Goal: Task Accomplishment & Management: Manage account settings

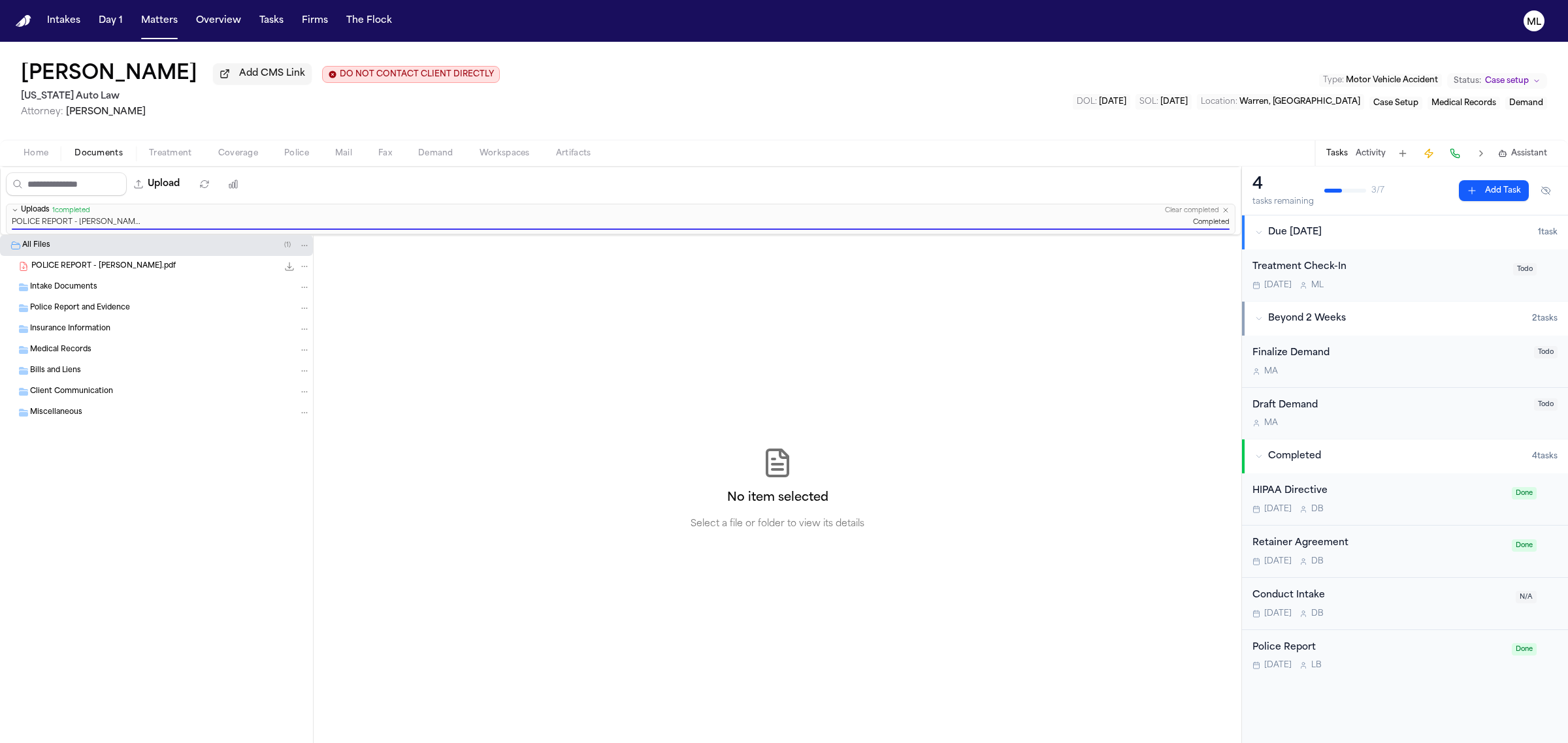
click at [1377, 283] on div "Sep 25 M L" at bounding box center [1379, 285] width 253 height 10
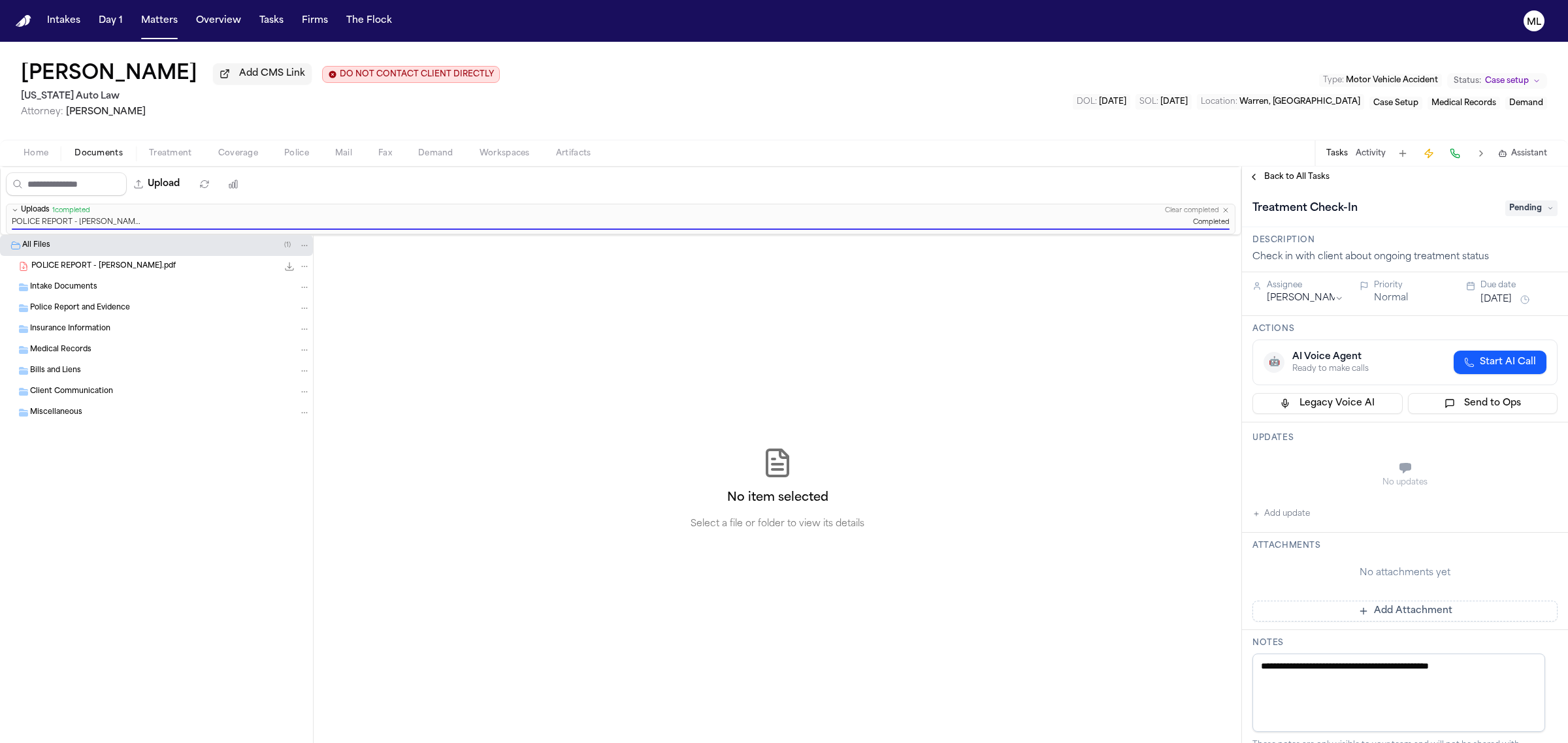
click at [1508, 213] on span "Pending" at bounding box center [1531, 208] width 52 height 16
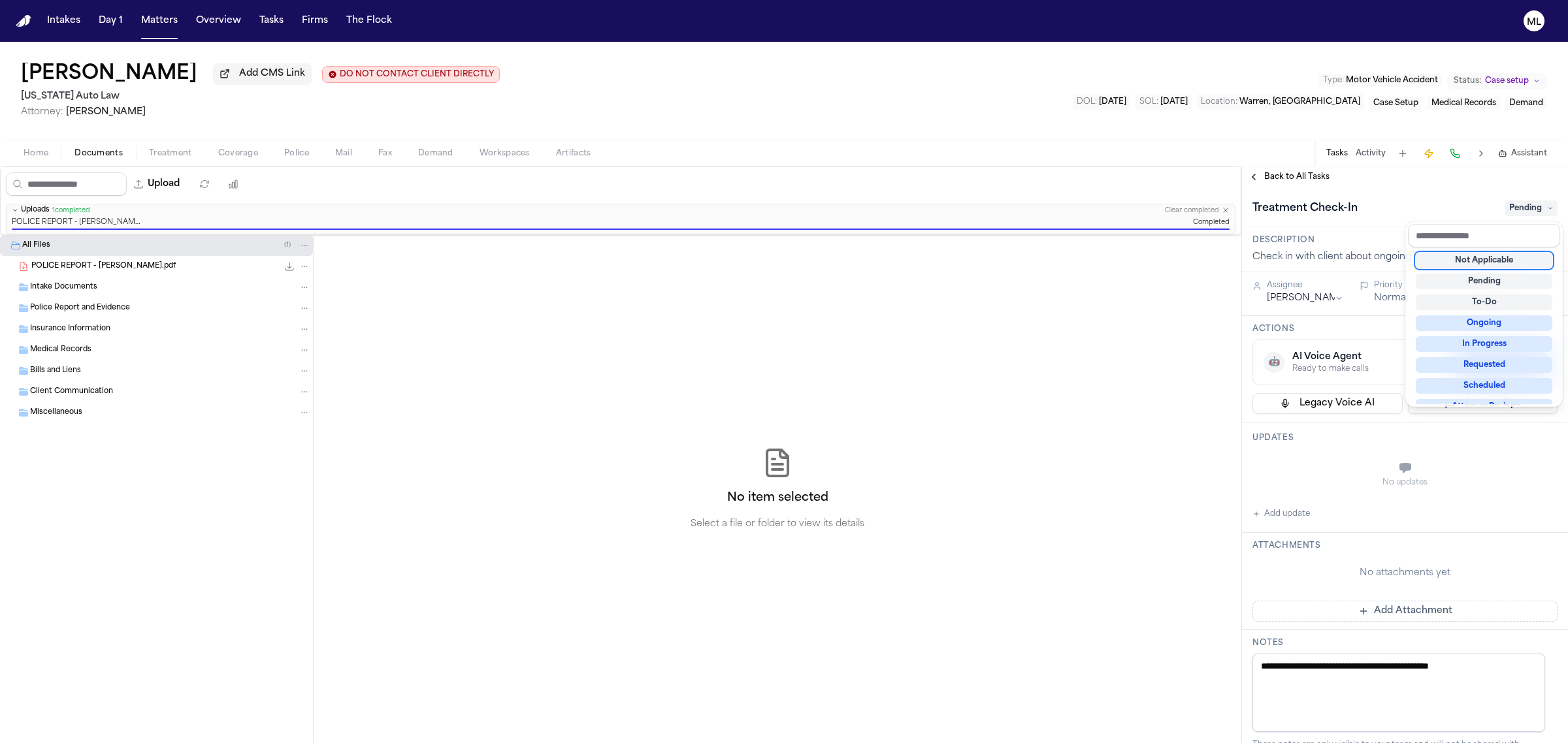
click at [1484, 259] on div "Not Applicable" at bounding box center [1484, 260] width 136 height 16
click at [1286, 174] on div "**********" at bounding box center [1405, 455] width 326 height 577
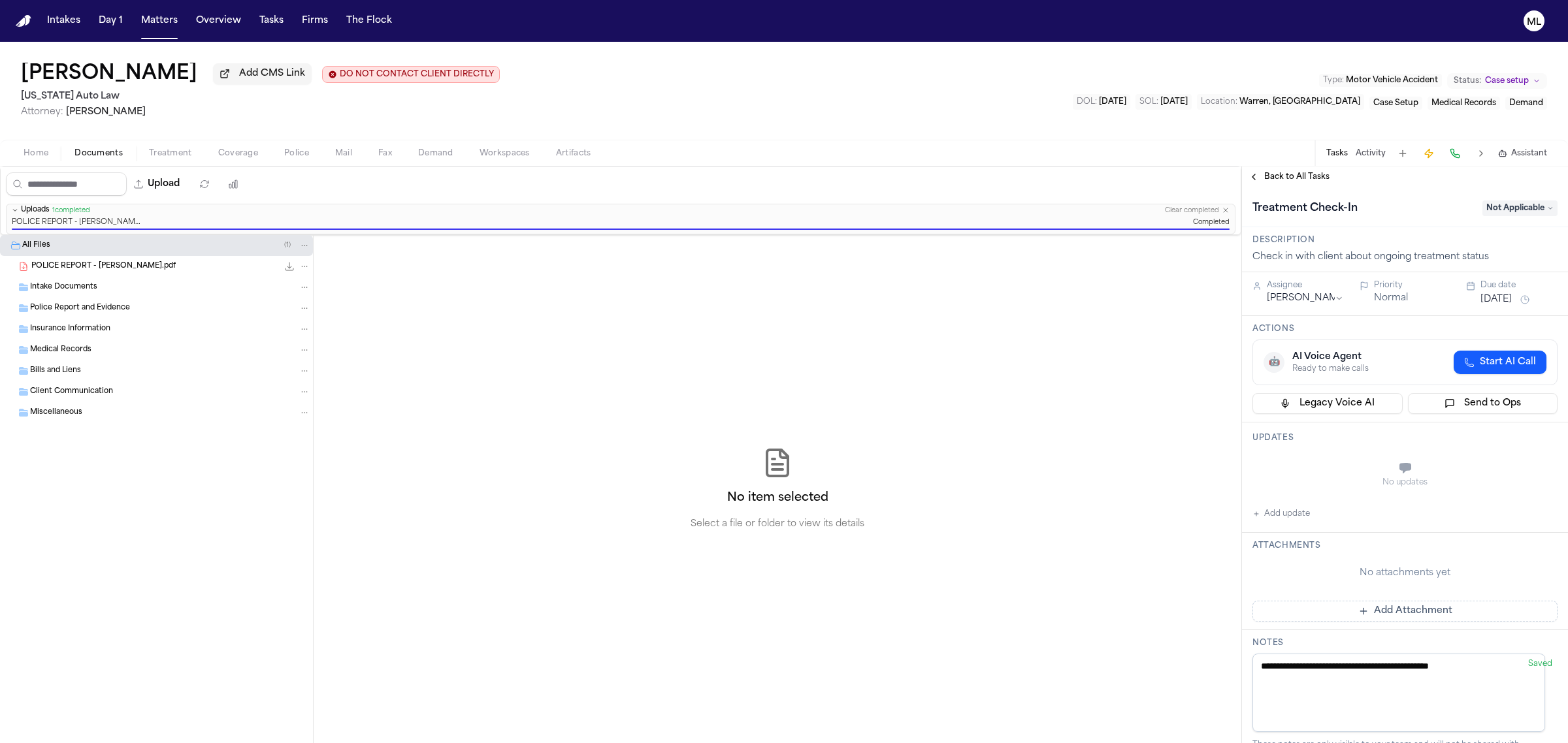
click at [1285, 180] on span "Back to All Tasks" at bounding box center [1296, 176] width 66 height 10
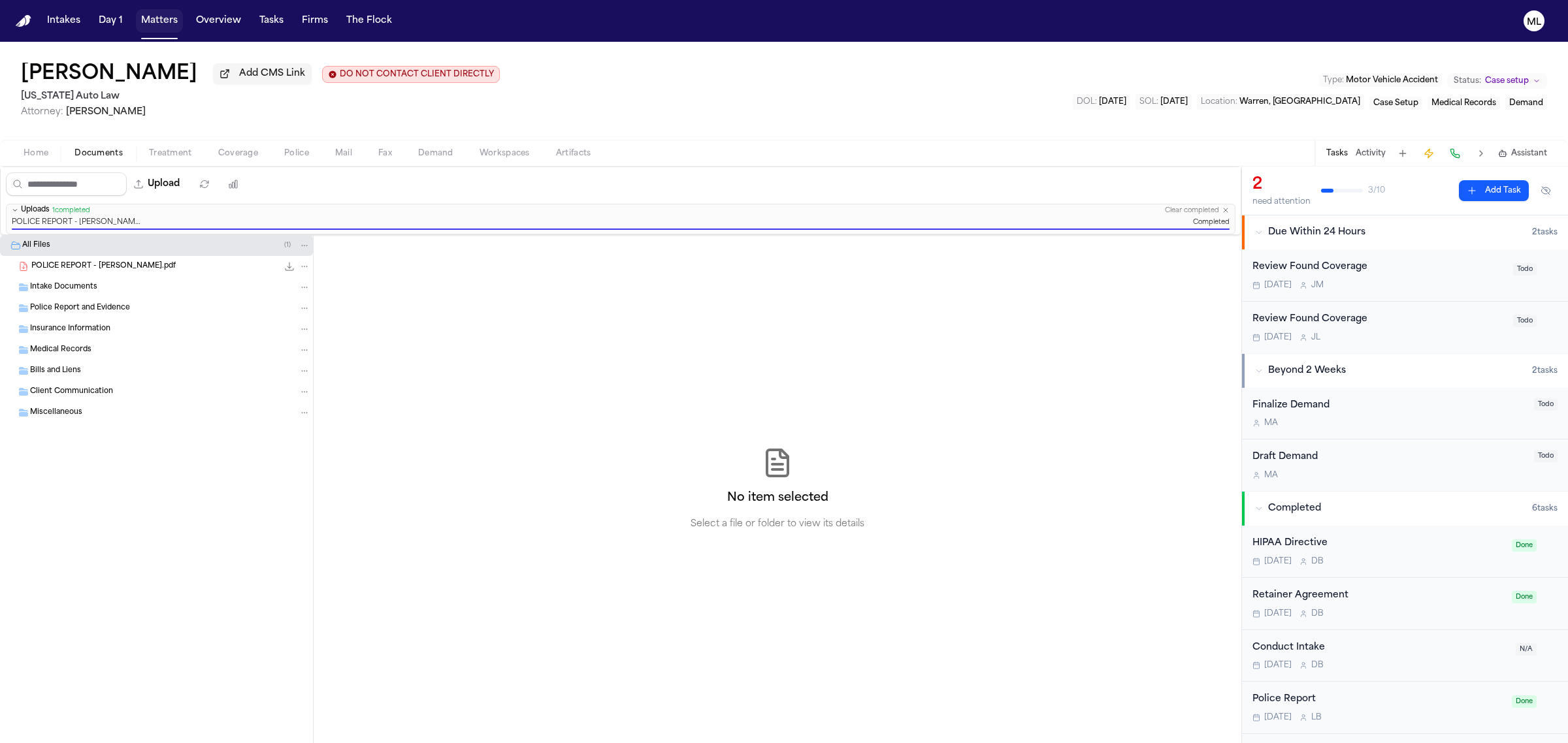
click at [151, 24] on button "Matters" at bounding box center [159, 21] width 47 height 24
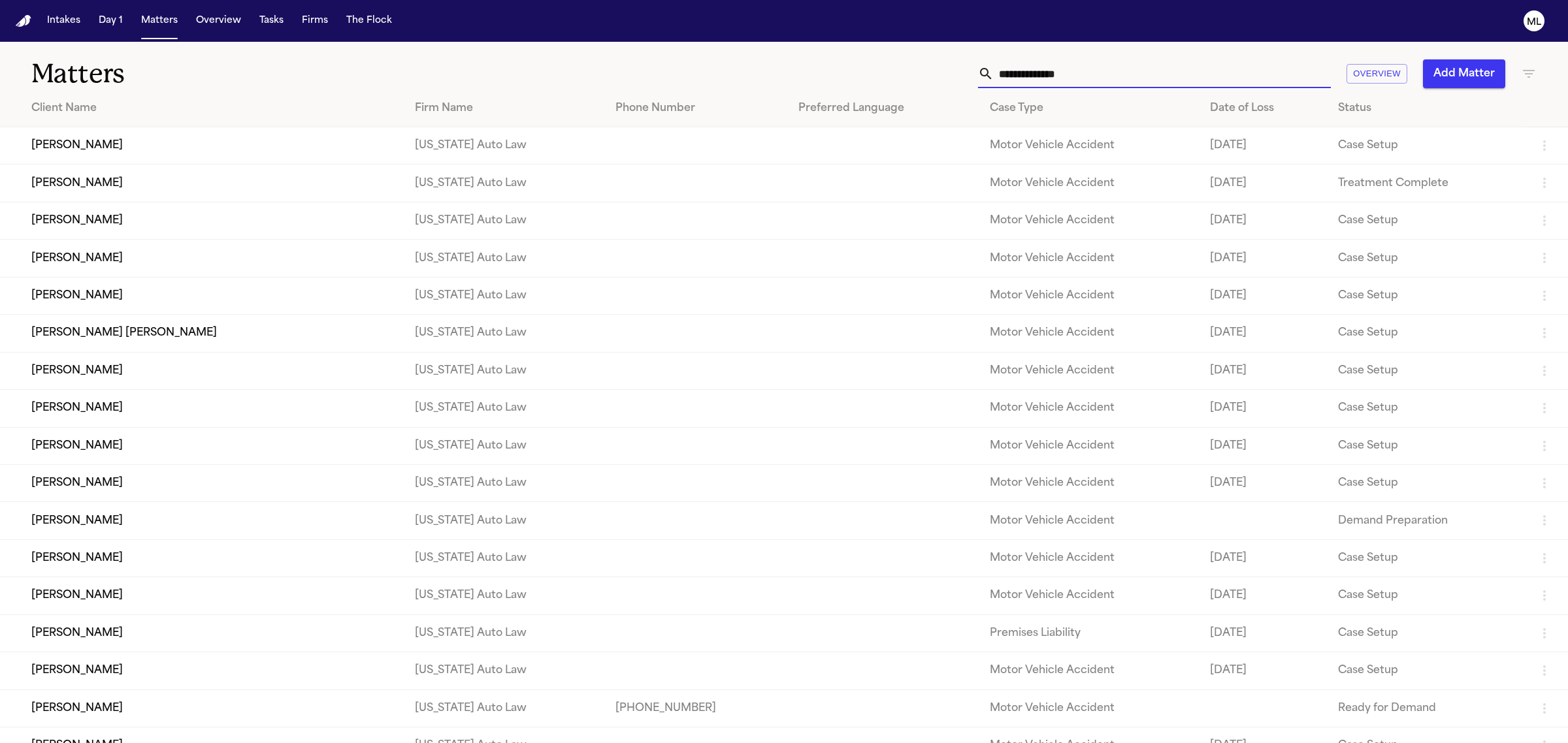
click at [1109, 76] on input "text" at bounding box center [1162, 74] width 337 height 29
click at [1460, 70] on button "Add Matter" at bounding box center [1464, 74] width 82 height 29
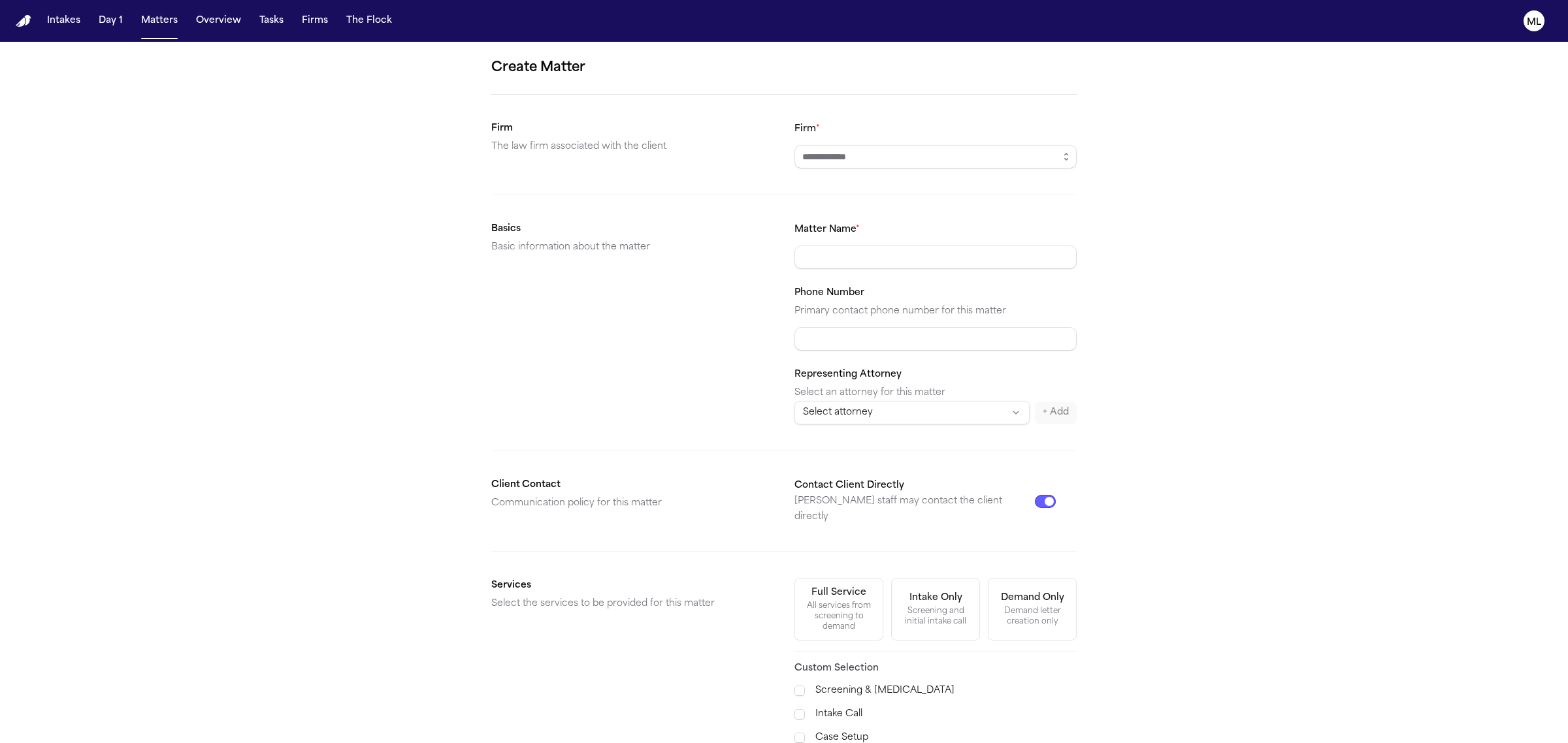
click at [850, 172] on form "Create Matter Firm The law firm associated with the client Firm * Basics Basic …" at bounding box center [784, 493] width 585 height 872
click at [862, 158] on input "Firm *" at bounding box center [936, 157] width 282 height 24
click at [1069, 157] on icon "button" at bounding box center [1065, 156] width 10 height 10
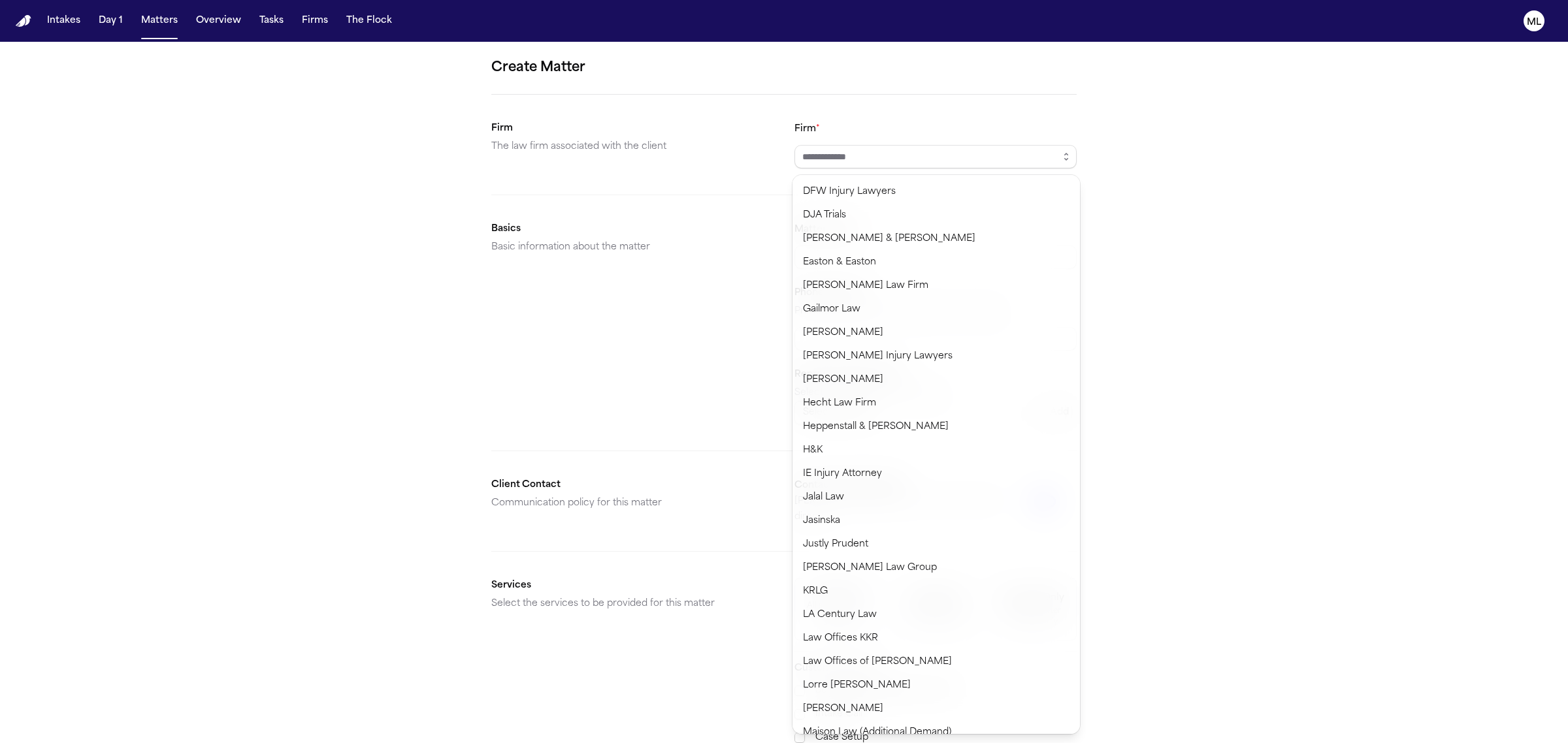
scroll to position [490, 0]
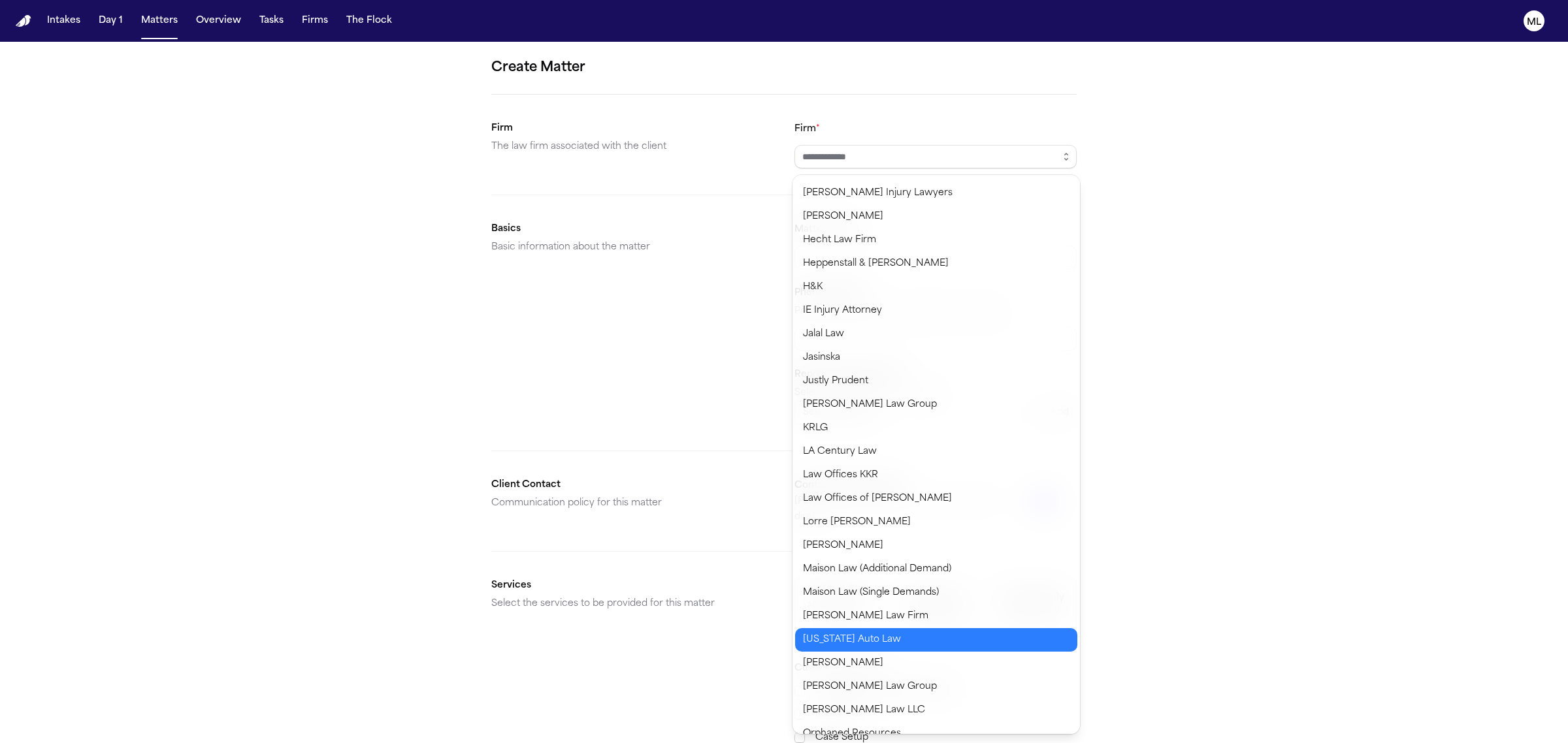
type input "**********"
click at [825, 643] on body "**********" at bounding box center [784, 372] width 1568 height 743
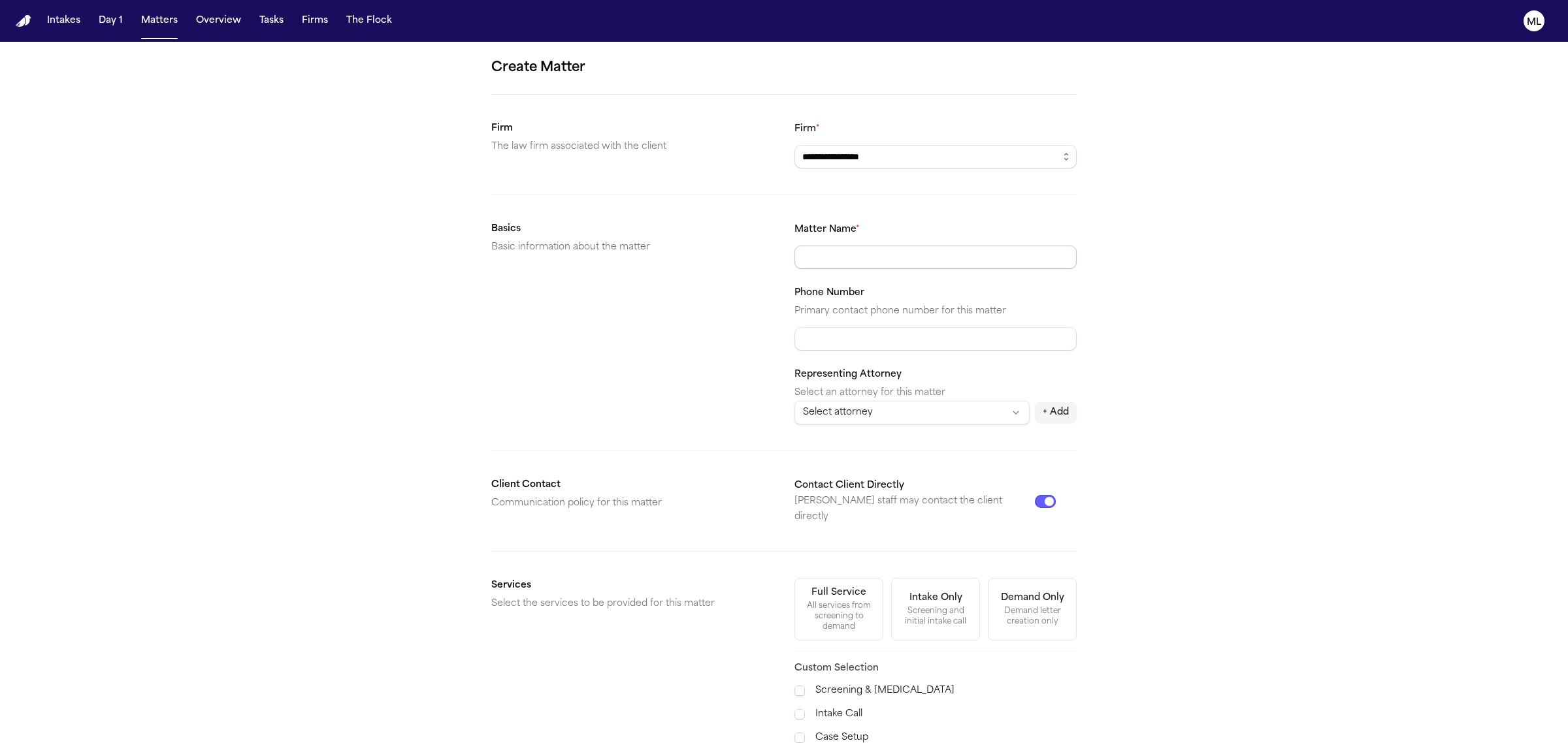
click at [844, 251] on input "Matter Name *" at bounding box center [936, 257] width 282 height 24
type input "**********"
click at [920, 411] on html "**********" at bounding box center [784, 372] width 1568 height 743
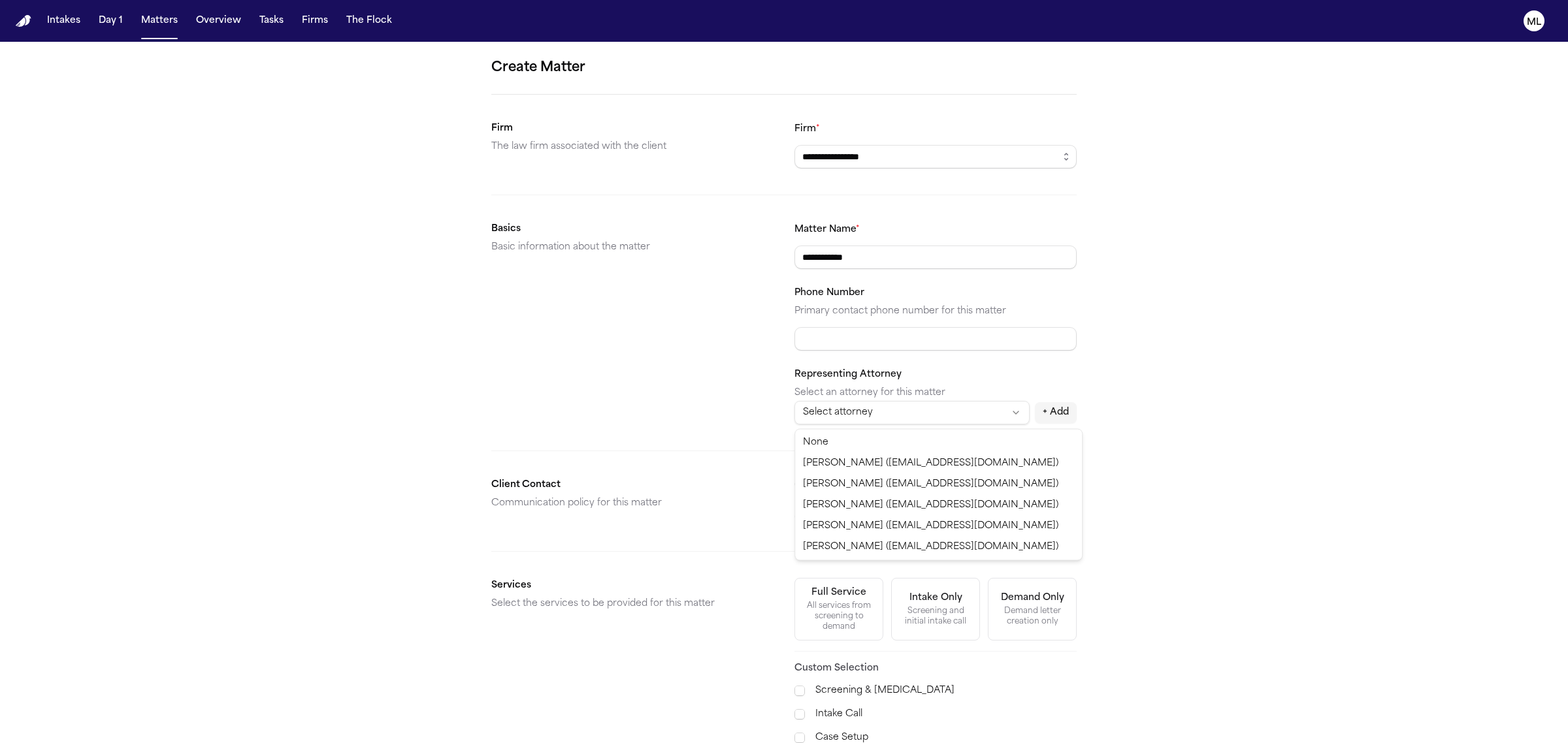
select select "**********"
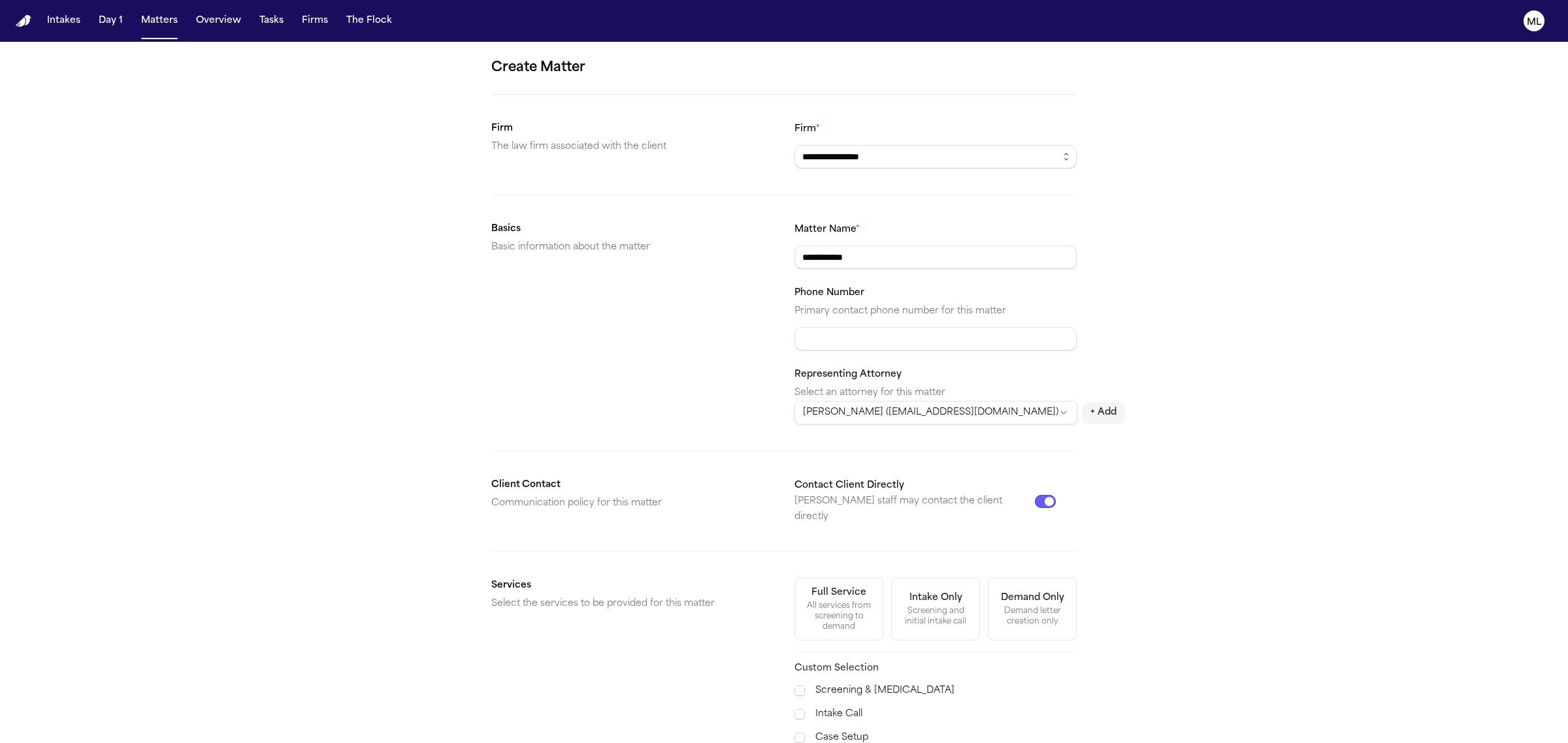
click at [1040, 495] on button "Contact Client Directly" at bounding box center [1045, 501] width 21 height 13
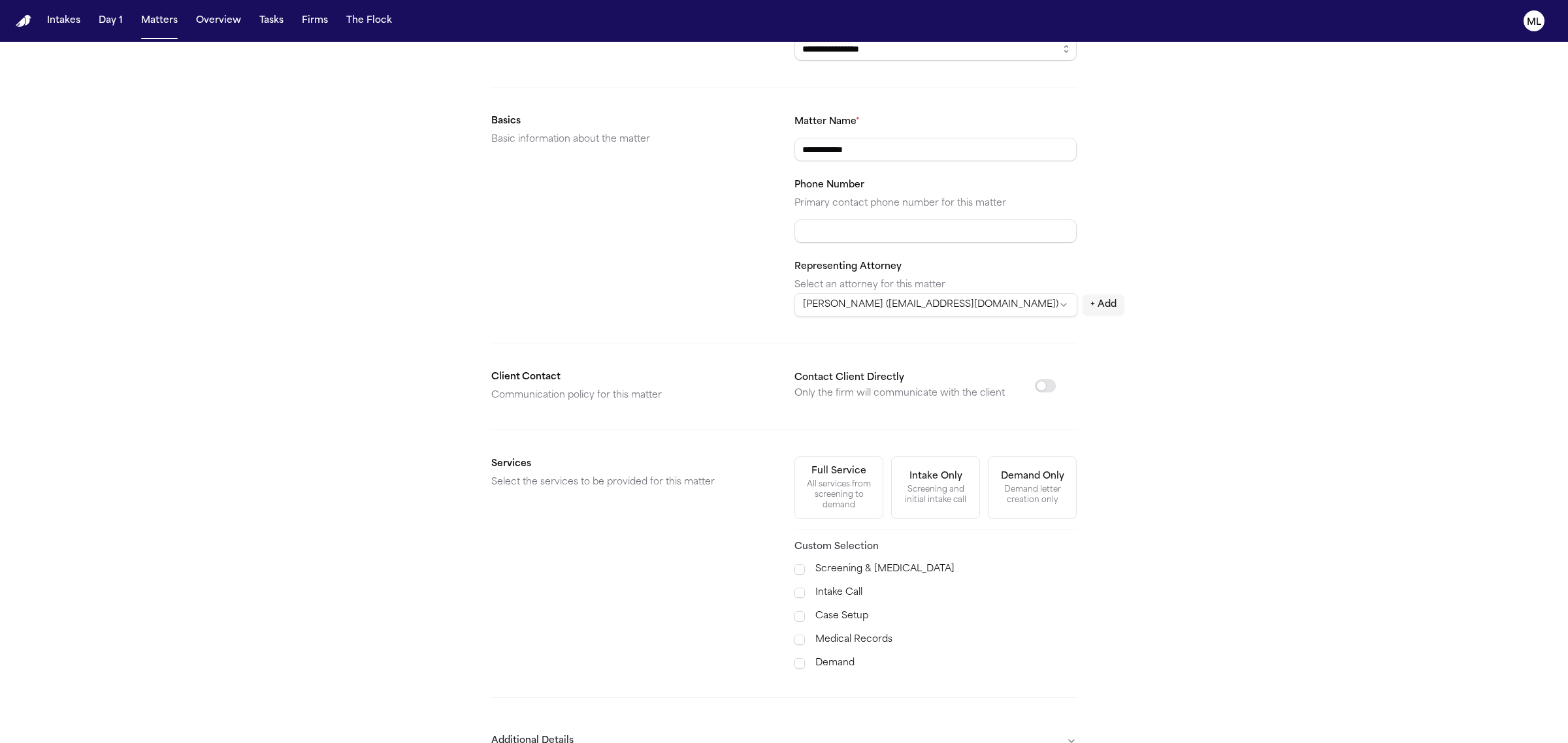
scroll to position [190, 0]
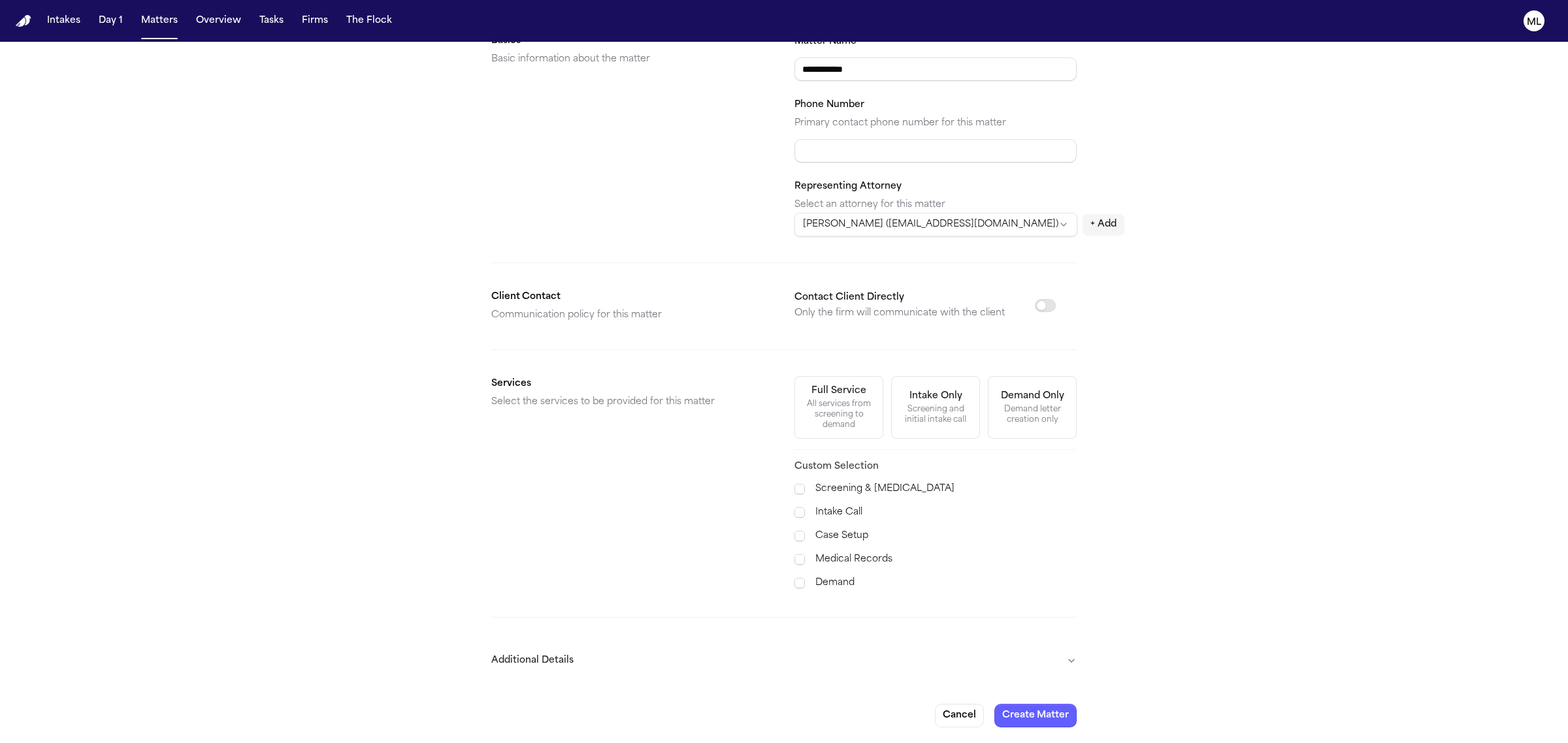
click at [838, 536] on label "Case Setup" at bounding box center [946, 536] width 261 height 16
click at [842, 569] on div "Screening & Retainer Intake Call Case Setup Medical Records Demand" at bounding box center [936, 536] width 282 height 109
click at [843, 553] on label "Medical Records" at bounding box center [946, 559] width 261 height 16
click at [836, 591] on label "Demand" at bounding box center [946, 583] width 261 height 16
click at [836, 585] on label "Demand" at bounding box center [946, 583] width 261 height 16
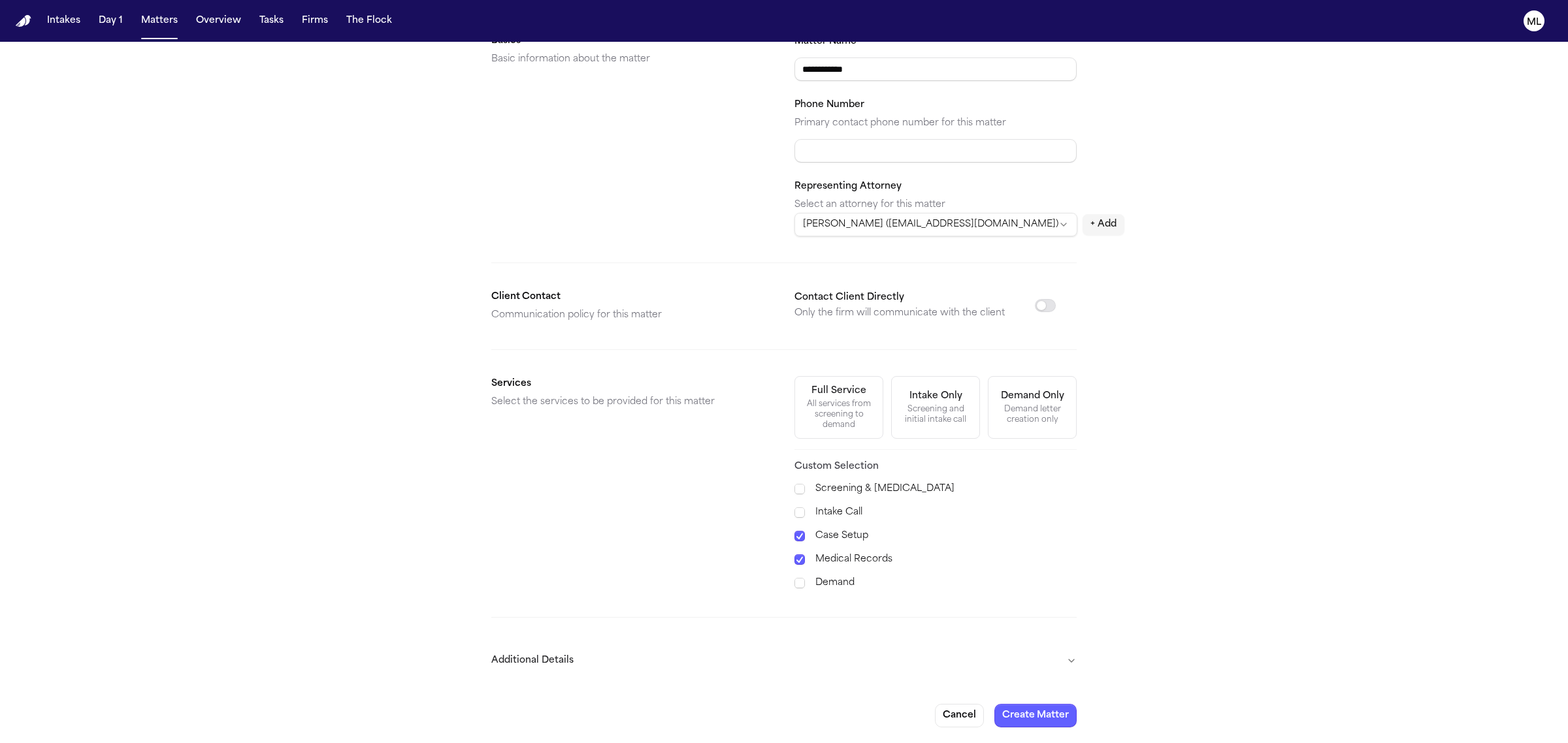
click at [830, 588] on label "Demand" at bounding box center [946, 583] width 261 height 16
click at [886, 655] on button "Additional Details" at bounding box center [784, 661] width 585 height 34
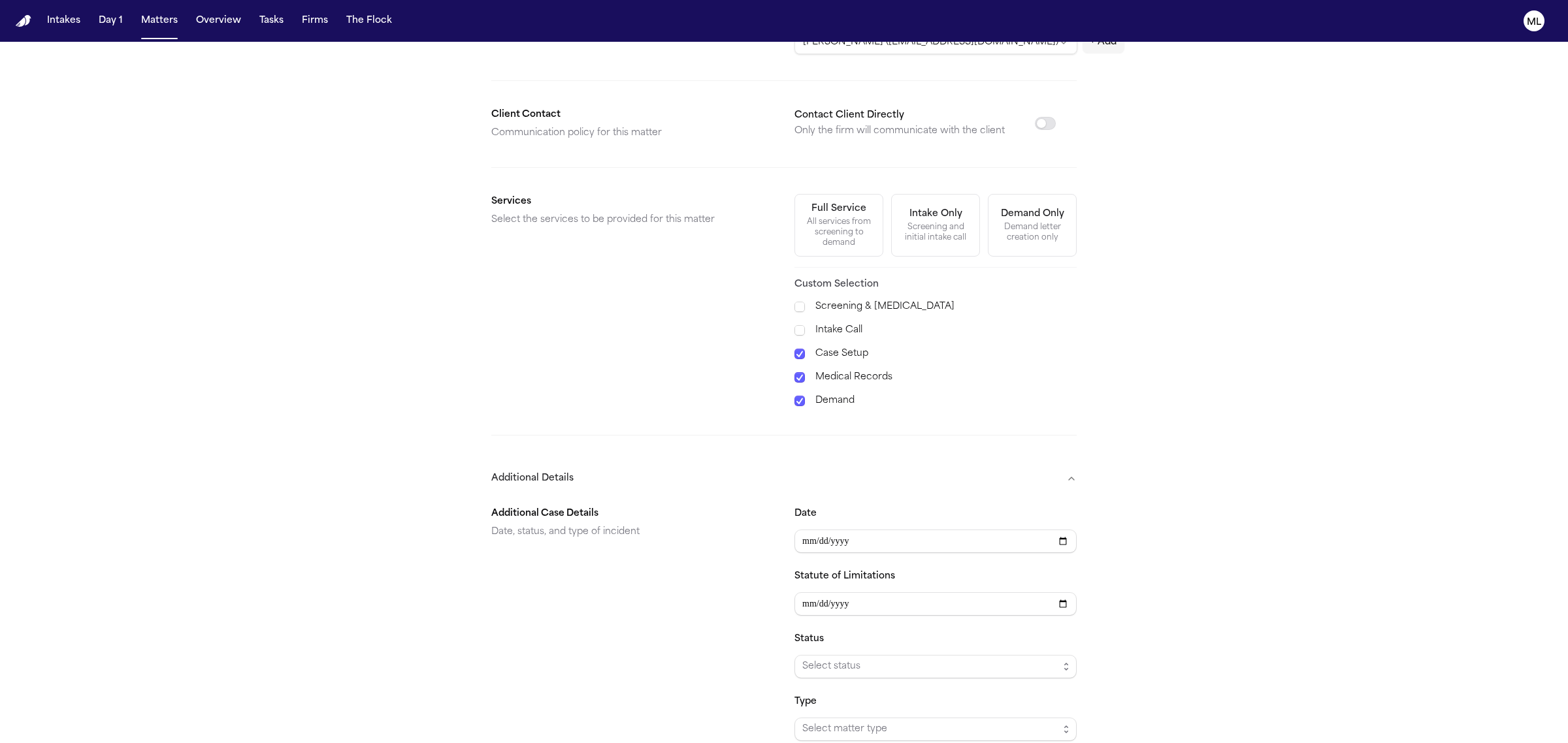
scroll to position [517, 0]
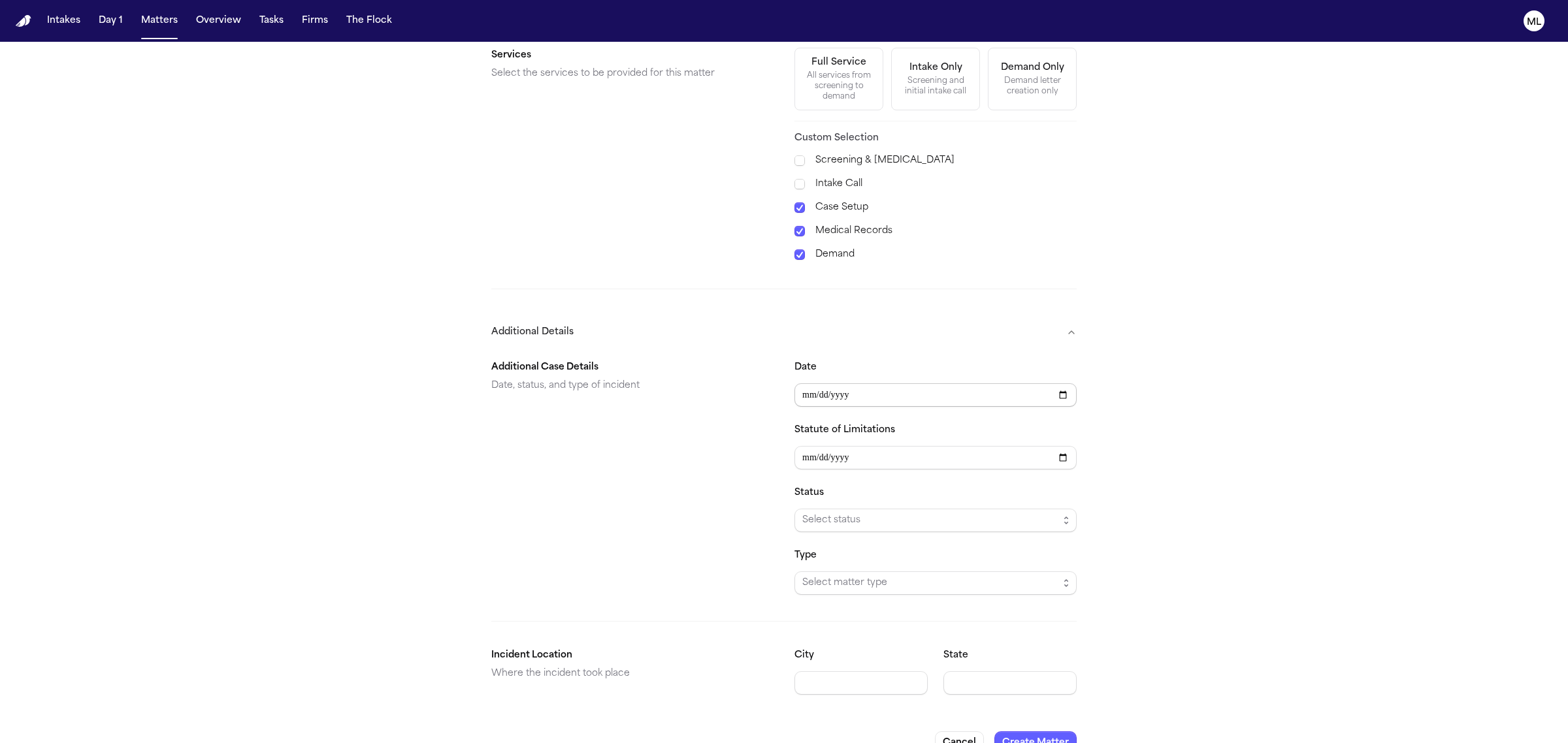
click at [811, 407] on input "Date" at bounding box center [936, 395] width 282 height 24
type input "**********"
click at [831, 523] on span "Select status" at bounding box center [930, 520] width 256 height 16
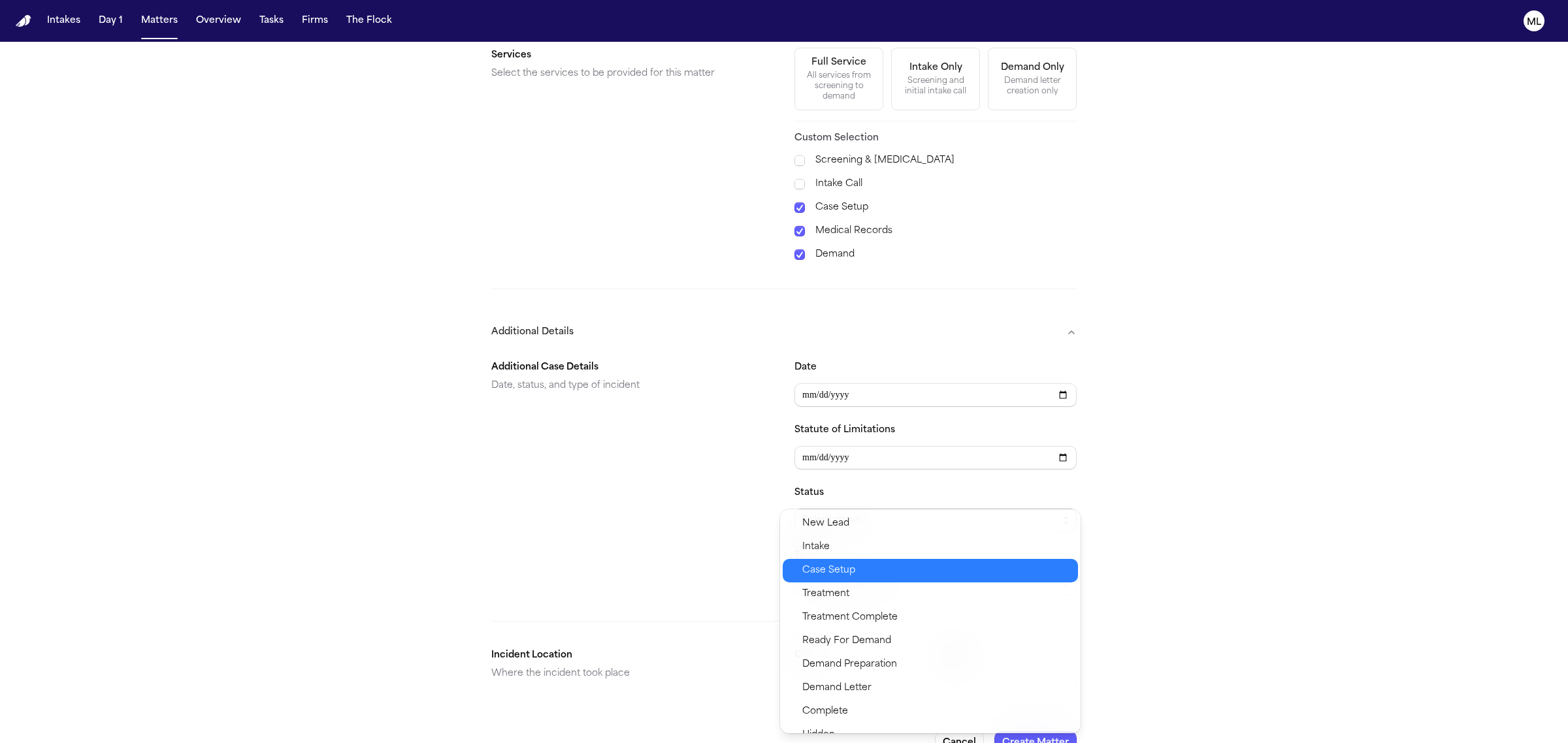
click at [827, 571] on span "Case Setup" at bounding box center [828, 571] width 53 height 16
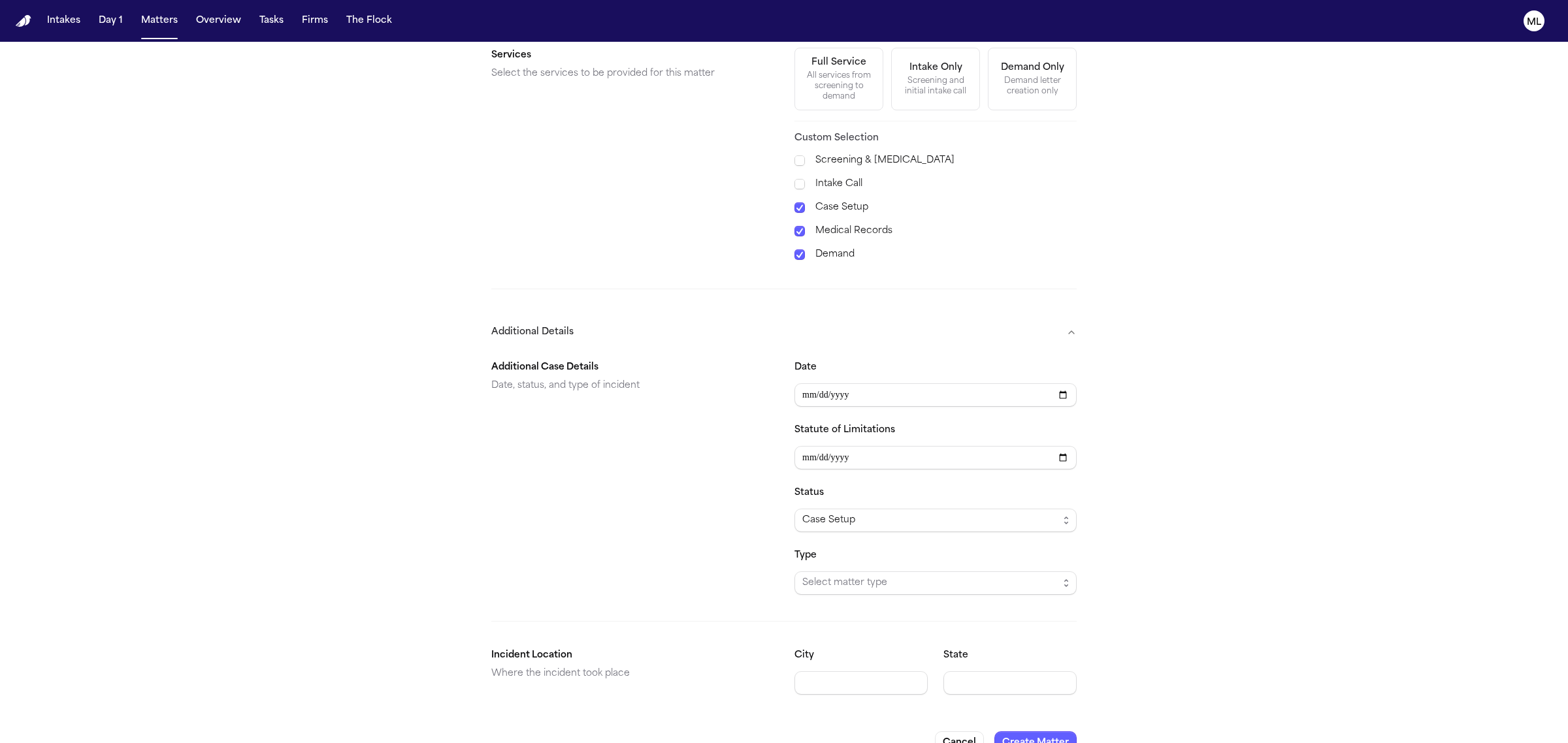
click at [834, 607] on div "**********" at bounding box center [784, 527] width 585 height 356
click at [838, 588] on span "Select matter type" at bounding box center [930, 583] width 256 height 16
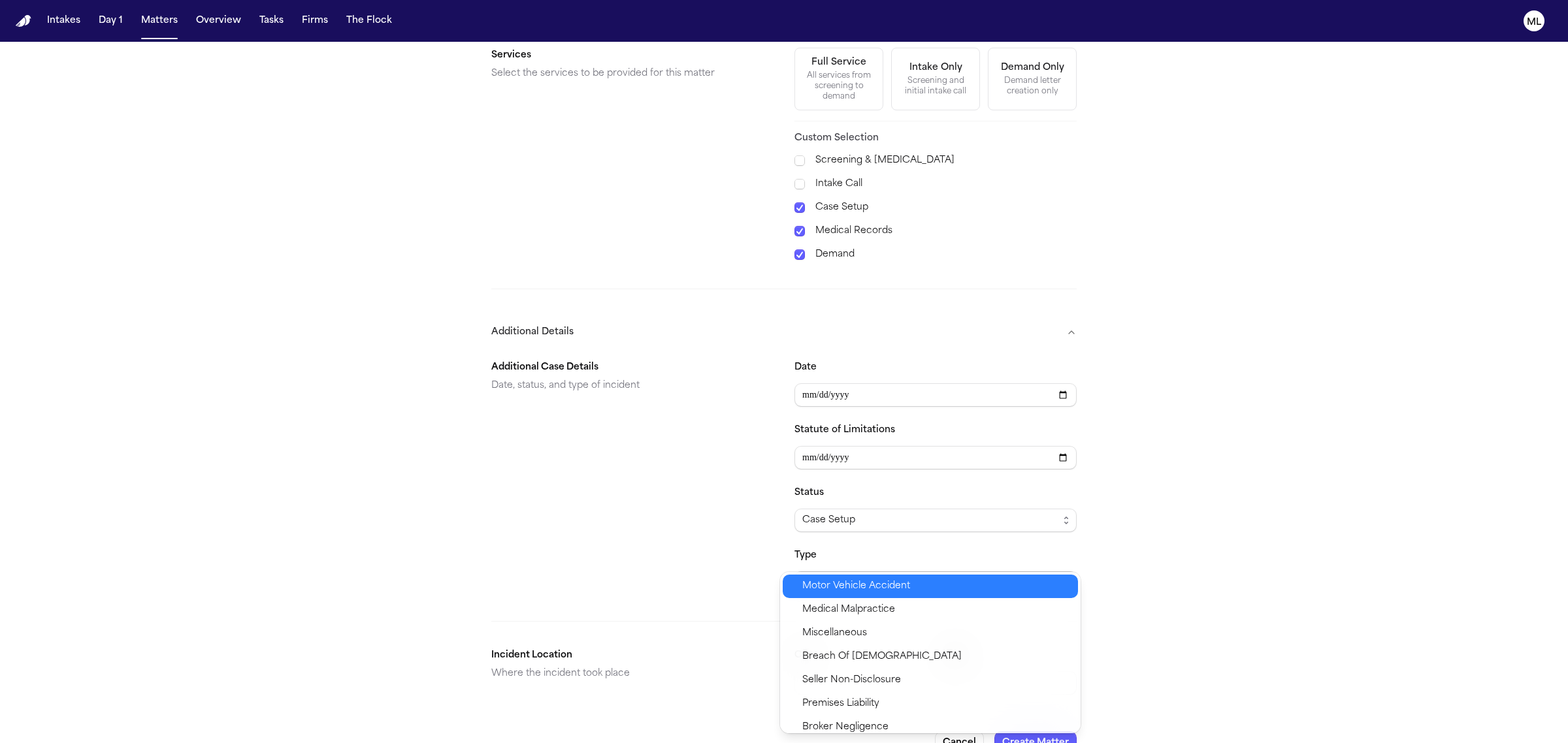
click at [843, 582] on span "Motor Vehicle Accident" at bounding box center [856, 586] width 108 height 16
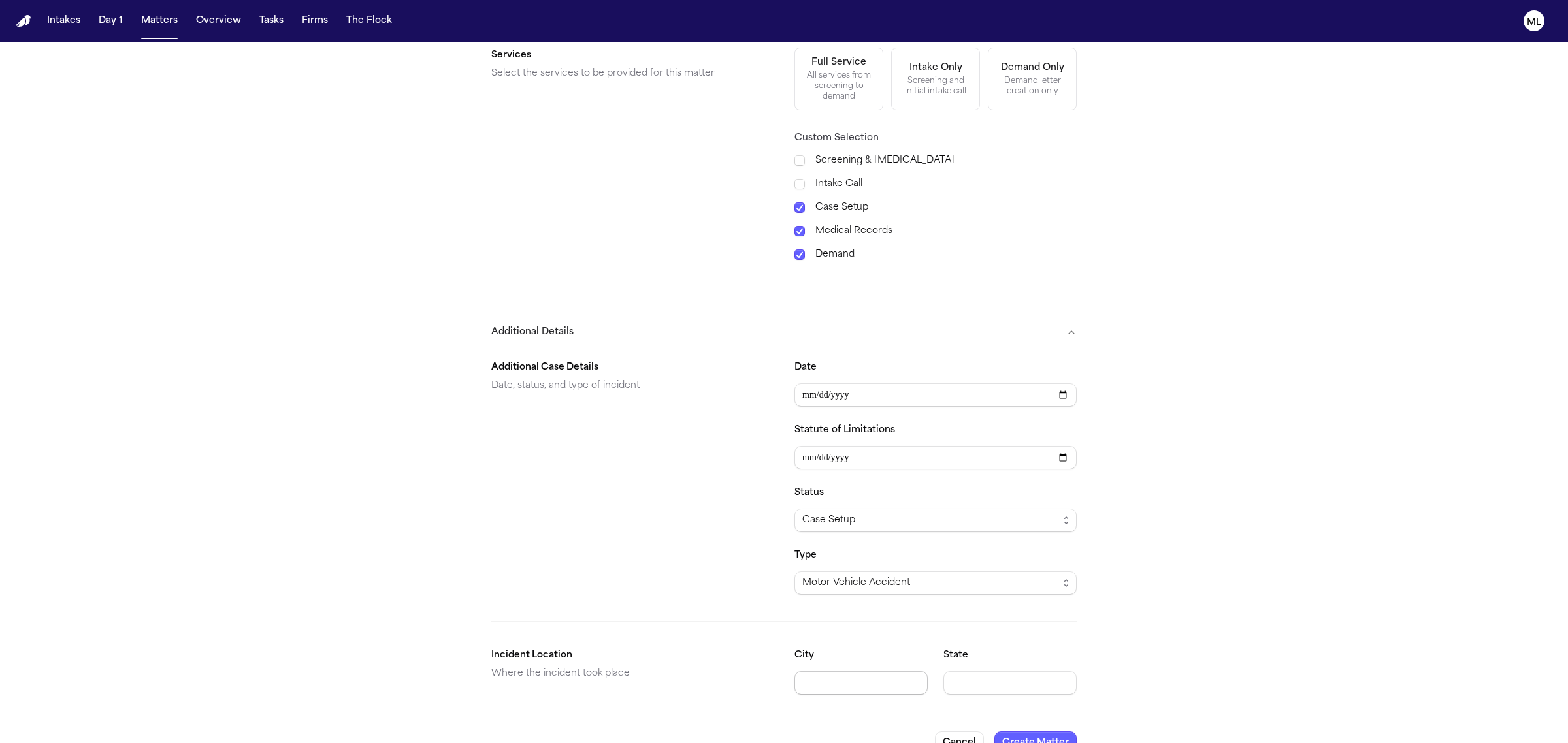
click at [836, 683] on input "City" at bounding box center [861, 683] width 133 height 24
type input "**********"
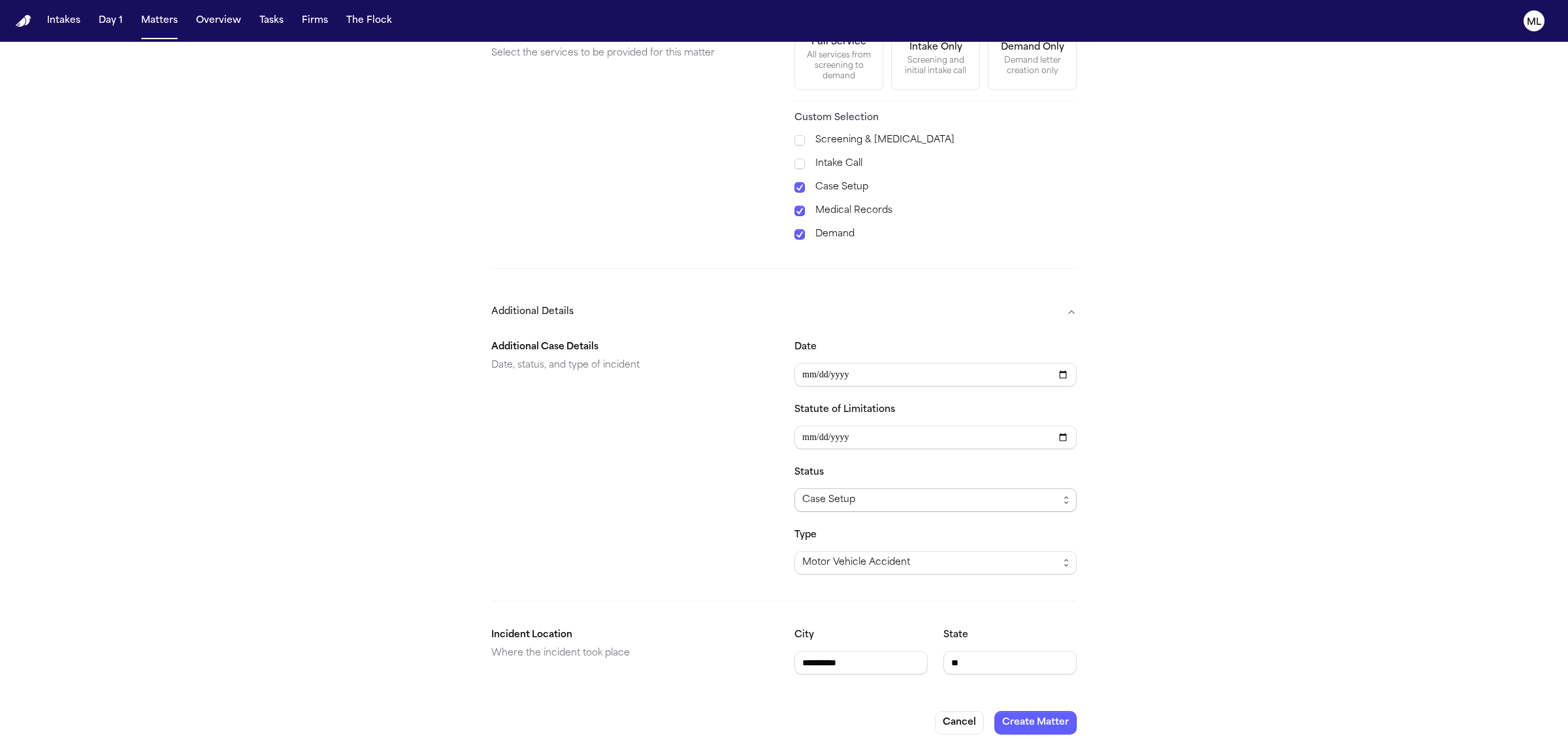
scroll to position [548, 0]
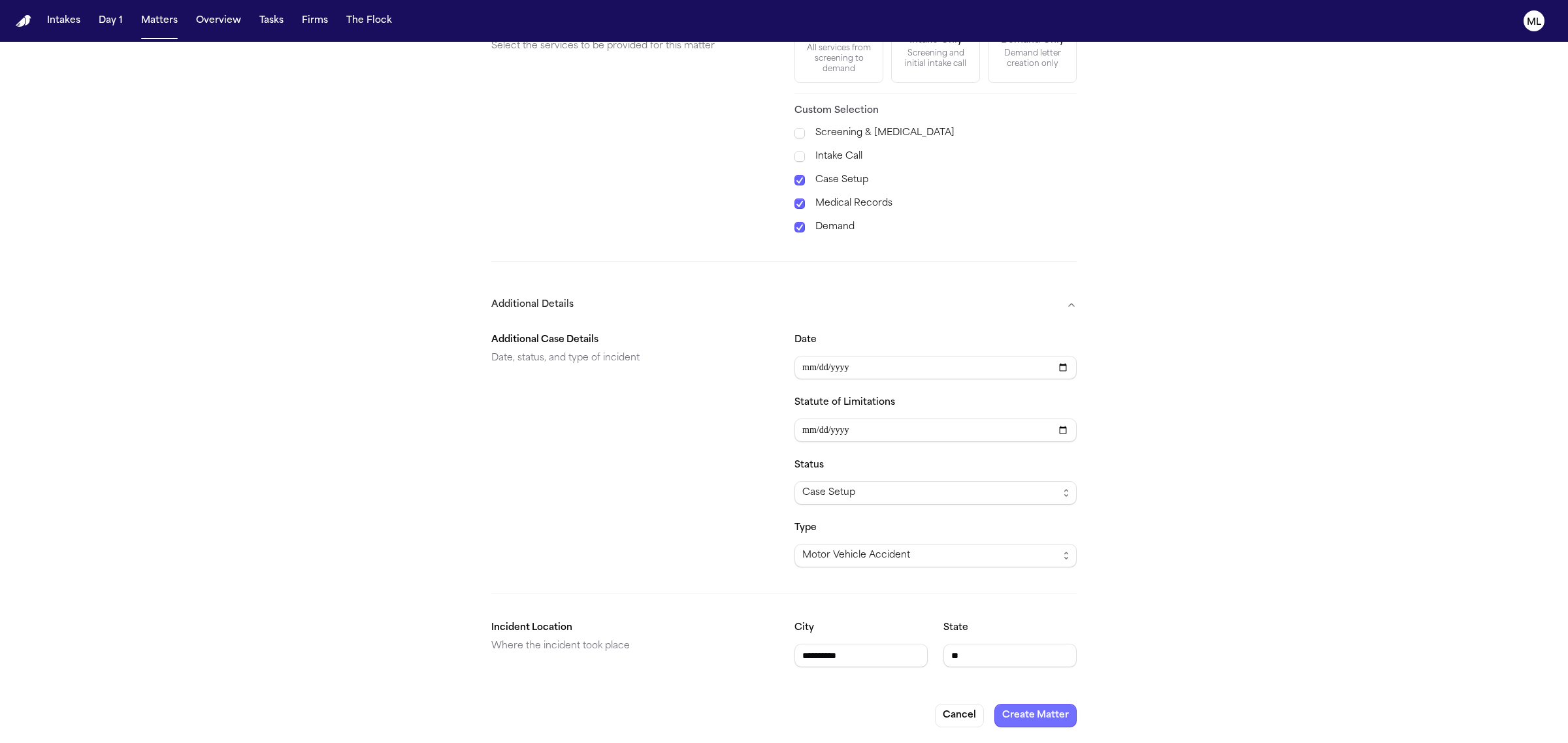
type input "**"
click at [1045, 704] on button "Create Matter" at bounding box center [1036, 715] width 82 height 24
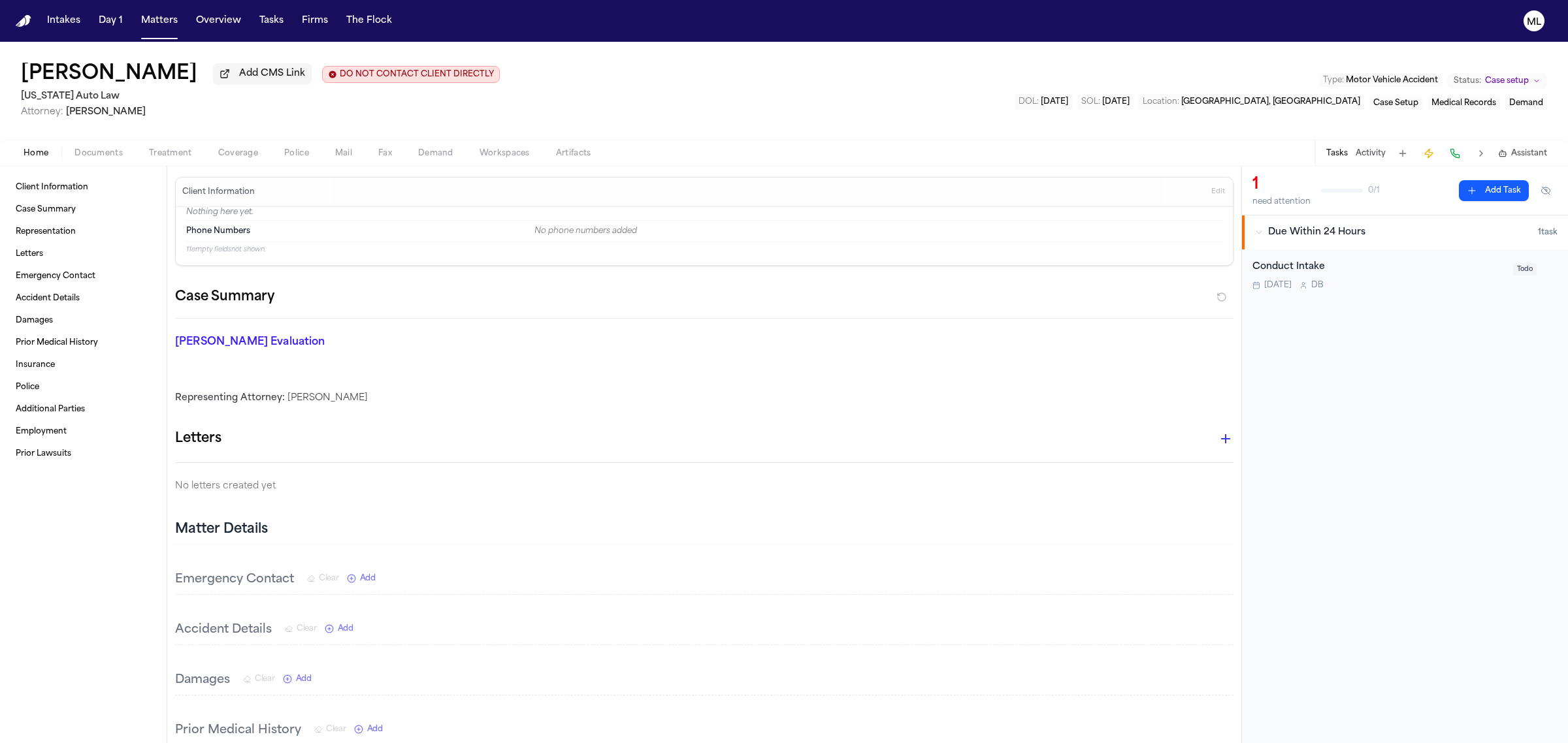
click at [1378, 276] on div "Conduct Intake Today D B" at bounding box center [1379, 275] width 253 height 30
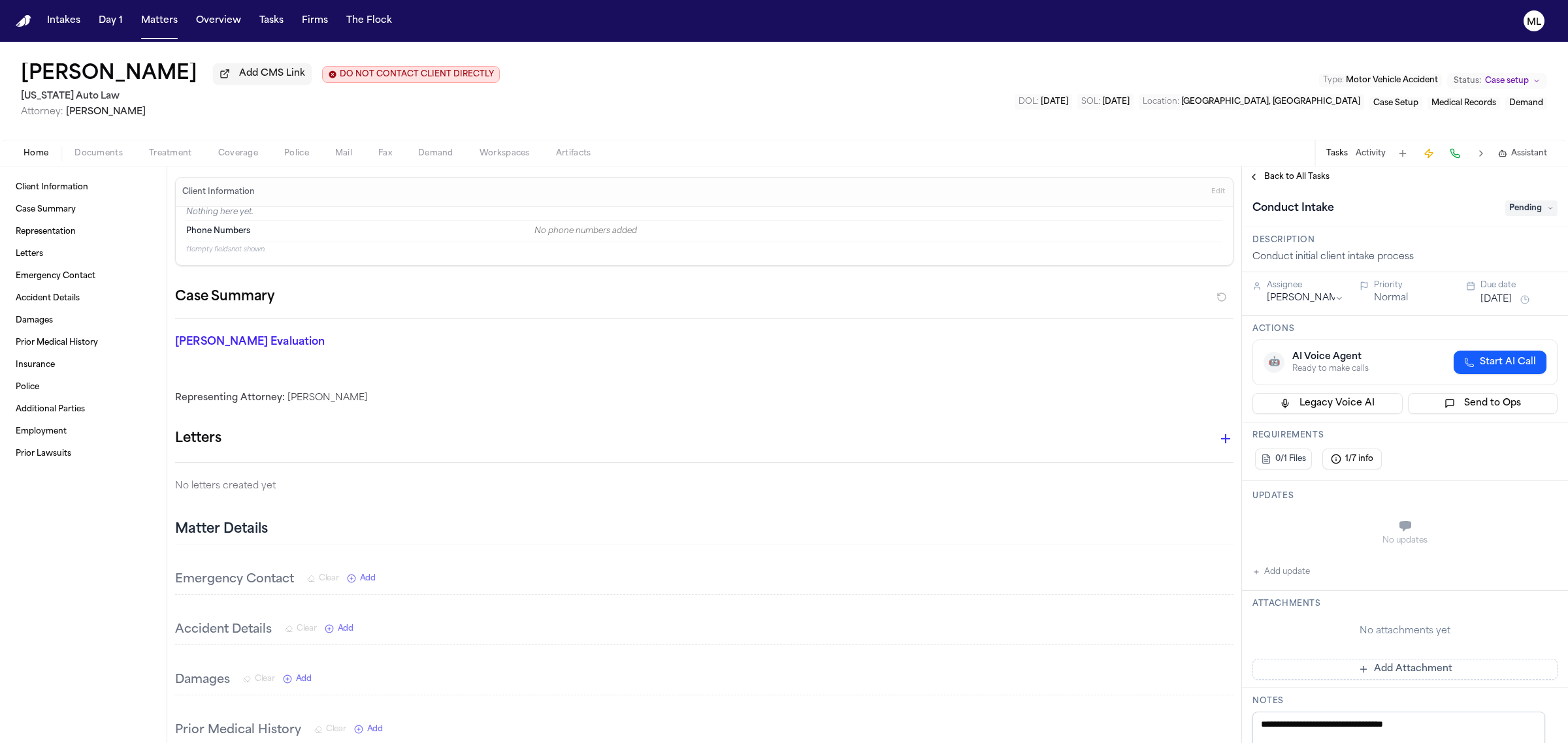
click at [1519, 207] on span "Pending" at bounding box center [1531, 208] width 52 height 16
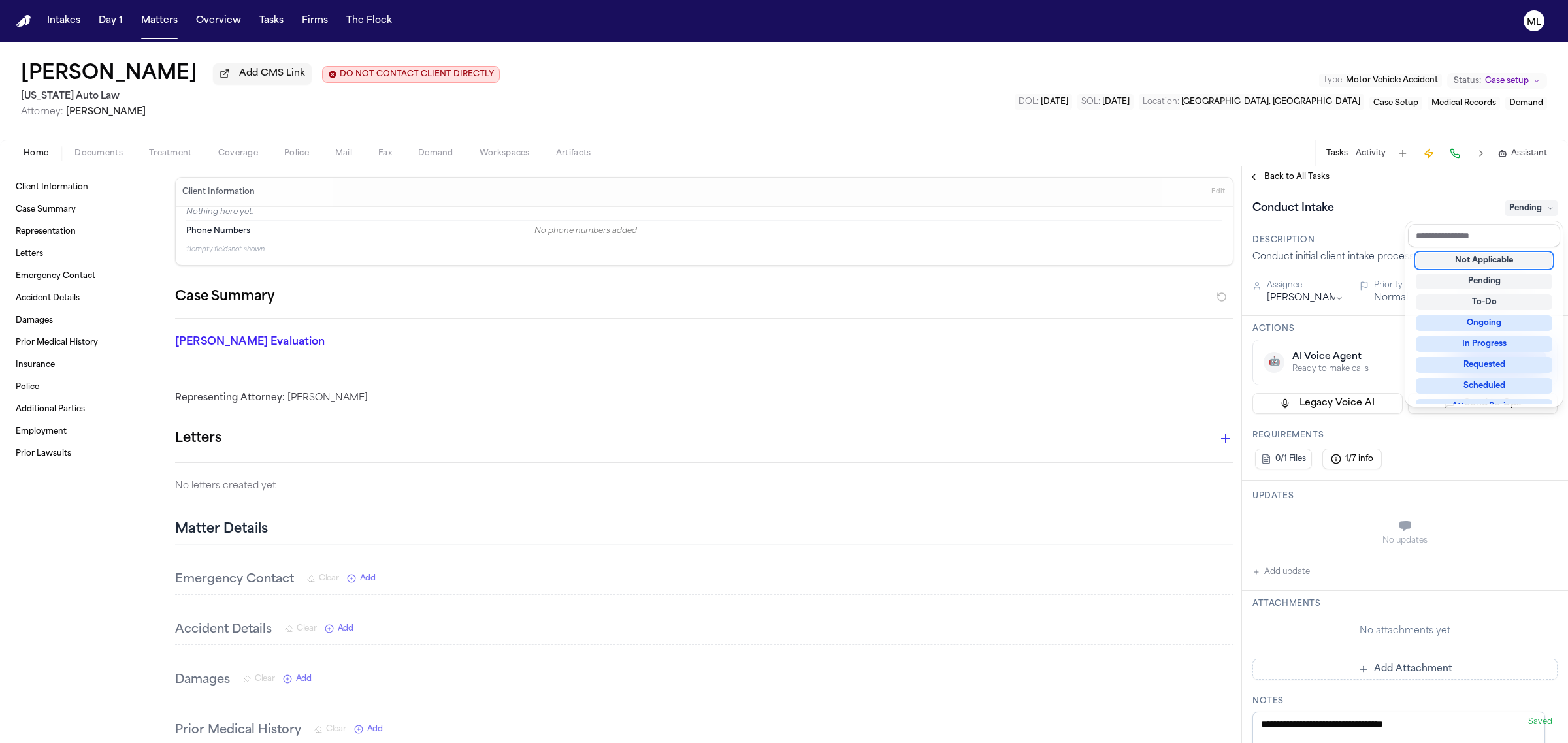
click at [1487, 266] on div "Not Applicable" at bounding box center [1484, 260] width 136 height 16
click at [1292, 168] on div "**********" at bounding box center [1405, 455] width 326 height 577
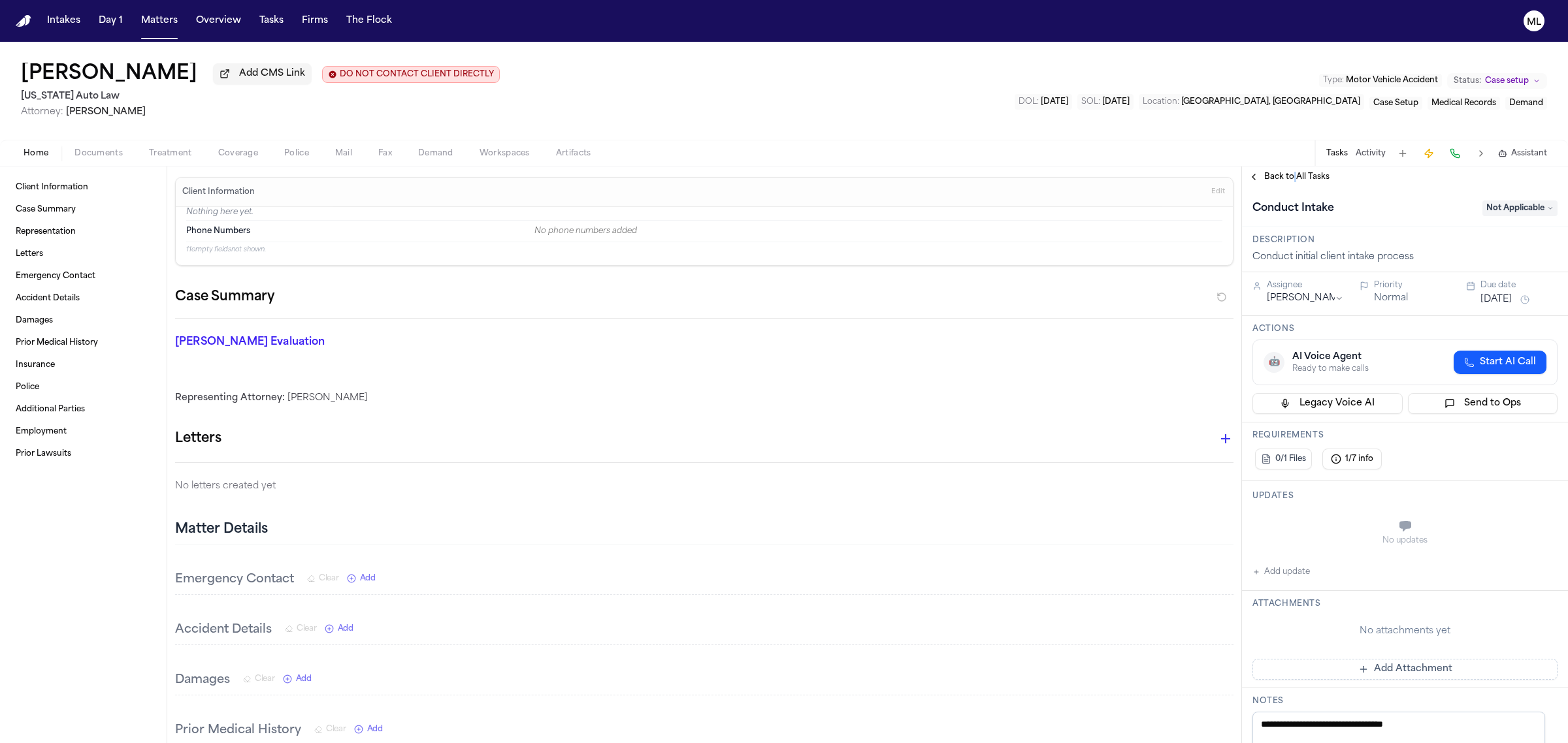
click at [1292, 170] on div "Back to All Tasks" at bounding box center [1405, 177] width 326 height 21
click at [1318, 178] on span "Back to All Tasks" at bounding box center [1296, 176] width 66 height 10
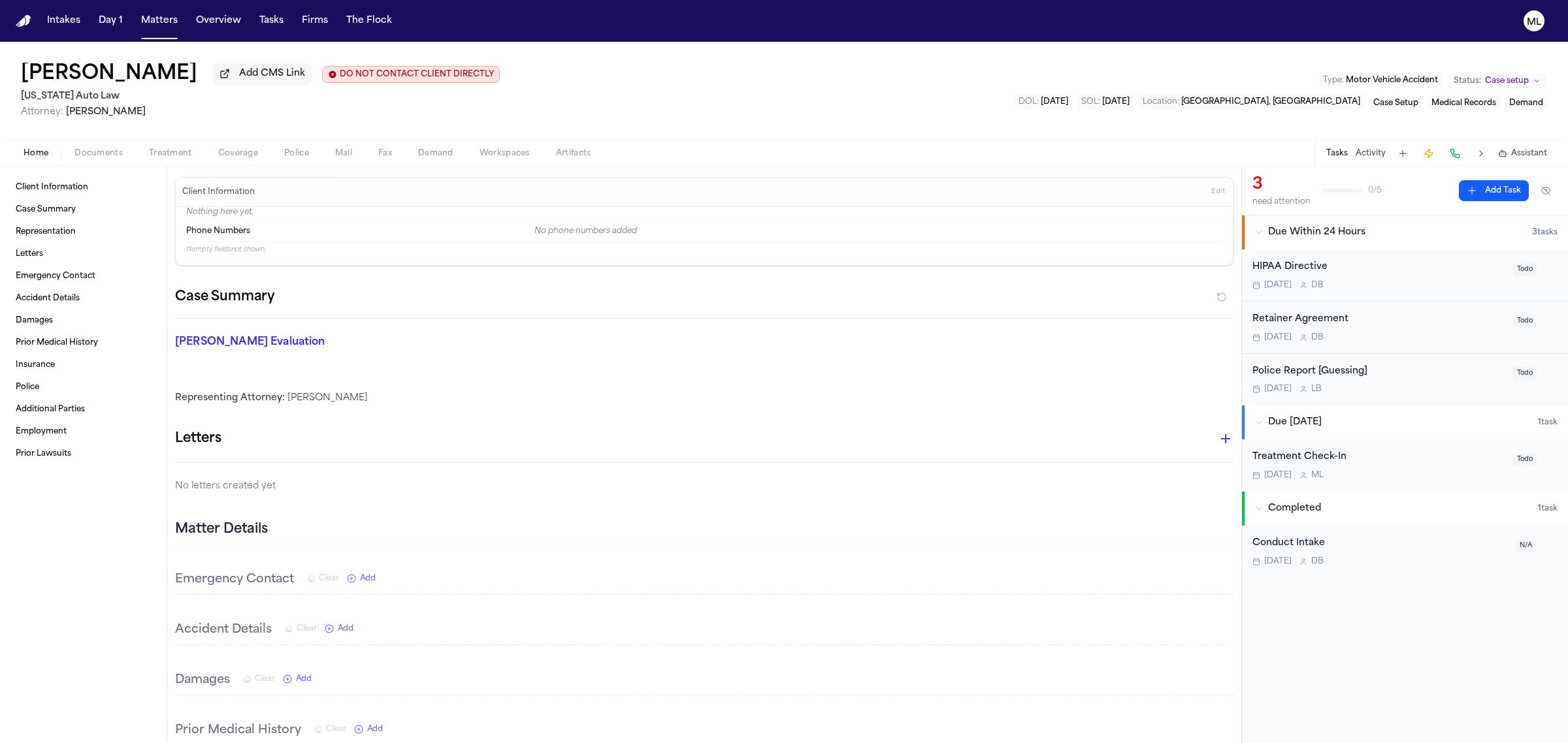
click at [1439, 292] on div "HIPAA Directive Today D B Todo" at bounding box center [1405, 275] width 326 height 52
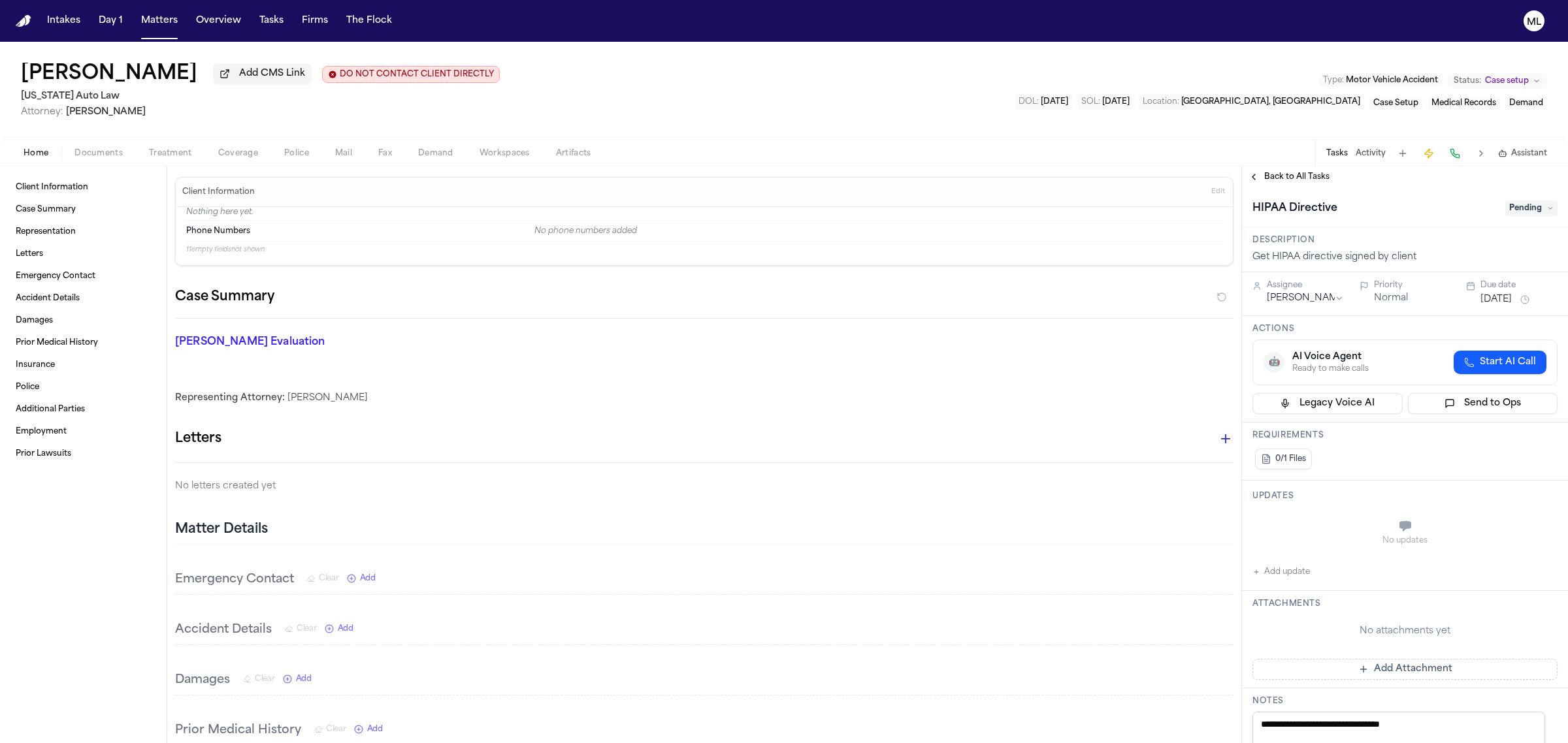
click at [1505, 209] on span "Pending" at bounding box center [1531, 208] width 52 height 16
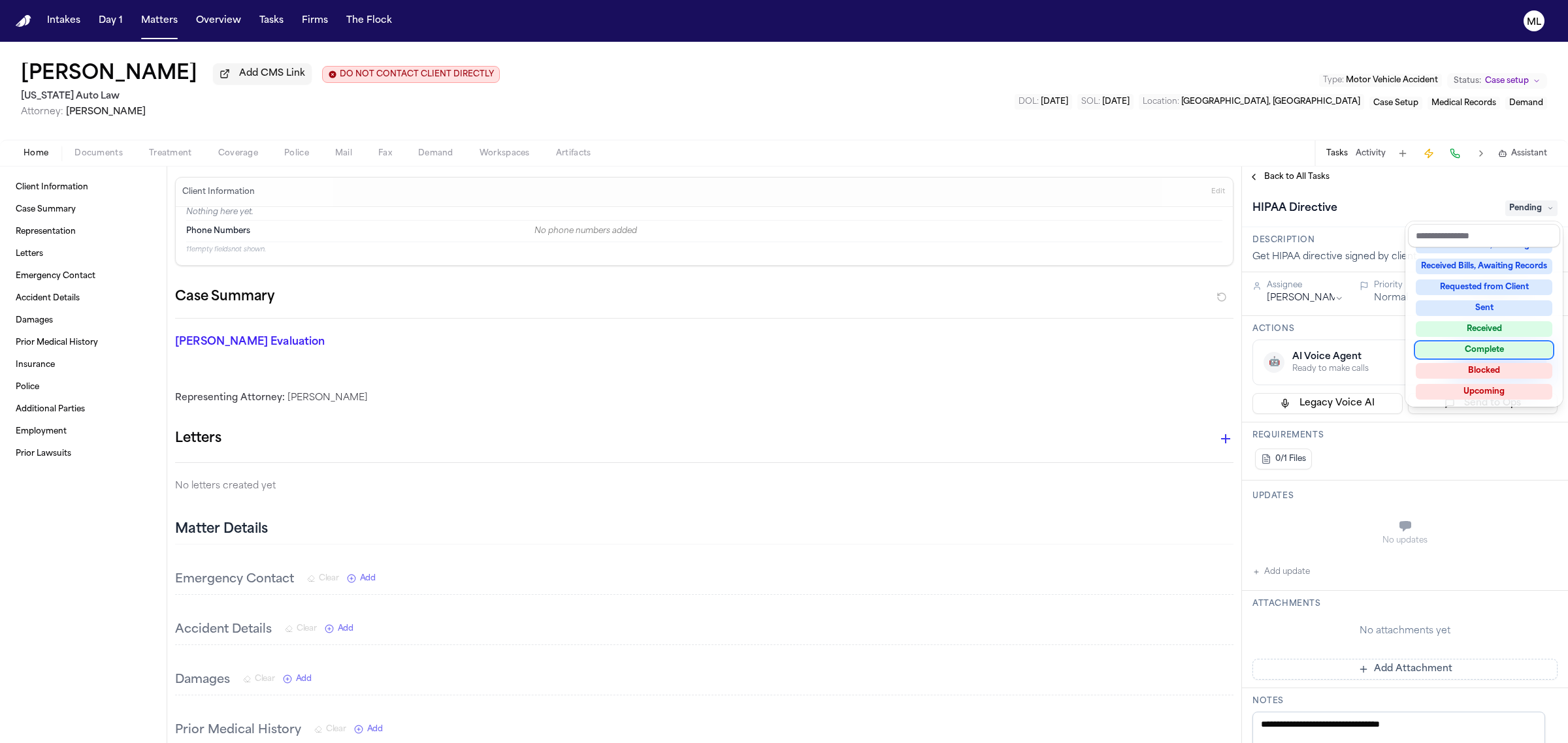
click at [1508, 342] on div "Complete" at bounding box center [1484, 350] width 136 height 16
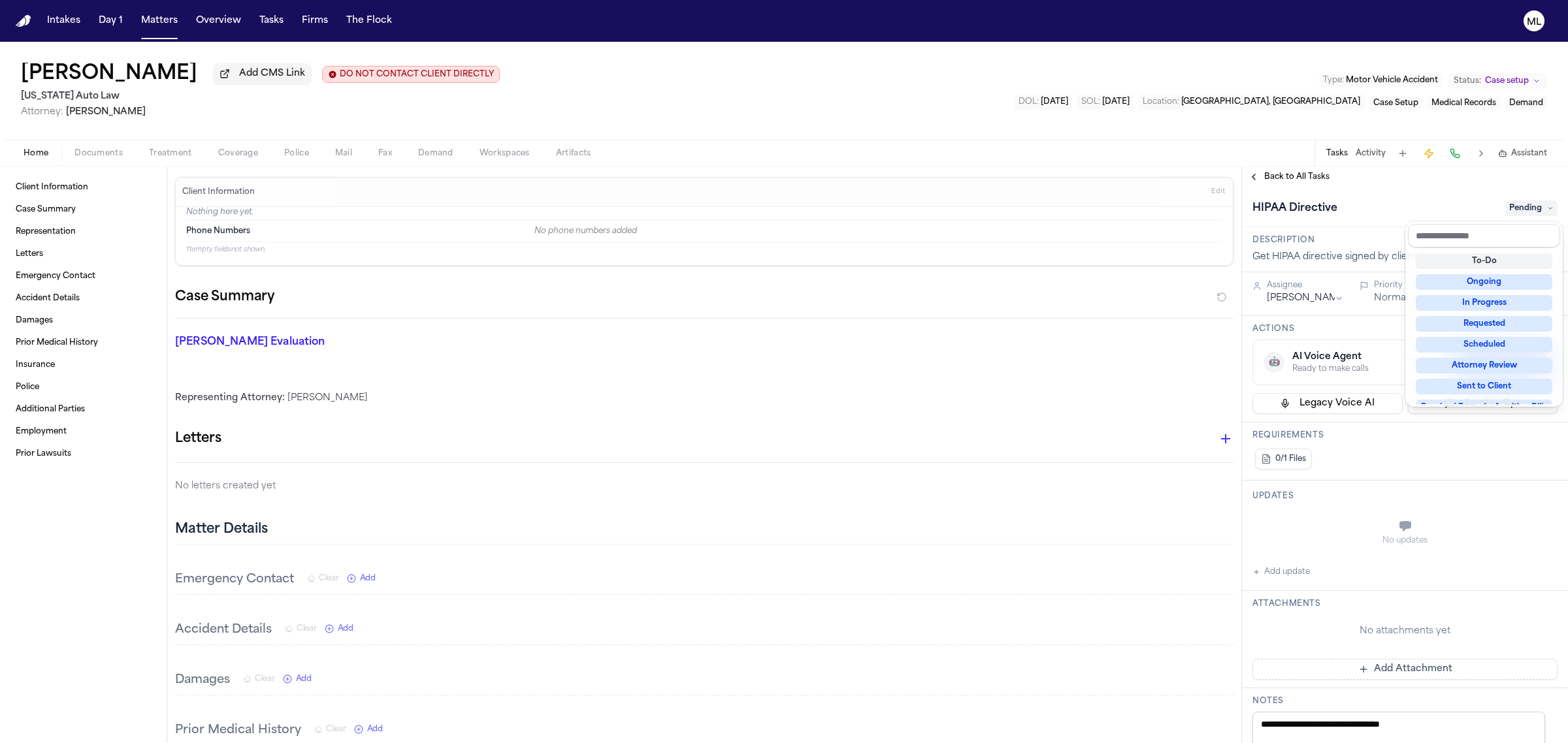
scroll to position [9, 0]
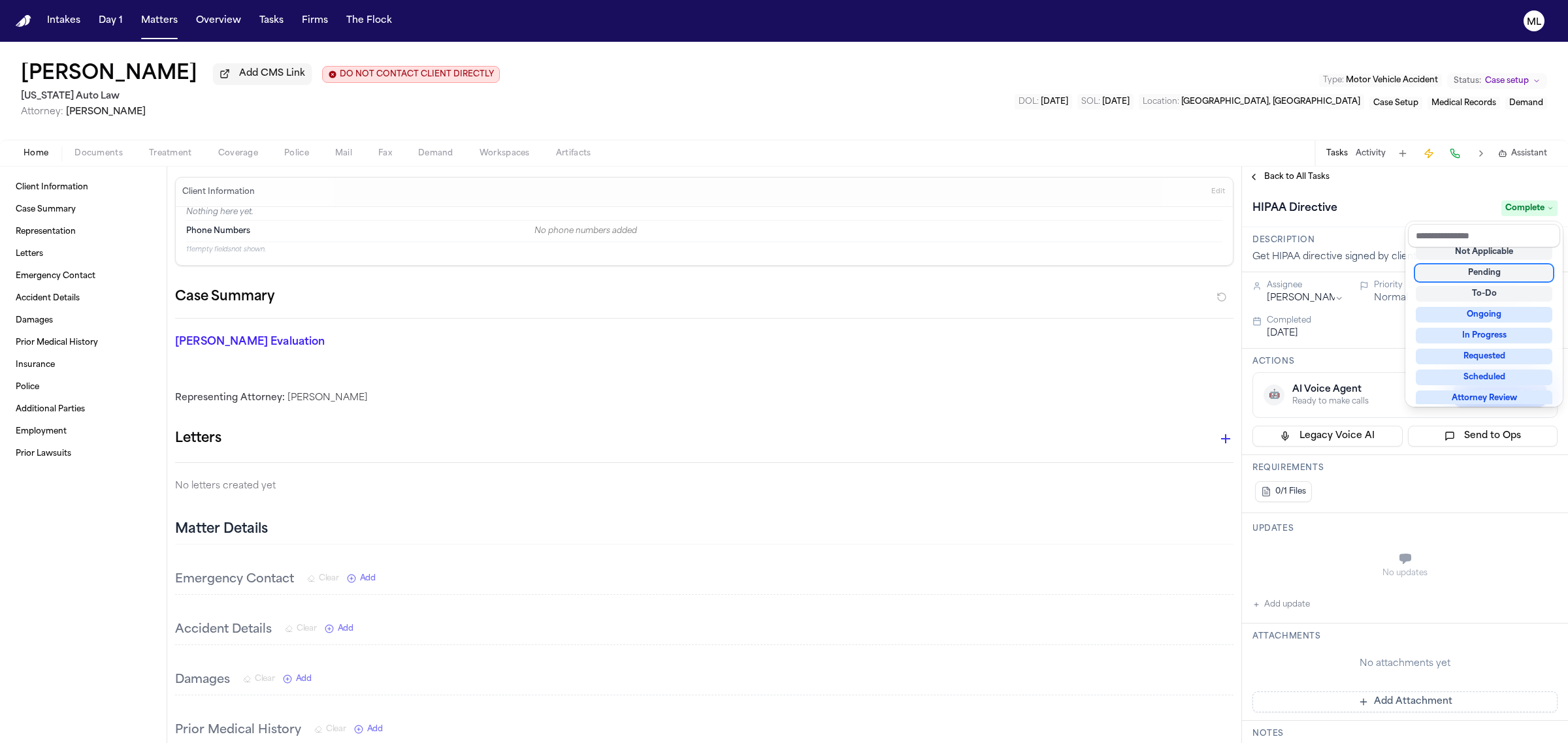
click at [1284, 162] on div "Chantal Bond Add CMS Link DO NOT CONTACT CLIENT DIRECTLY DO NOT CONTACT Michiga…" at bounding box center [784, 392] width 1568 height 702
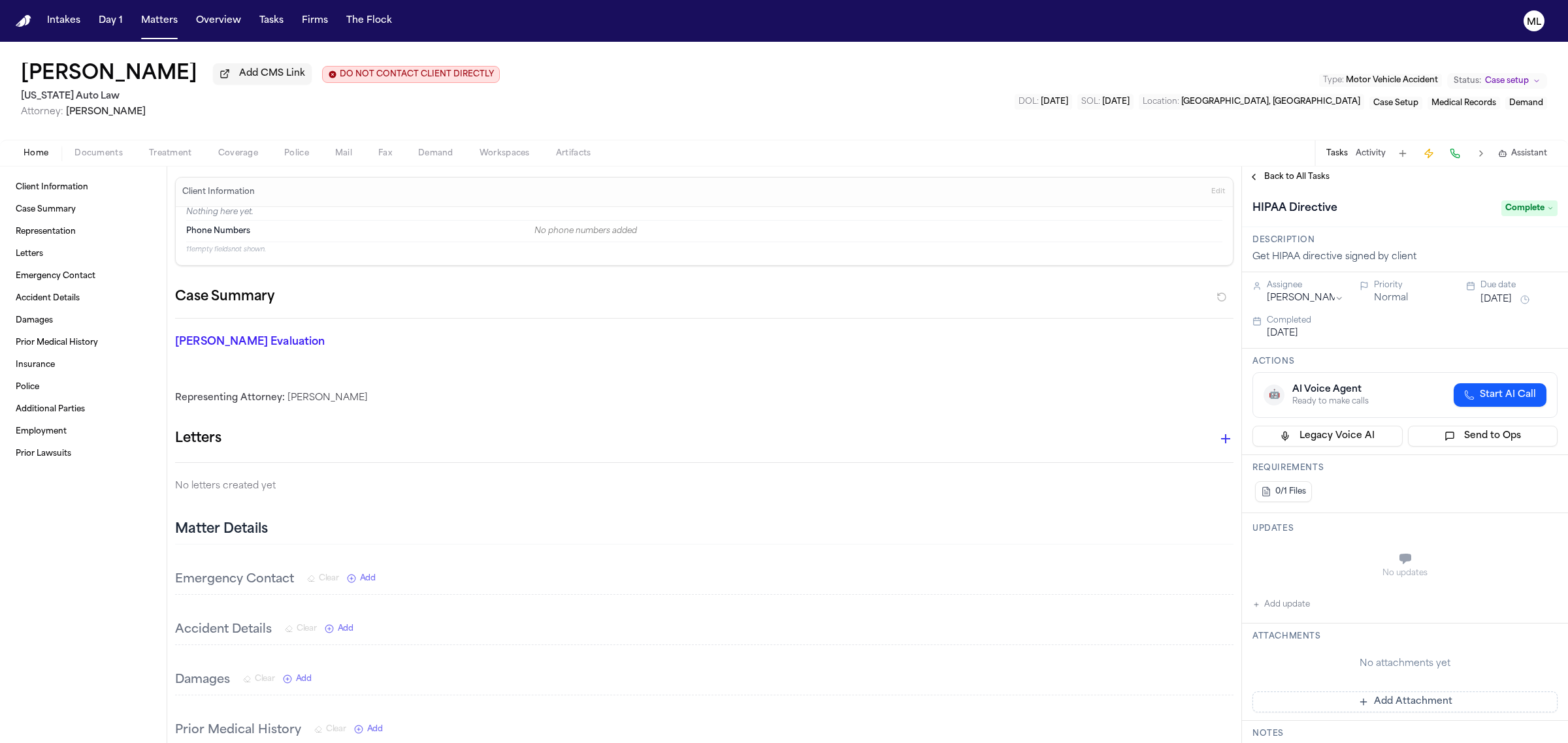
click at [1286, 172] on span "Back to All Tasks" at bounding box center [1296, 176] width 66 height 10
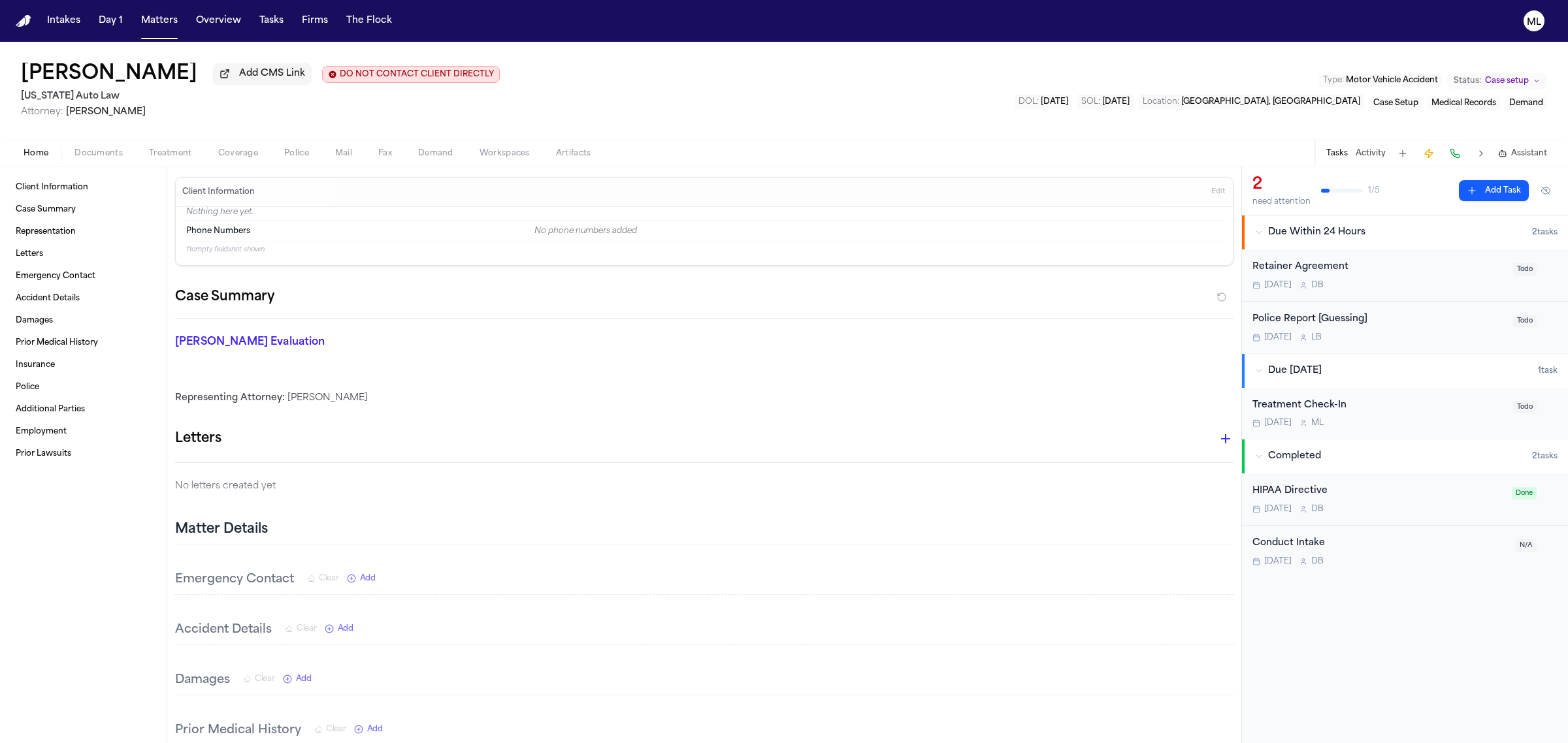
click at [1403, 282] on div "Today D B" at bounding box center [1379, 285] width 253 height 10
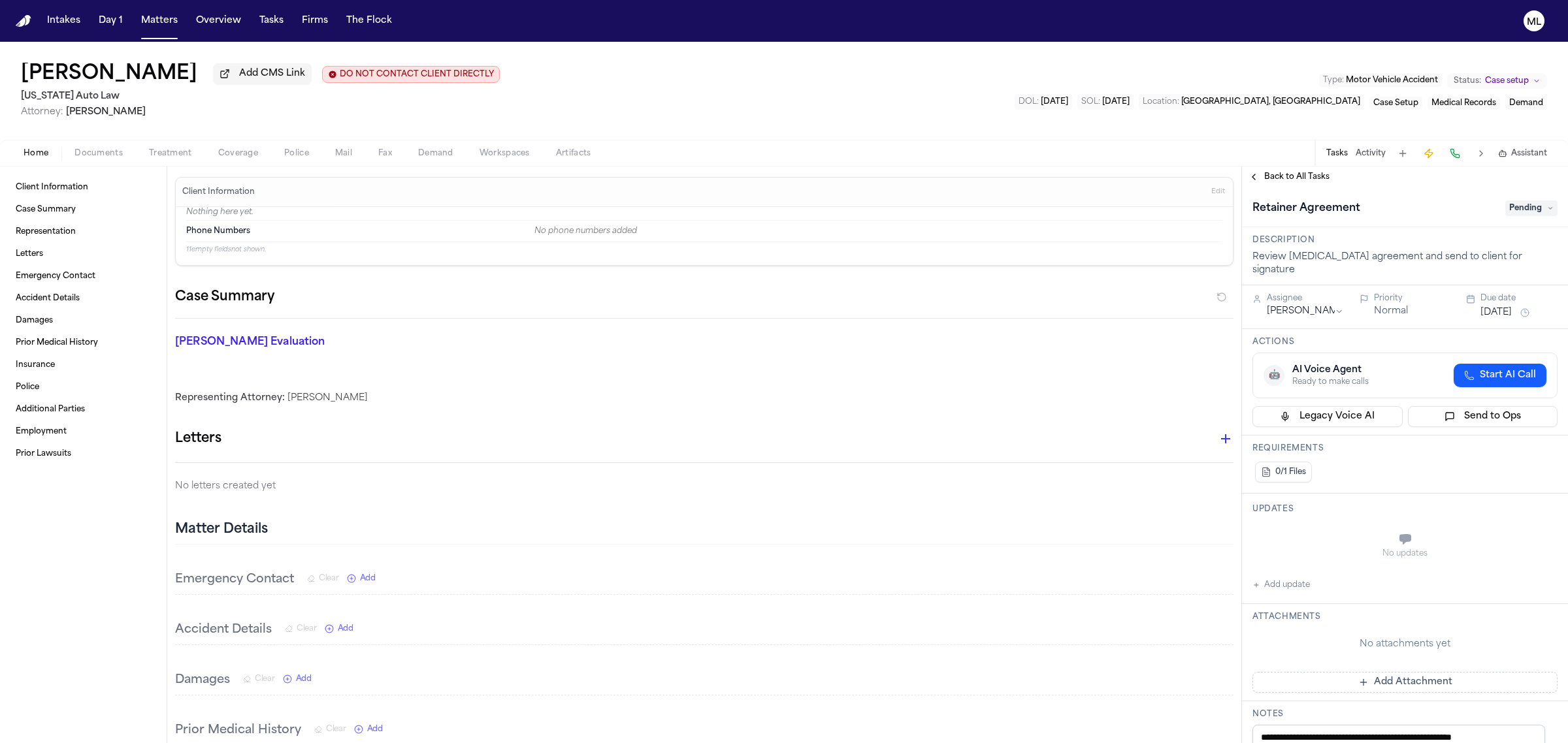
click at [1509, 214] on span "Pending" at bounding box center [1531, 208] width 52 height 16
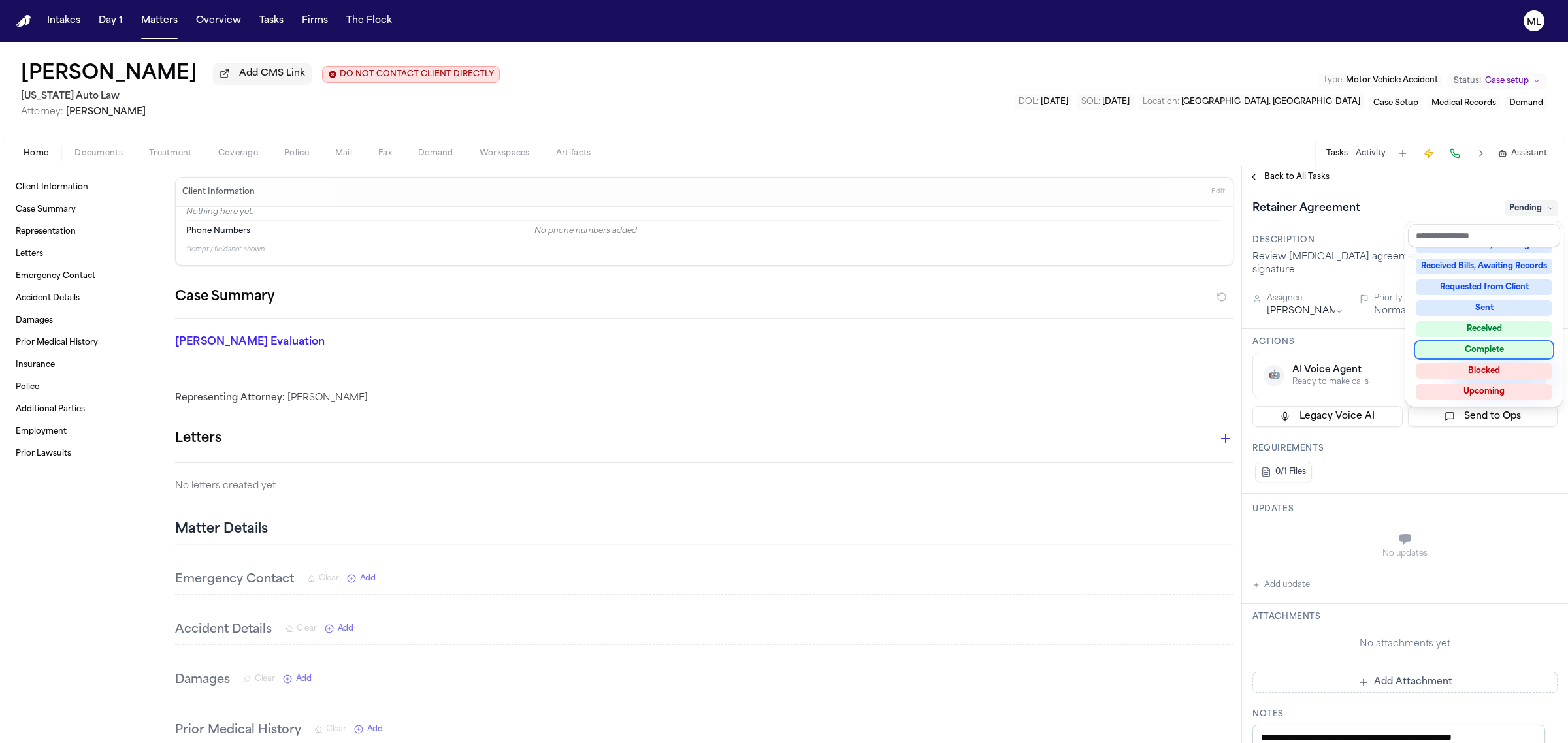
click at [1502, 343] on div "Complete" at bounding box center [1484, 350] width 136 height 16
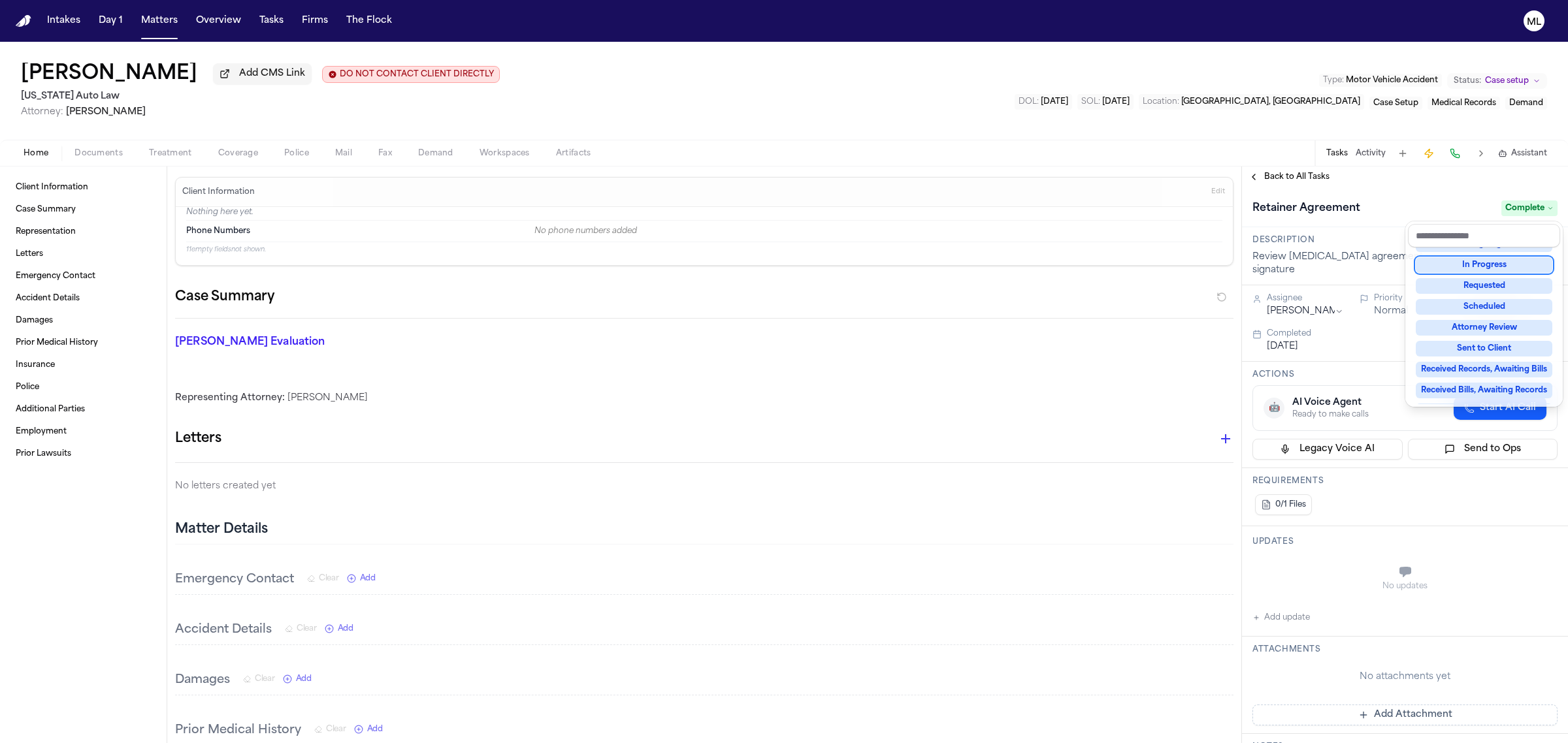
click at [1301, 175] on div "**********" at bounding box center [1405, 455] width 326 height 577
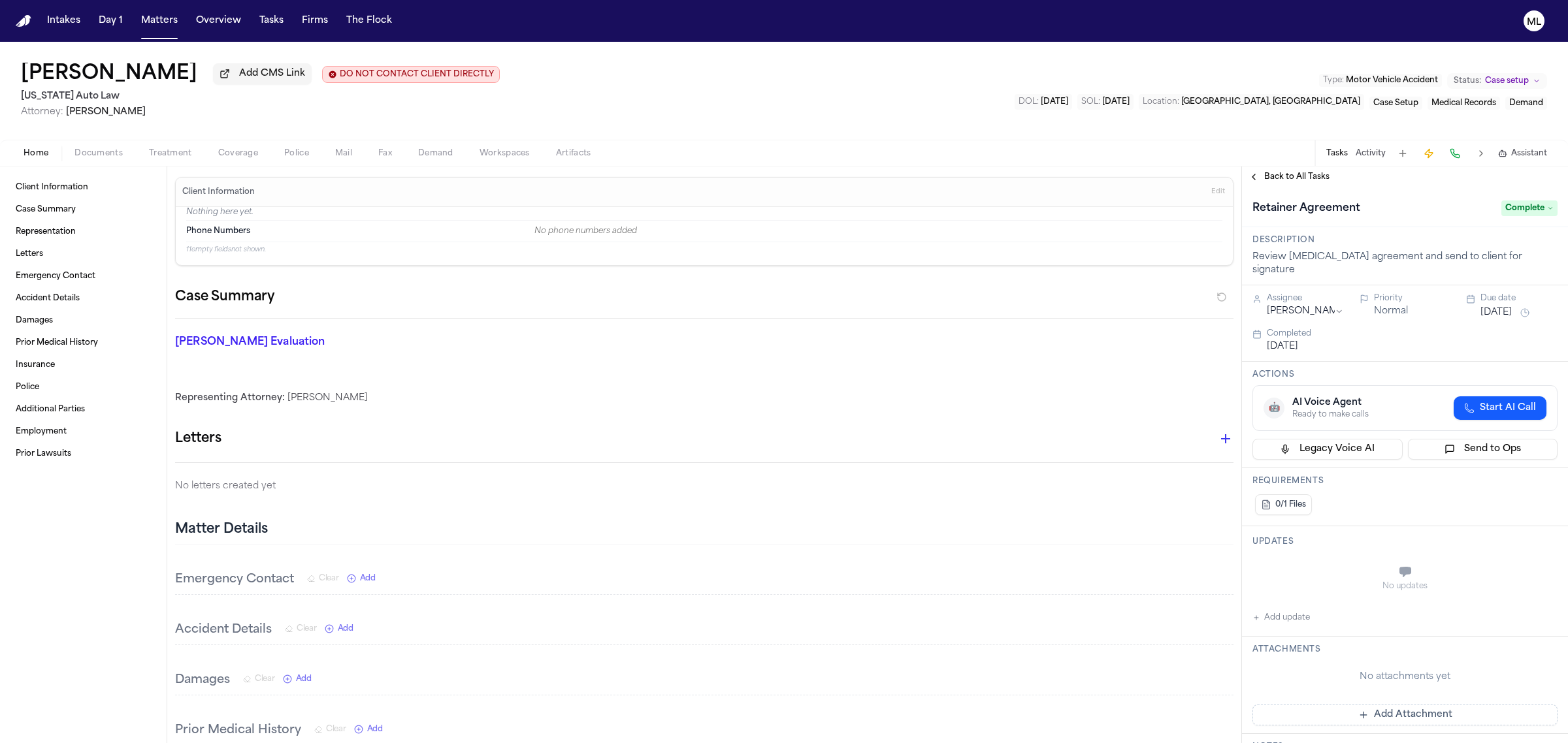
click at [1301, 175] on span "Back to All Tasks" at bounding box center [1296, 176] width 66 height 10
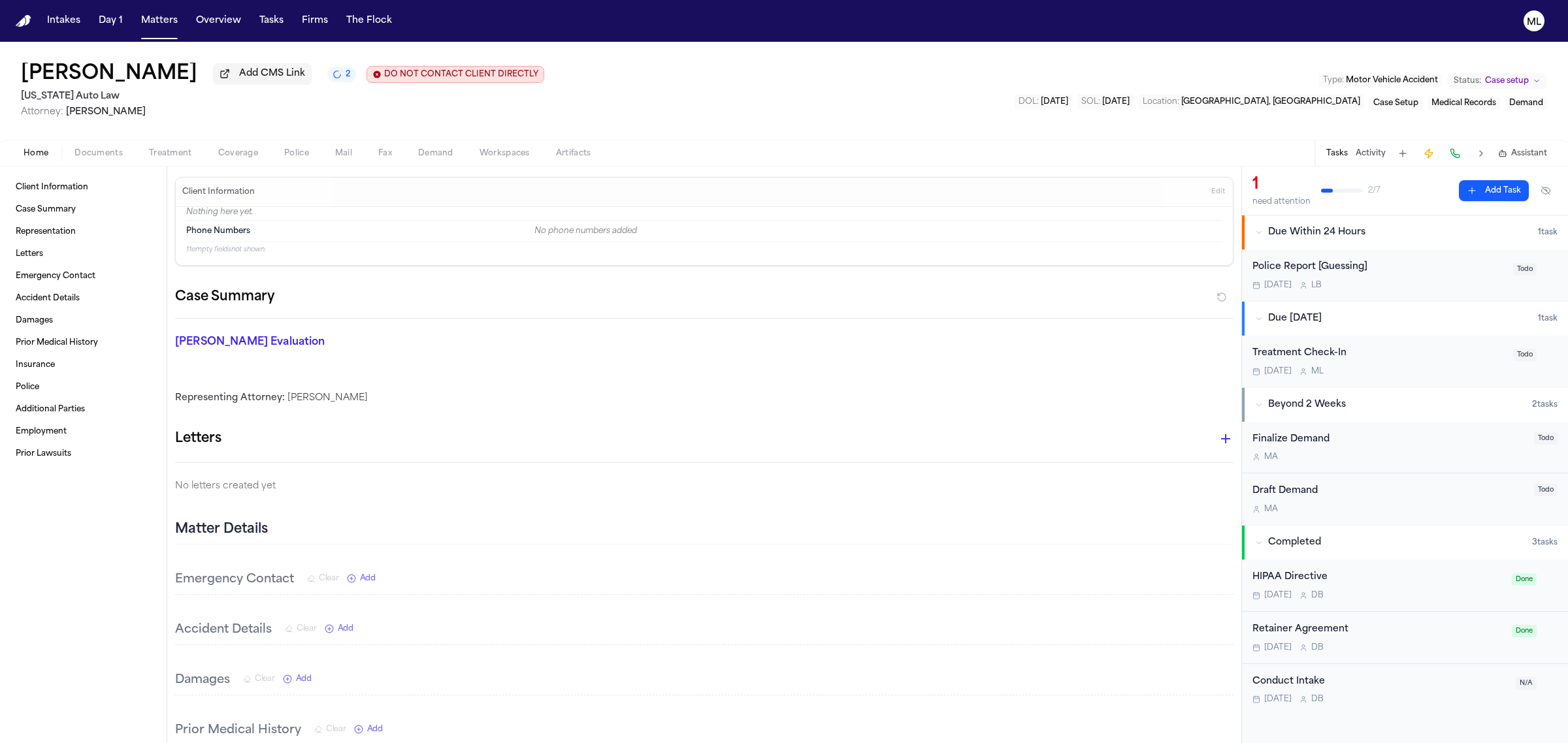
click at [1432, 278] on div "Police Report [Guessing] Tomorrow L B" at bounding box center [1379, 275] width 253 height 30
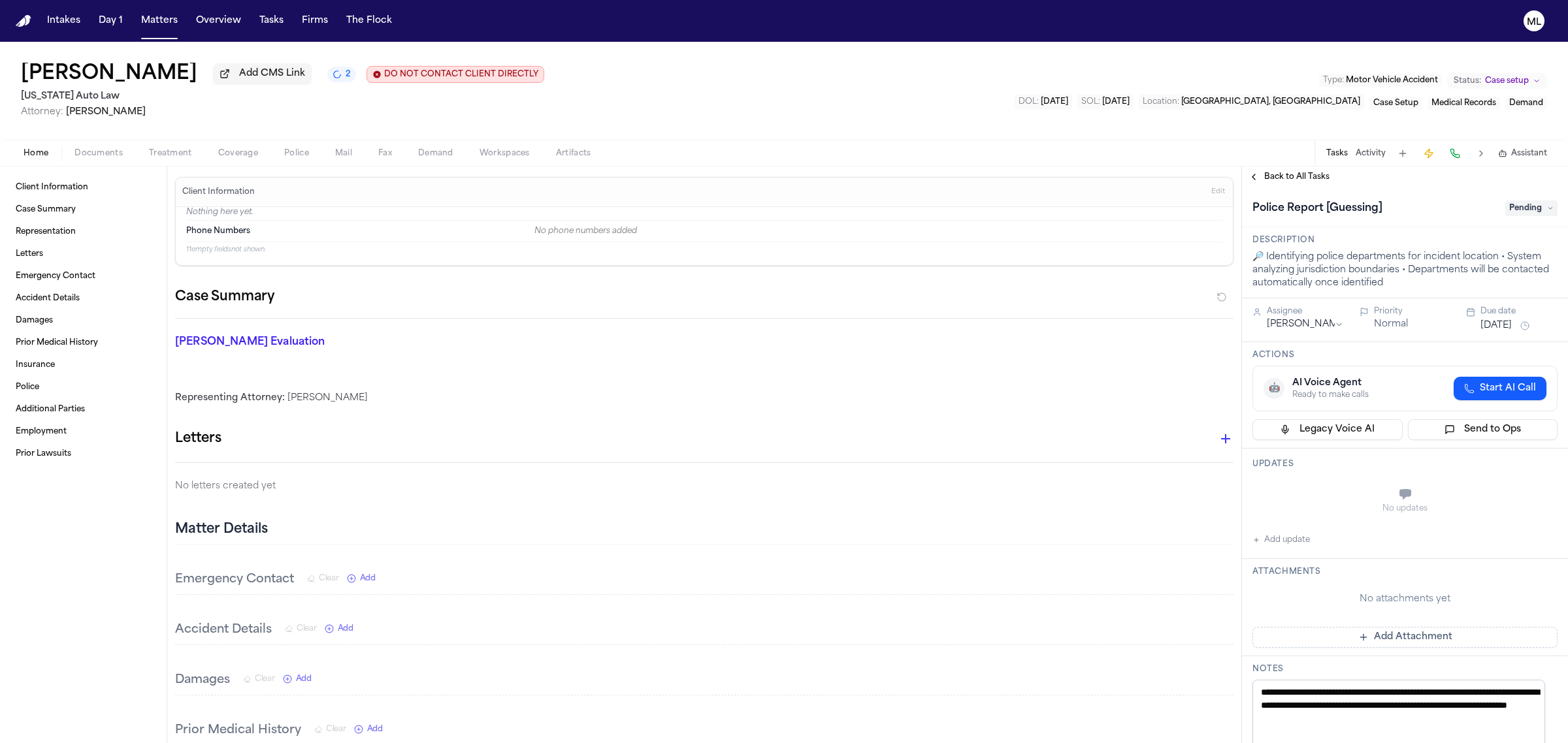
click at [1527, 217] on div "Police Report [Guessing] Pending" at bounding box center [1405, 208] width 305 height 21
click at [1523, 207] on span "Pending" at bounding box center [1531, 208] width 52 height 16
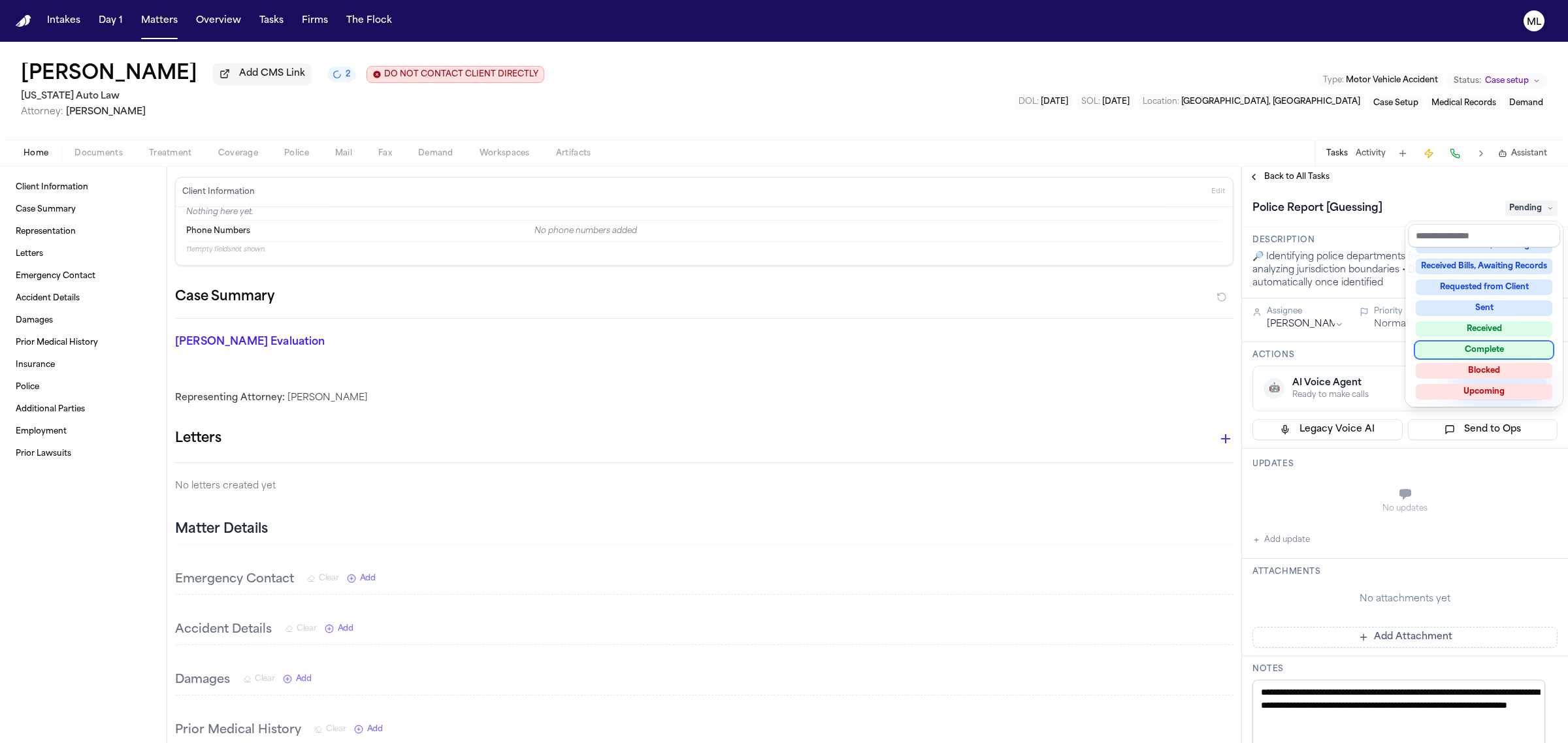
click at [1511, 342] on div "Complete" at bounding box center [1484, 350] width 136 height 16
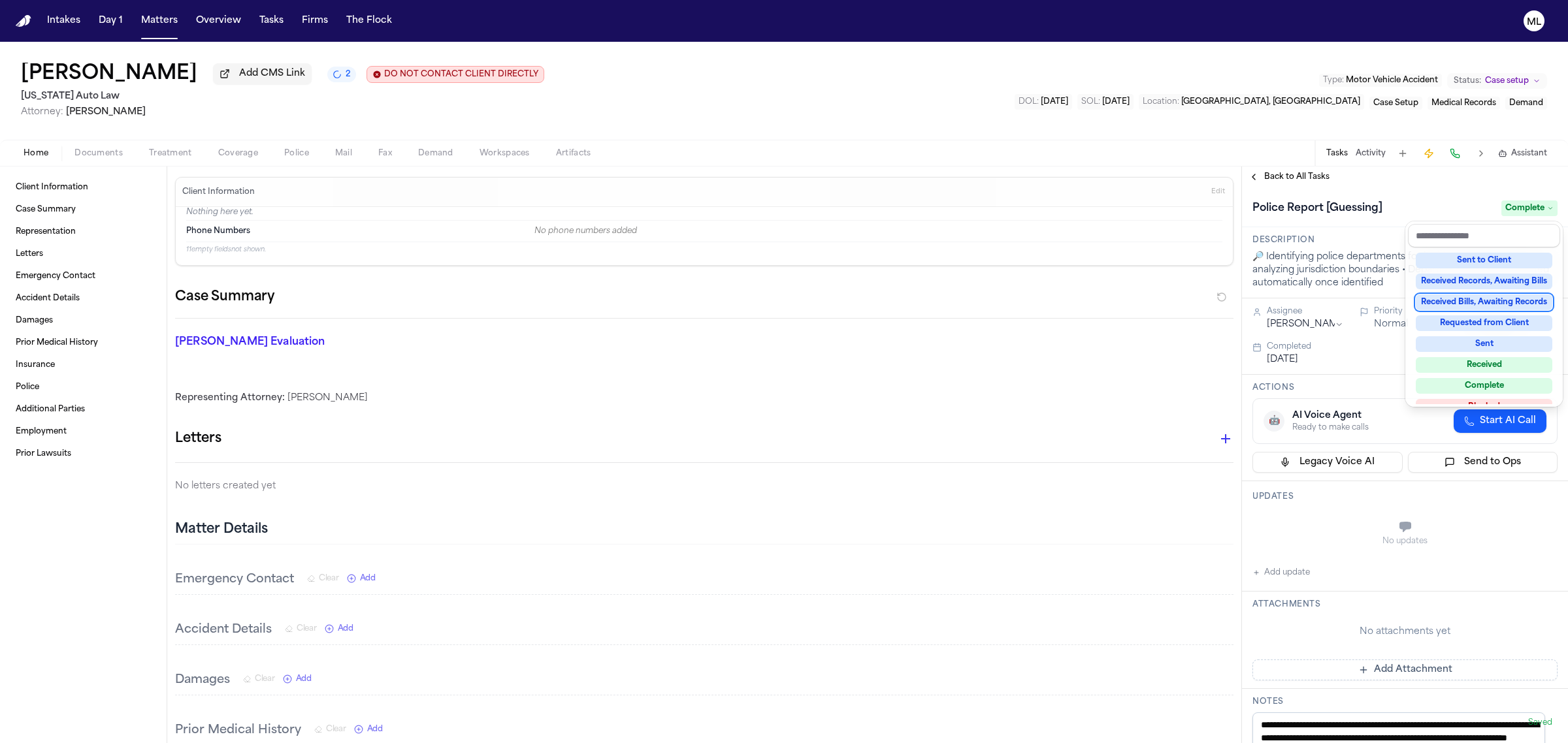
click at [1300, 168] on div "**********" at bounding box center [1405, 455] width 326 height 577
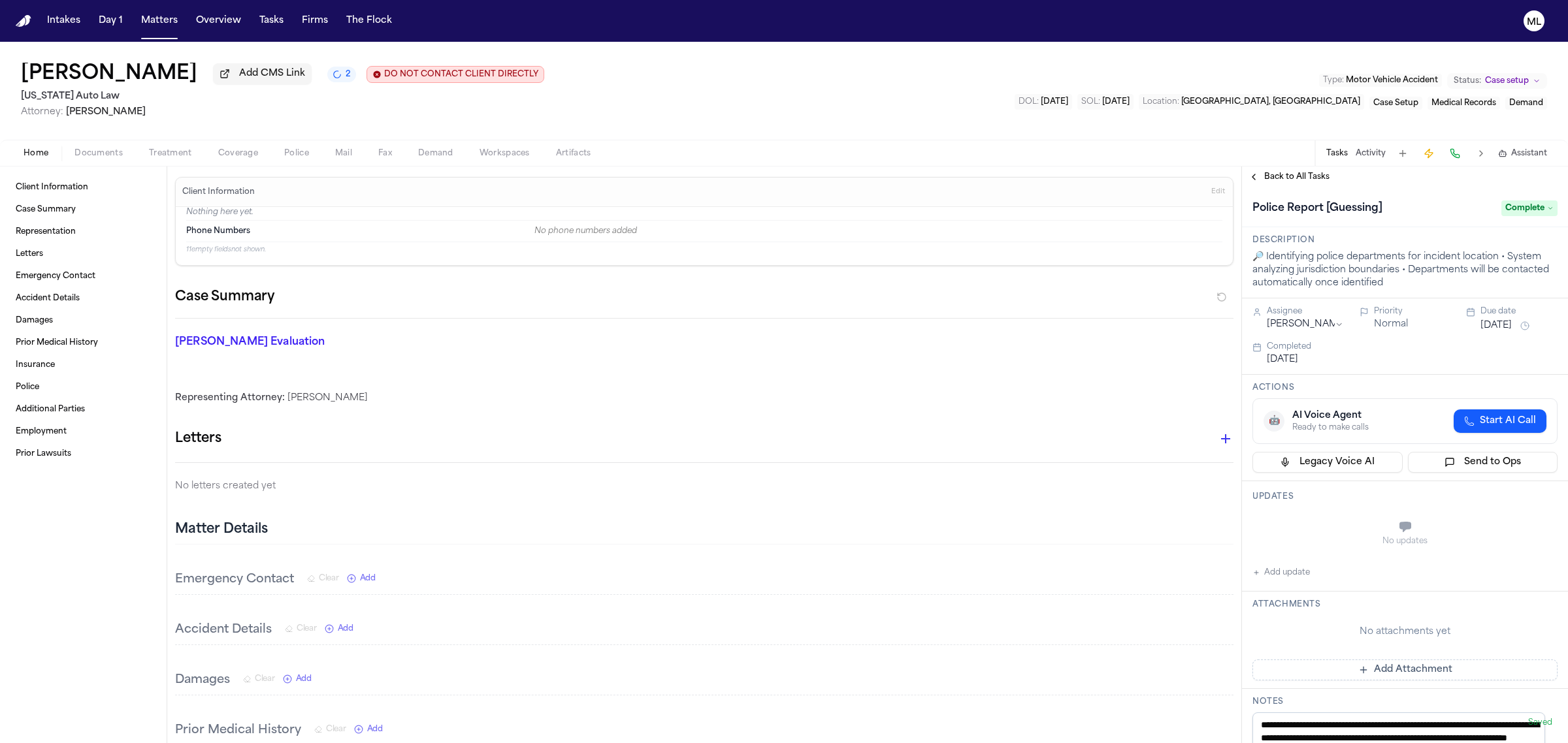
click at [1300, 172] on span "Back to All Tasks" at bounding box center [1296, 176] width 66 height 10
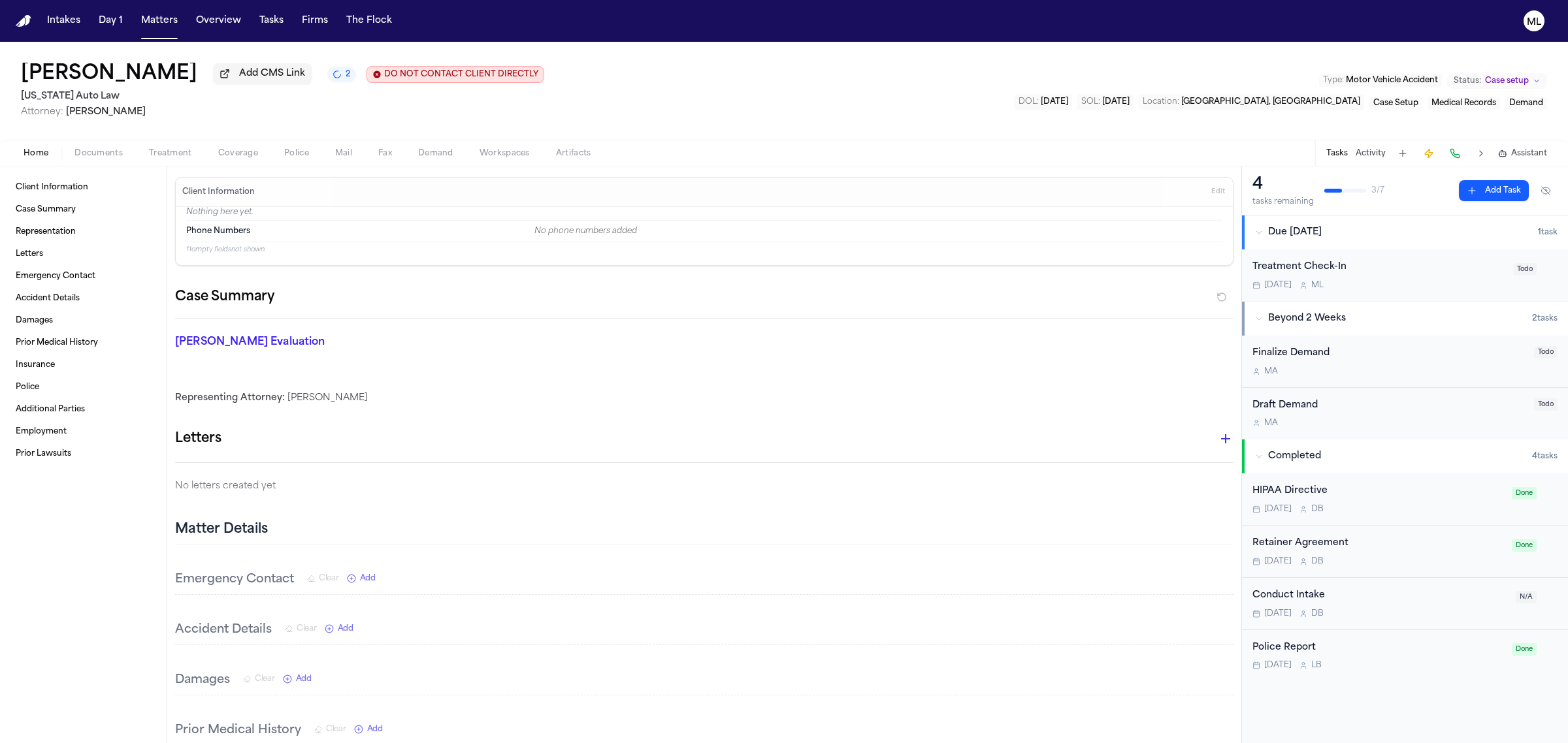
click at [1418, 292] on div "Treatment Check-In Sep 25 M L Todo" at bounding box center [1405, 275] width 326 height 51
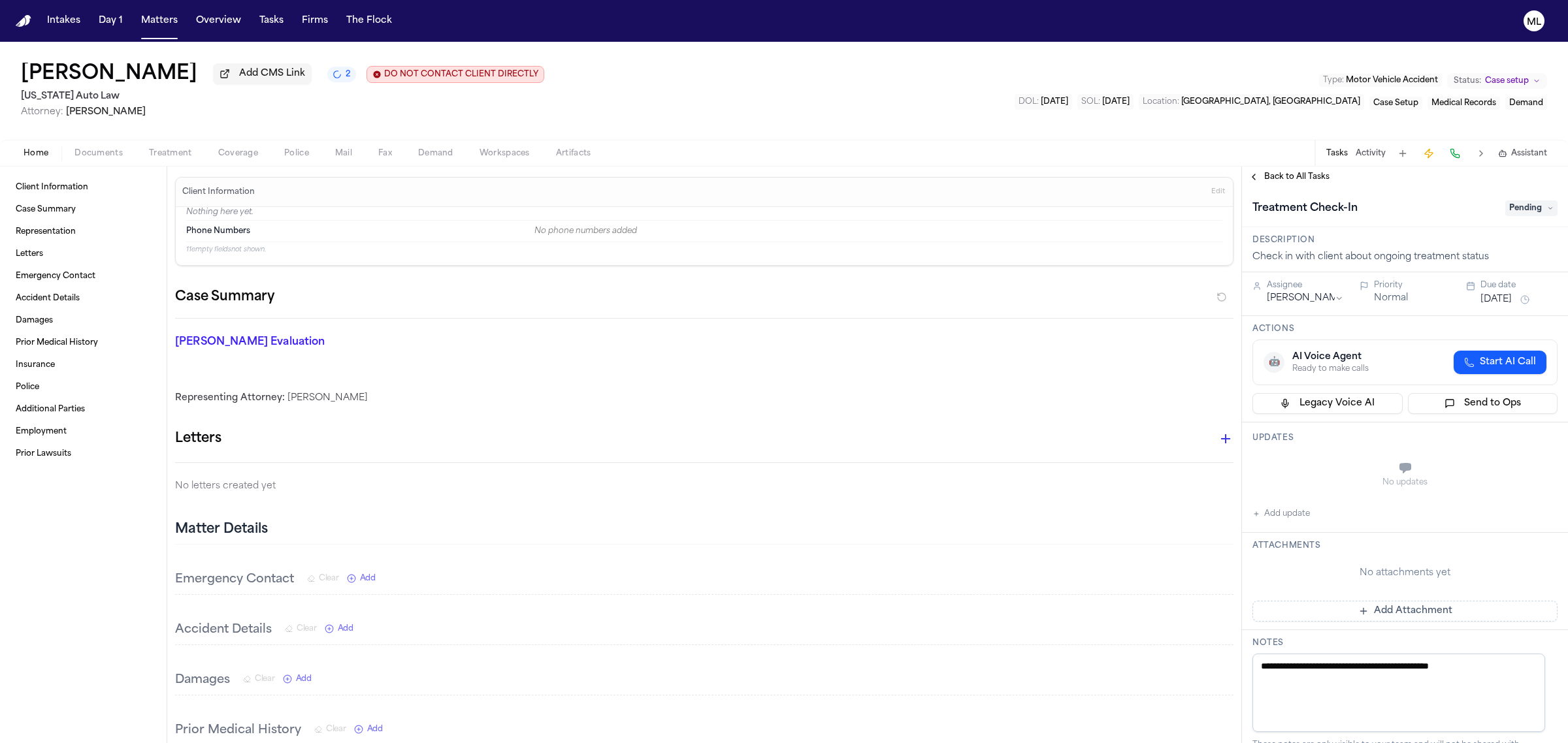
click at [1514, 213] on span "Pending" at bounding box center [1531, 208] width 52 height 16
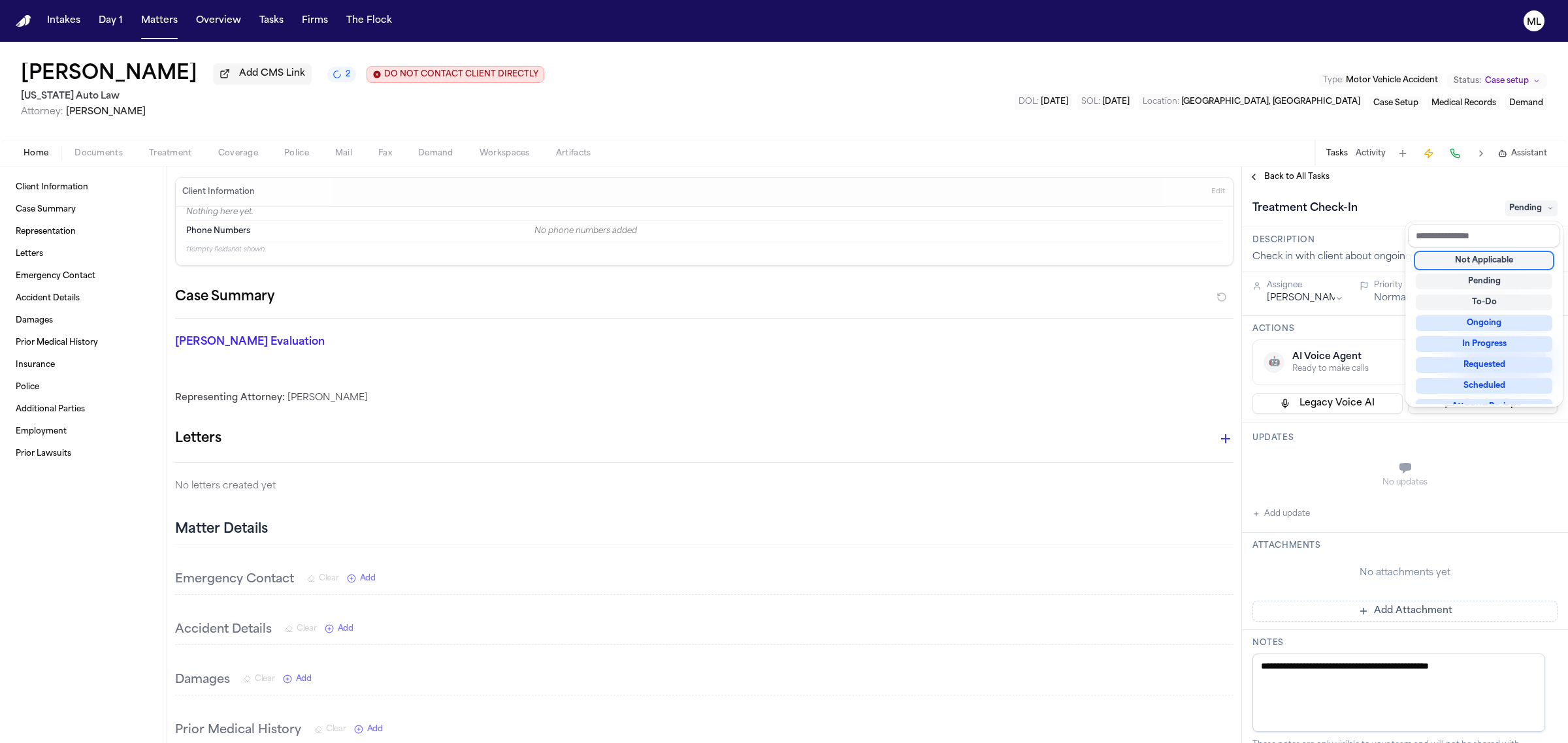
click at [1500, 257] on div "Not Applicable" at bounding box center [1484, 260] width 136 height 16
click at [1307, 173] on div "**********" at bounding box center [1405, 455] width 326 height 577
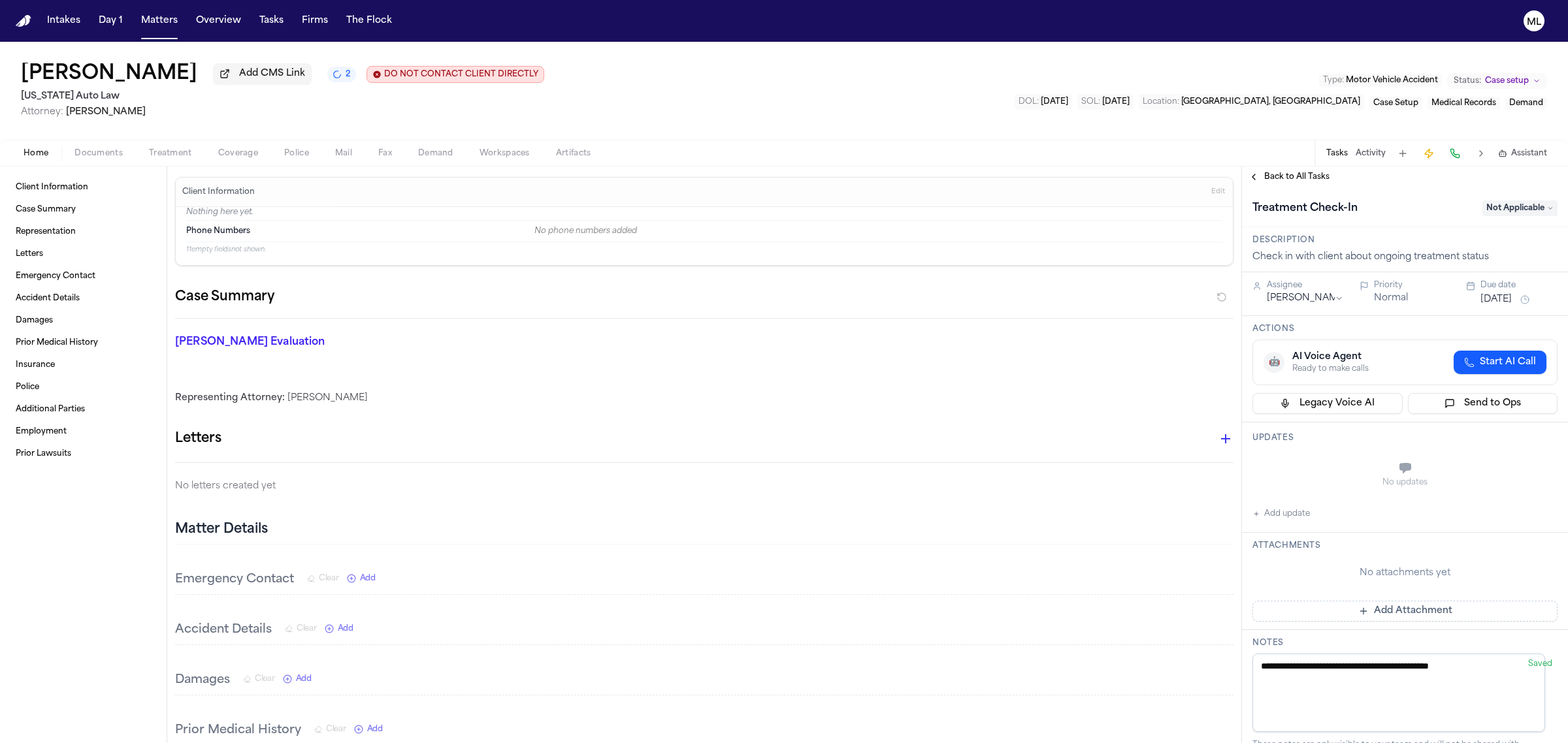
click at [1307, 173] on span "Back to All Tasks" at bounding box center [1296, 176] width 66 height 10
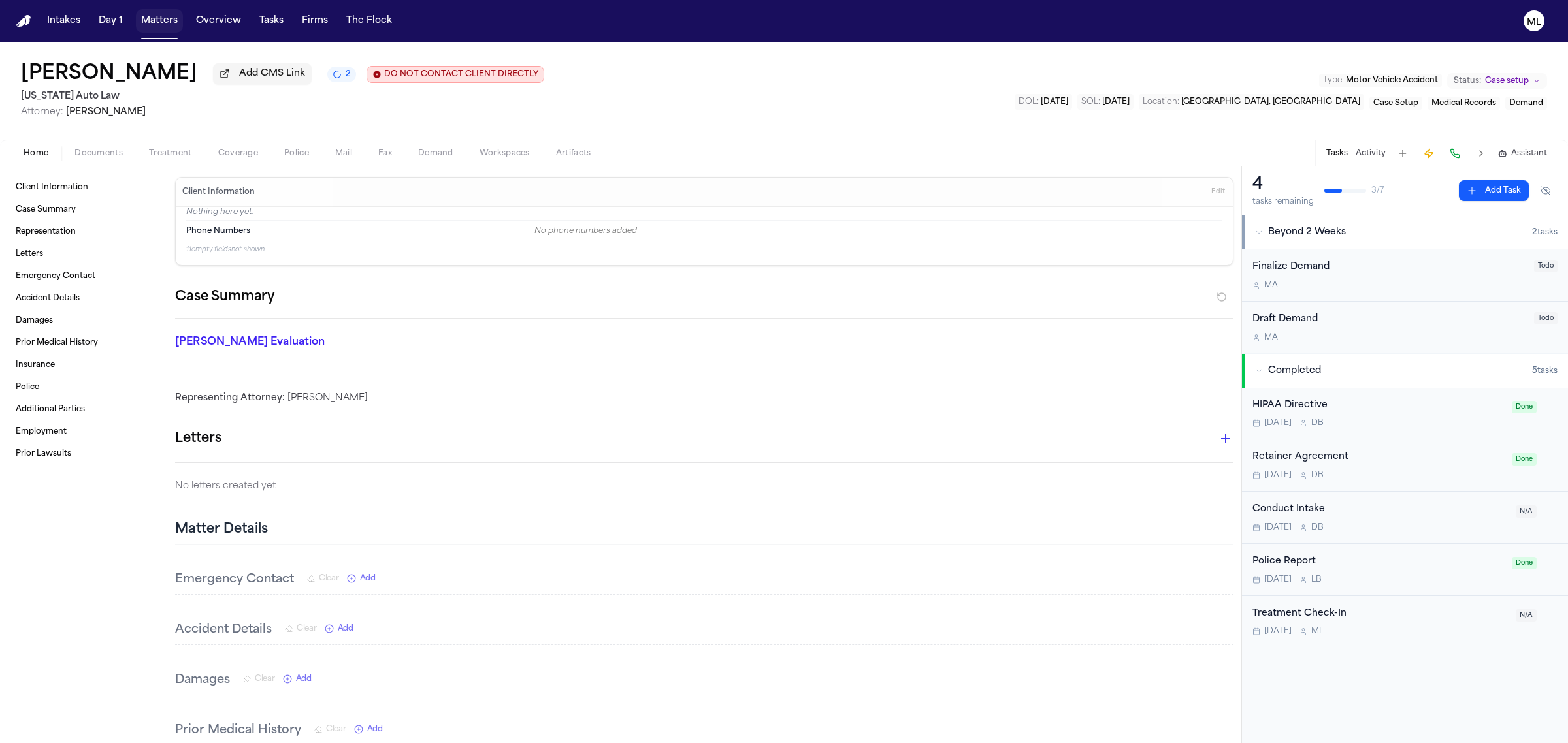
drag, startPoint x: 158, startPoint y: 18, endPoint x: 536, endPoint y: 38, distance: 378.5
click at [158, 18] on button "Matters" at bounding box center [159, 21] width 47 height 24
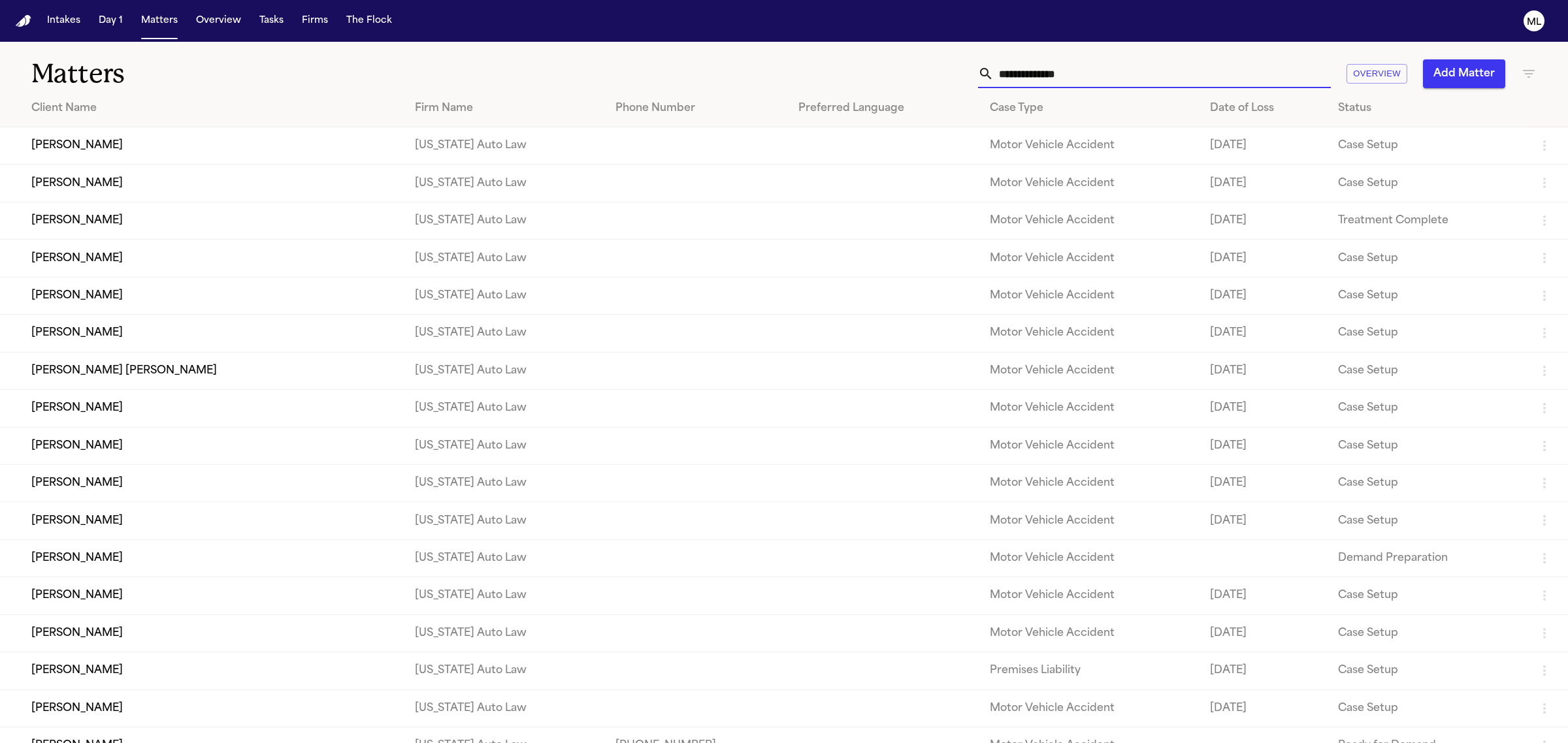
drag, startPoint x: 1063, startPoint y: 76, endPoint x: 926, endPoint y: 83, distance: 137.2
click at [926, 83] on div "Overview Add Matter" at bounding box center [1010, 74] width 1054 height 29
click at [168, 172] on td "[PERSON_NAME]" at bounding box center [202, 183] width 405 height 37
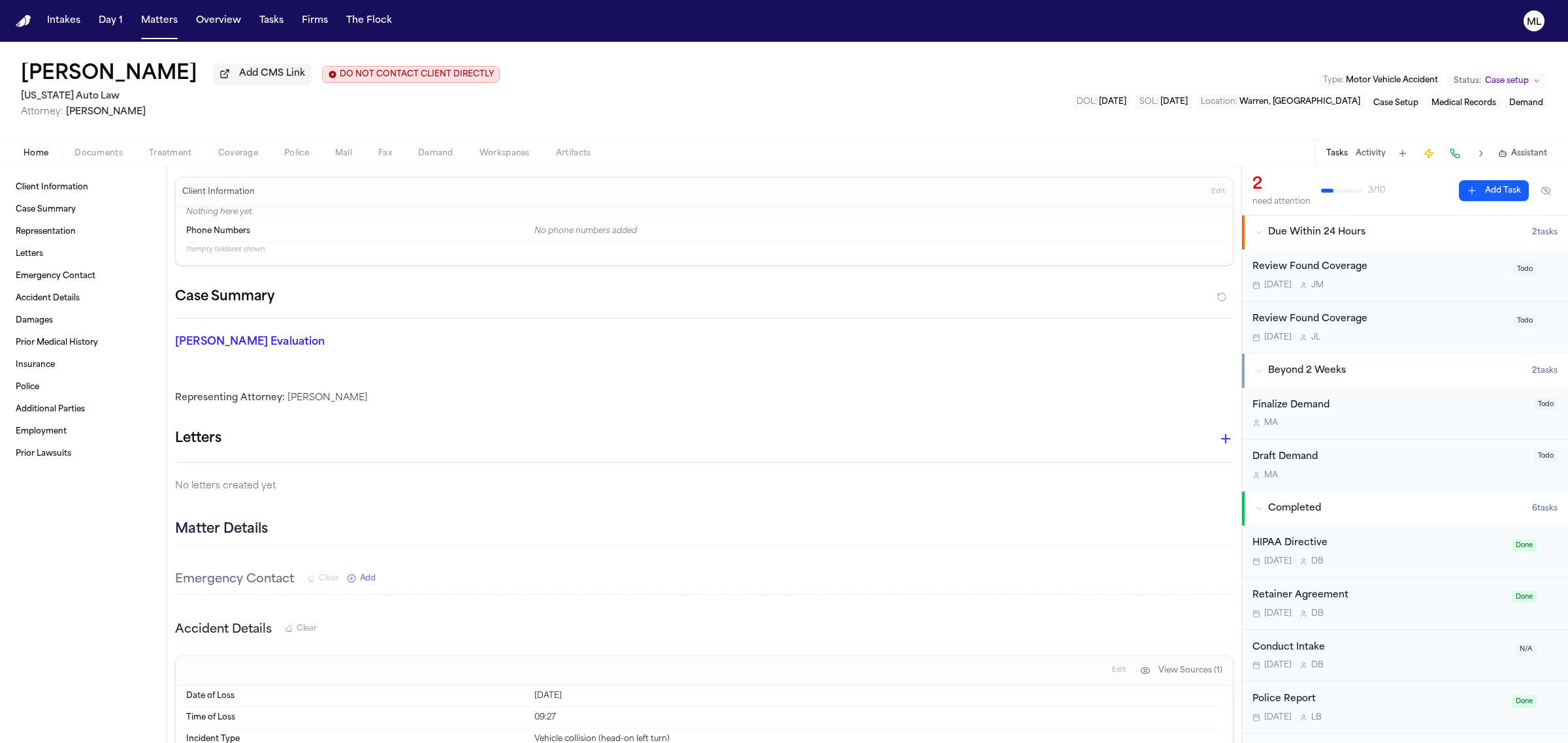
click at [1465, 272] on div "Review Found Coverage" at bounding box center [1379, 267] width 253 height 15
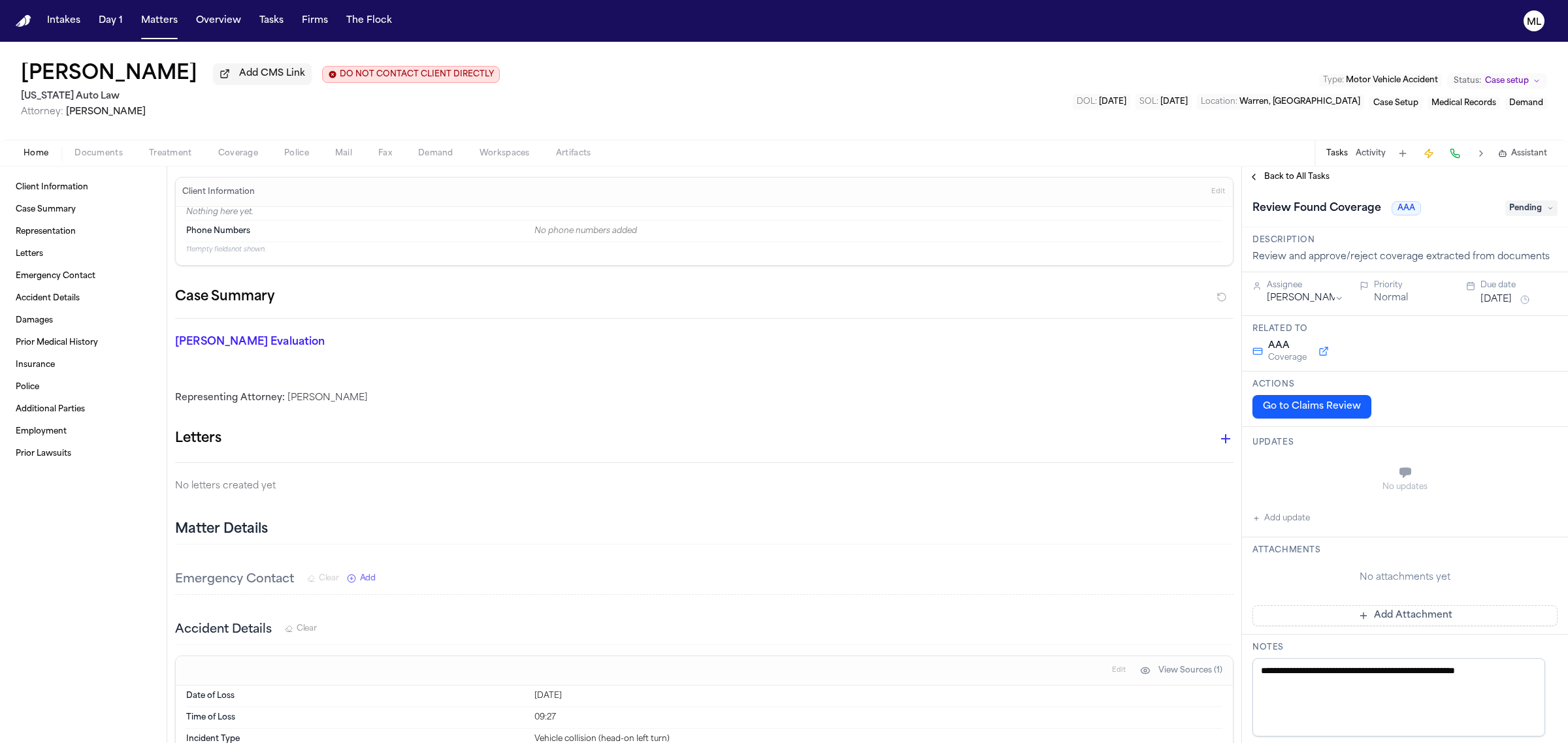
click at [1508, 206] on span "Pending" at bounding box center [1531, 208] width 52 height 16
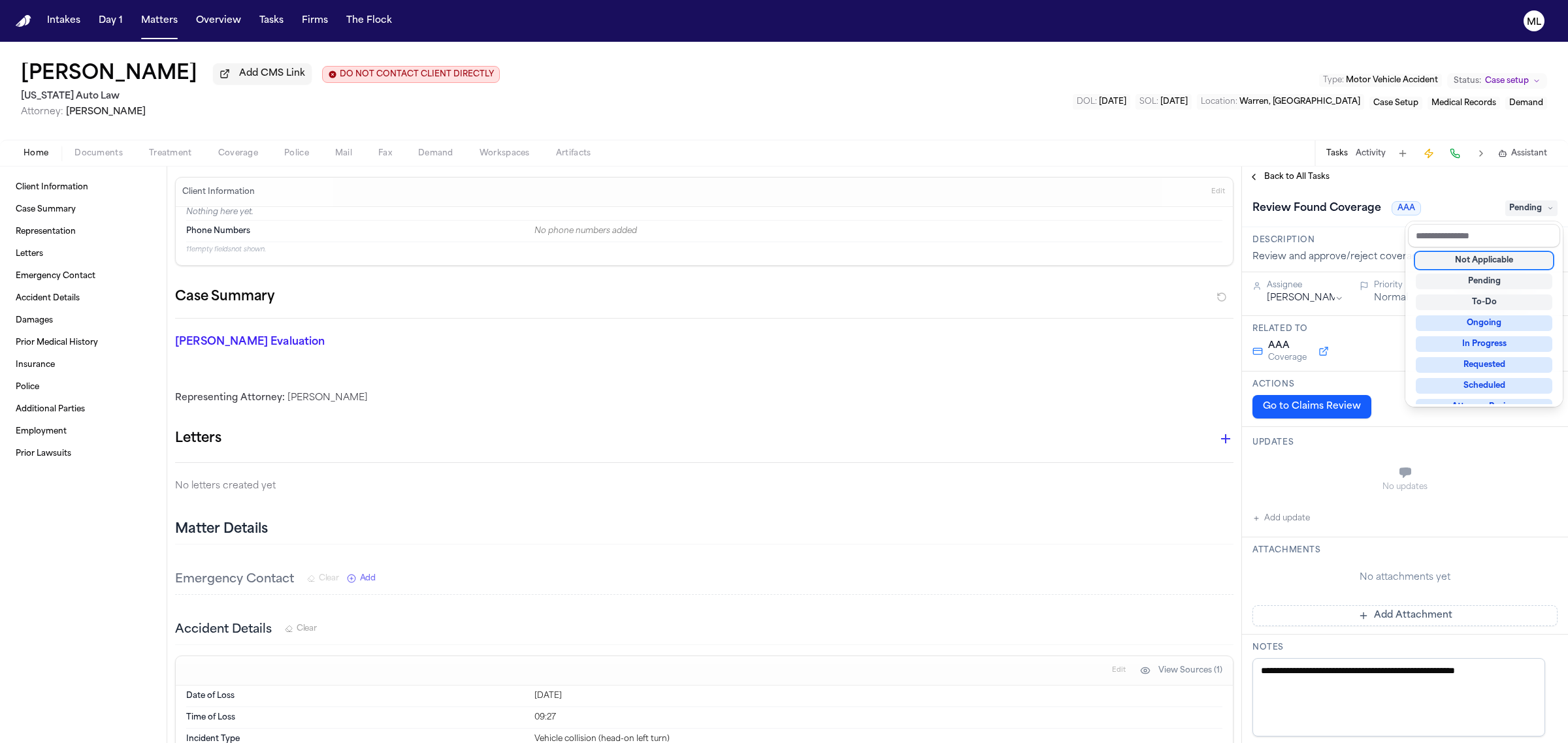
click at [1496, 257] on div "Not Applicable" at bounding box center [1484, 260] width 136 height 16
click at [1259, 171] on div "**********" at bounding box center [1405, 455] width 326 height 577
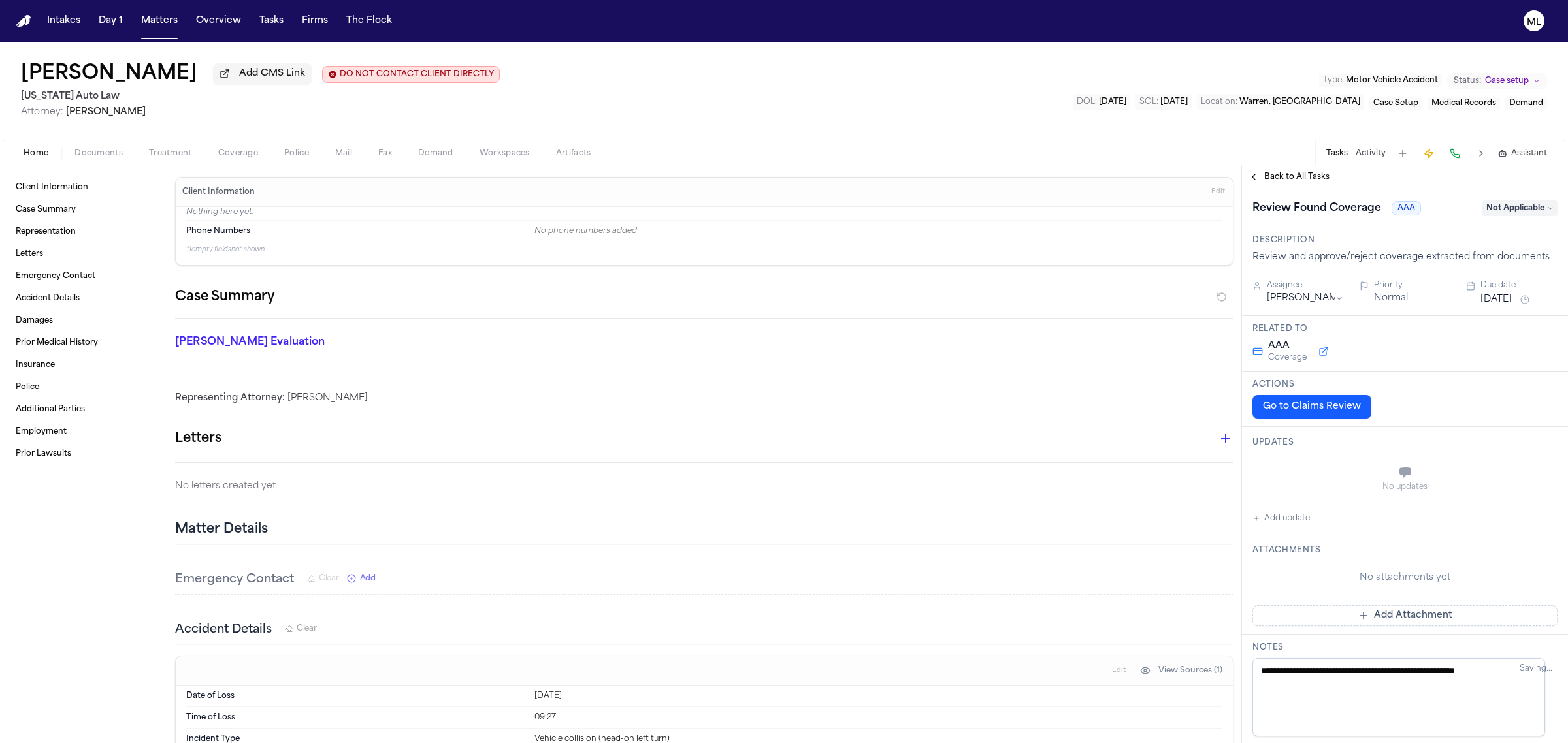
click at [1264, 172] on span "Back to All Tasks" at bounding box center [1296, 176] width 66 height 10
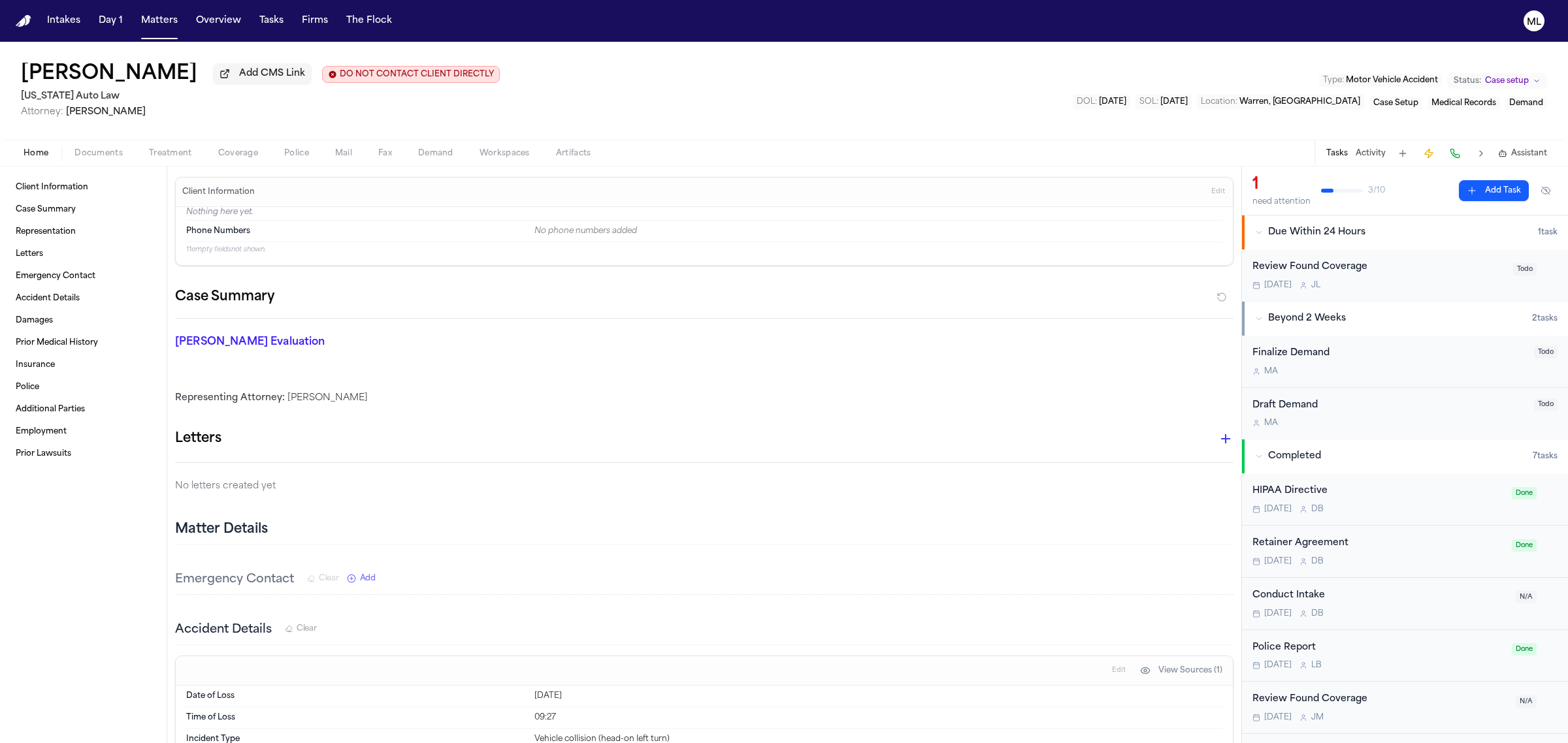
click at [1470, 272] on div "Review Found Coverage" at bounding box center [1379, 267] width 253 height 15
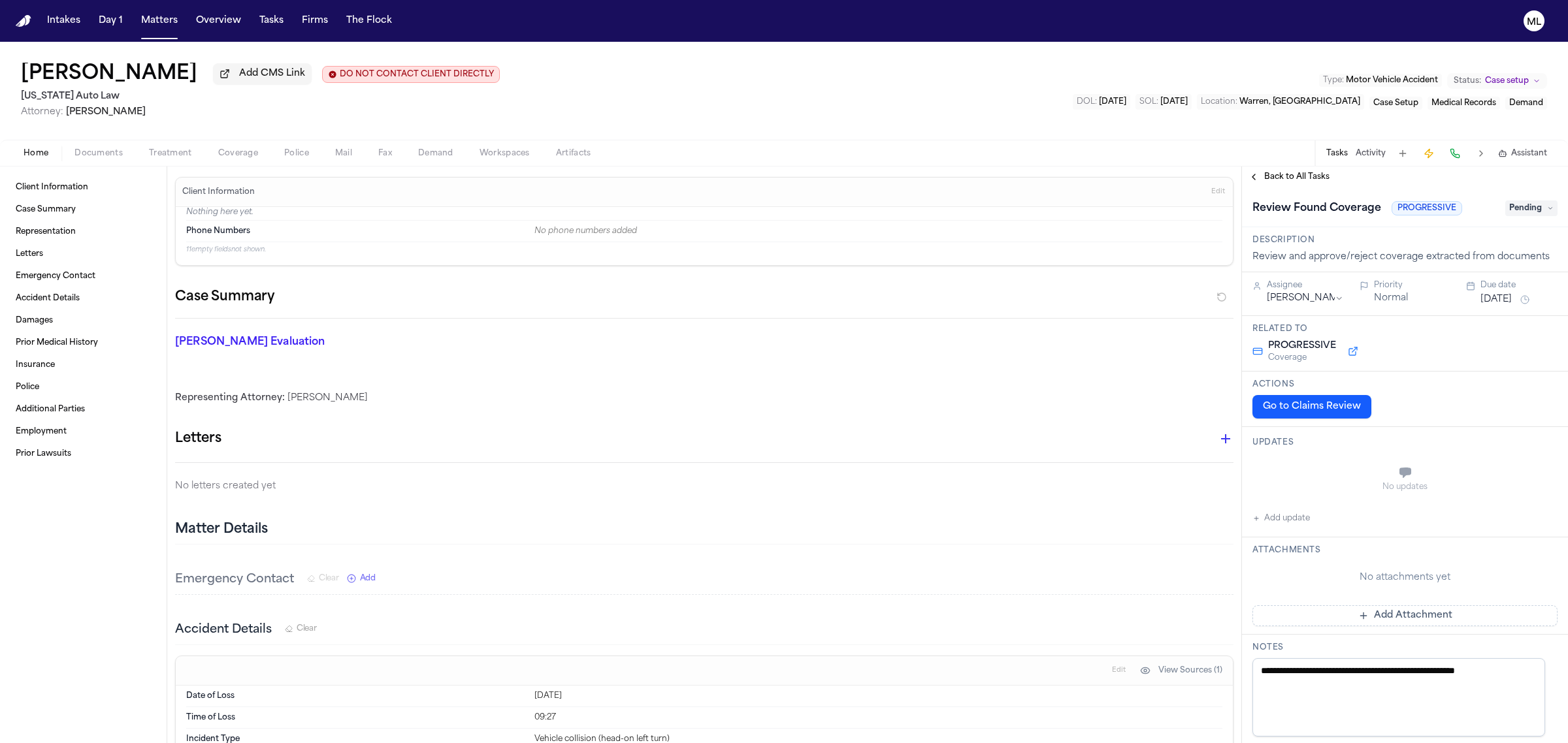
click at [1507, 217] on div "Review Found Coverage PROGRESSIVE Pending" at bounding box center [1405, 208] width 305 height 21
click at [1508, 208] on span "Pending" at bounding box center [1531, 208] width 52 height 16
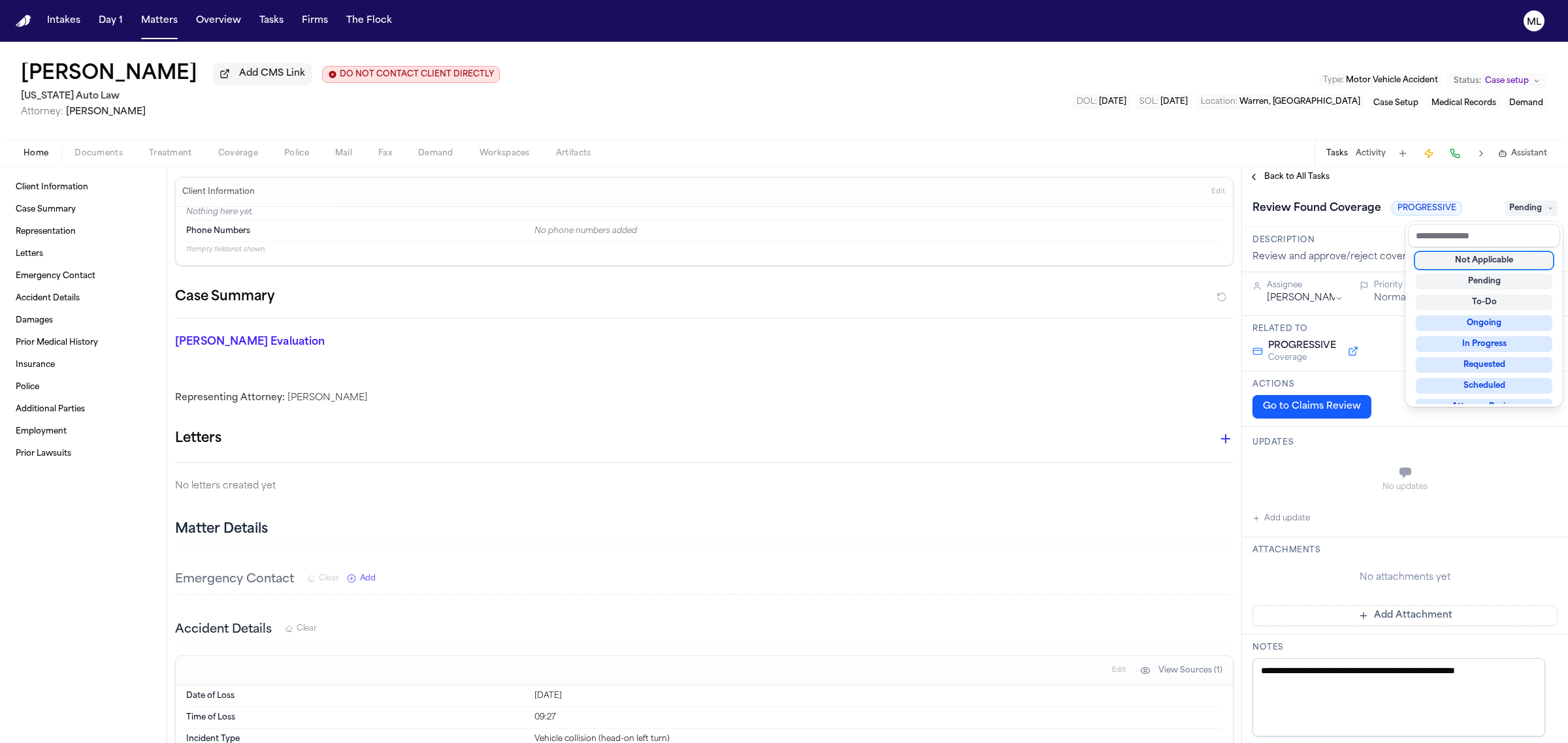
click at [1472, 263] on div "Not Applicable" at bounding box center [1484, 260] width 136 height 16
click at [1259, 168] on div "**********" at bounding box center [1405, 455] width 326 height 577
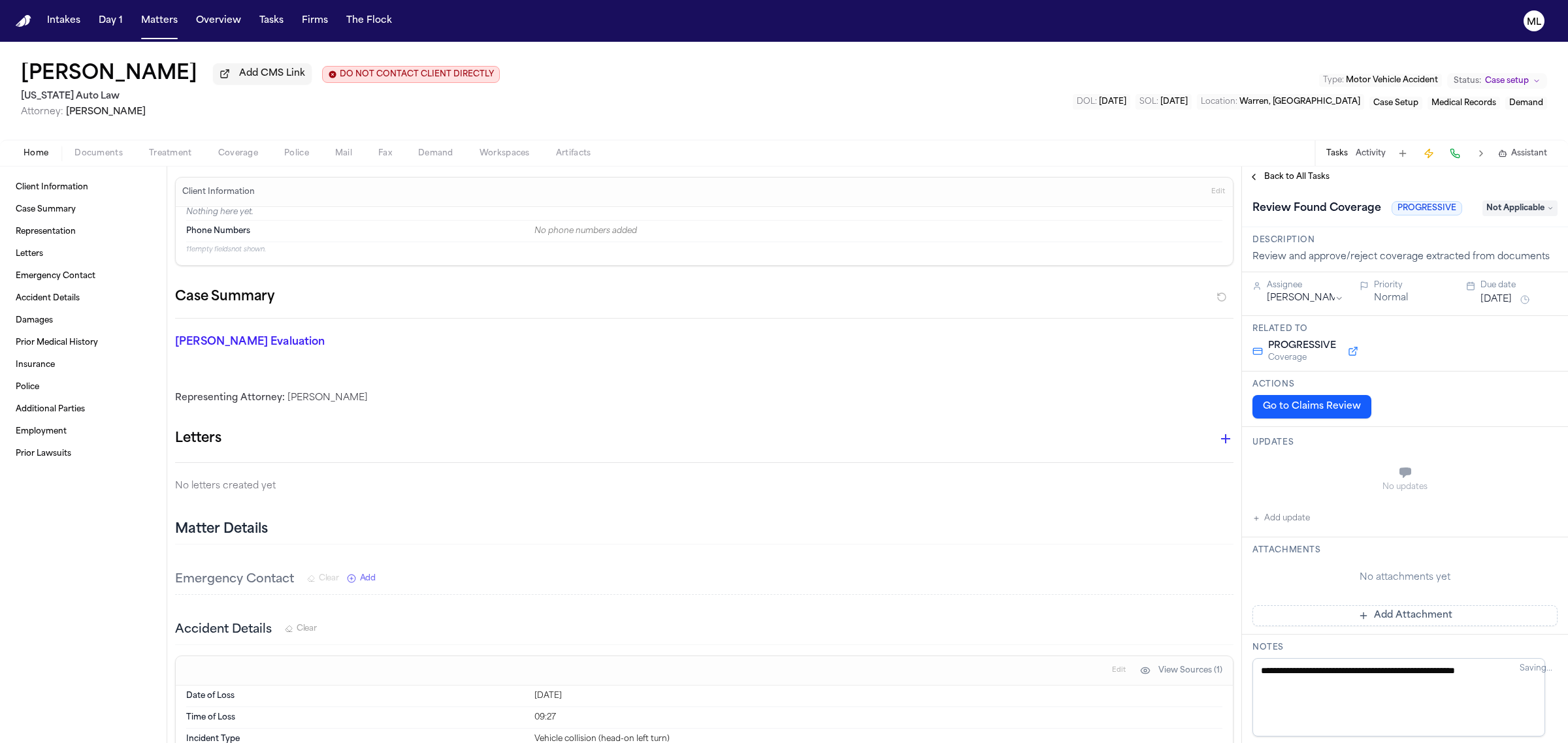
click at [1273, 175] on span "Back to All Tasks" at bounding box center [1296, 176] width 66 height 10
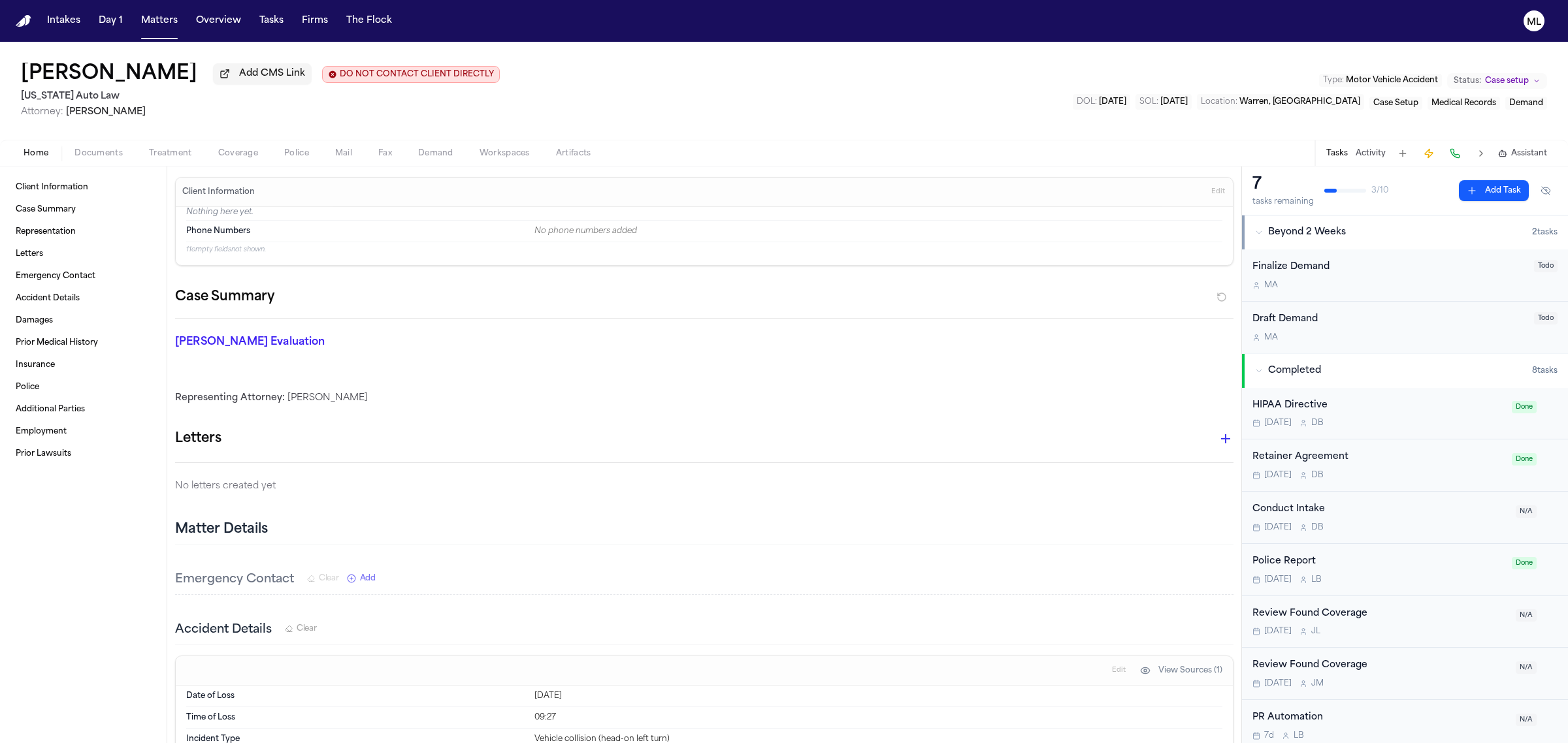
click at [1465, 188] on button "Add Task" at bounding box center [1493, 190] width 70 height 21
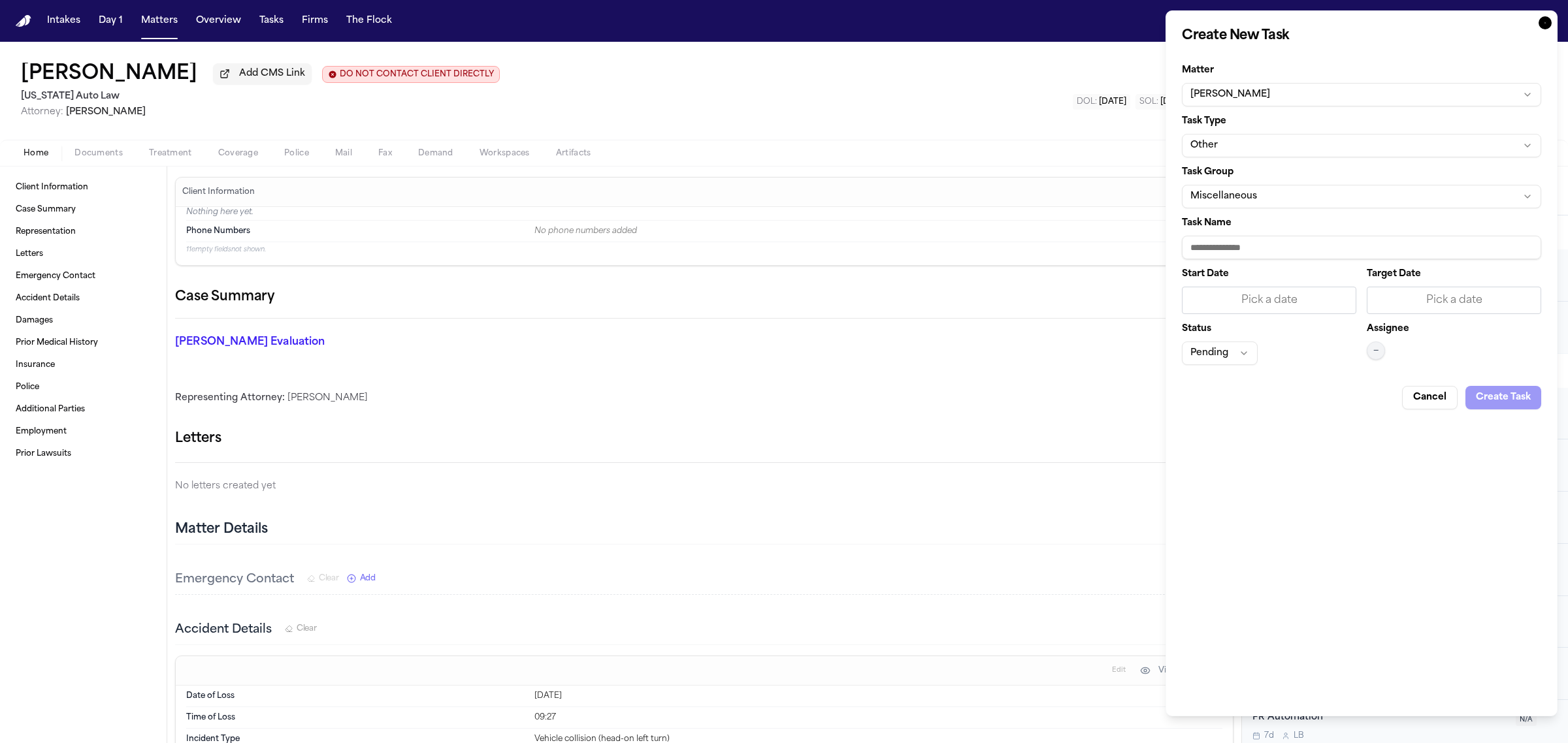
click at [1431, 396] on button "Cancel" at bounding box center [1430, 397] width 55 height 24
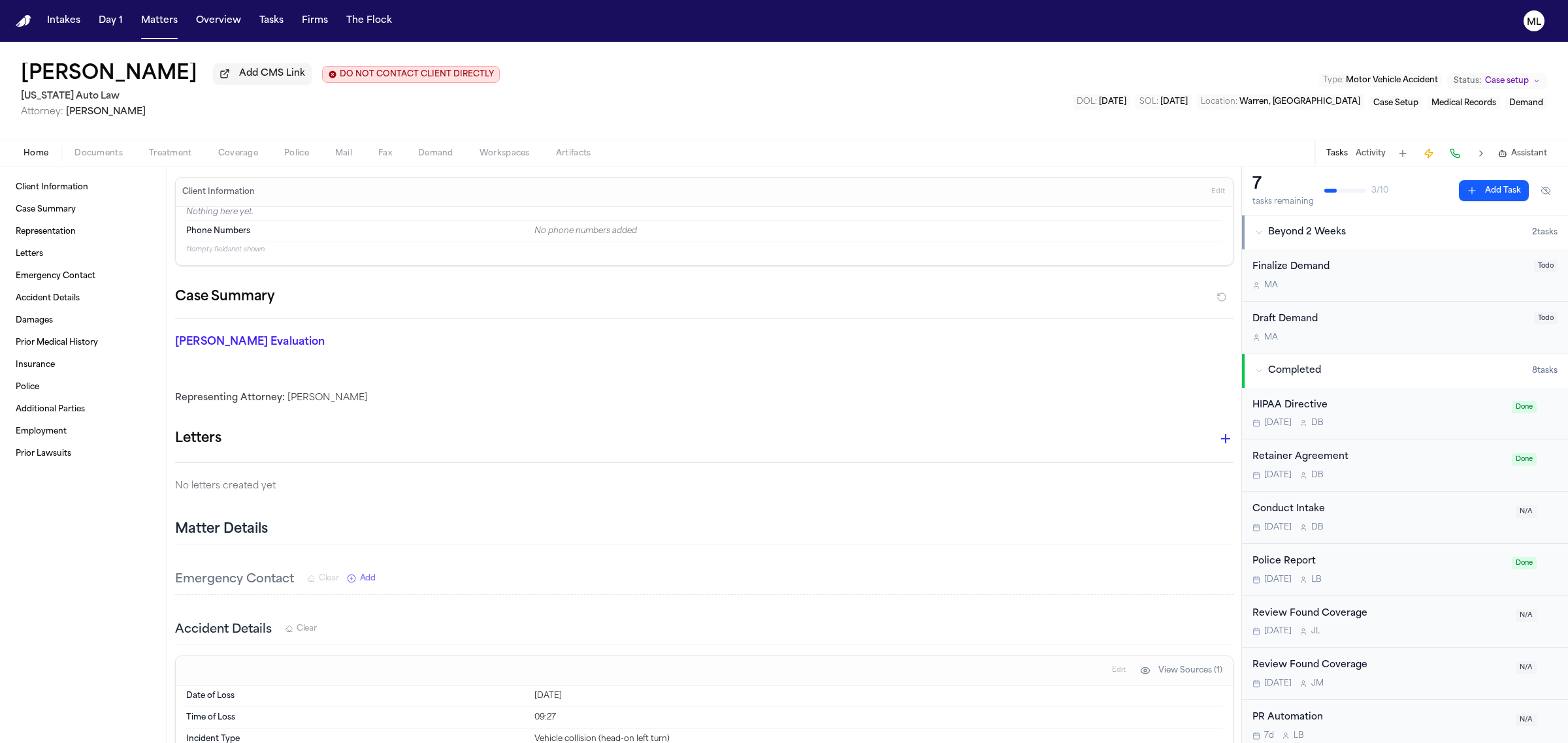
click at [1378, 136] on div "Sandra Brown Add CMS Link DO NOT CONTACT CLIENT DIRECTLY DO NOT CONTACT Michiga…" at bounding box center [784, 91] width 1568 height 98
click at [1376, 149] on button "Activity" at bounding box center [1371, 153] width 30 height 10
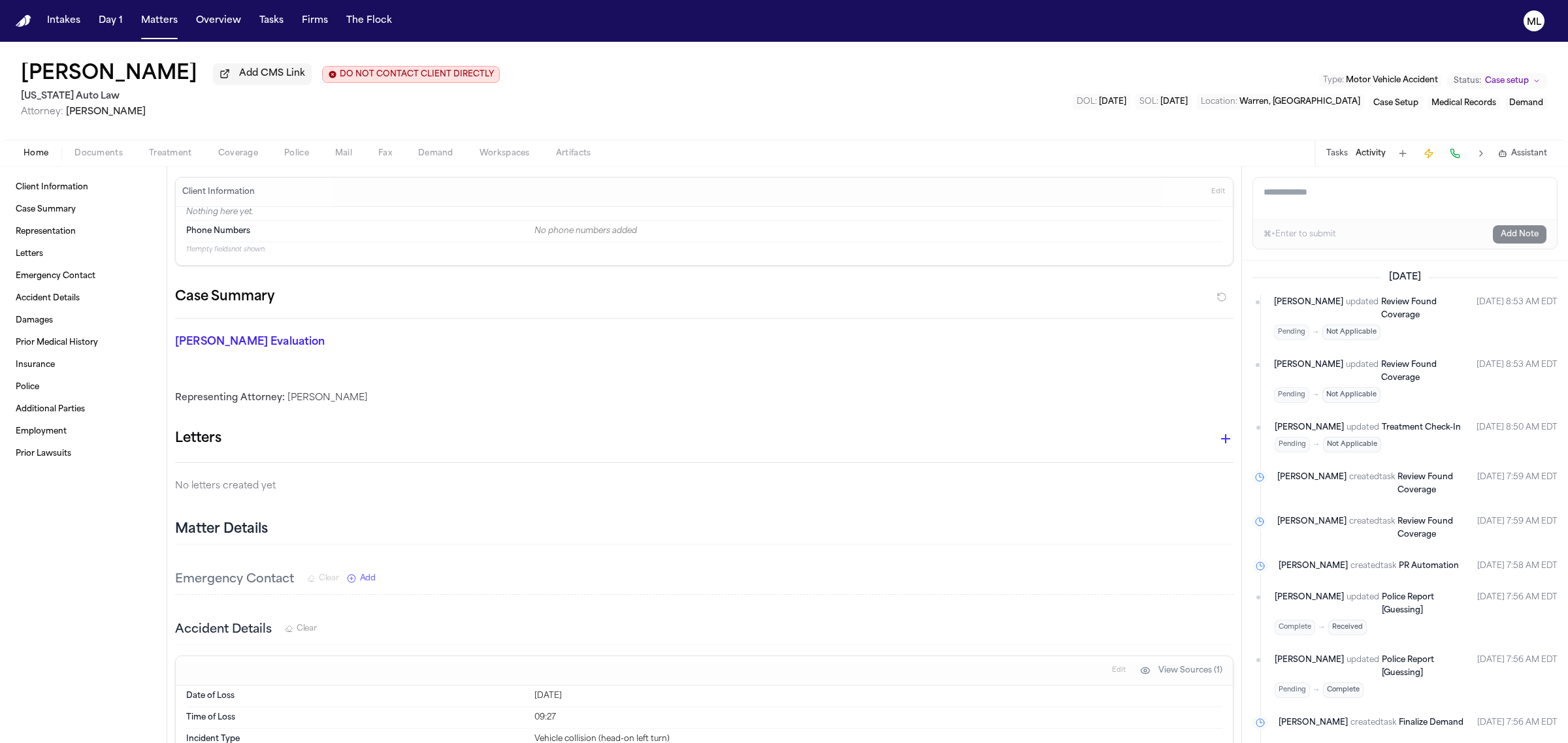
click at [1310, 199] on textarea "Add a note to this matter" at bounding box center [1405, 199] width 304 height 42
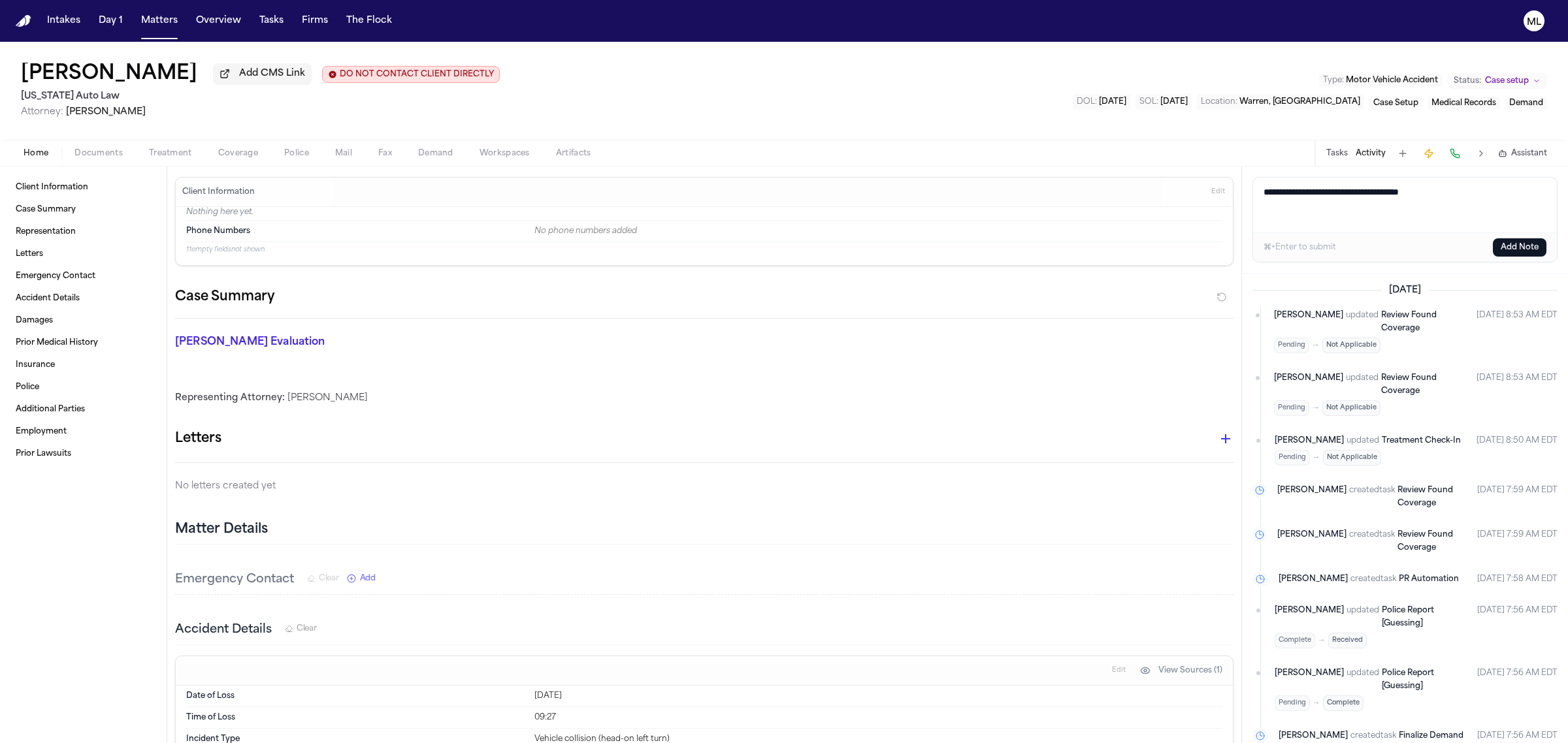
paste textarea "**********"
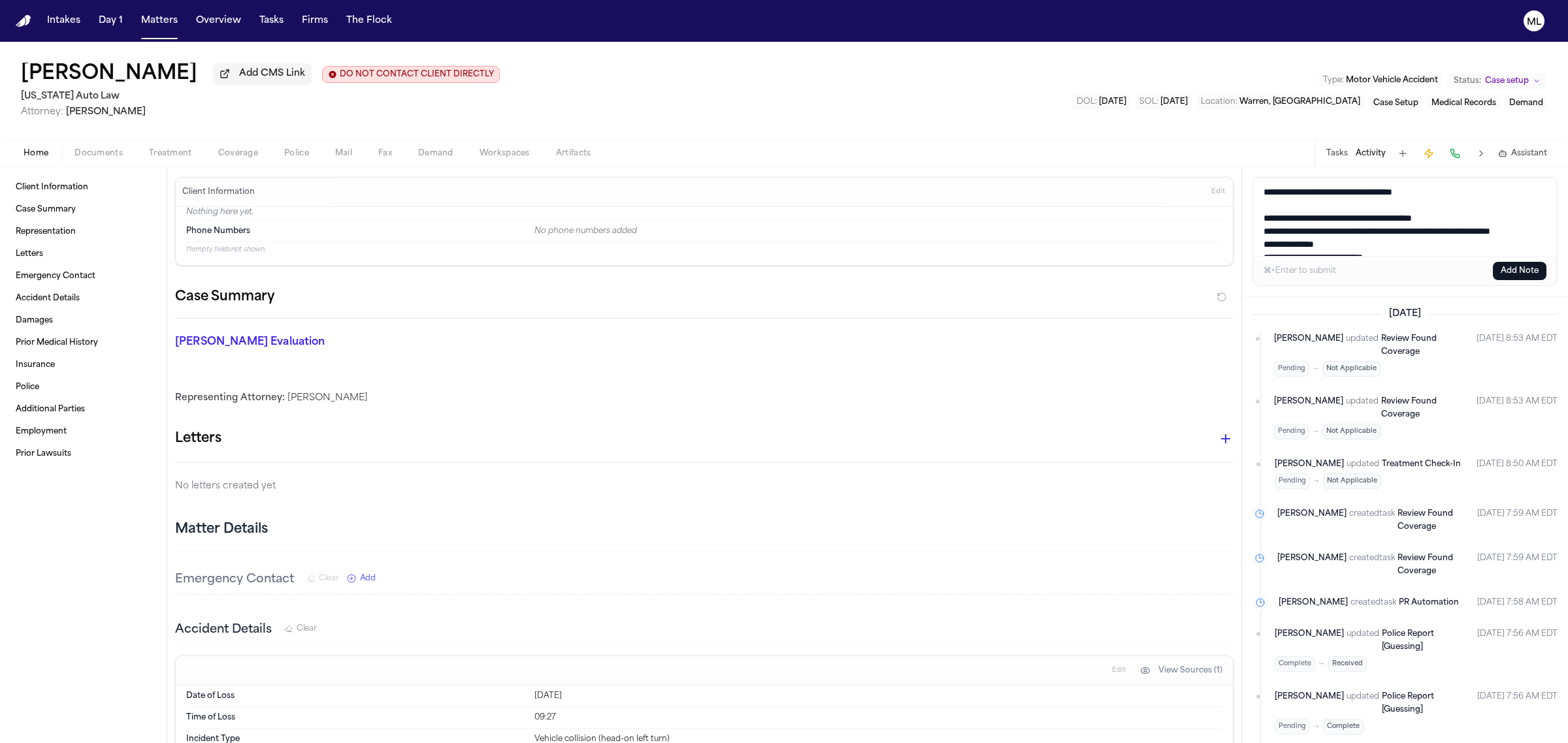
scroll to position [28, 0]
type textarea "**********"
click at [1501, 267] on button "Add Note" at bounding box center [1519, 271] width 53 height 18
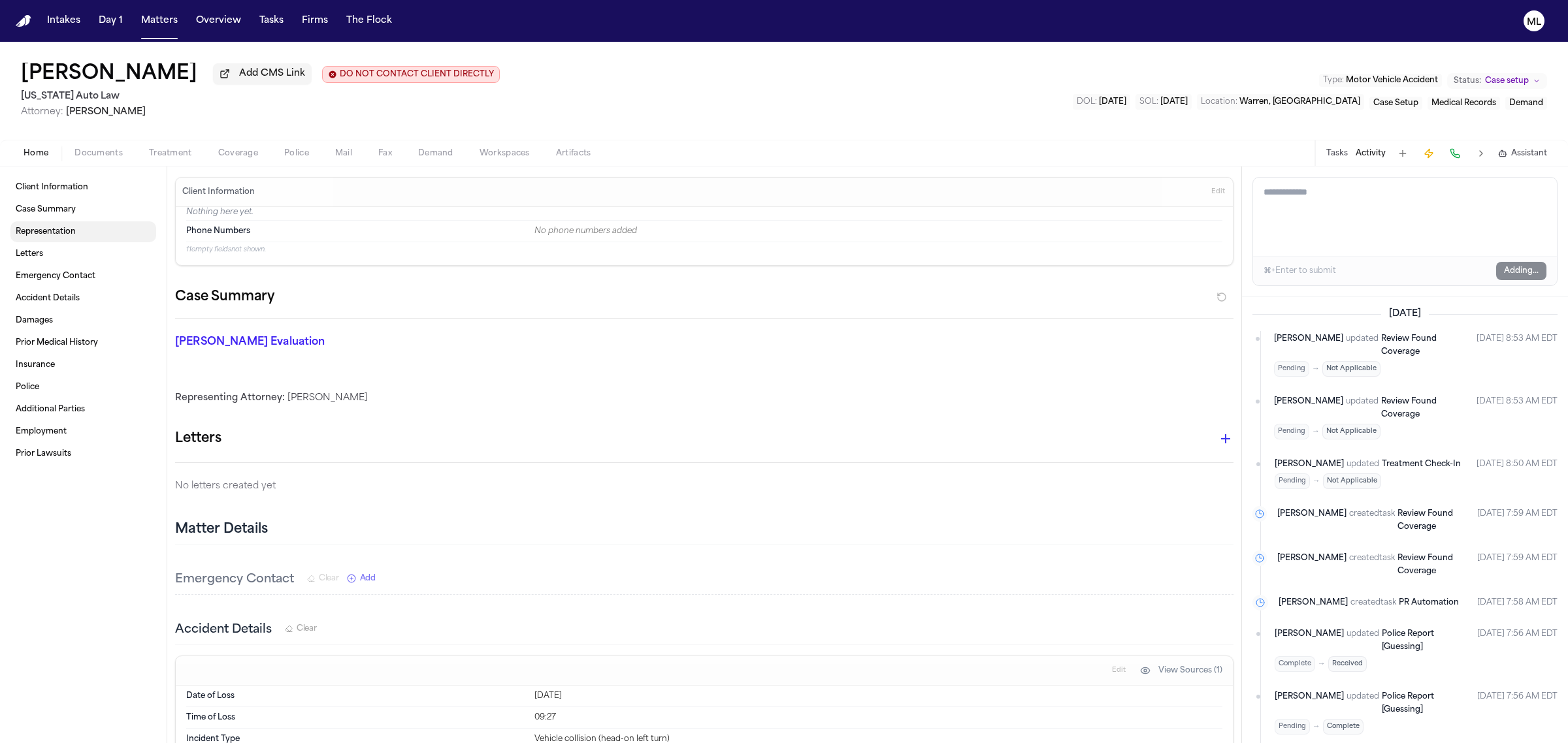
scroll to position [0, 0]
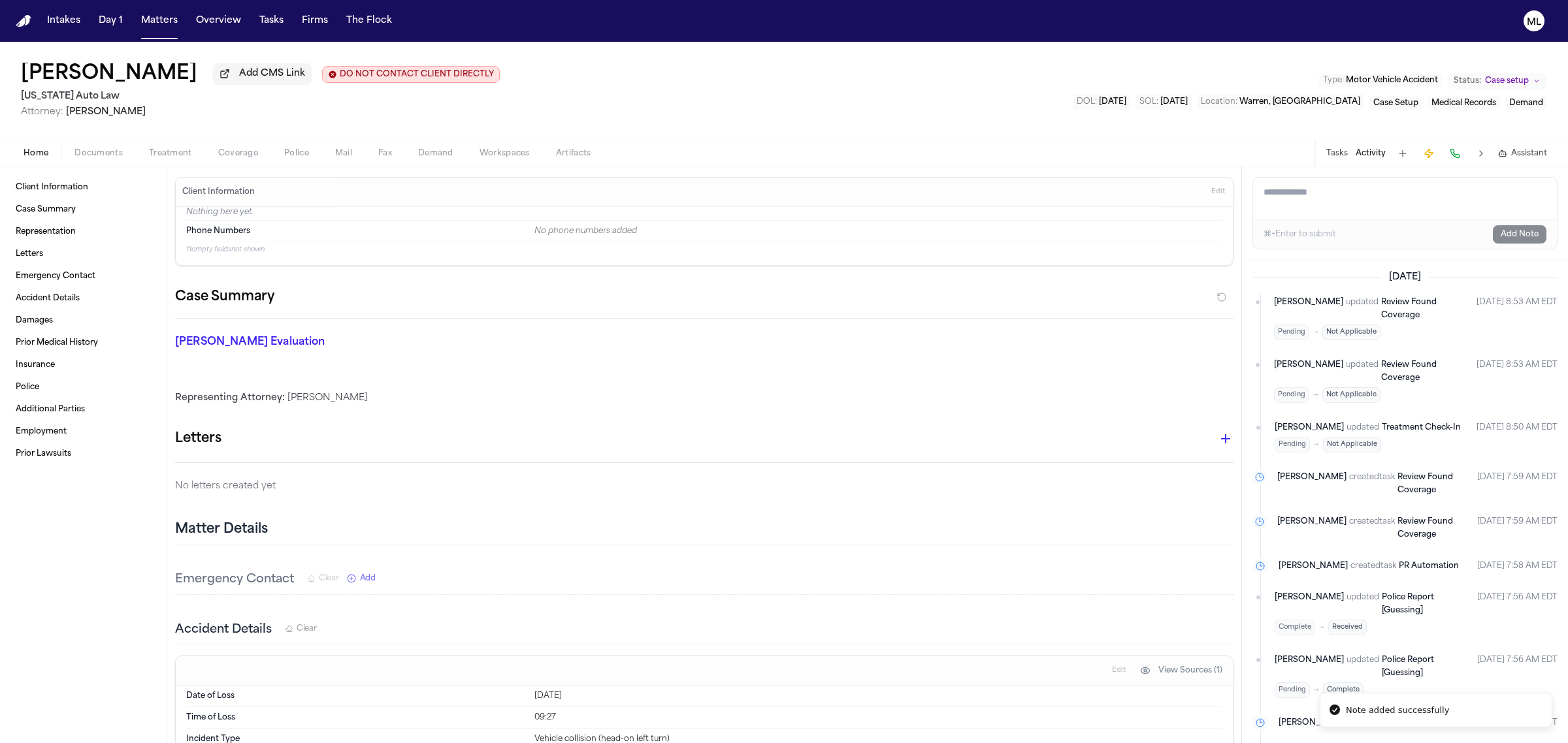
click at [95, 153] on span "Documents" at bounding box center [99, 153] width 49 height 10
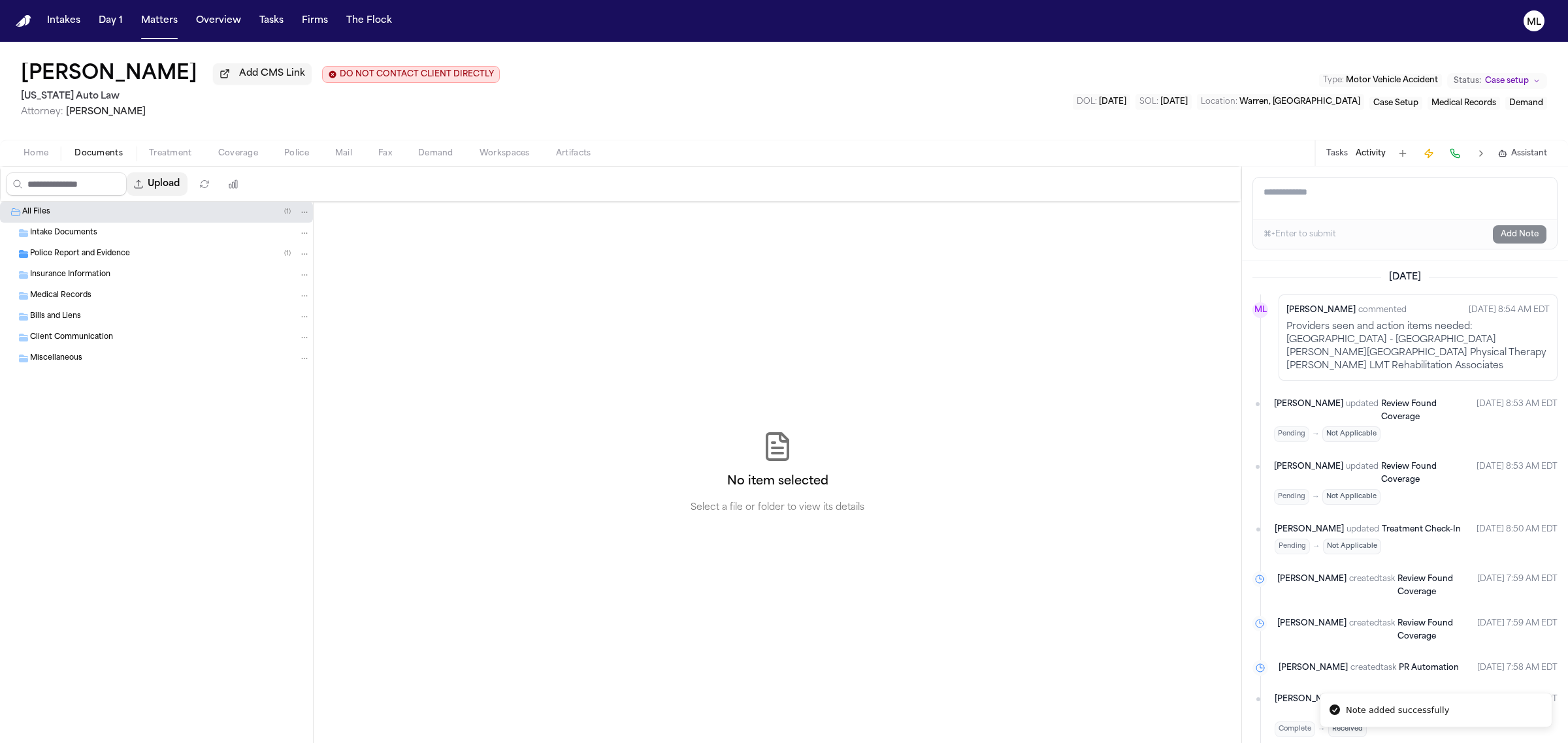
click at [165, 185] on button "Upload" at bounding box center [157, 184] width 61 height 24
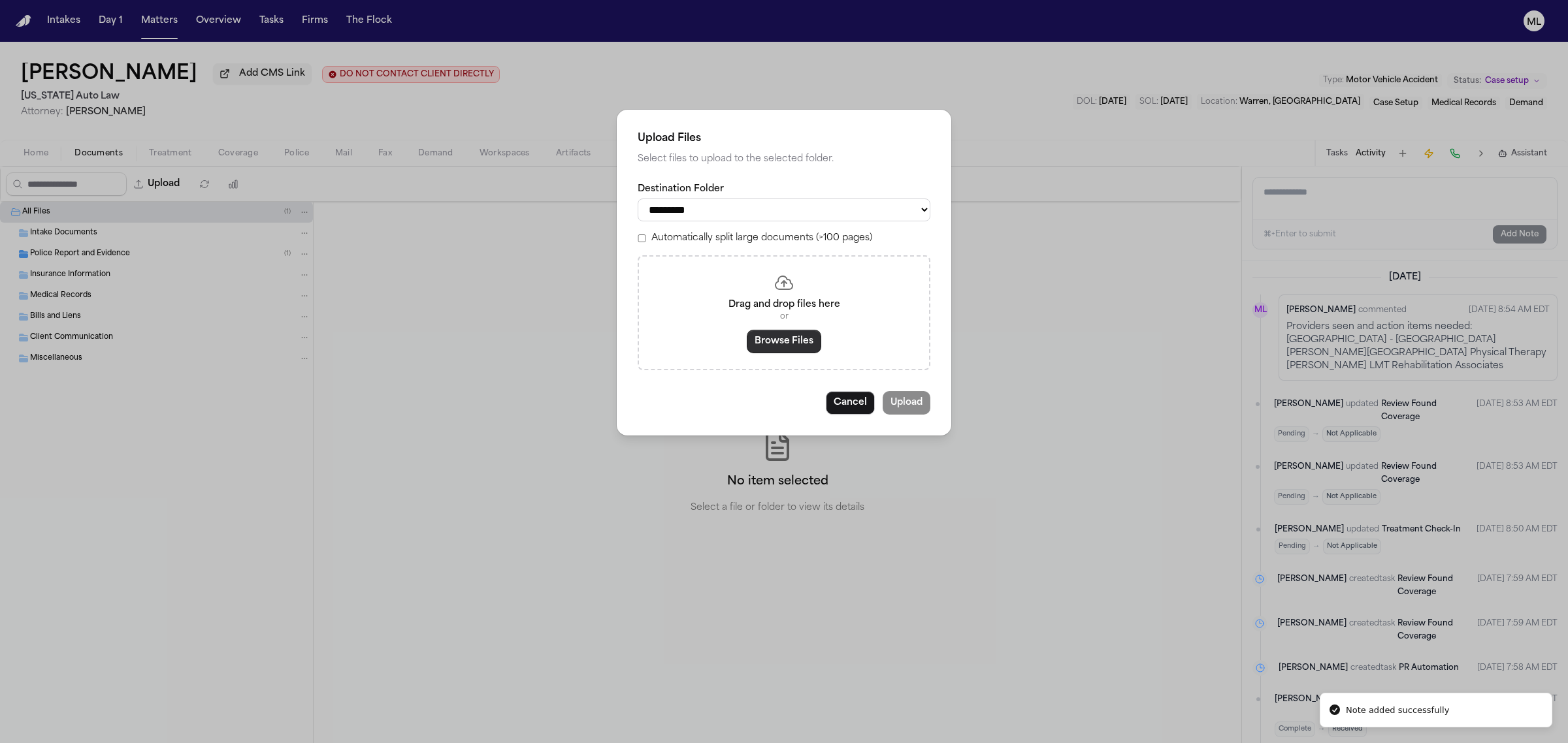
click at [758, 336] on button "Browse Files" at bounding box center [784, 341] width 74 height 24
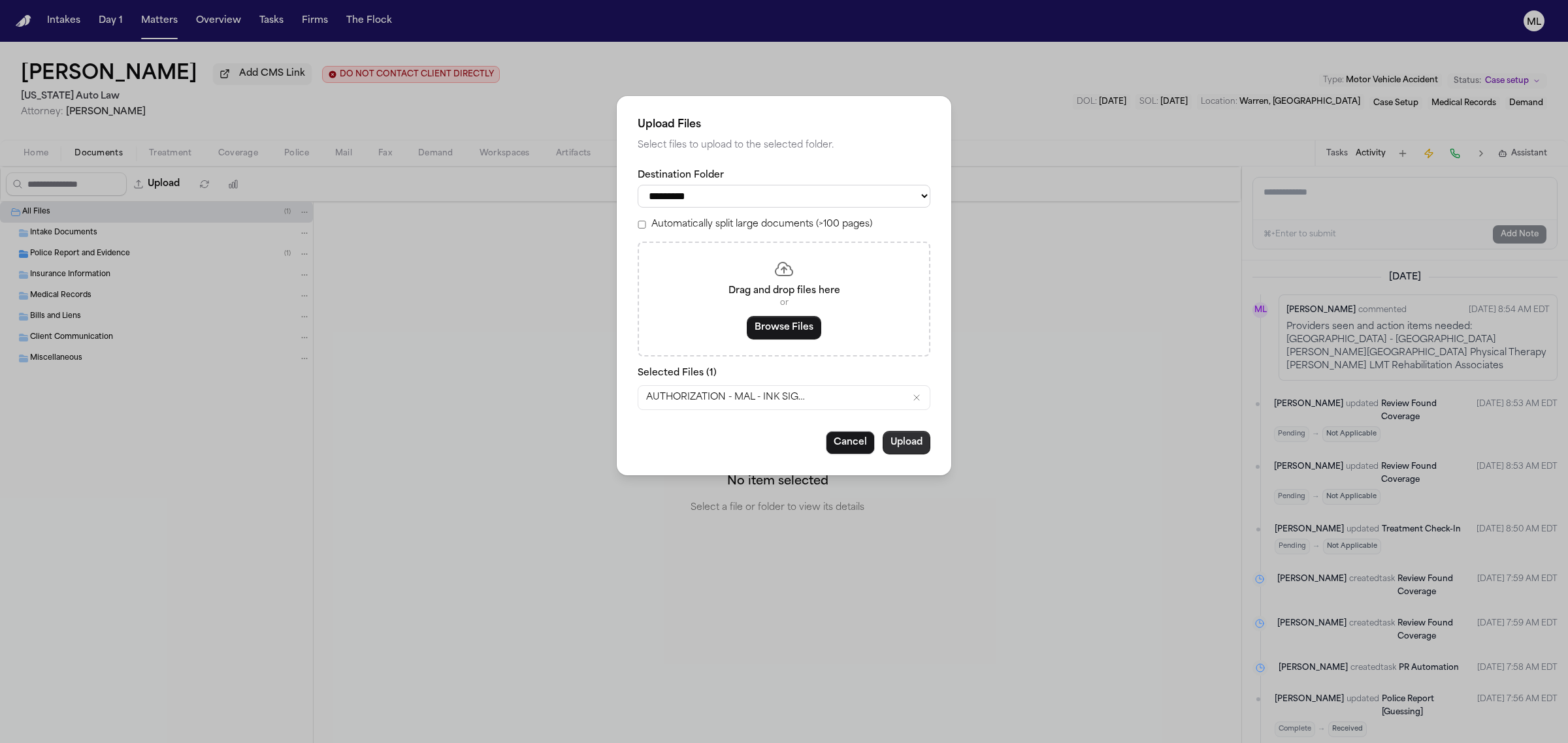
click at [909, 447] on button "Upload" at bounding box center [906, 442] width 48 height 24
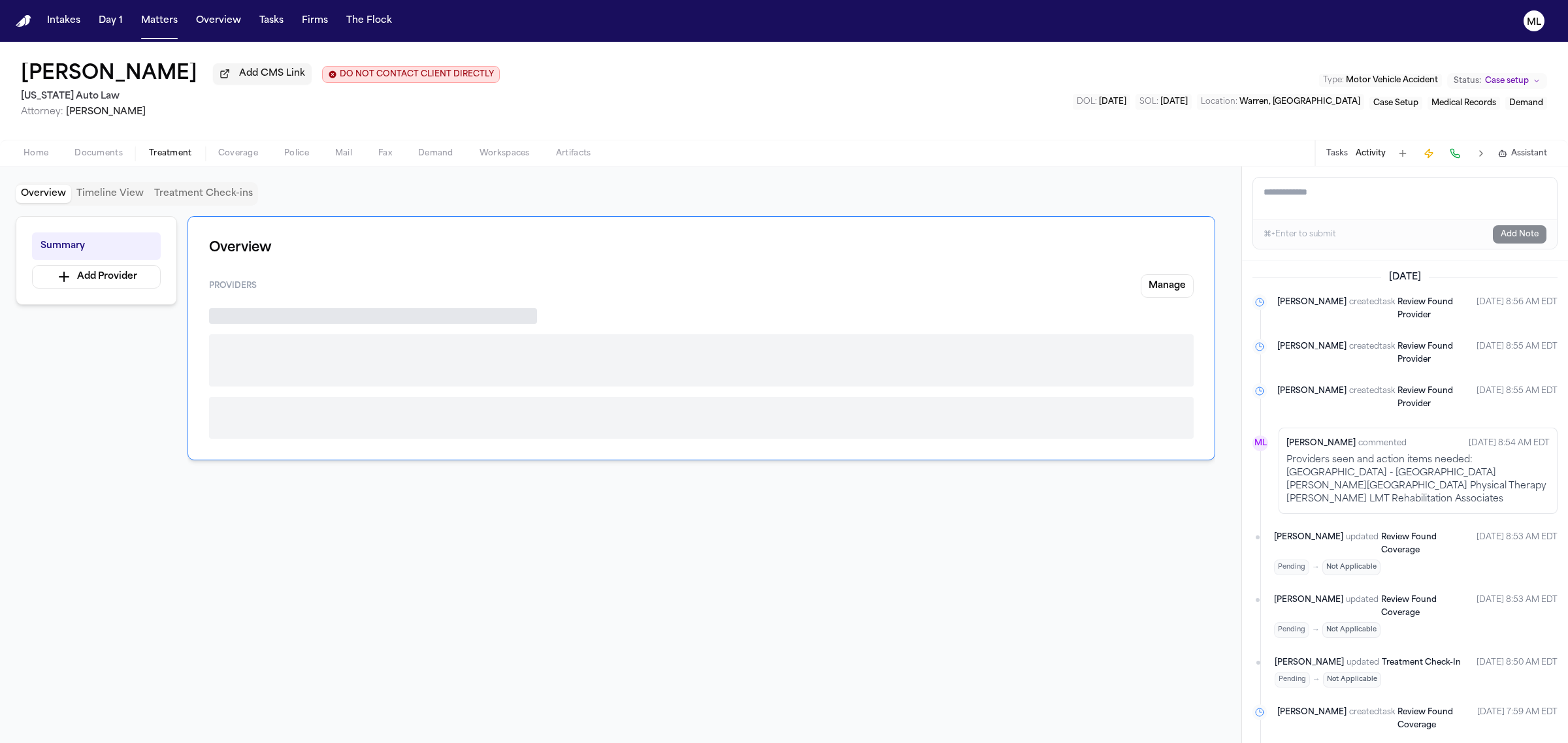
click at [173, 155] on span "Treatment" at bounding box center [170, 153] width 43 height 10
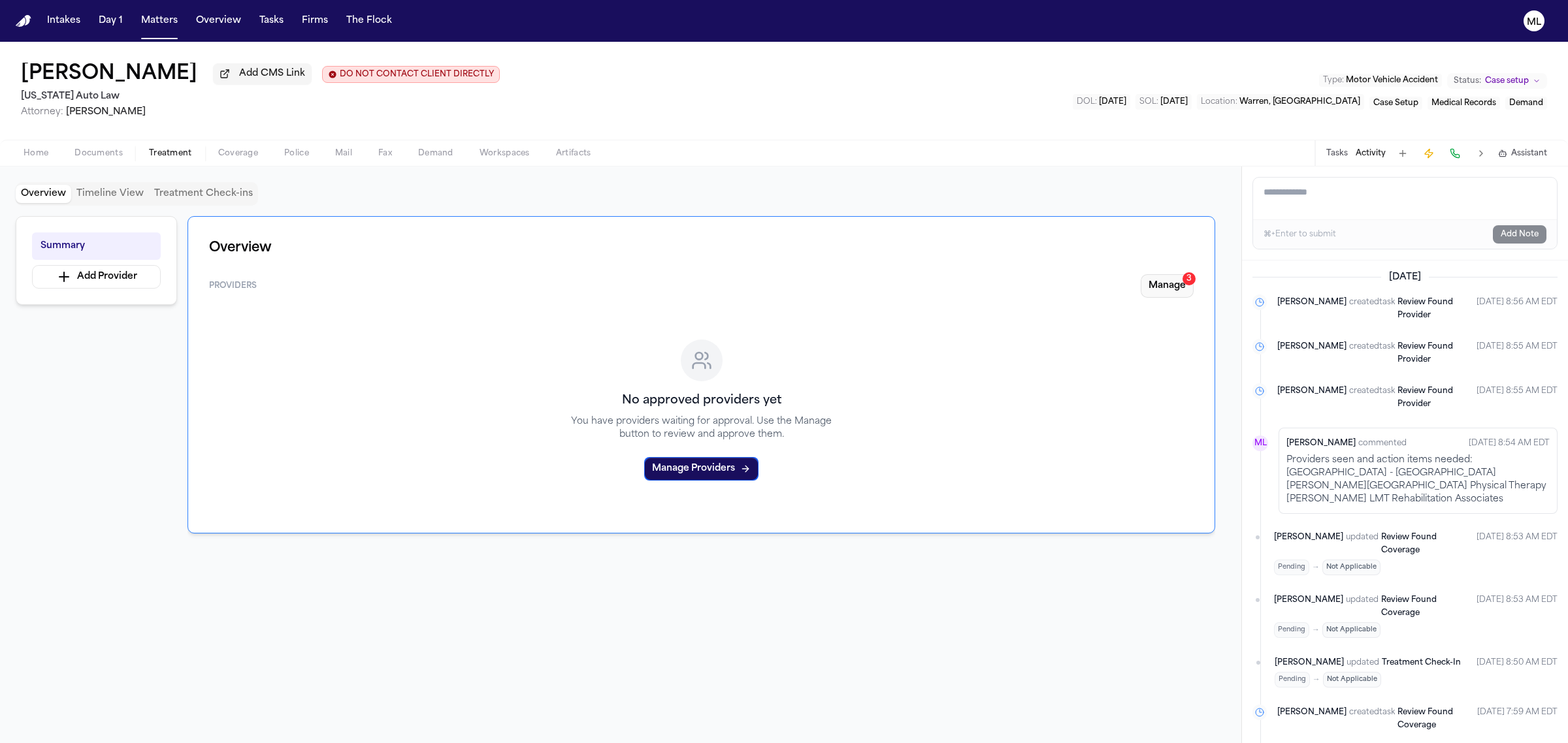
click at [1171, 282] on button "Manage 3" at bounding box center [1167, 286] width 53 height 24
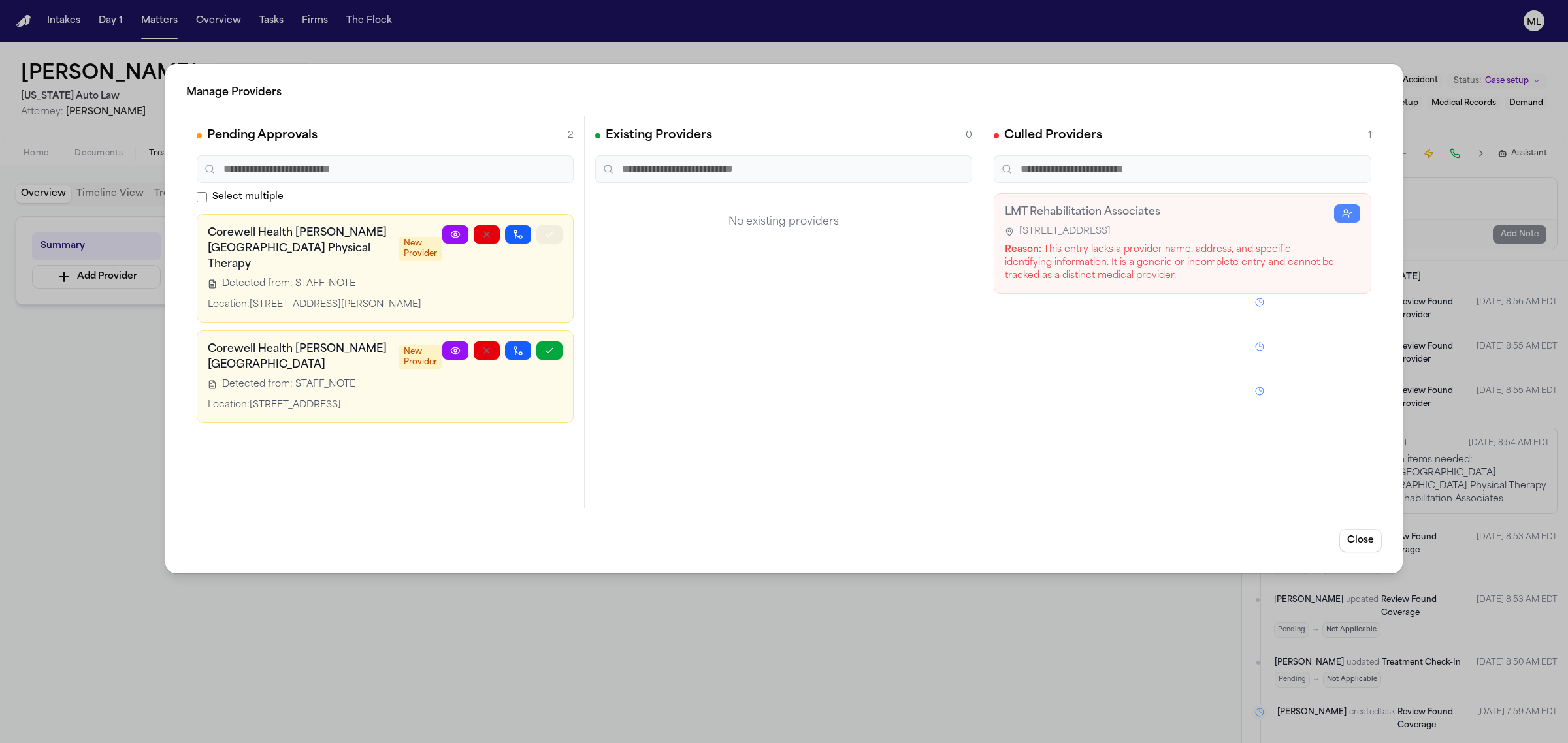
click at [547, 235] on icon "button" at bounding box center [549, 234] width 10 height 10
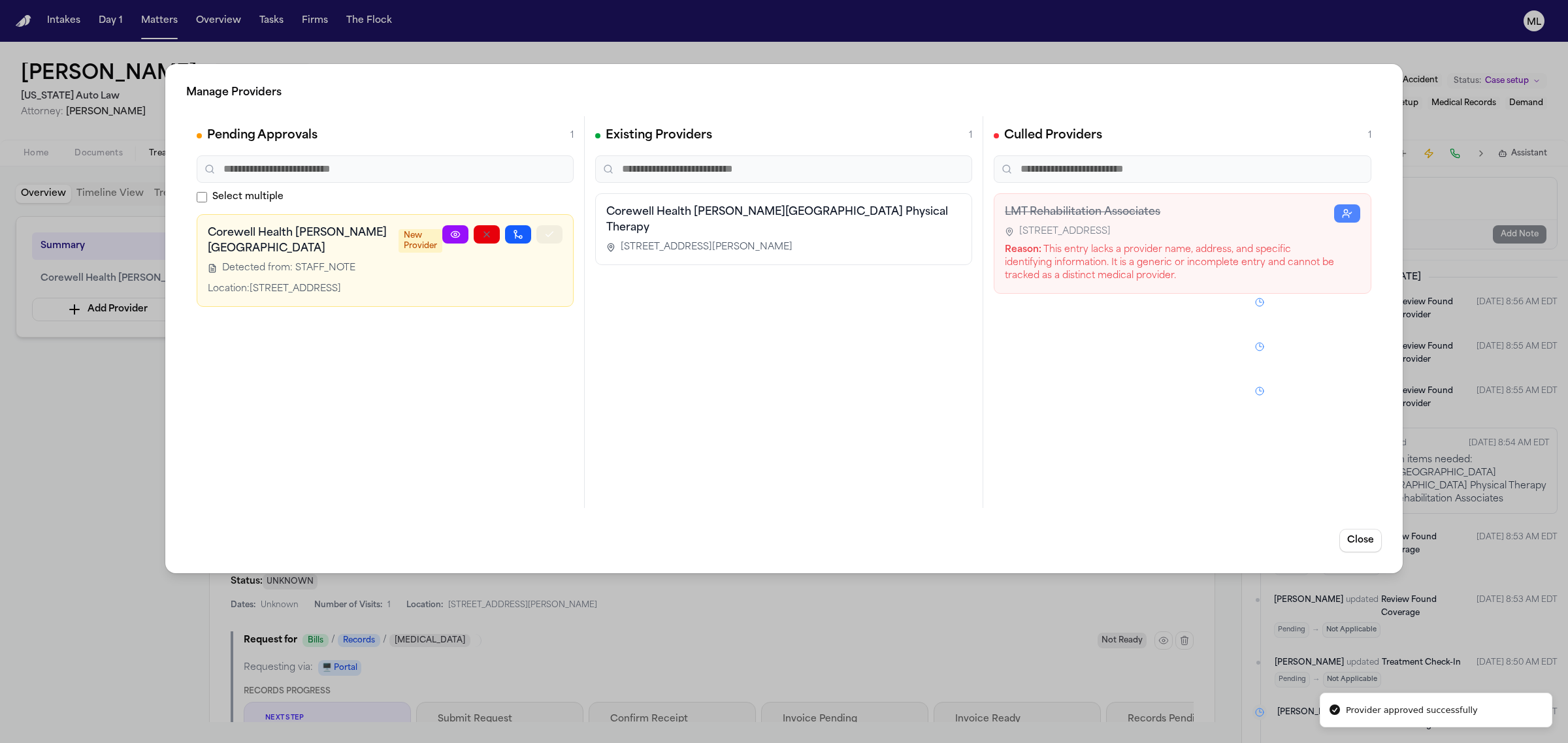
click at [547, 235] on icon "button" at bounding box center [549, 234] width 10 height 10
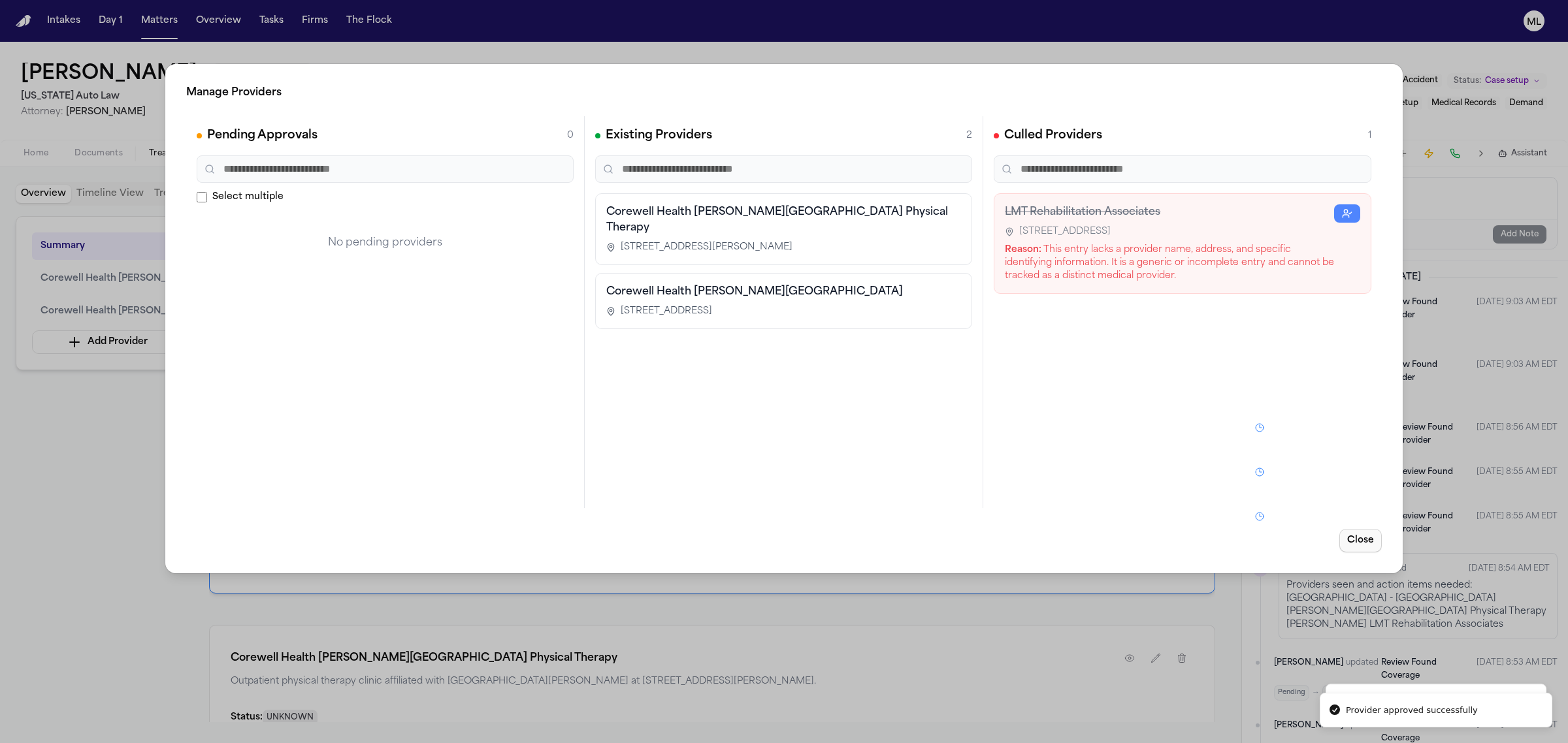
click at [1364, 536] on button "Close" at bounding box center [1360, 540] width 43 height 24
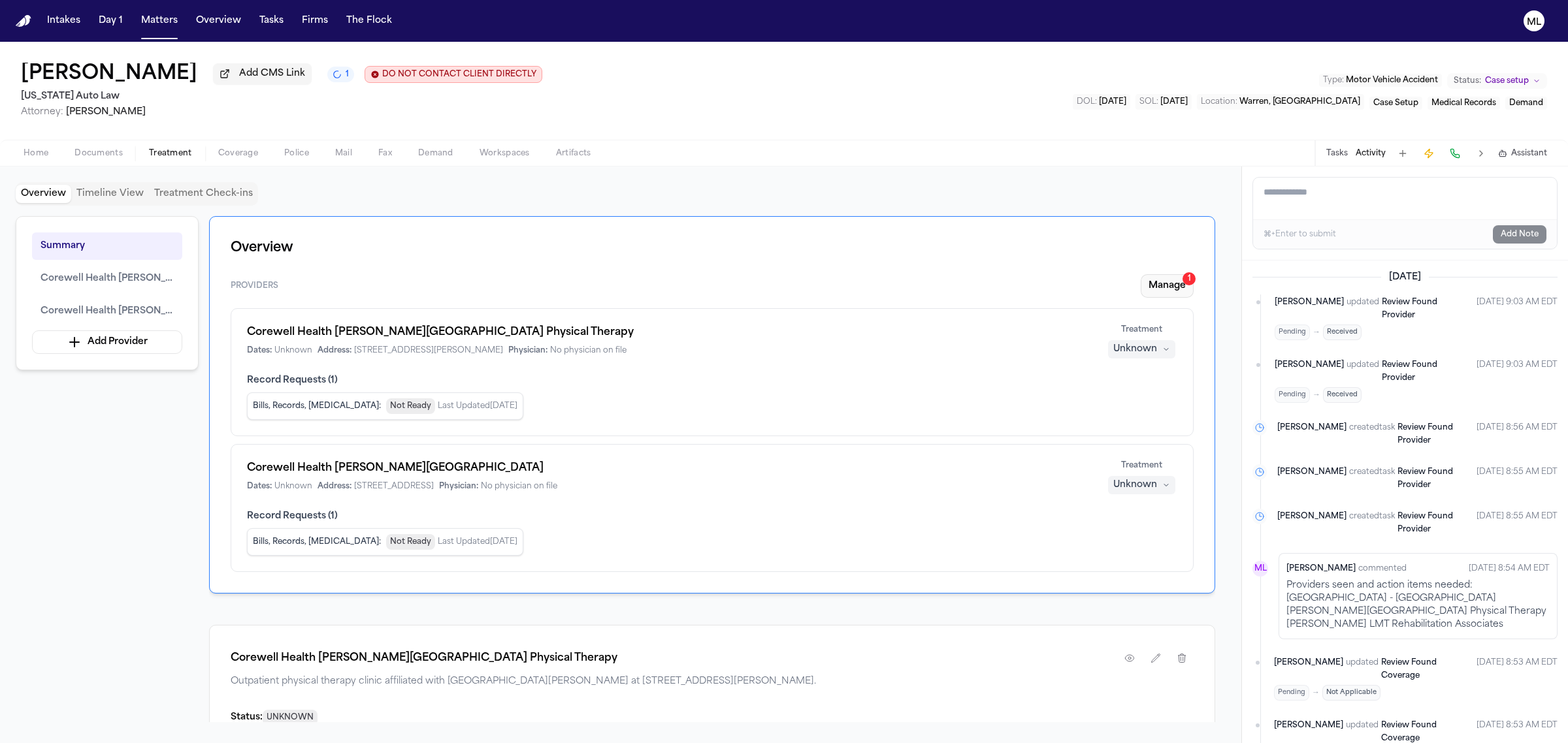
click at [1178, 276] on button "Manage 1" at bounding box center [1167, 286] width 53 height 24
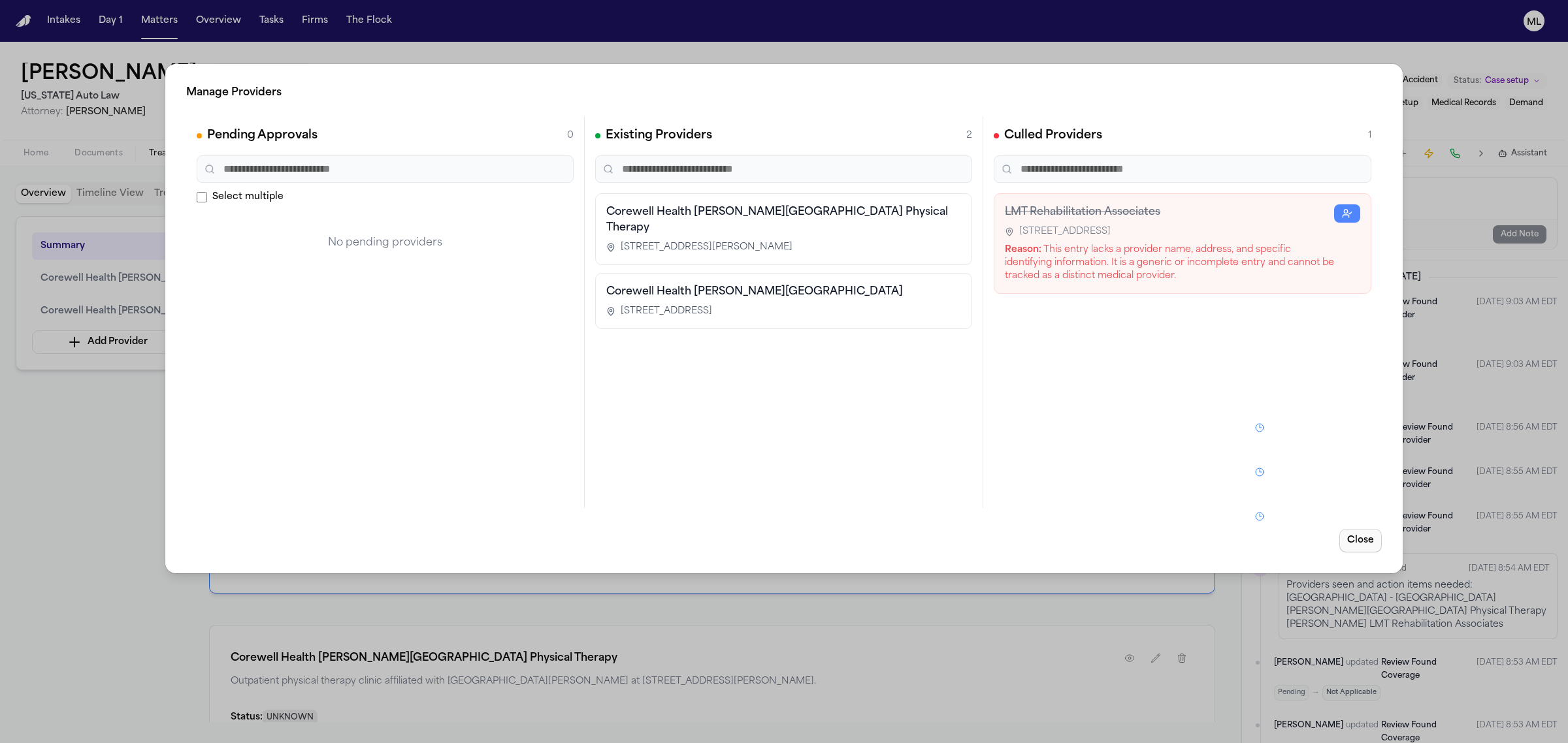
click at [1361, 540] on button "Close" at bounding box center [1360, 540] width 43 height 24
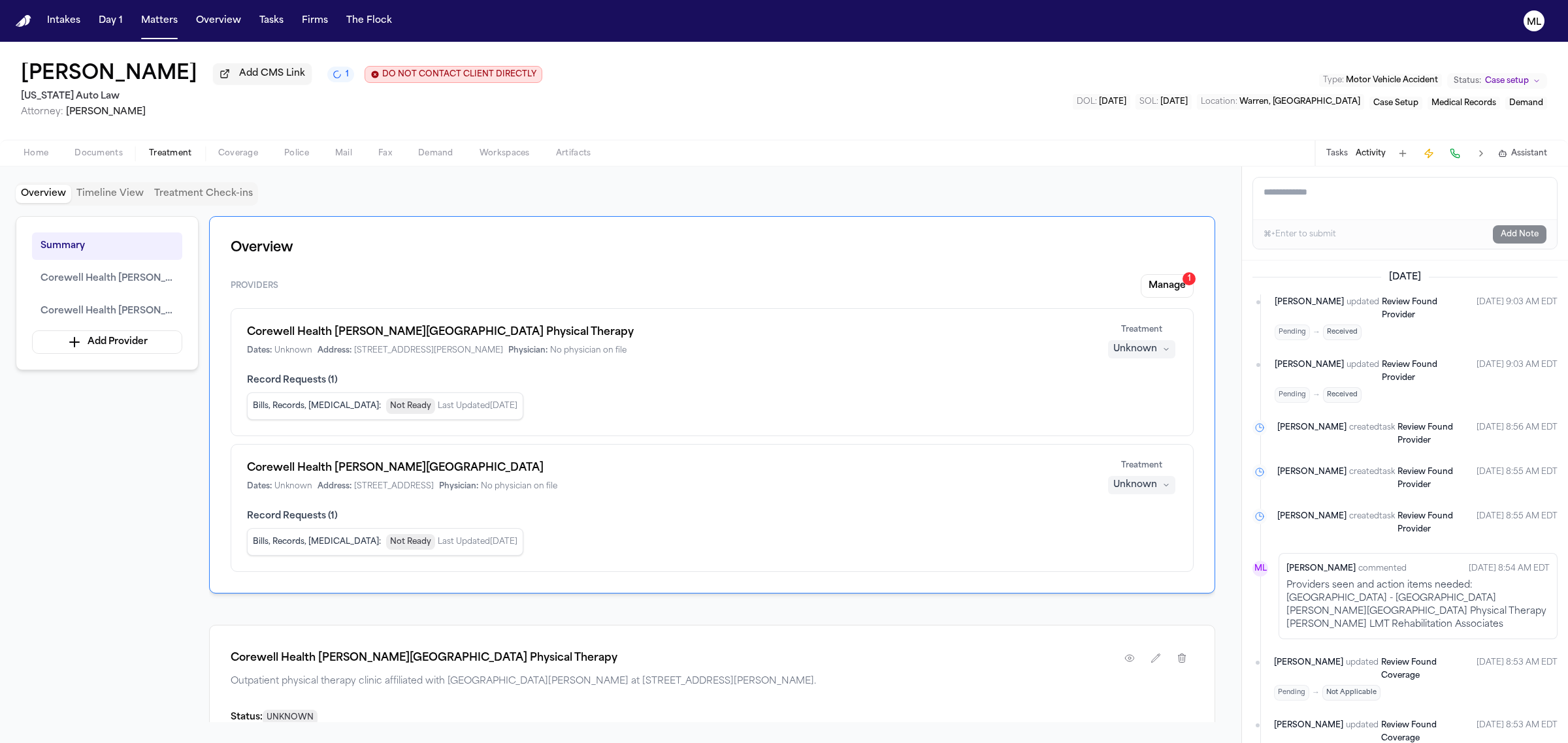
click at [1121, 349] on div "Unknown" at bounding box center [1135, 349] width 44 height 13
click at [1116, 393] on span "Completed" at bounding box center [1126, 399] width 51 height 13
click at [1138, 481] on div "Unknown" at bounding box center [1135, 485] width 44 height 13
click at [1124, 532] on span "Completed" at bounding box center [1126, 536] width 51 height 13
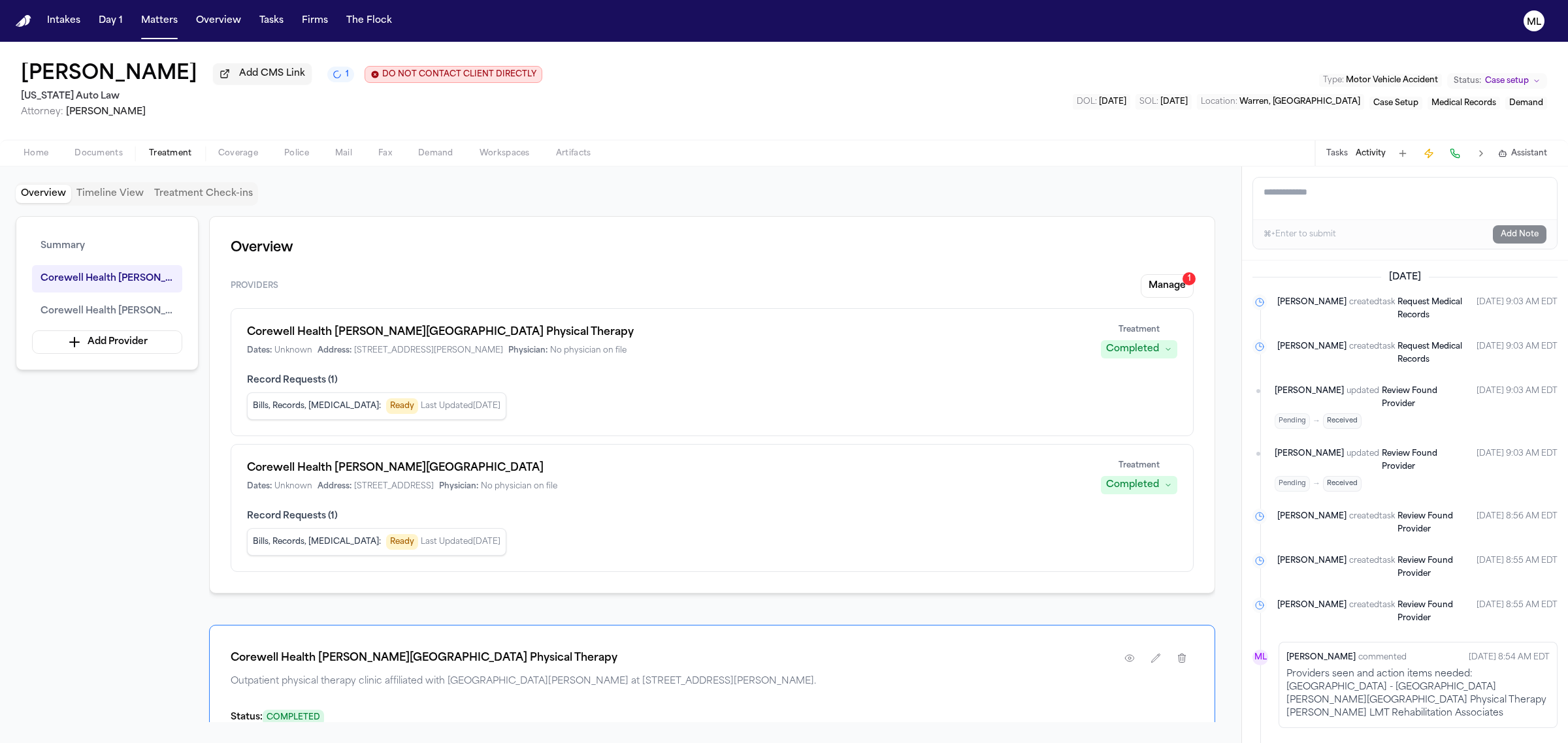
click at [30, 157] on span "Home" at bounding box center [36, 153] width 25 height 10
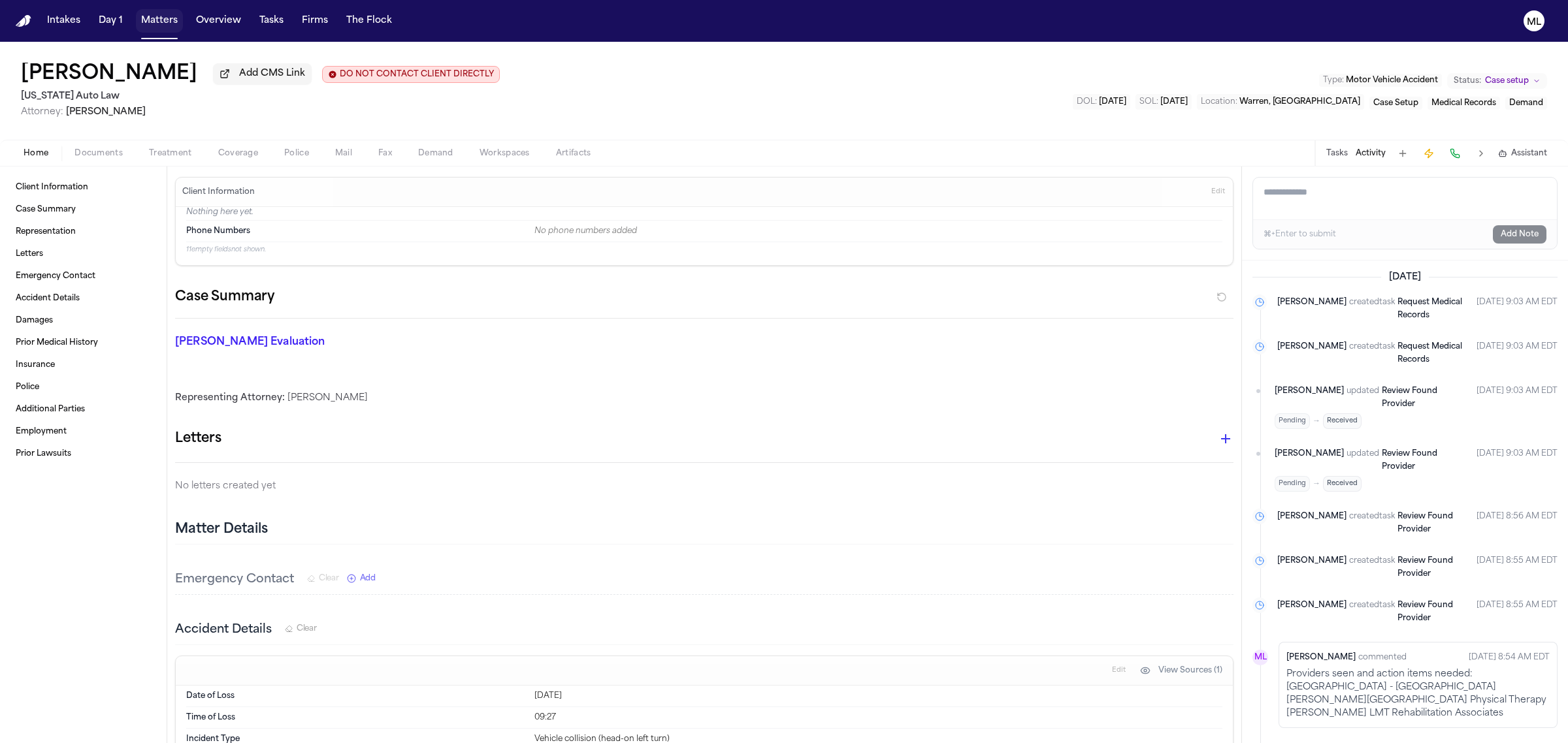
click at [149, 11] on button "Matters" at bounding box center [159, 21] width 47 height 24
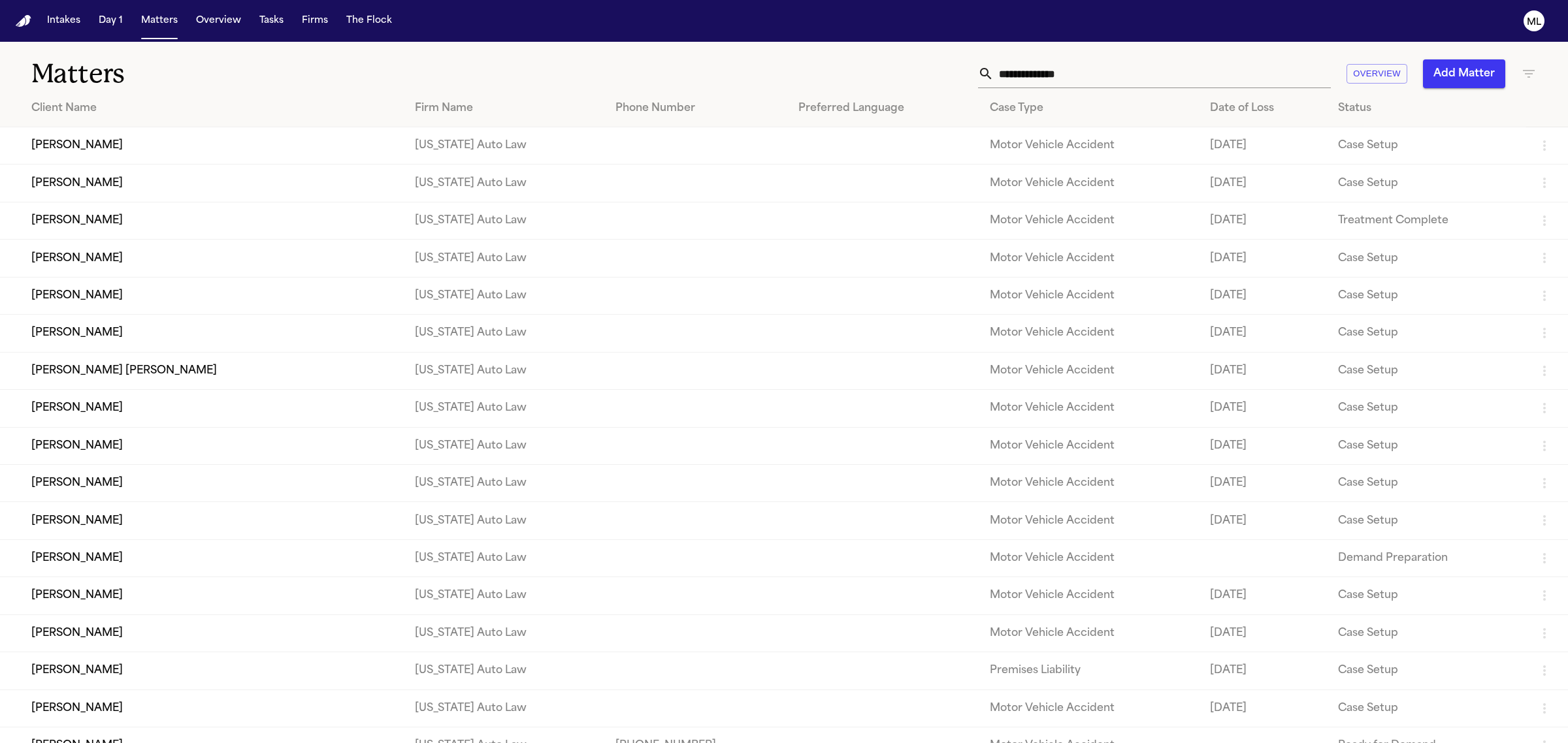
click at [168, 137] on td "[PERSON_NAME]" at bounding box center [202, 146] width 405 height 37
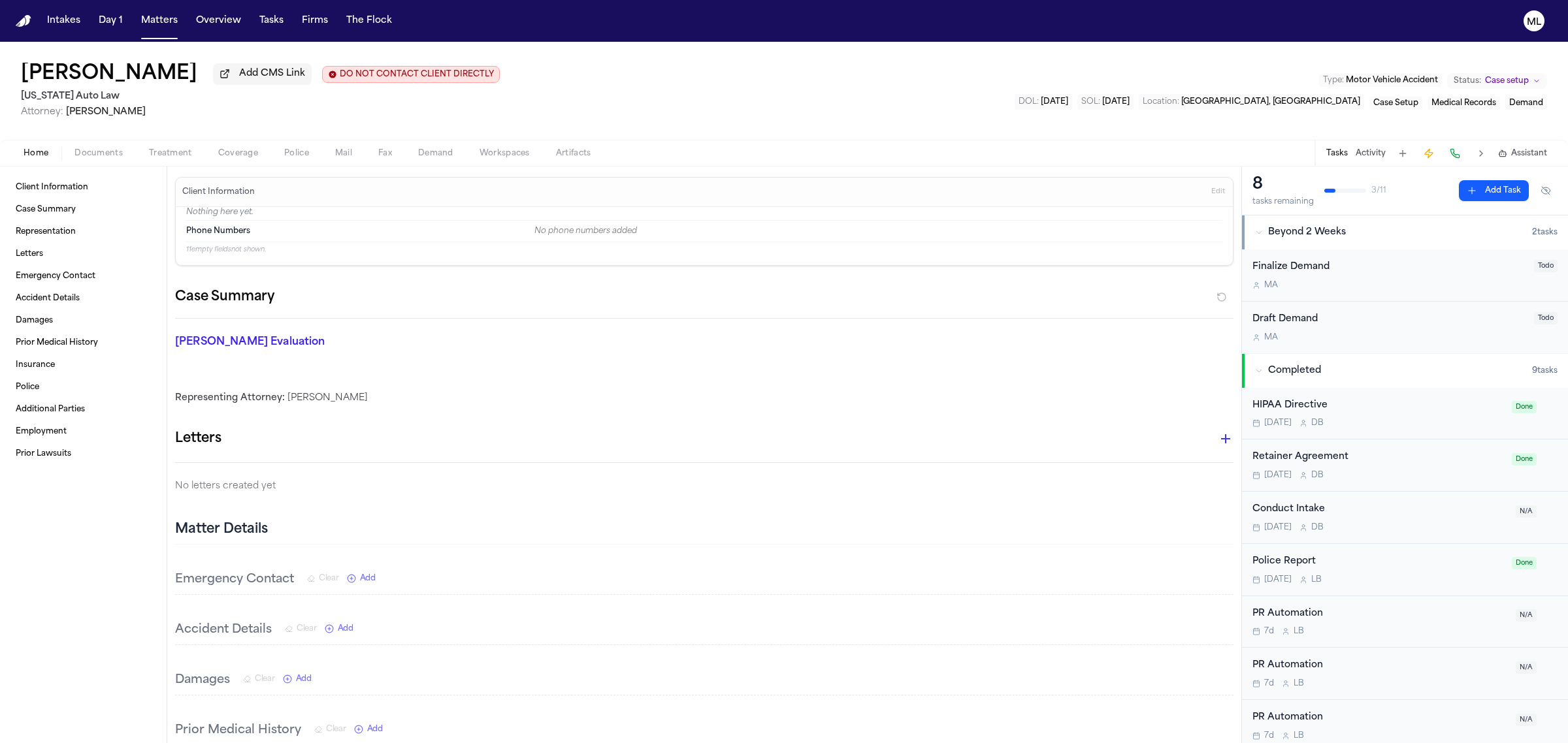
click at [86, 153] on span "Documents" at bounding box center [99, 153] width 49 height 10
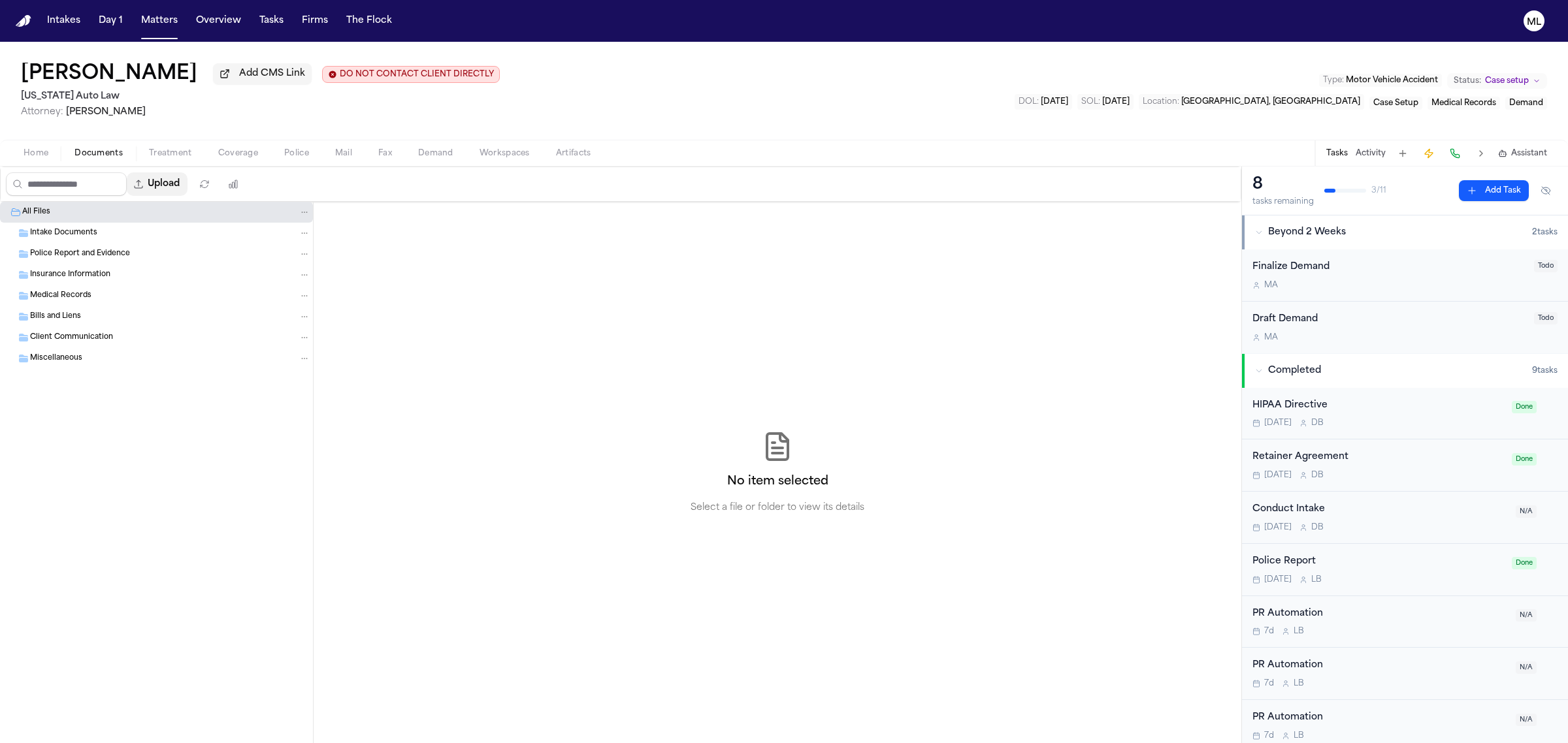
click at [174, 183] on button "Upload" at bounding box center [157, 184] width 61 height 24
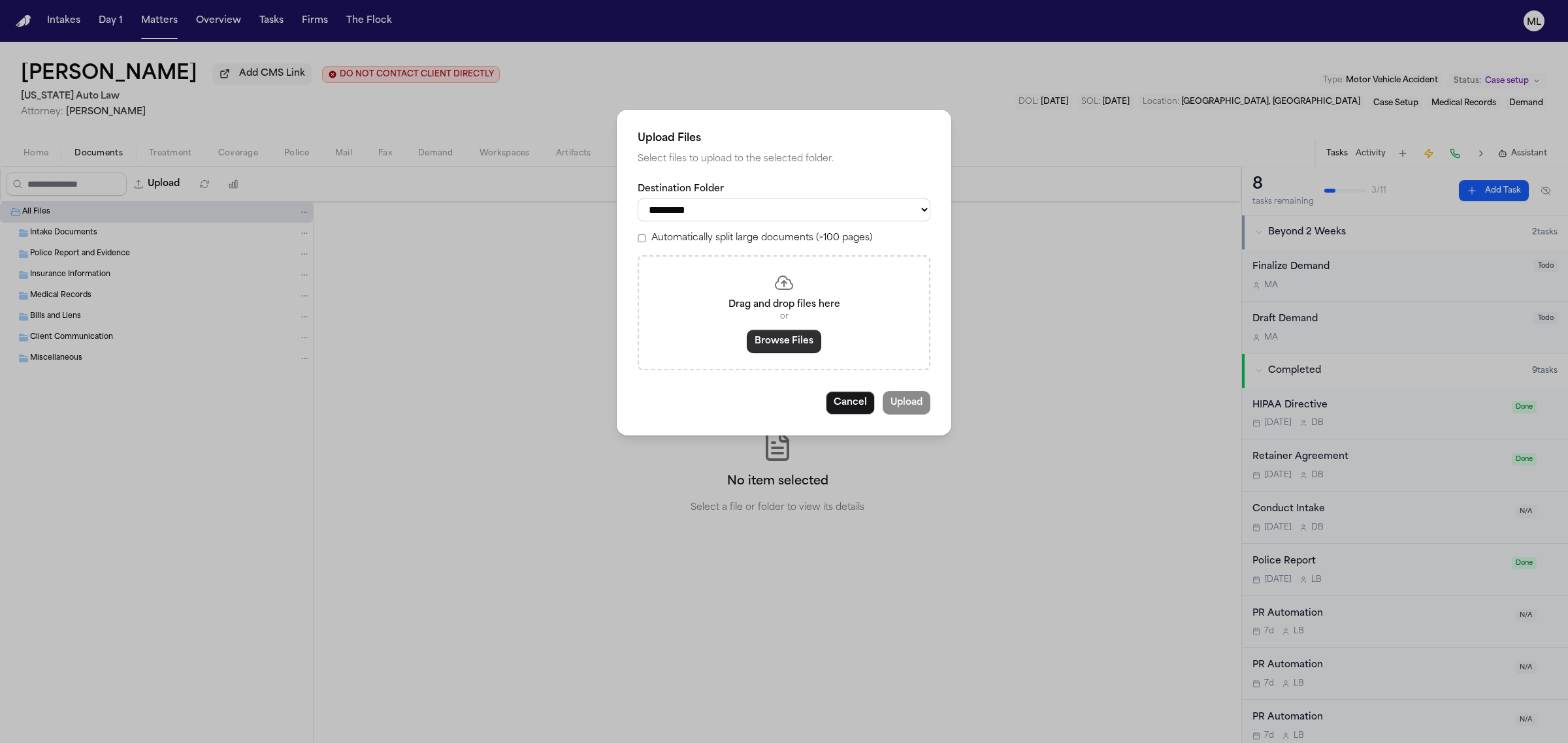
click at [789, 344] on button "Browse Files" at bounding box center [784, 341] width 74 height 24
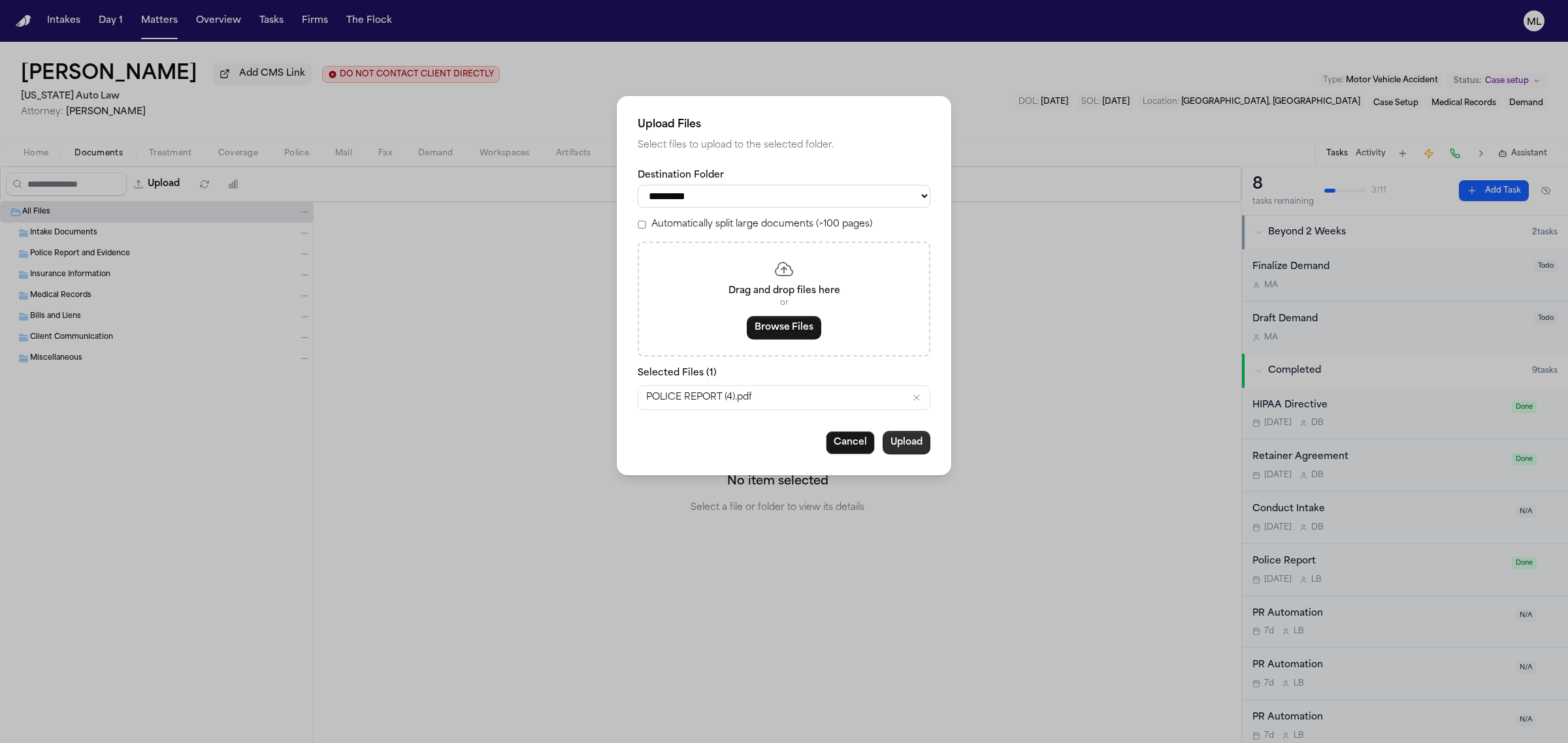
click at [903, 444] on button "Upload" at bounding box center [906, 442] width 48 height 24
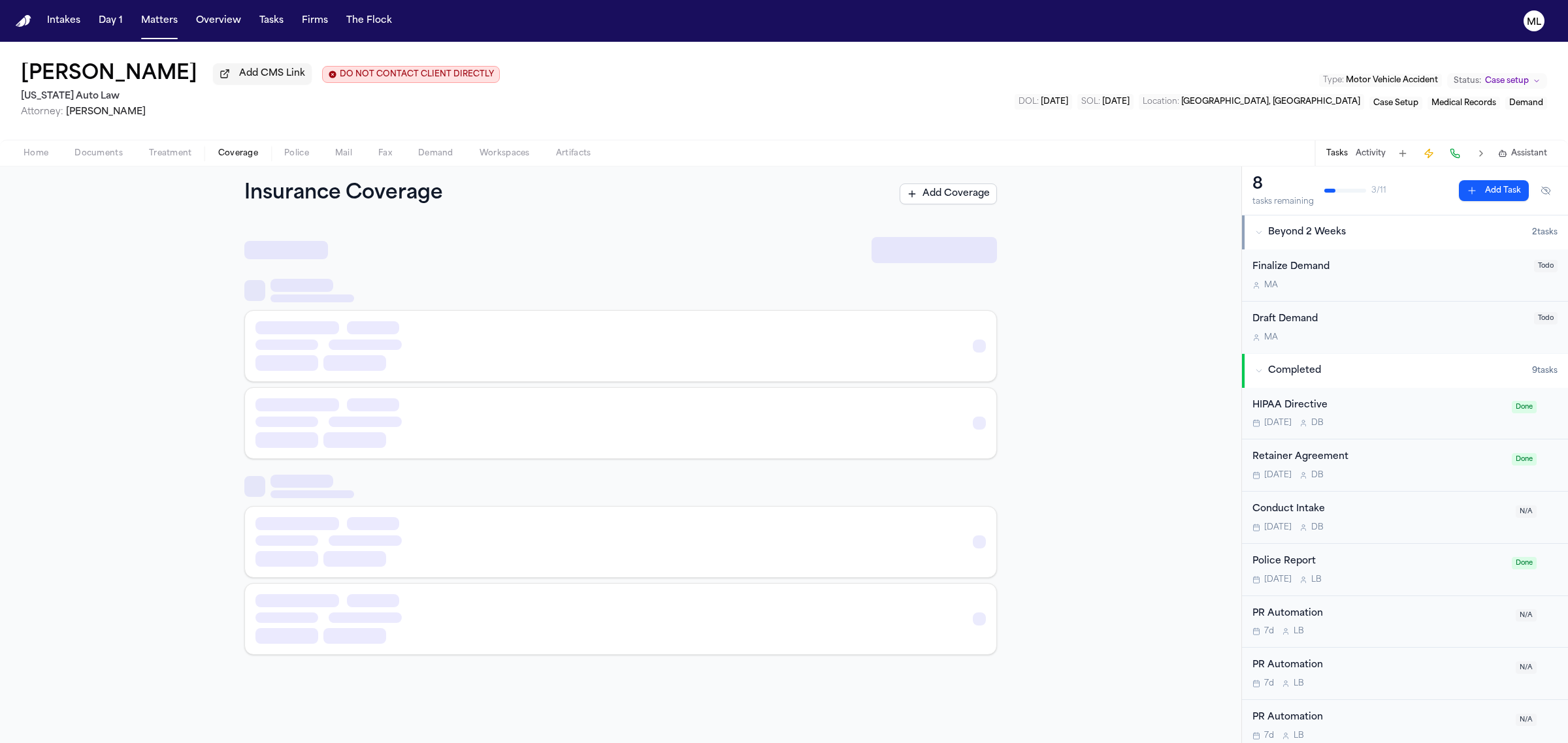
click at [237, 152] on span "Coverage" at bounding box center [238, 153] width 40 height 10
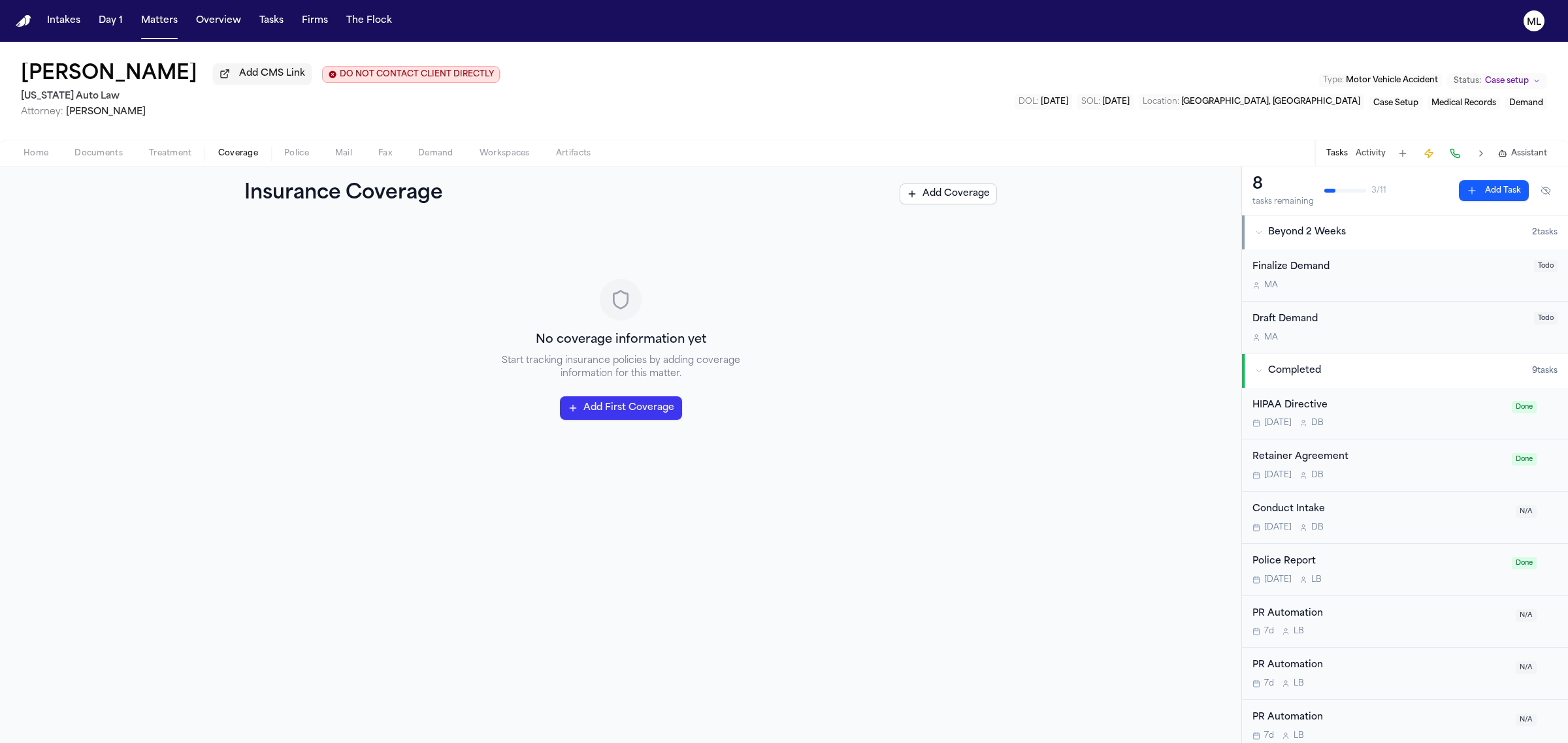
click at [28, 154] on span "Home" at bounding box center [36, 153] width 25 height 10
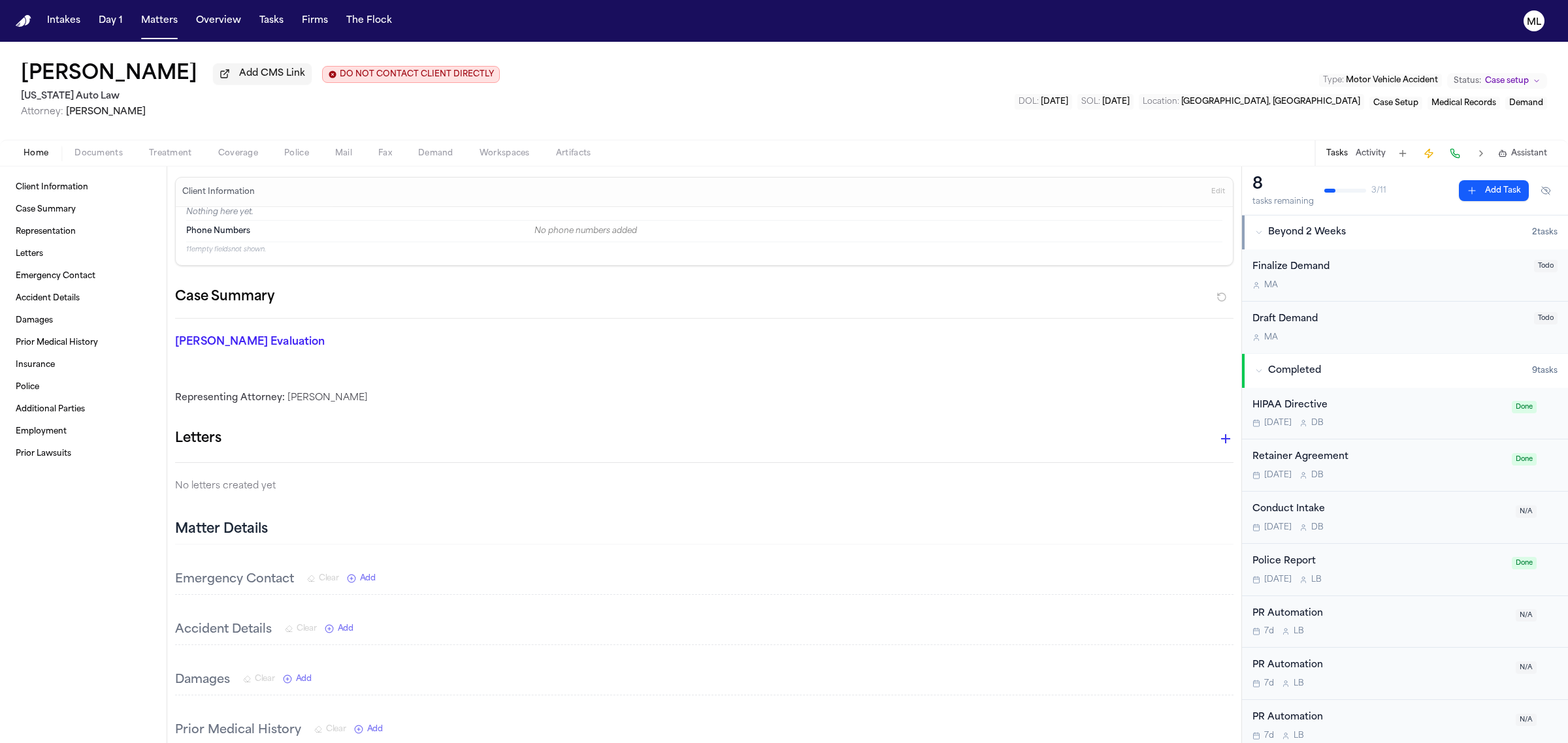
click at [182, 145] on div "Home Documents Treatment Coverage Police Mail Fax Demand Workspaces Artifacts T…" at bounding box center [784, 153] width 1568 height 26
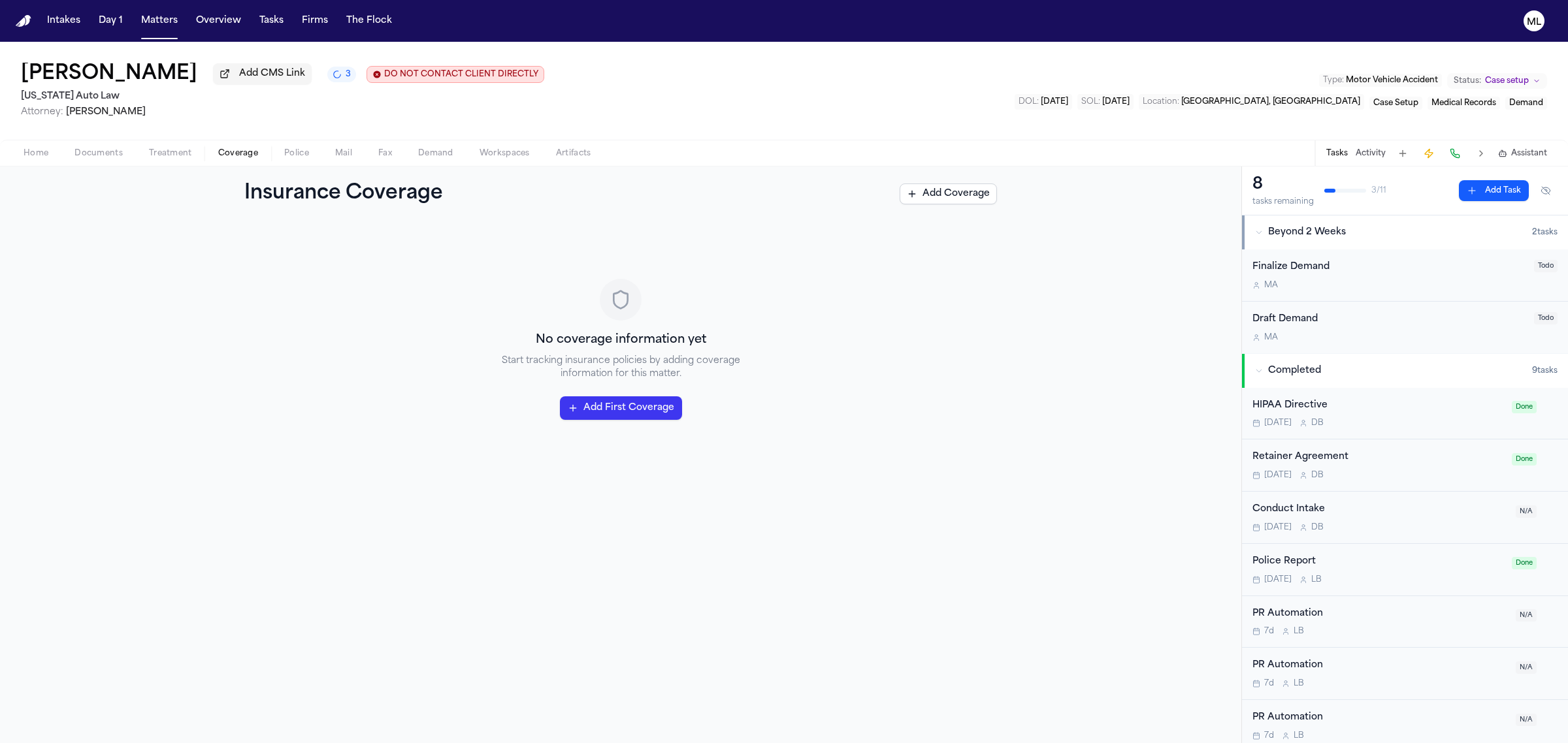
click at [233, 149] on span "Coverage" at bounding box center [238, 153] width 40 height 10
drag, startPoint x: 10, startPoint y: 157, endPoint x: 18, endPoint y: 155, distance: 8.2
click at [10, 157] on button "Home" at bounding box center [35, 153] width 51 height 16
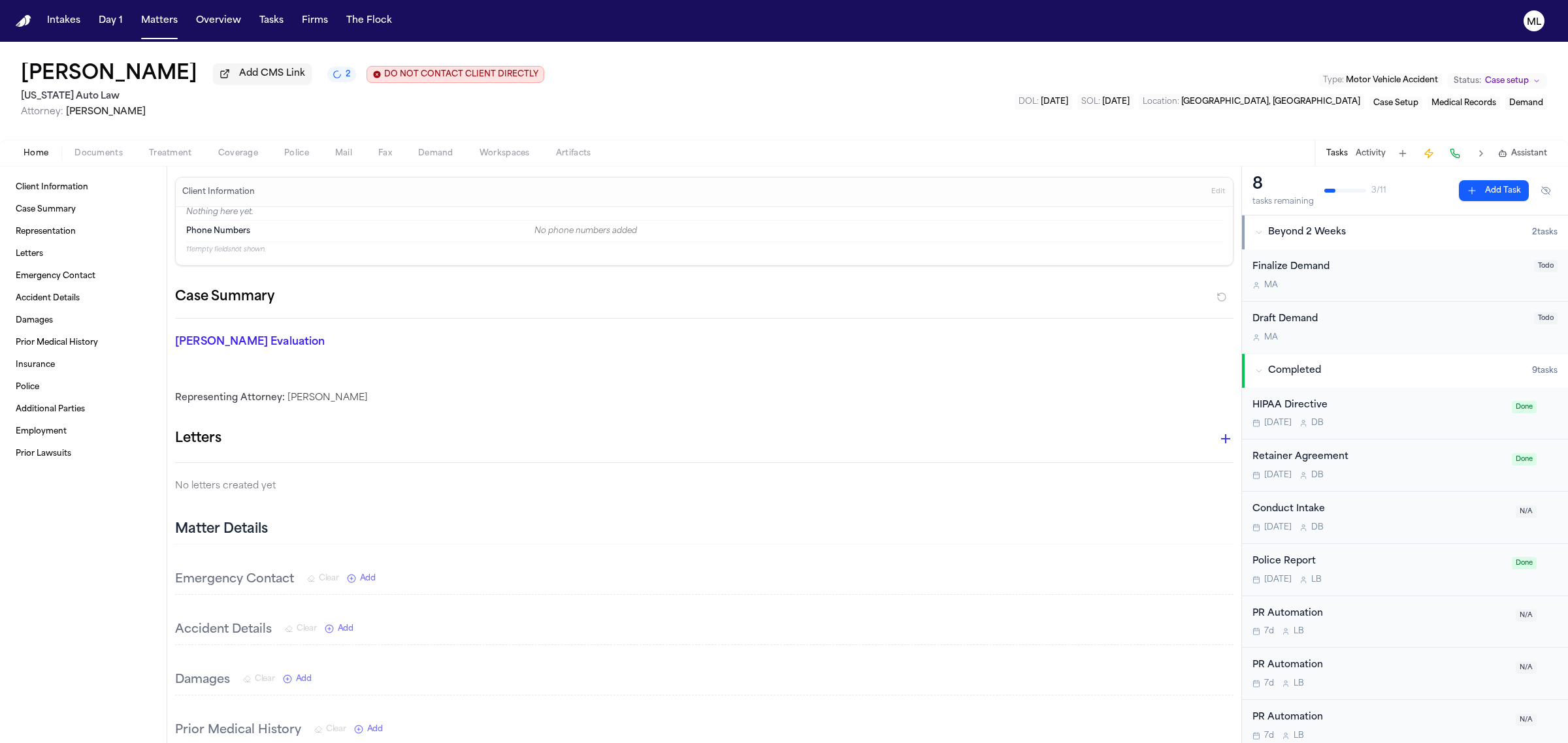
click at [116, 160] on span "button" at bounding box center [99, 161] width 64 height 1
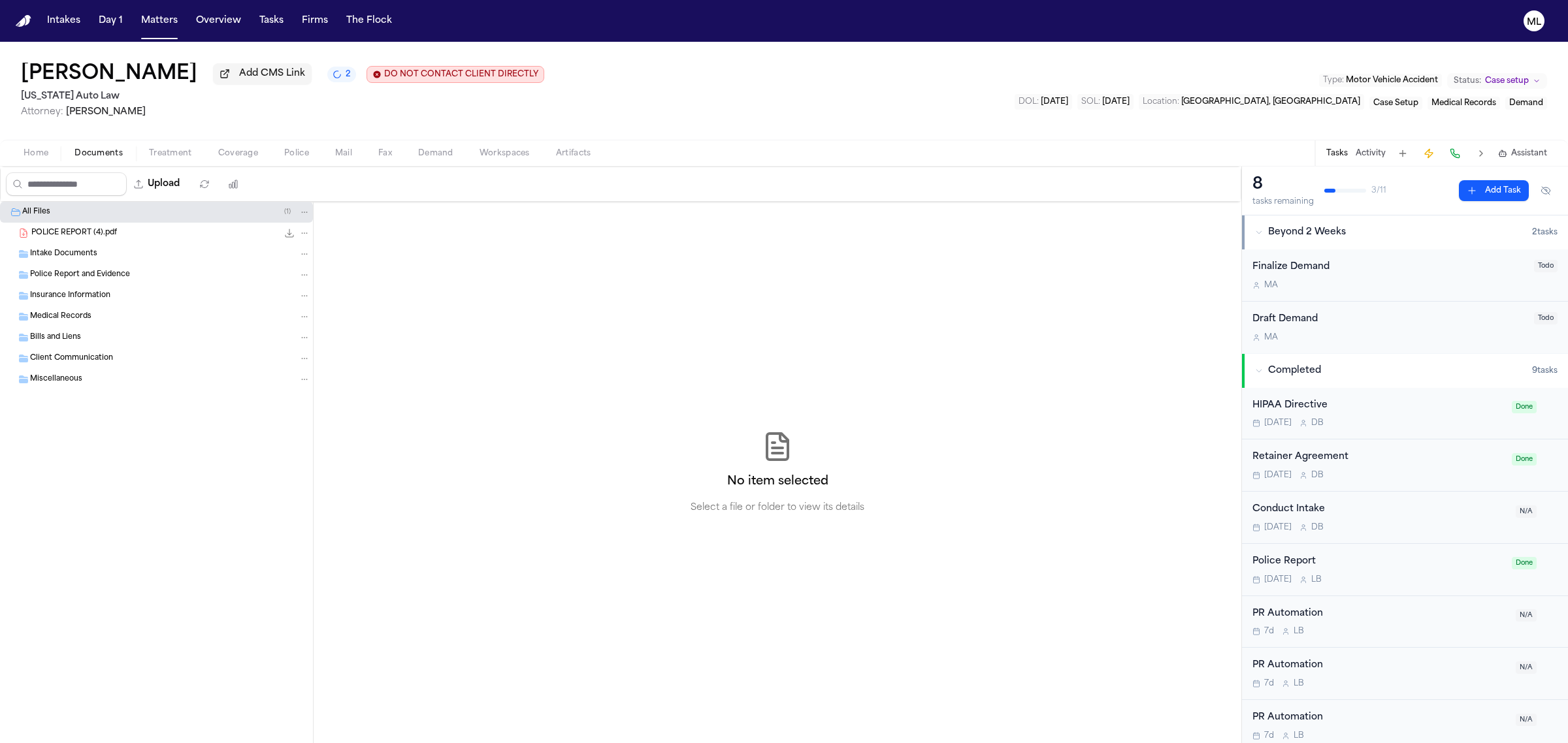
click at [236, 154] on span "Coverage" at bounding box center [238, 153] width 40 height 10
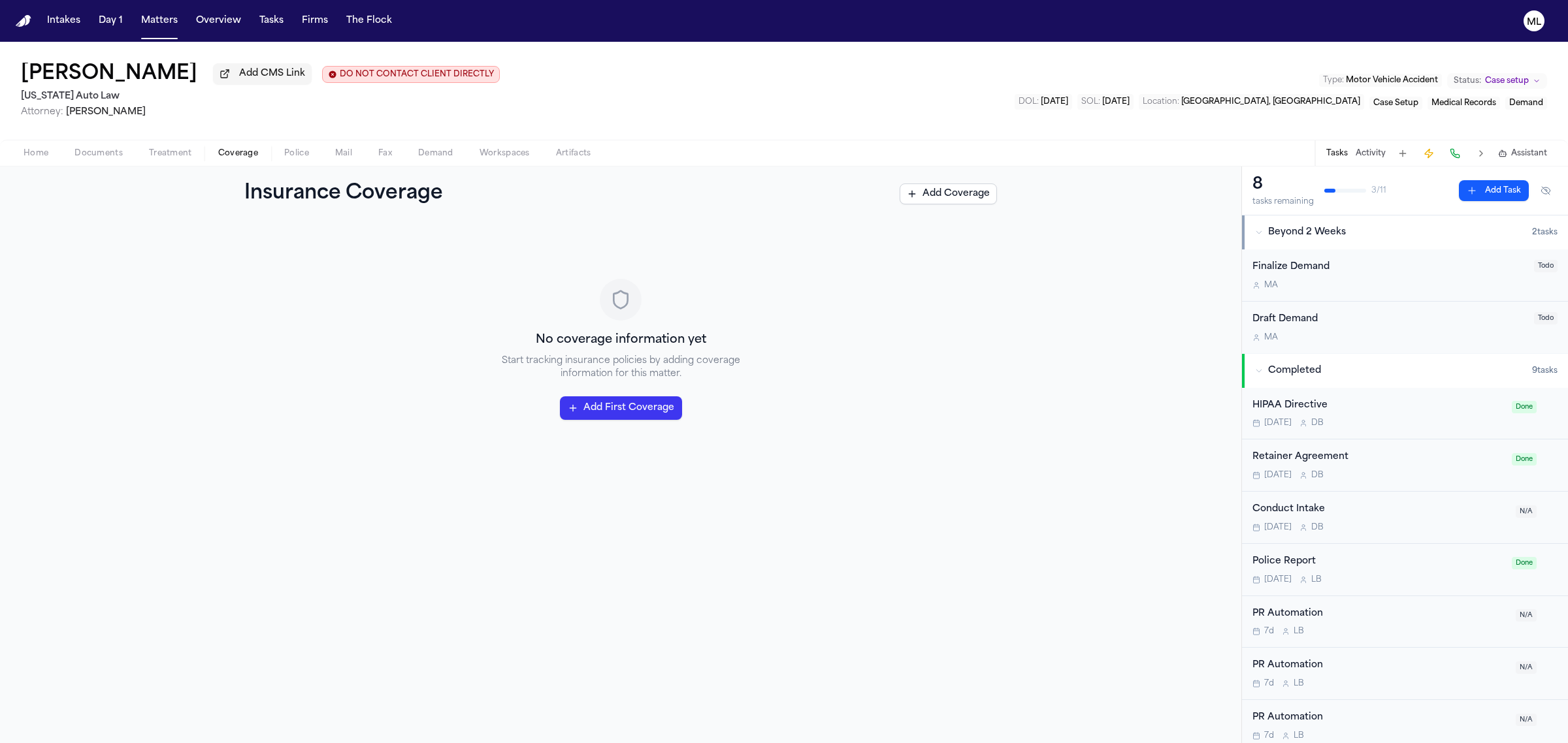
click at [1364, 151] on button "Activity" at bounding box center [1371, 153] width 30 height 10
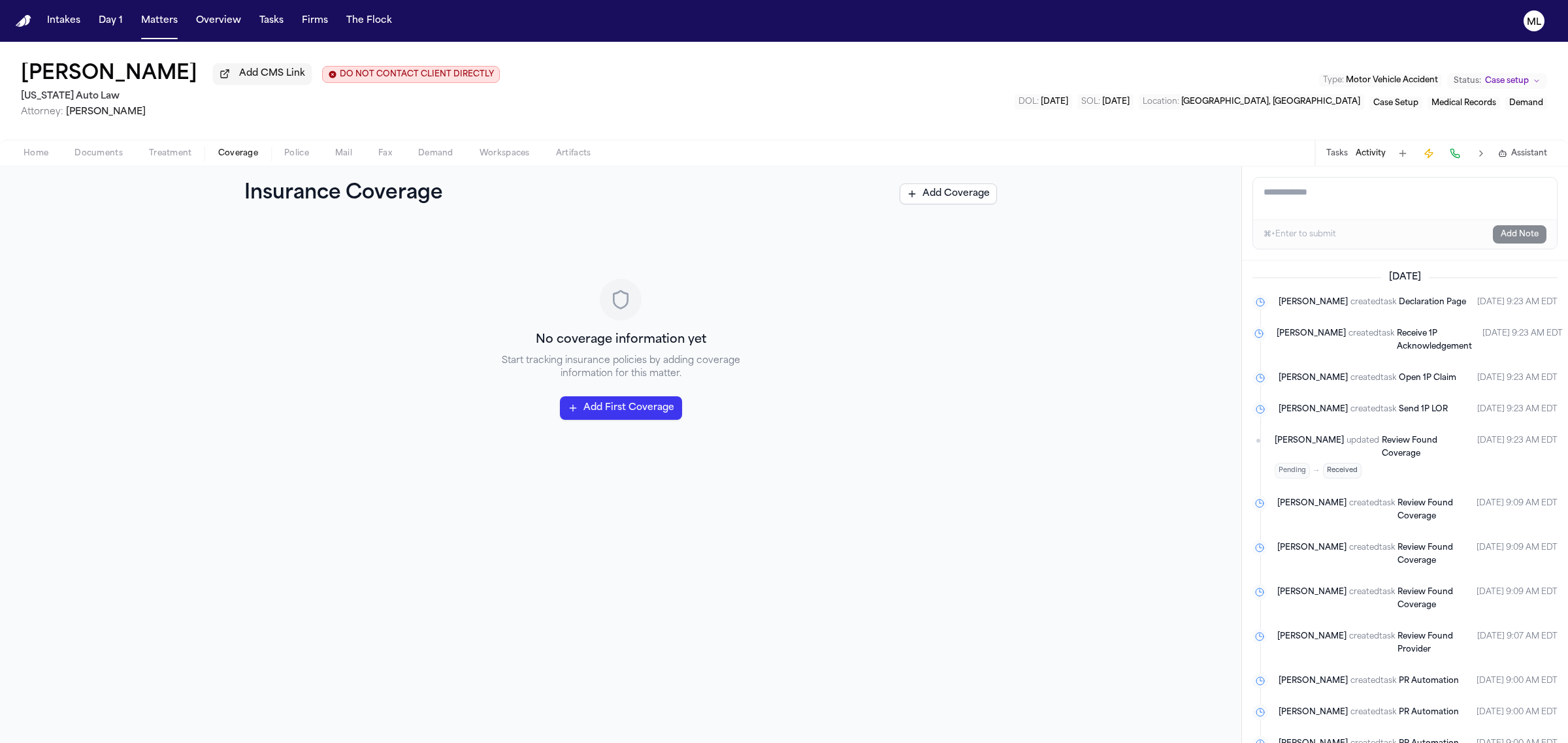
click at [1320, 203] on textarea "Add a note to this matter" at bounding box center [1405, 199] width 304 height 42
paste textarea "**********"
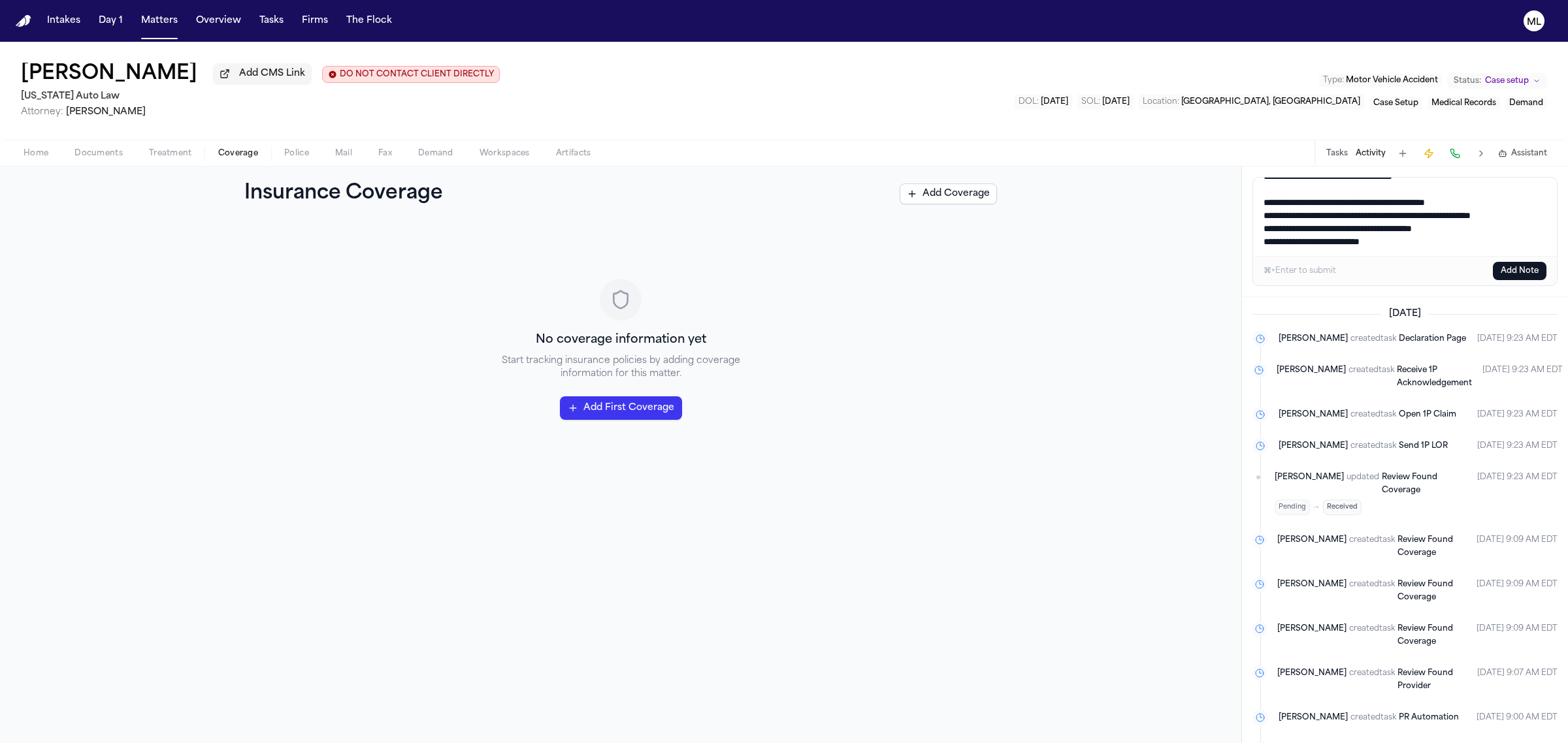
type textarea "**********"
click at [1537, 269] on button "Add Note" at bounding box center [1519, 271] width 53 height 18
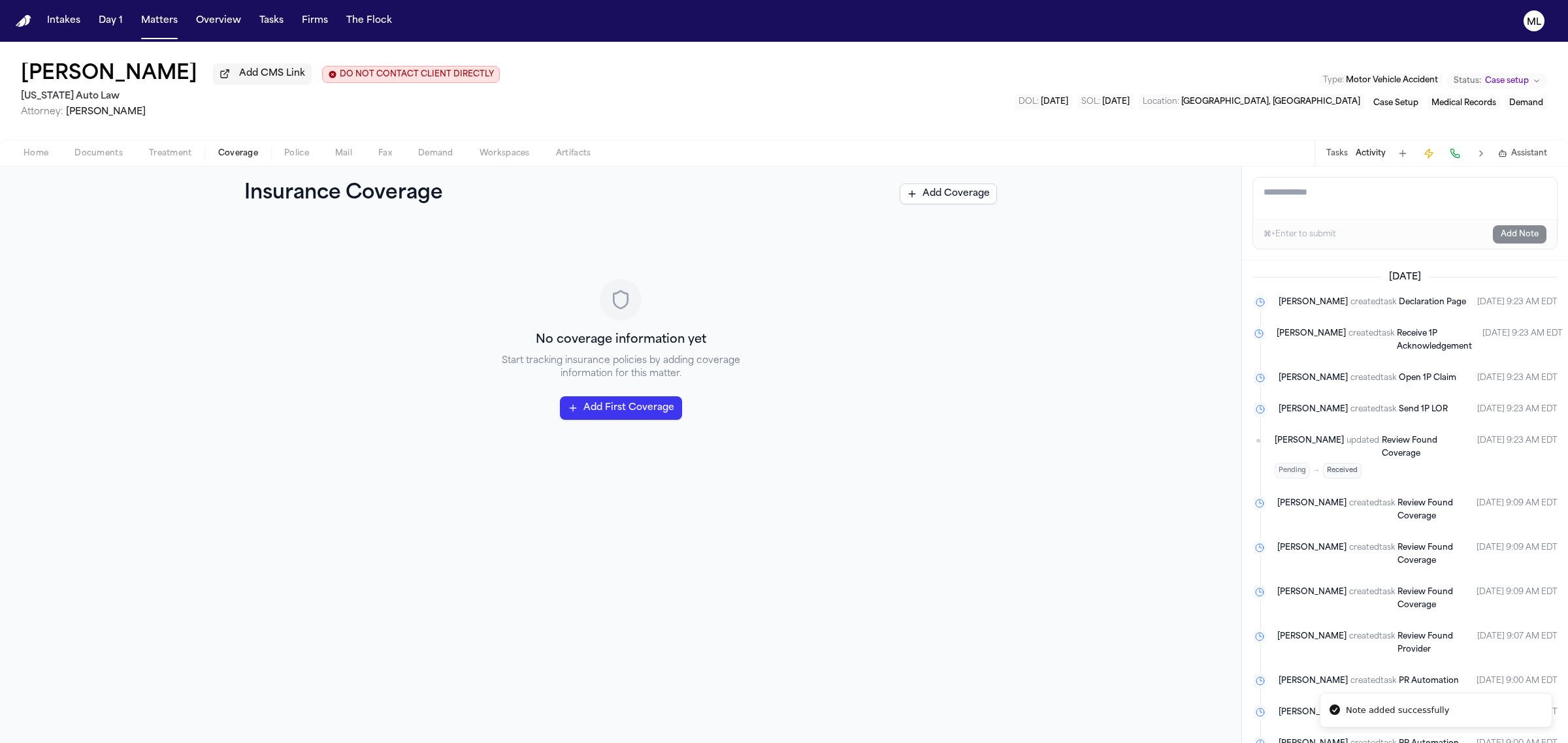
scroll to position [0, 0]
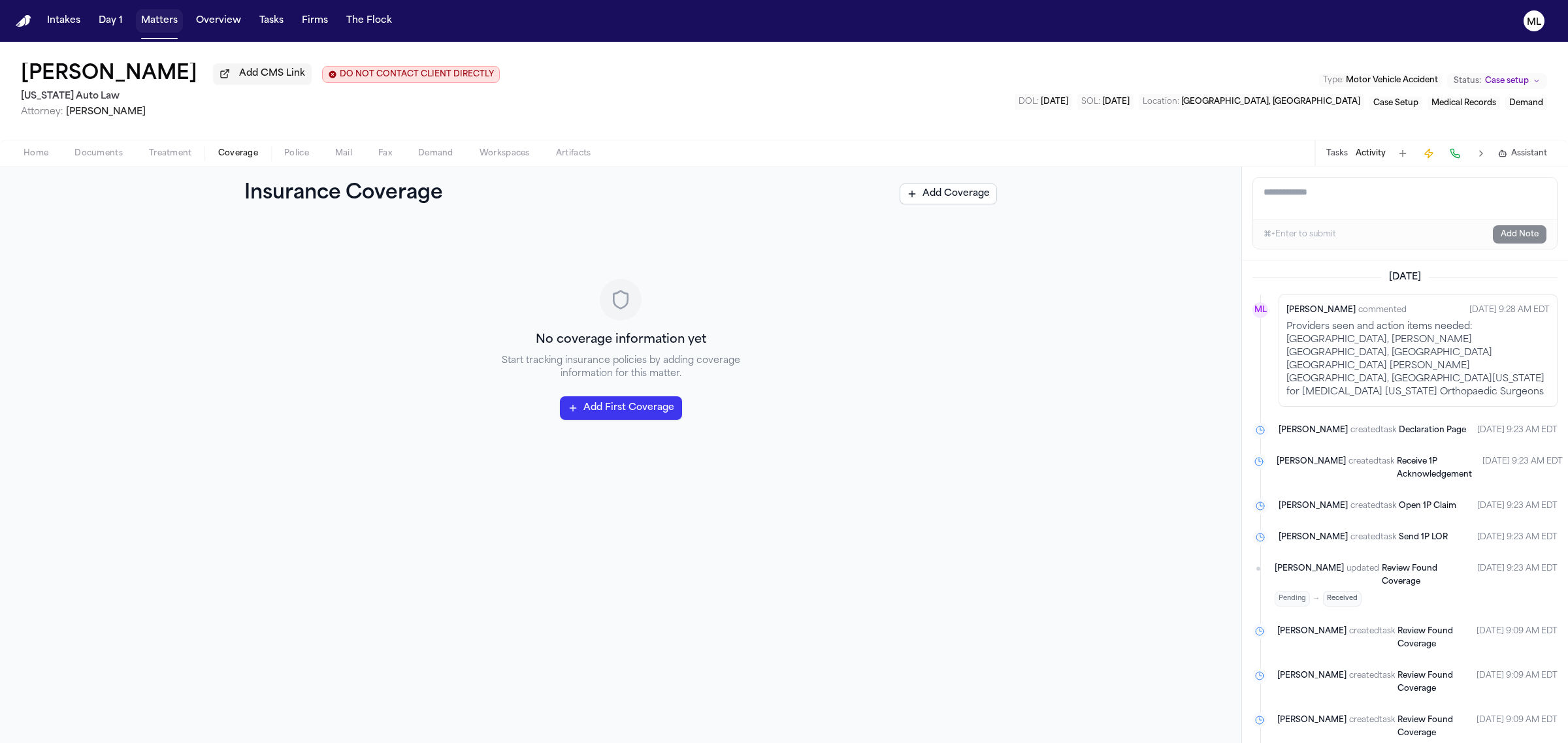
drag, startPoint x: 155, startPoint y: 14, endPoint x: 288, endPoint y: 28, distance: 133.7
click at [155, 14] on button "Matters" at bounding box center [159, 21] width 47 height 24
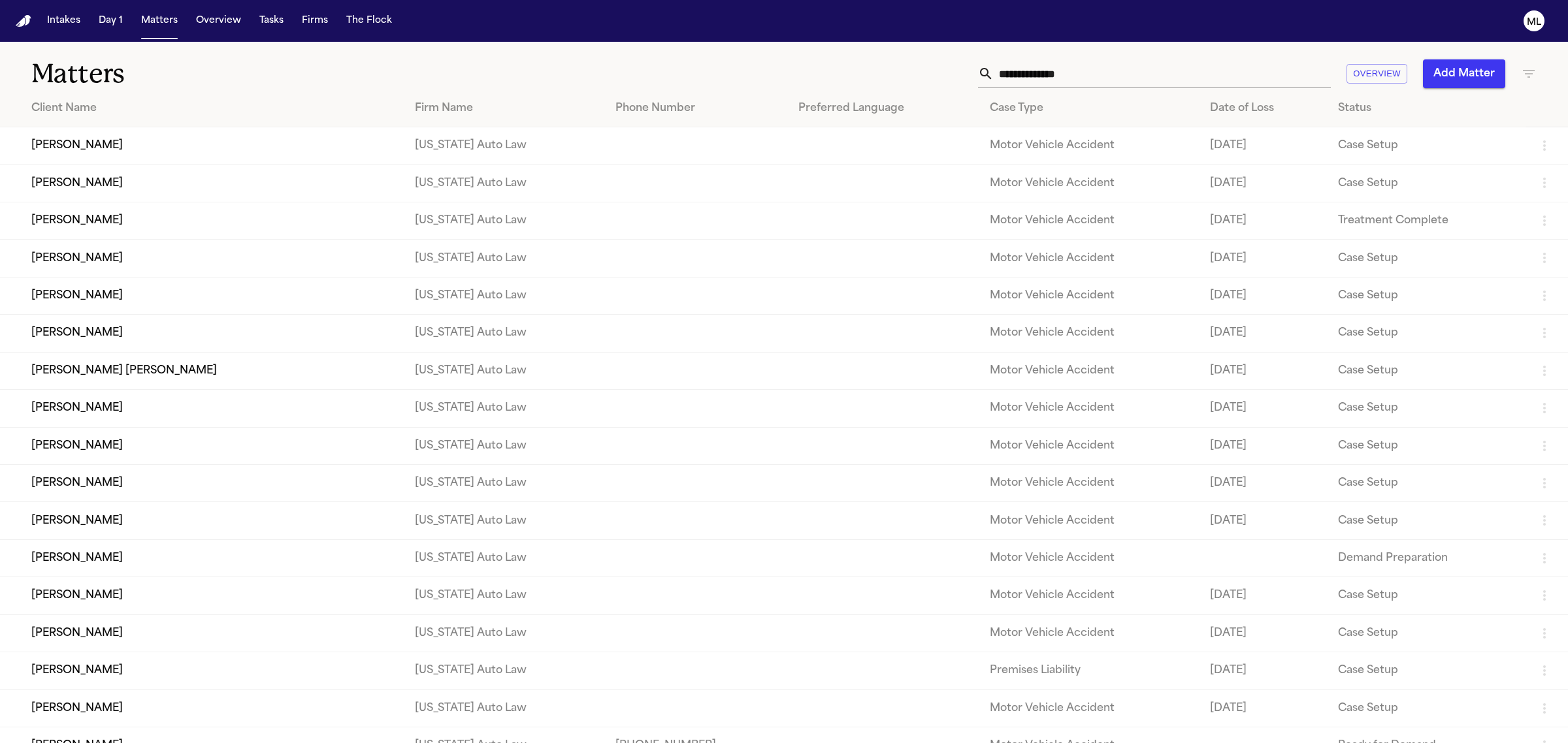
click at [153, 193] on td "[PERSON_NAME]" at bounding box center [202, 183] width 405 height 37
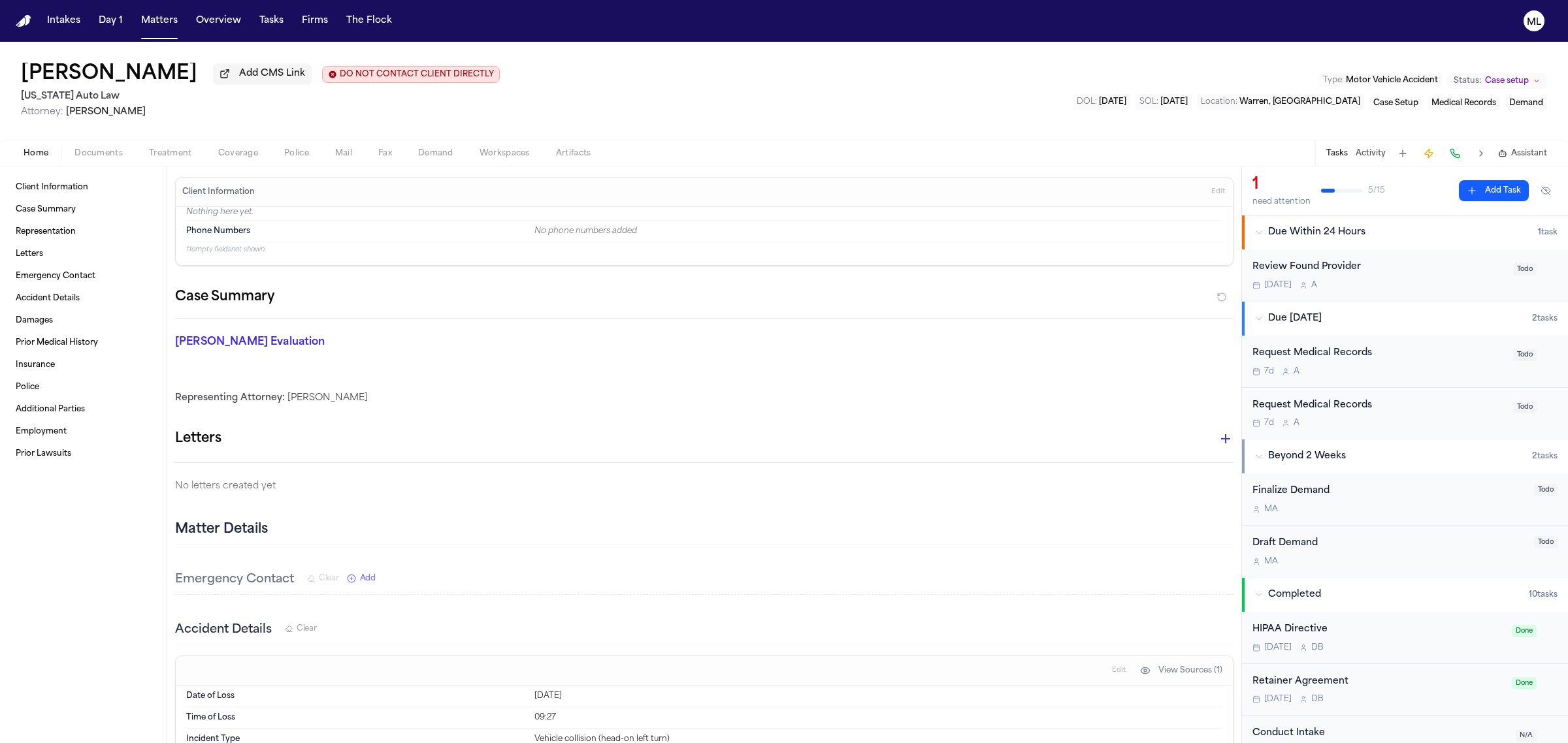
click at [185, 154] on span "Treatment" at bounding box center [170, 153] width 43 height 10
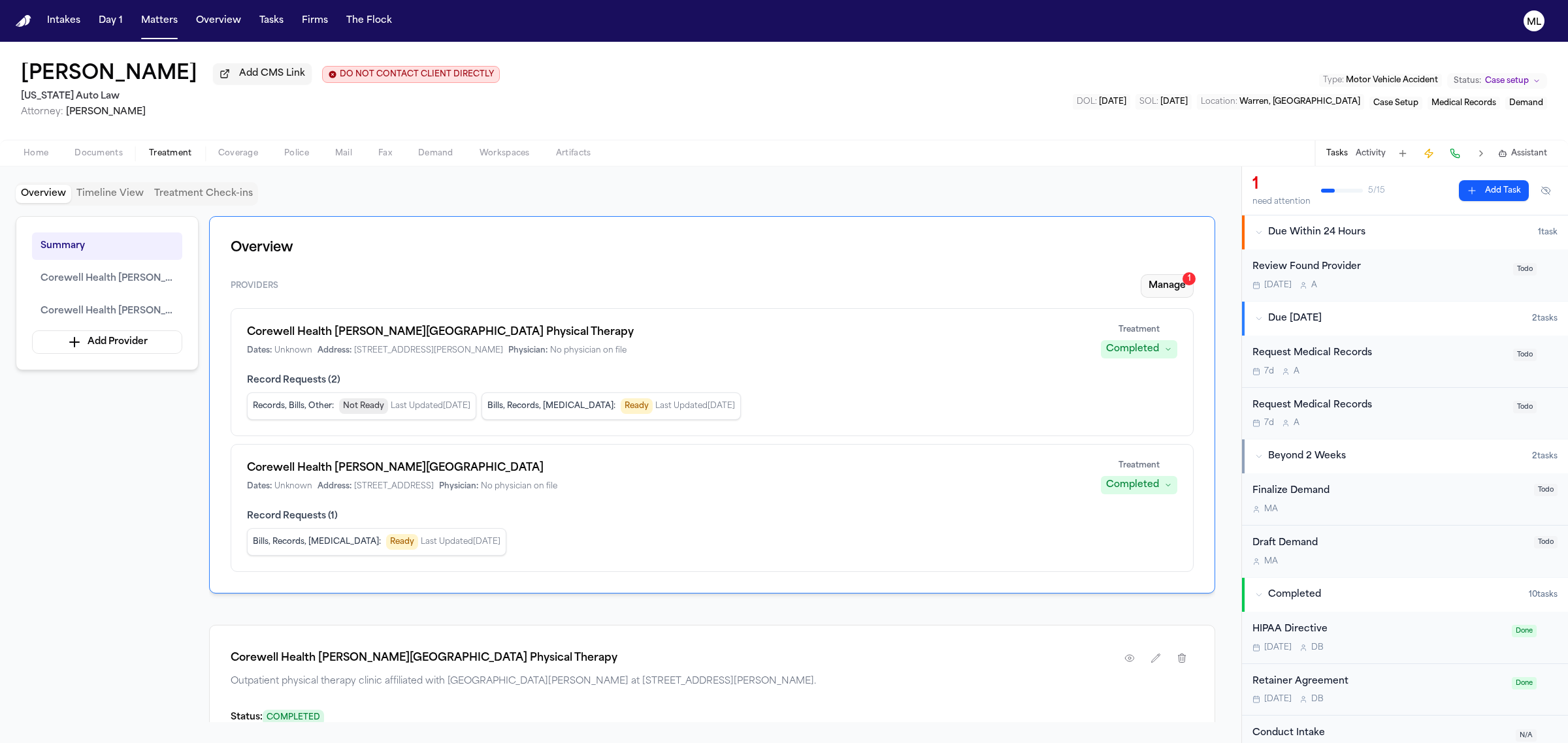
click at [1167, 283] on button "Manage 1" at bounding box center [1167, 286] width 53 height 24
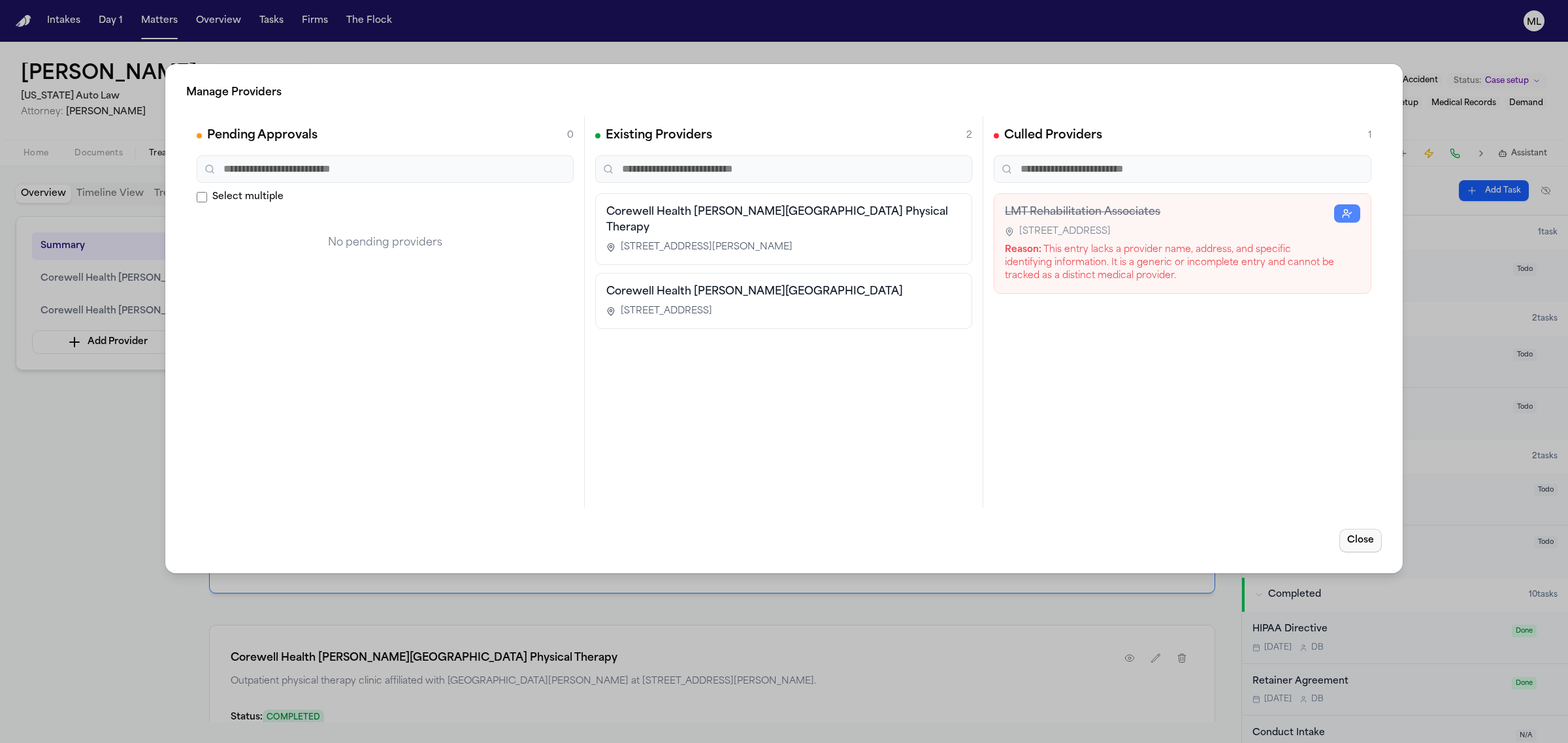
click at [1363, 542] on button "Close" at bounding box center [1360, 540] width 43 height 24
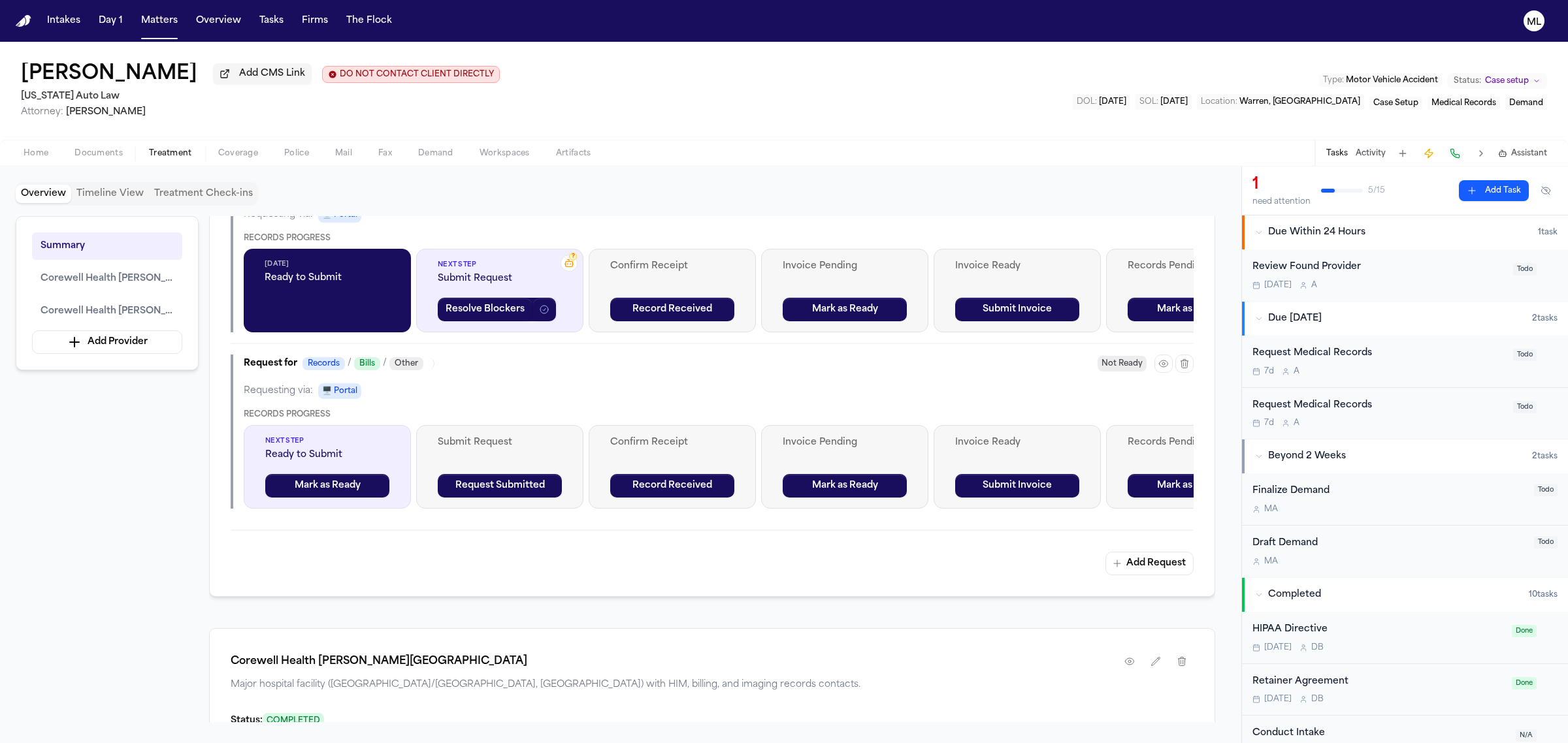
scroll to position [327, 0]
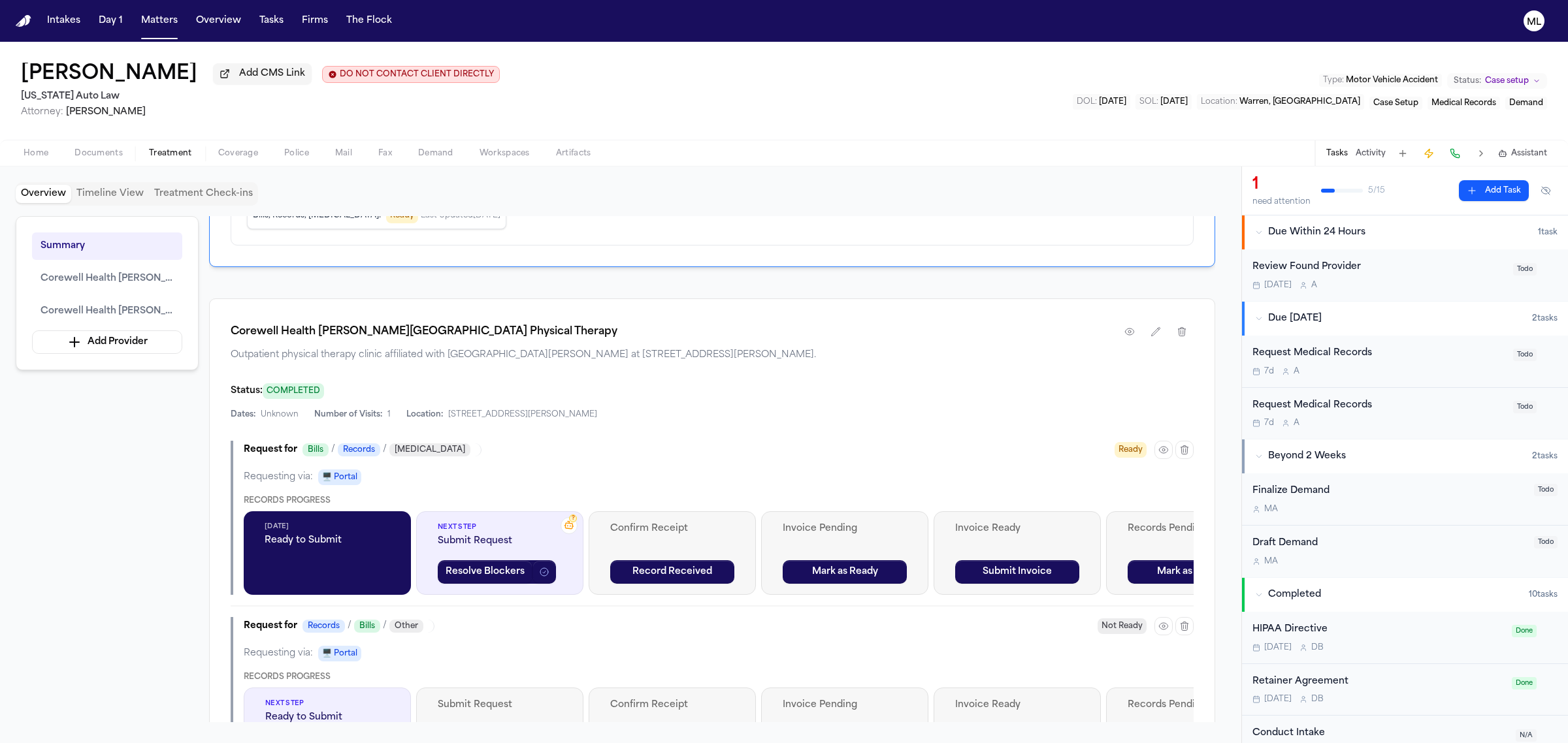
click at [1372, 150] on button "Activity" at bounding box center [1371, 153] width 30 height 10
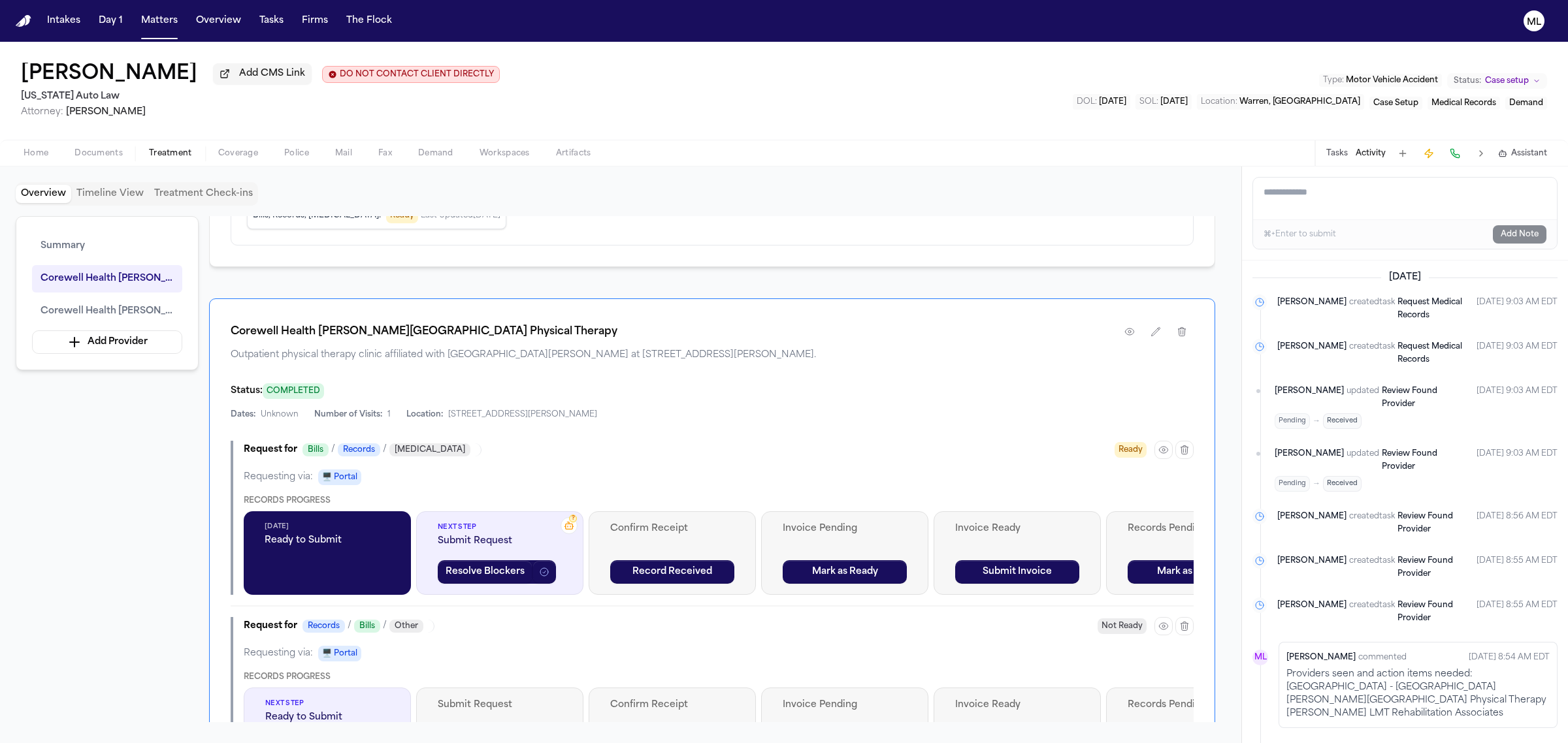
click at [1376, 668] on p "Providers seen and action items needed: Corewell Health Beaumont Hospital - Roy…" at bounding box center [1418, 694] width 263 height 52
drag, startPoint x: 1494, startPoint y: 686, endPoint x: 1483, endPoint y: 687, distance: 11.0
click at [1483, 687] on p "Providers seen and action items needed: Corewell Health Beaumont Hospital - Roy…" at bounding box center [1418, 694] width 263 height 52
click at [1487, 682] on p "Providers seen and action items needed: Corewell Health Beaumont Hospital - Roy…" at bounding box center [1418, 694] width 263 height 52
drag, startPoint x: 1501, startPoint y: 683, endPoint x: 1281, endPoint y: 689, distance: 220.1
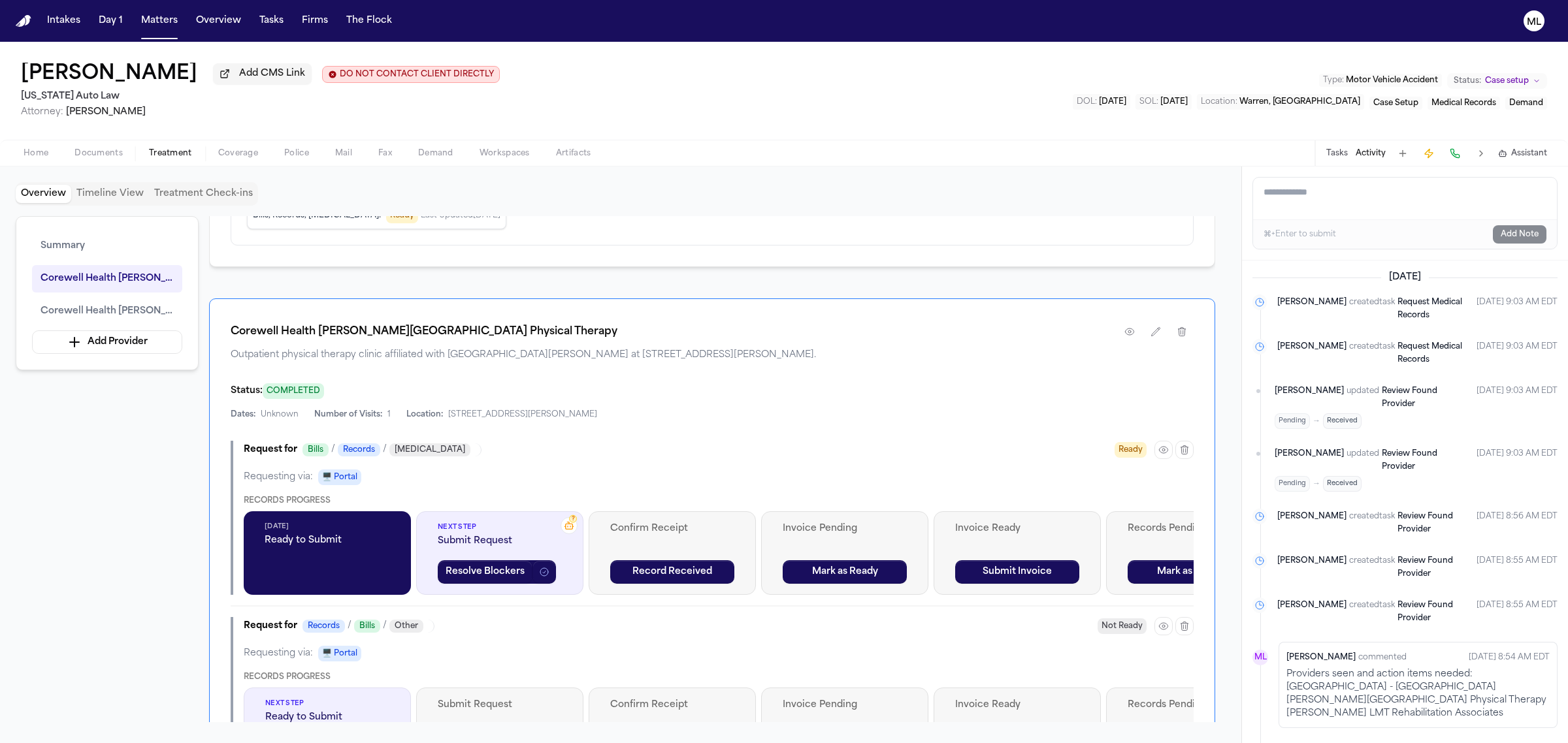
click at [1281, 689] on div "Michelle Landazabal commented Sep 11, 2025 8:54 AM EDT Providers seen and actio…" at bounding box center [1417, 686] width 279 height 86
copy p "Dr. Dana Kegres LMT Rehabilitation Associates"
click at [1298, 210] on textarea "Add a note to this matter" at bounding box center [1405, 199] width 304 height 42
type textarea "*"
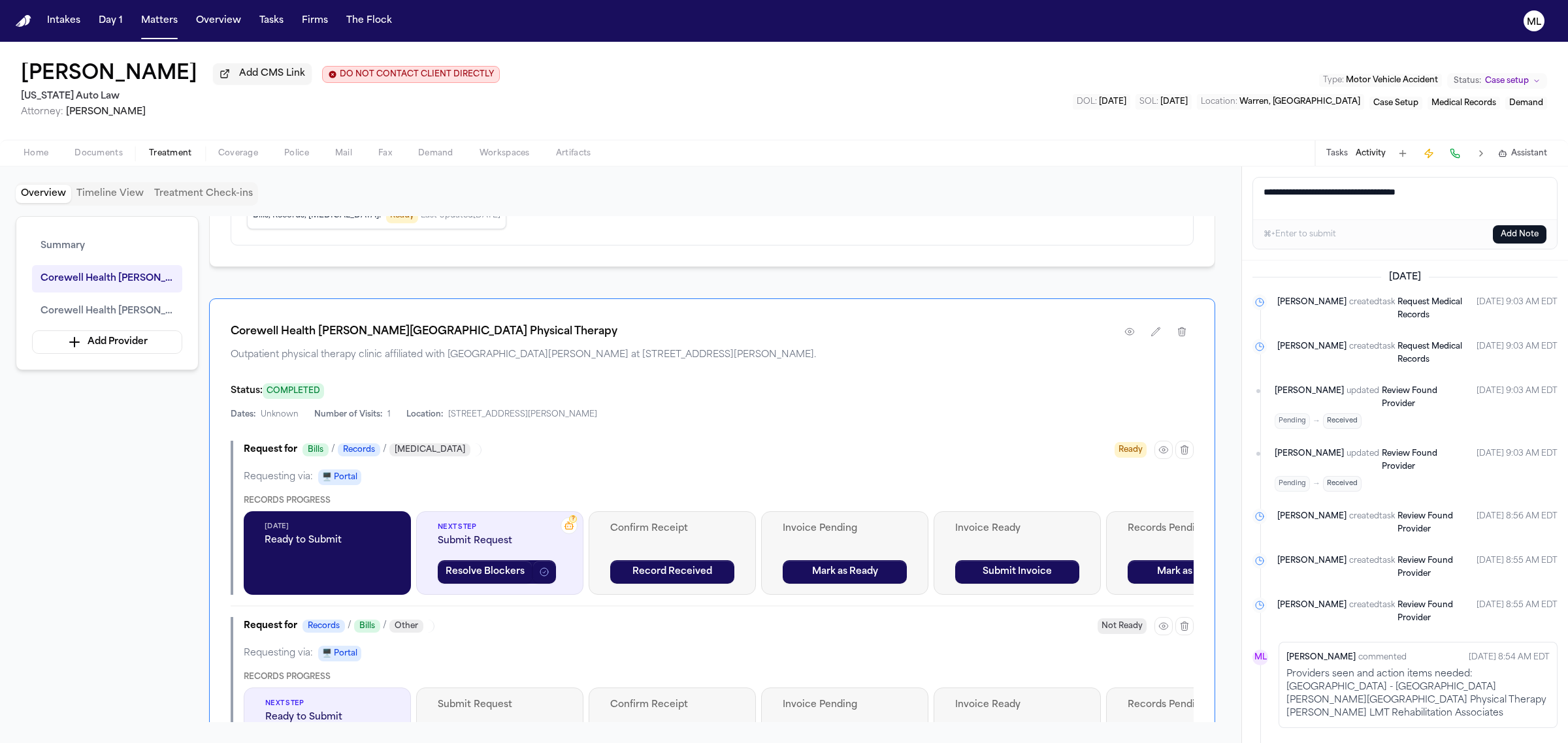
paste textarea "**********"
click at [1340, 204] on textarea "**********" at bounding box center [1405, 199] width 303 height 42
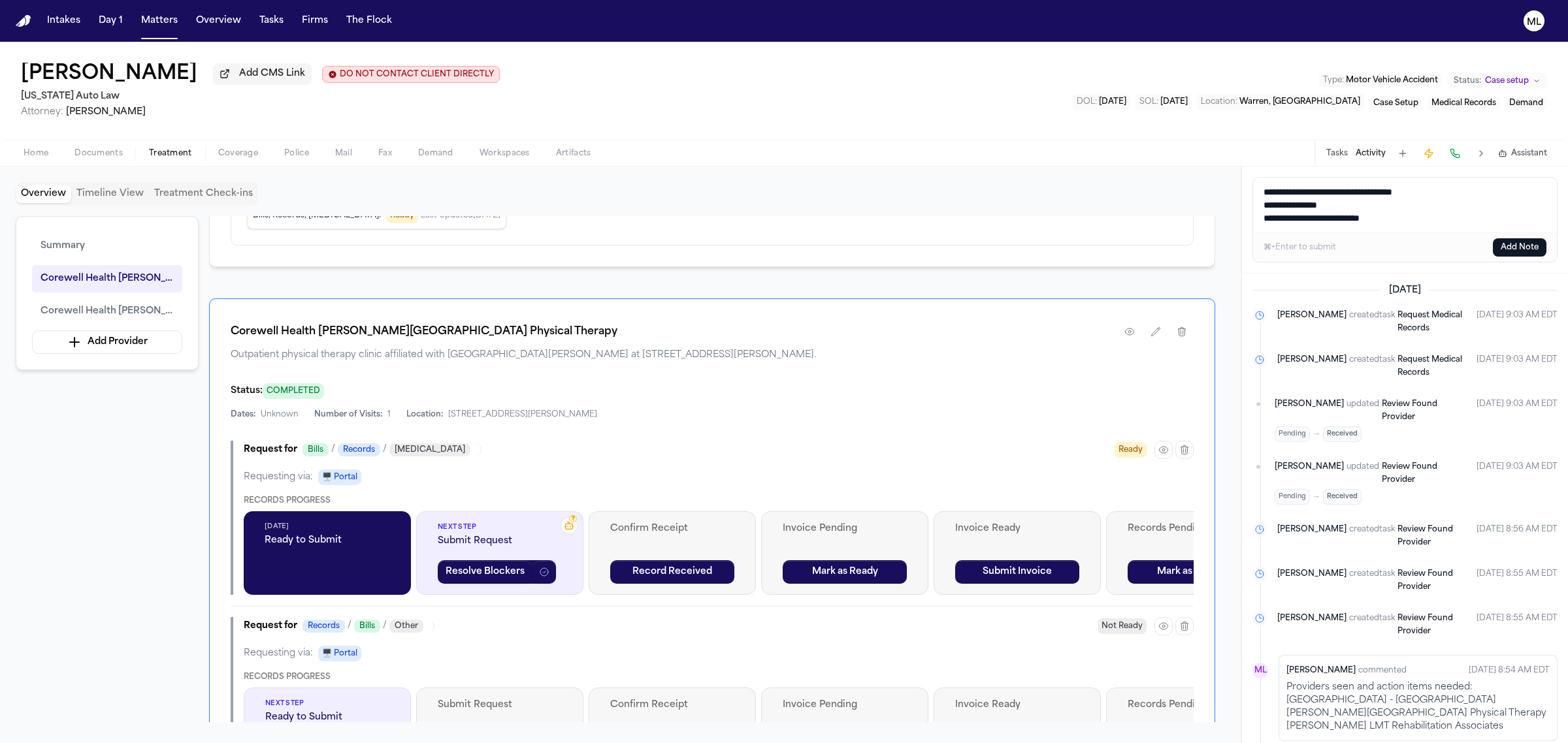
click at [1357, 201] on textarea "**********" at bounding box center [1405, 205] width 303 height 55
click at [1265, 206] on textarea "**********" at bounding box center [1405, 205] width 303 height 55
click at [1266, 212] on textarea "**********" at bounding box center [1405, 205] width 303 height 55
type textarea "**********"
click at [1519, 243] on button "Add Note" at bounding box center [1519, 247] width 53 height 18
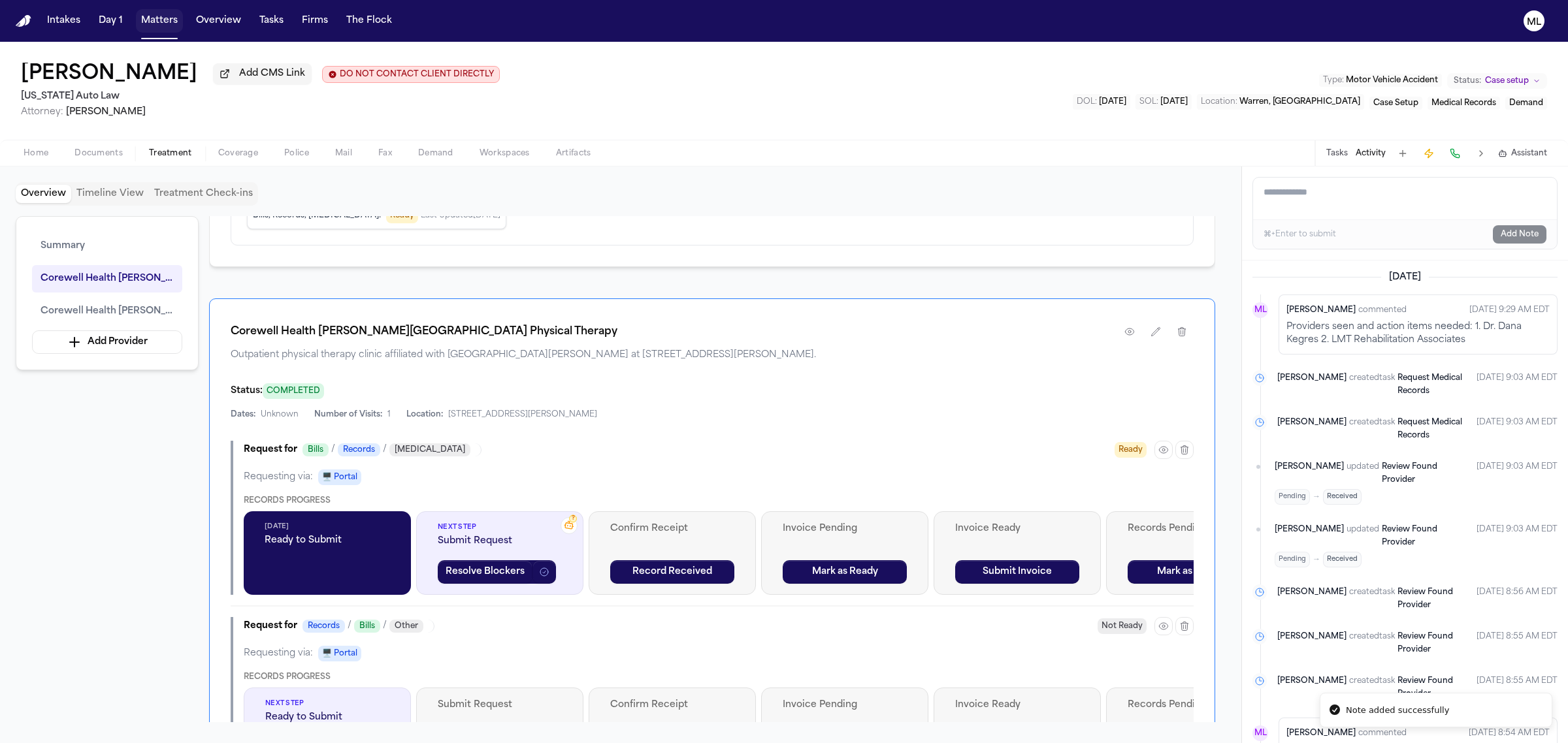
click at [171, 24] on button "Matters" at bounding box center [159, 21] width 47 height 24
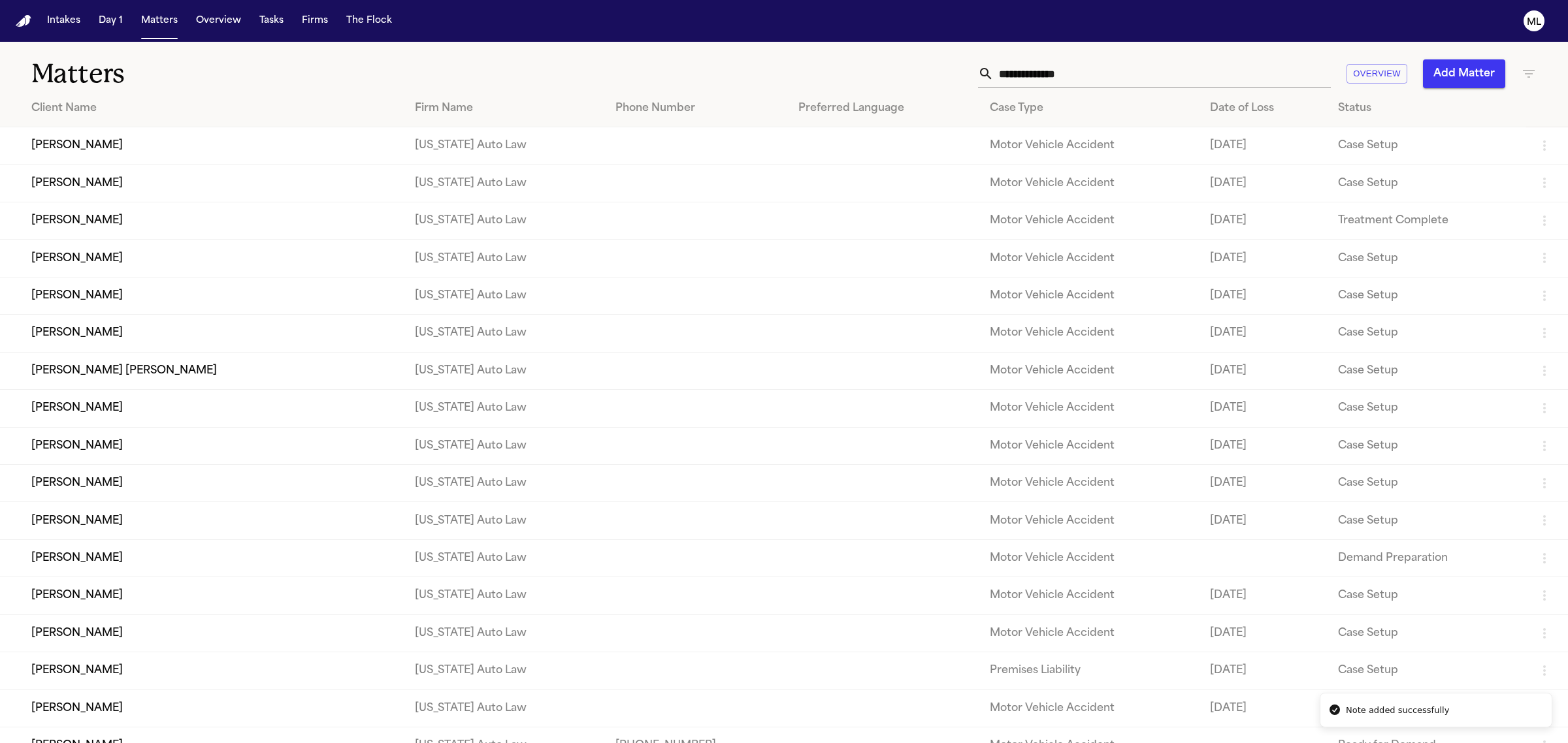
click at [80, 128] on td "[PERSON_NAME]" at bounding box center [202, 146] width 405 height 37
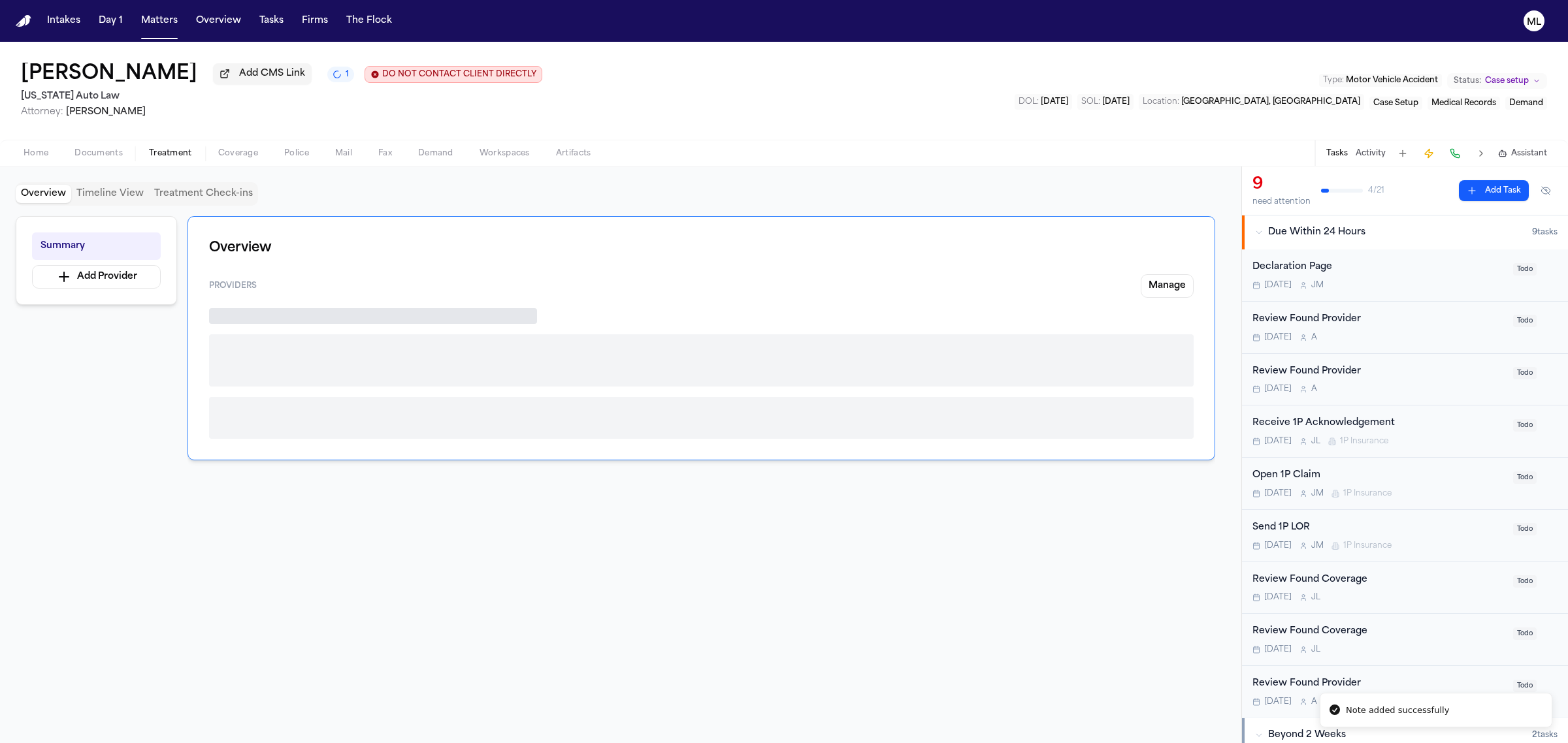
click at [173, 150] on span "Treatment" at bounding box center [170, 153] width 43 height 10
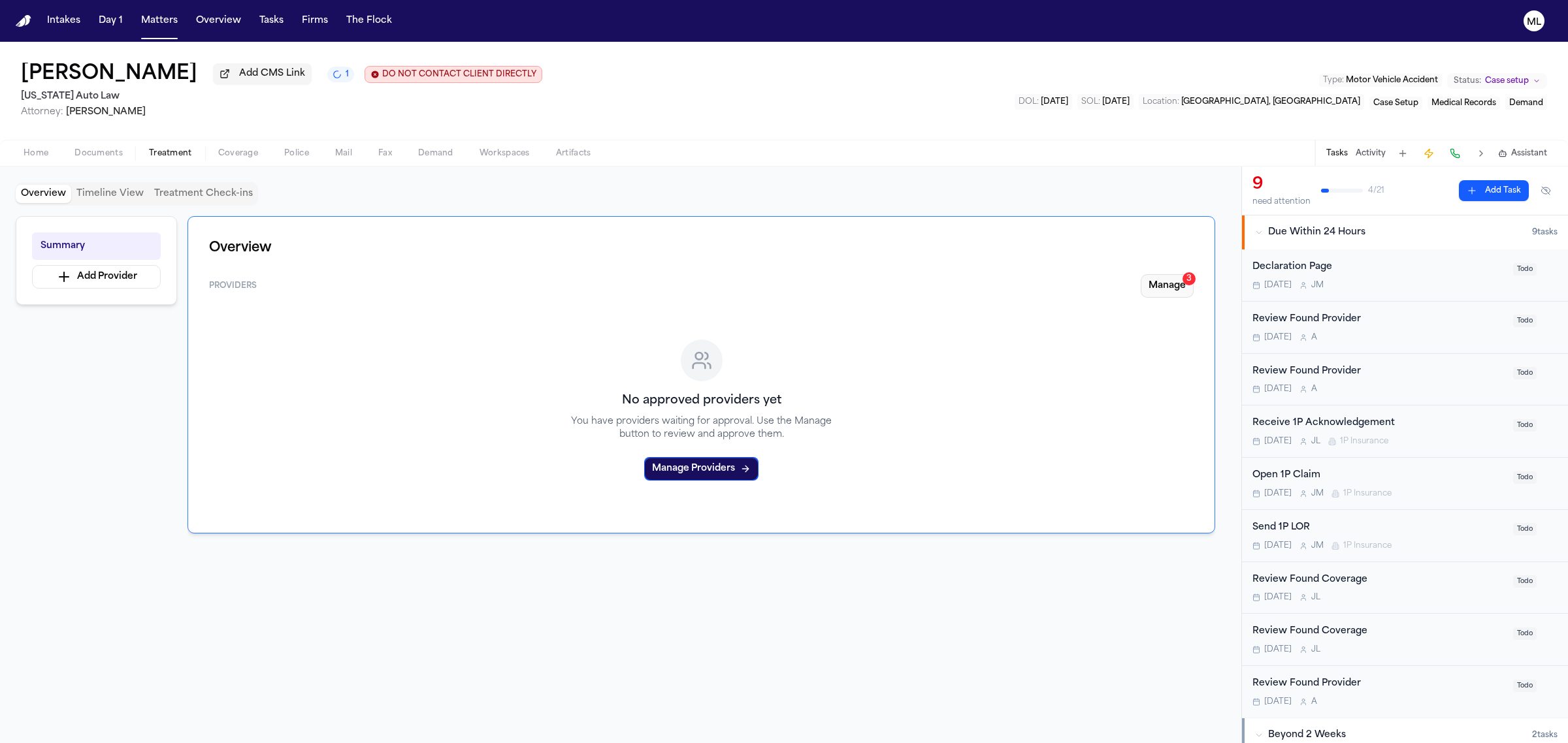
click at [1170, 282] on button "Manage 3" at bounding box center [1167, 286] width 53 height 24
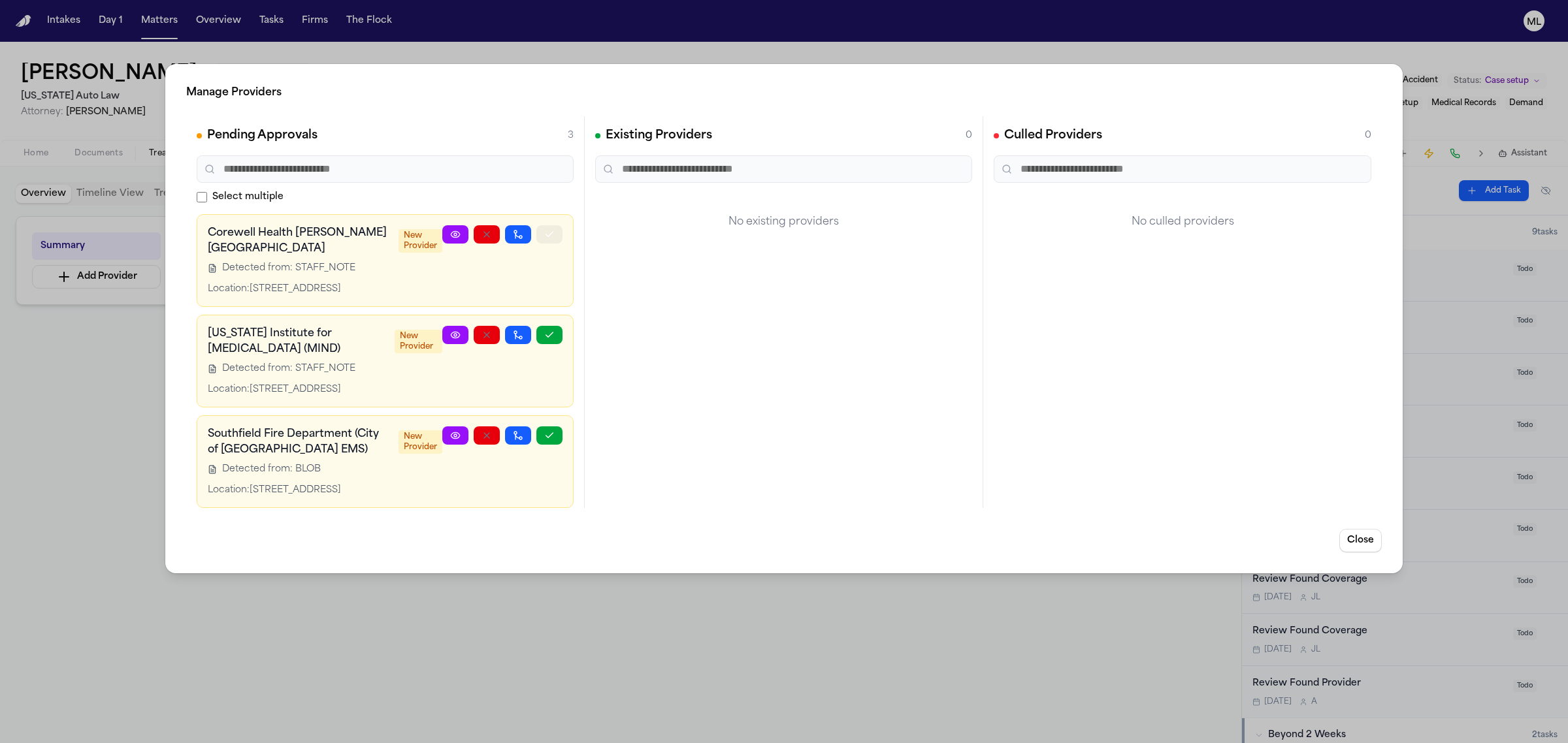
click at [545, 238] on icon "button" at bounding box center [549, 234] width 10 height 10
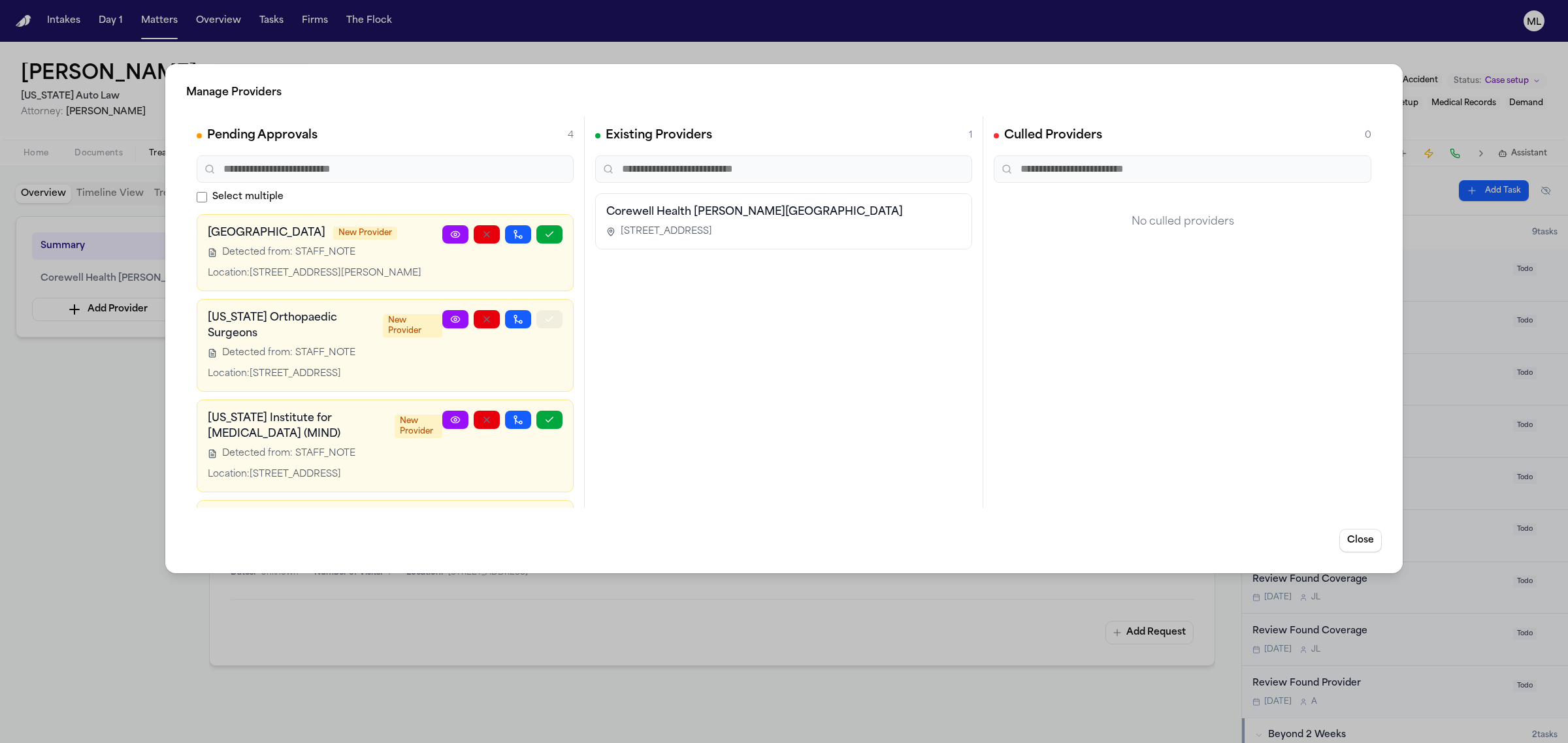
click at [545, 325] on icon "button" at bounding box center [549, 319] width 10 height 10
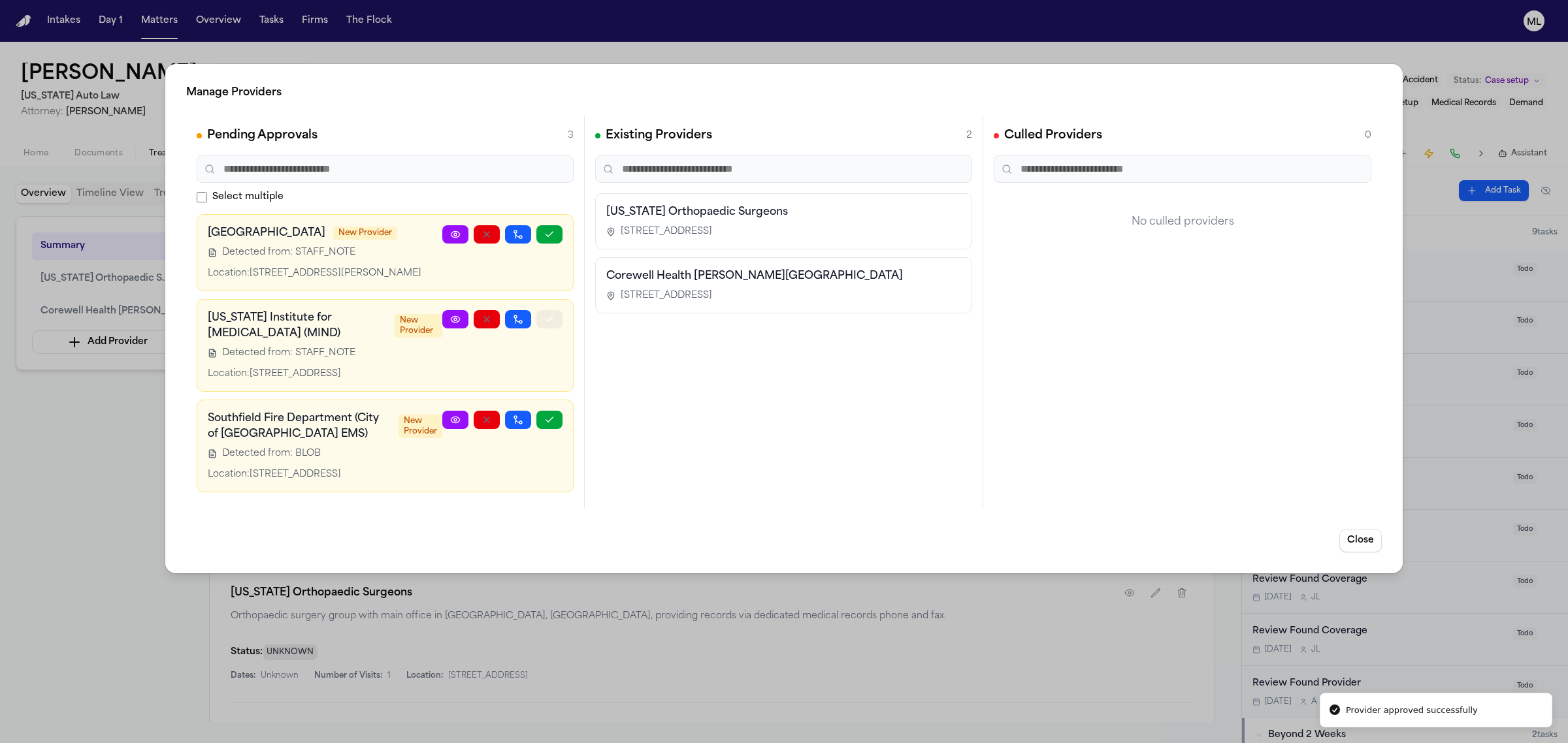
click at [545, 325] on icon "button" at bounding box center [549, 319] width 10 height 10
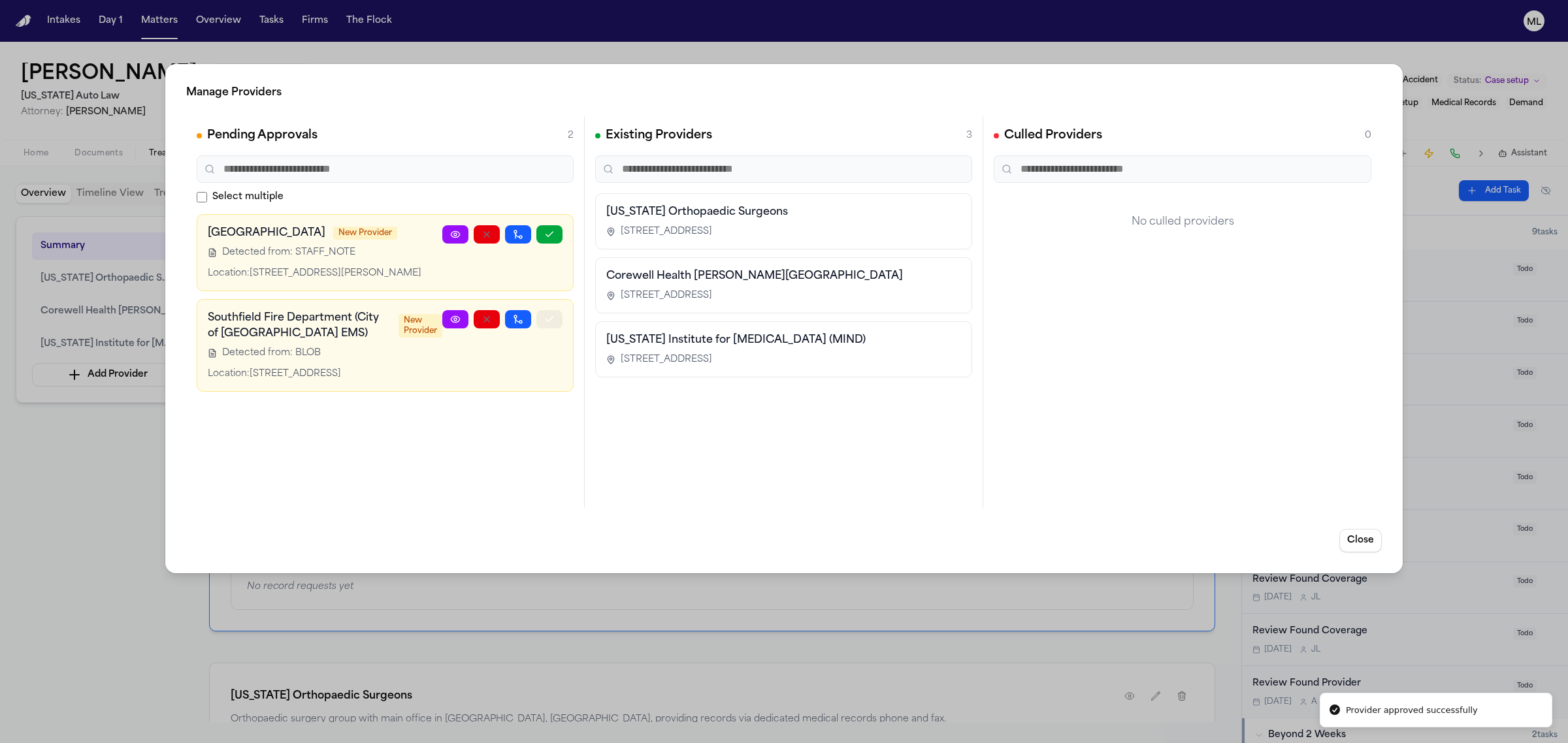
click at [550, 326] on button "button" at bounding box center [549, 319] width 26 height 18
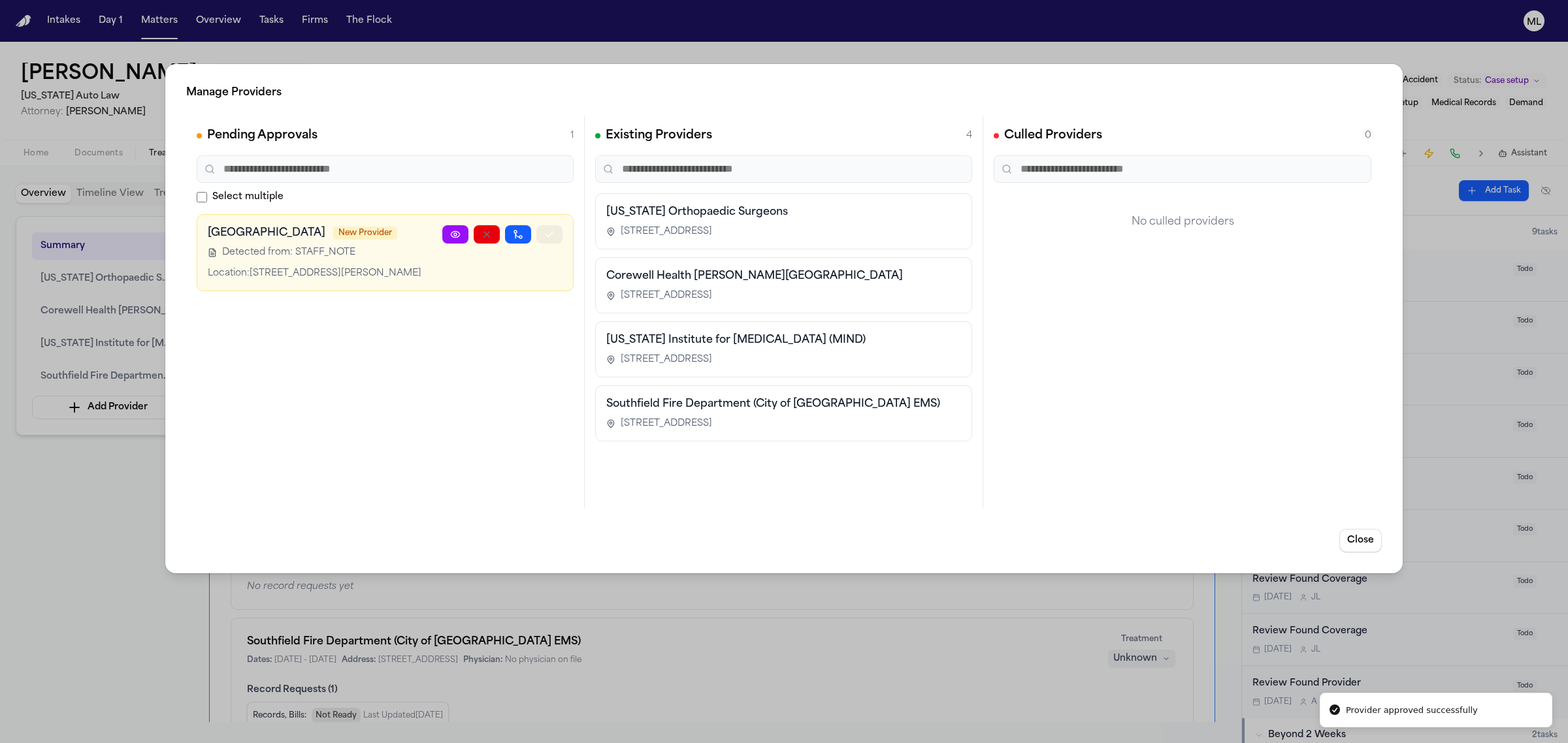
click at [545, 235] on icon "button" at bounding box center [549, 234] width 10 height 10
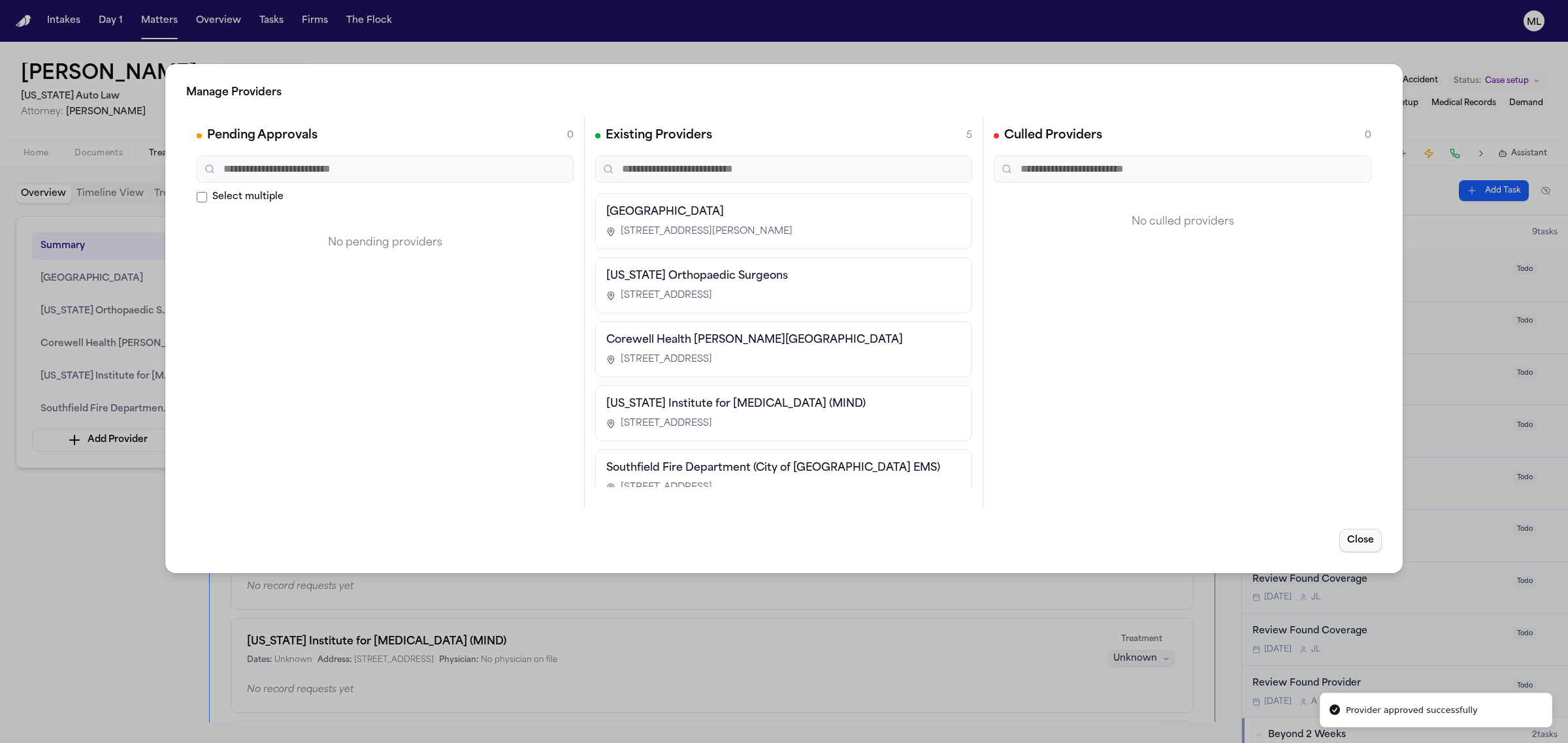
click at [1363, 541] on button "Close" at bounding box center [1360, 540] width 43 height 24
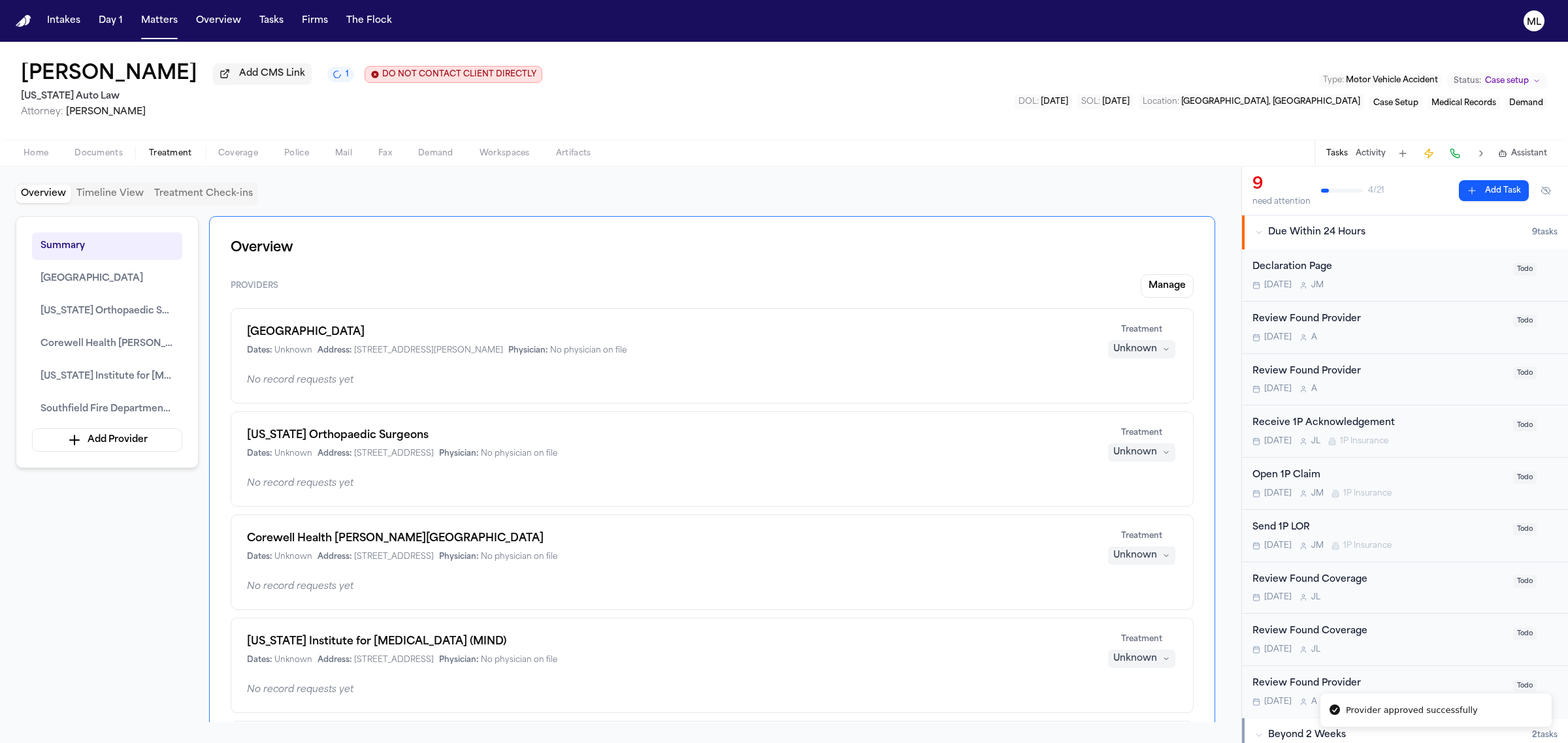
click at [1158, 343] on button "Unknown" at bounding box center [1142, 349] width 68 height 18
click at [1129, 393] on span "Completed" at bounding box center [1126, 399] width 51 height 13
click at [1132, 457] on div "Unknown" at bounding box center [1135, 452] width 44 height 13
click at [1129, 498] on span "Completed" at bounding box center [1126, 503] width 51 height 13
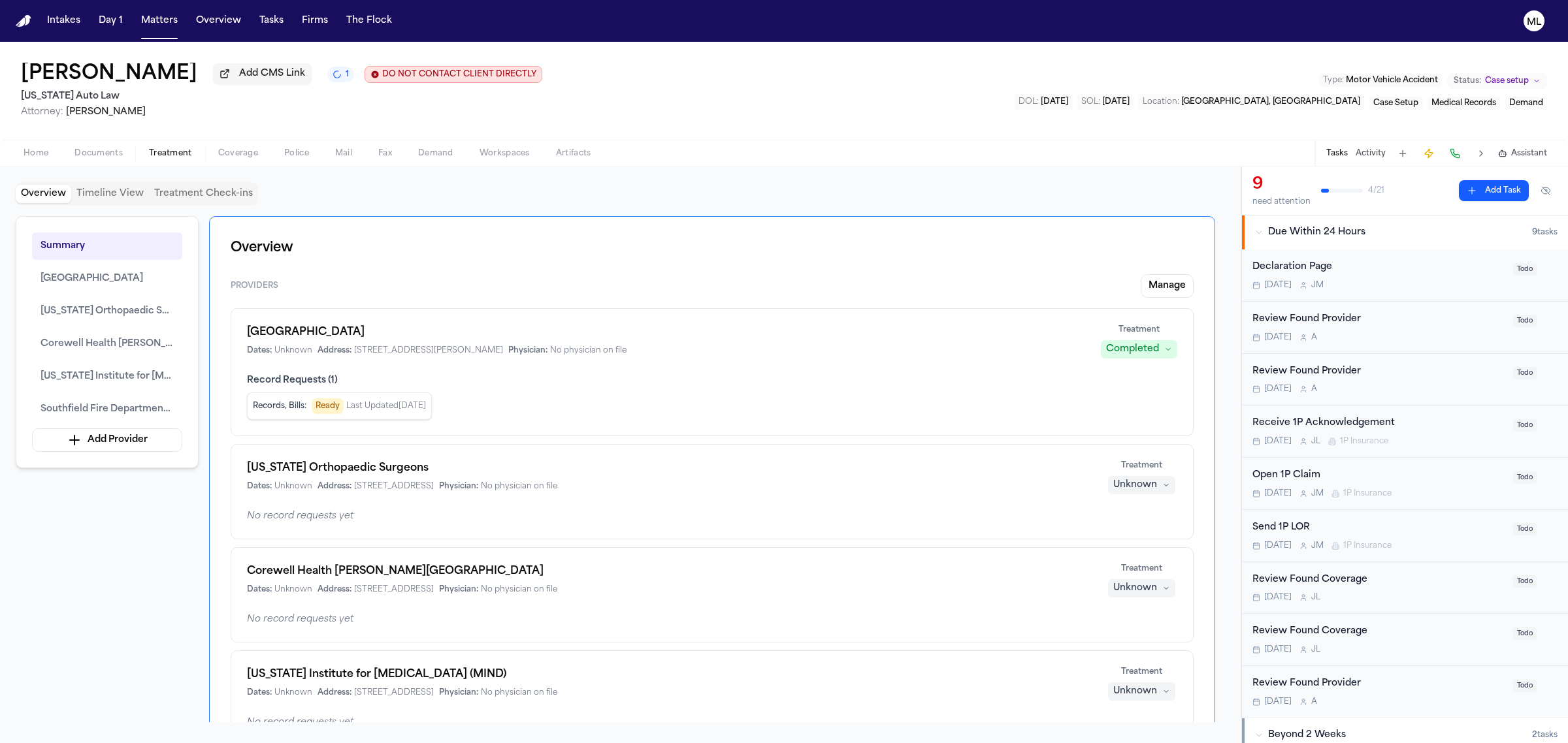
click at [1141, 559] on div "Corewell Health William Beaumont University Hospital Dates: Unknown Address: 36…" at bounding box center [711, 594] width 963 height 95
click at [1138, 590] on div "Unknown" at bounding box center [1135, 588] width 44 height 13
click at [1137, 636] on span "Completed" at bounding box center [1126, 640] width 51 height 13
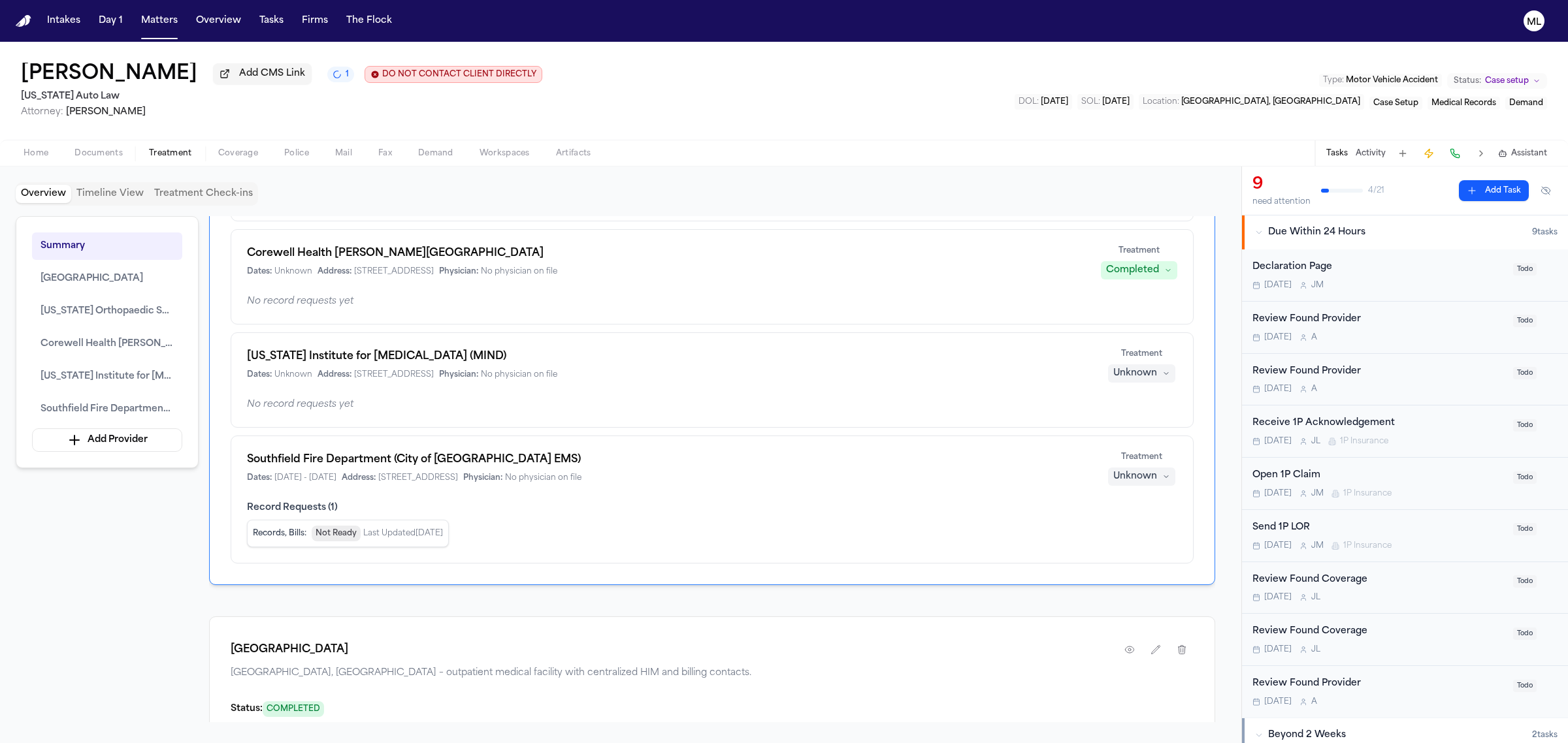
scroll to position [408, 0]
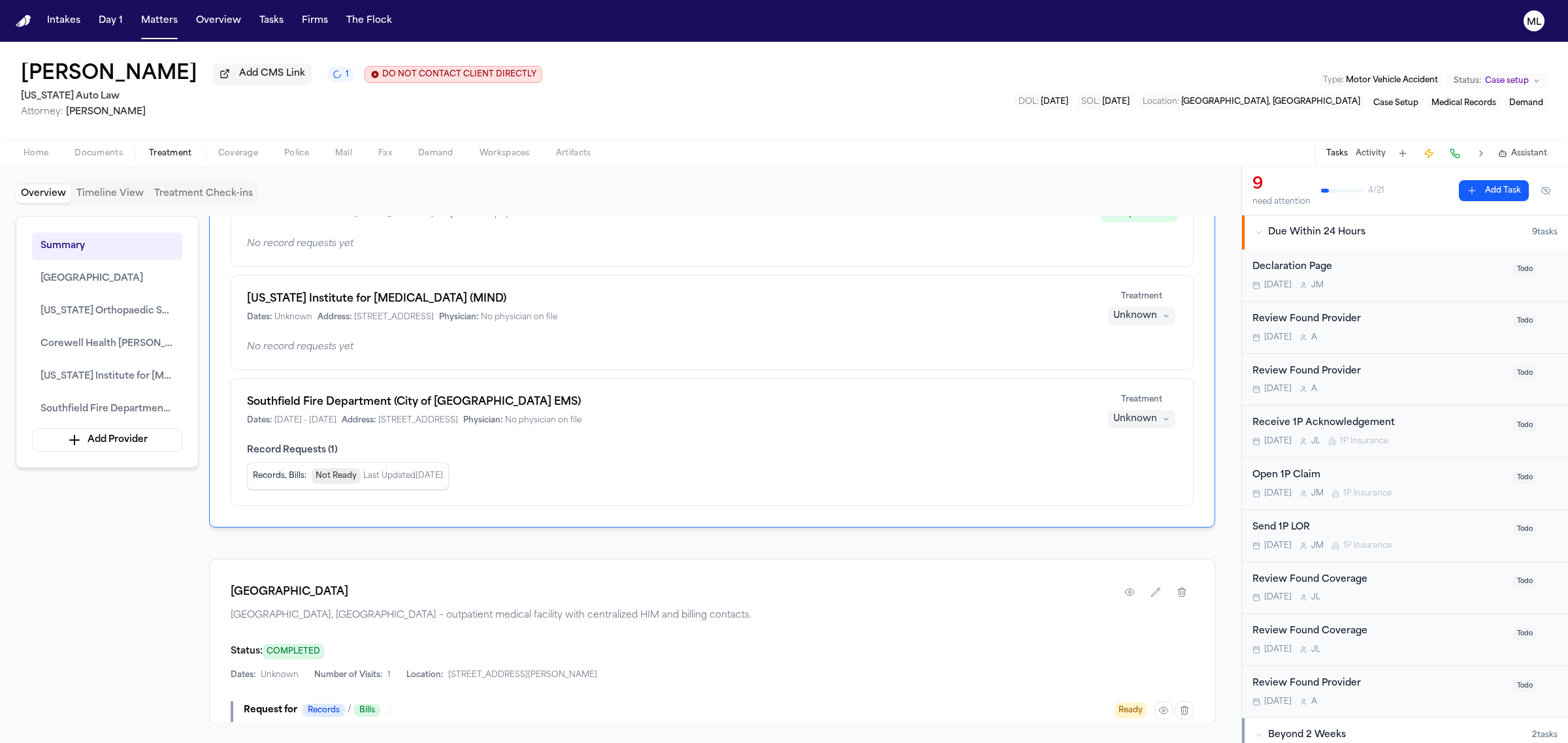
click at [1134, 317] on div "Unknown" at bounding box center [1135, 315] width 44 height 13
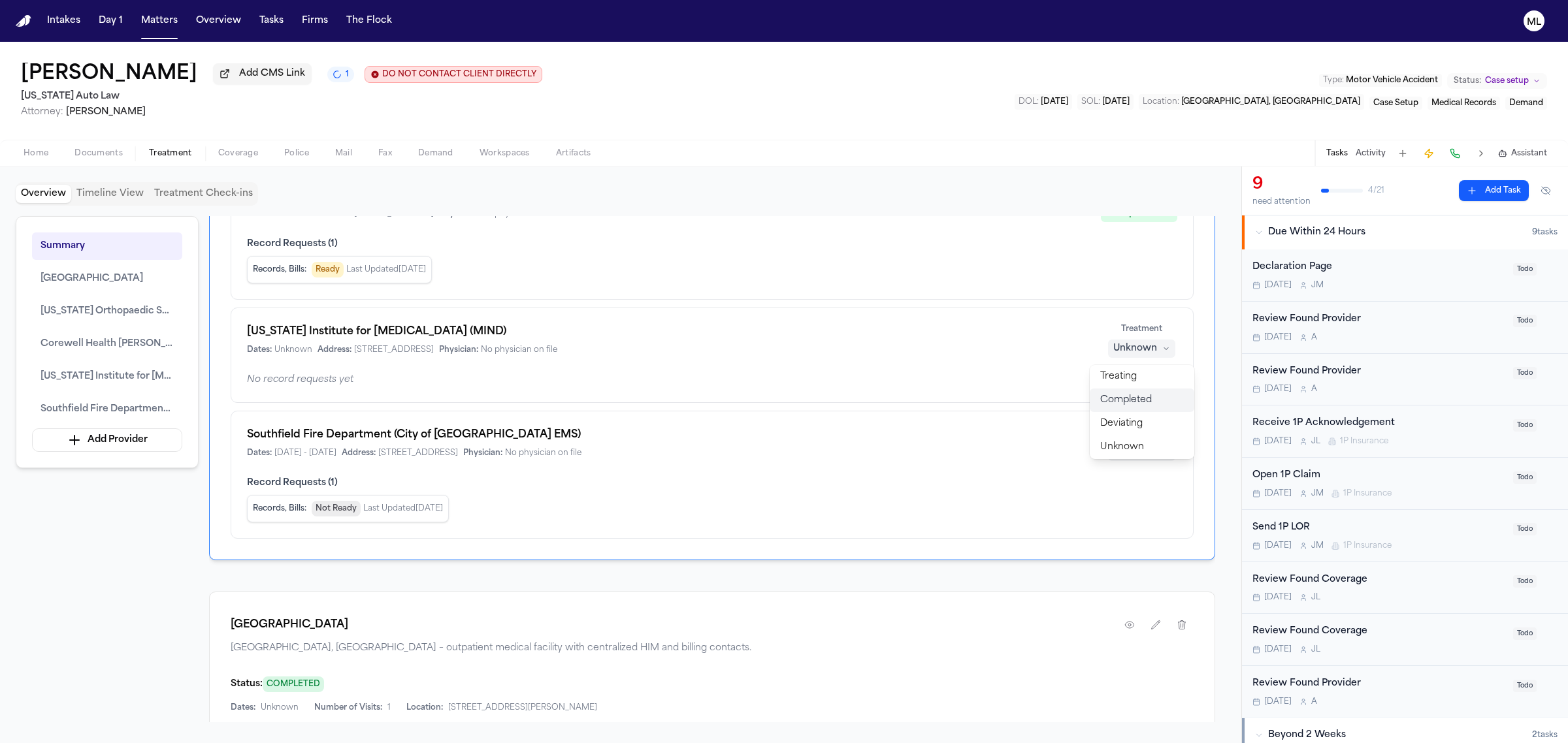
click at [1130, 404] on span "Completed" at bounding box center [1126, 400] width 51 height 13
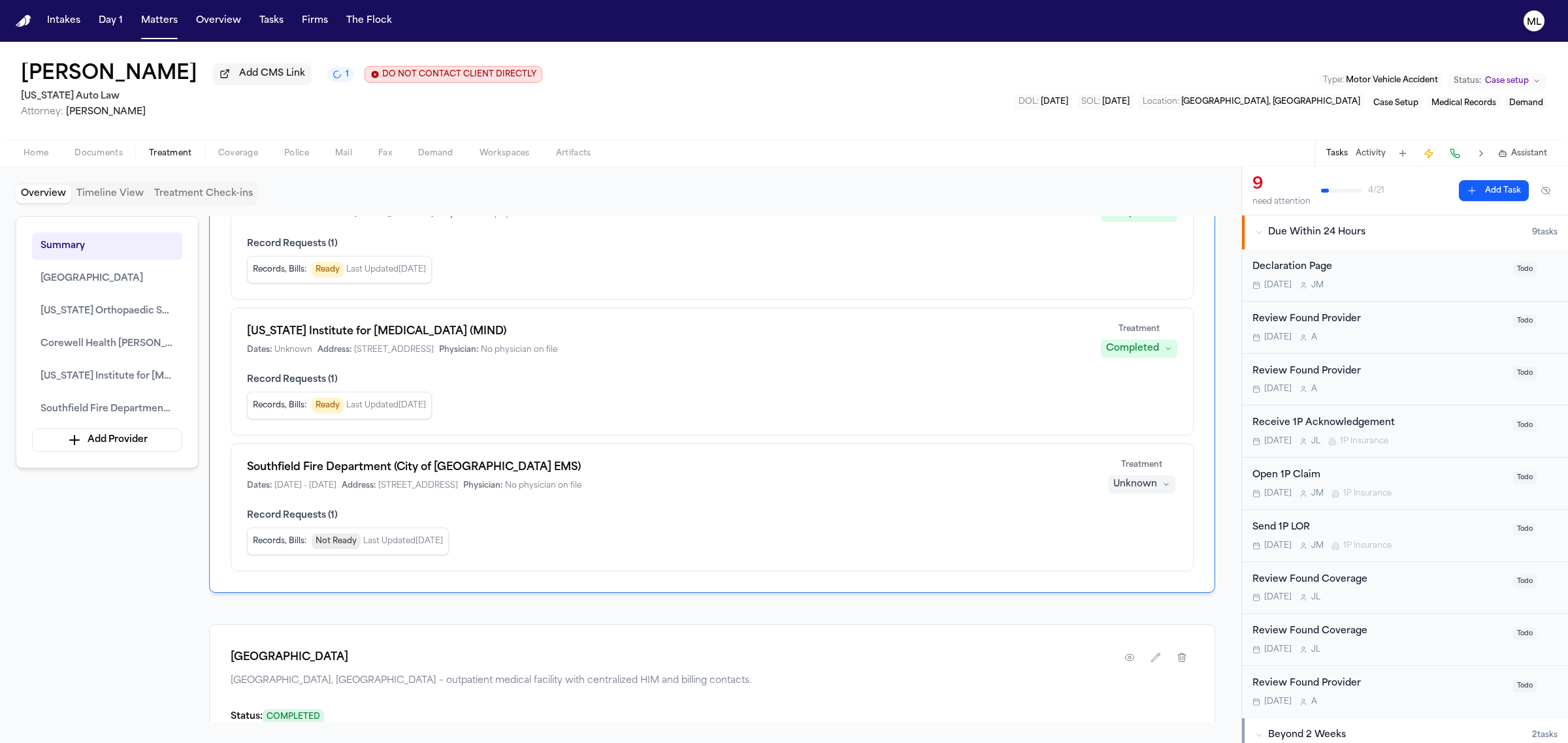
click at [1144, 455] on div "Southfield Fire Department (City of Southfield EMS) Dates: 10/27/2024 - 10/27/2…" at bounding box center [711, 508] width 963 height 128
click at [1135, 491] on div "Unknown" at bounding box center [1135, 484] width 44 height 13
click at [1135, 540] on span "Completed" at bounding box center [1126, 536] width 51 height 13
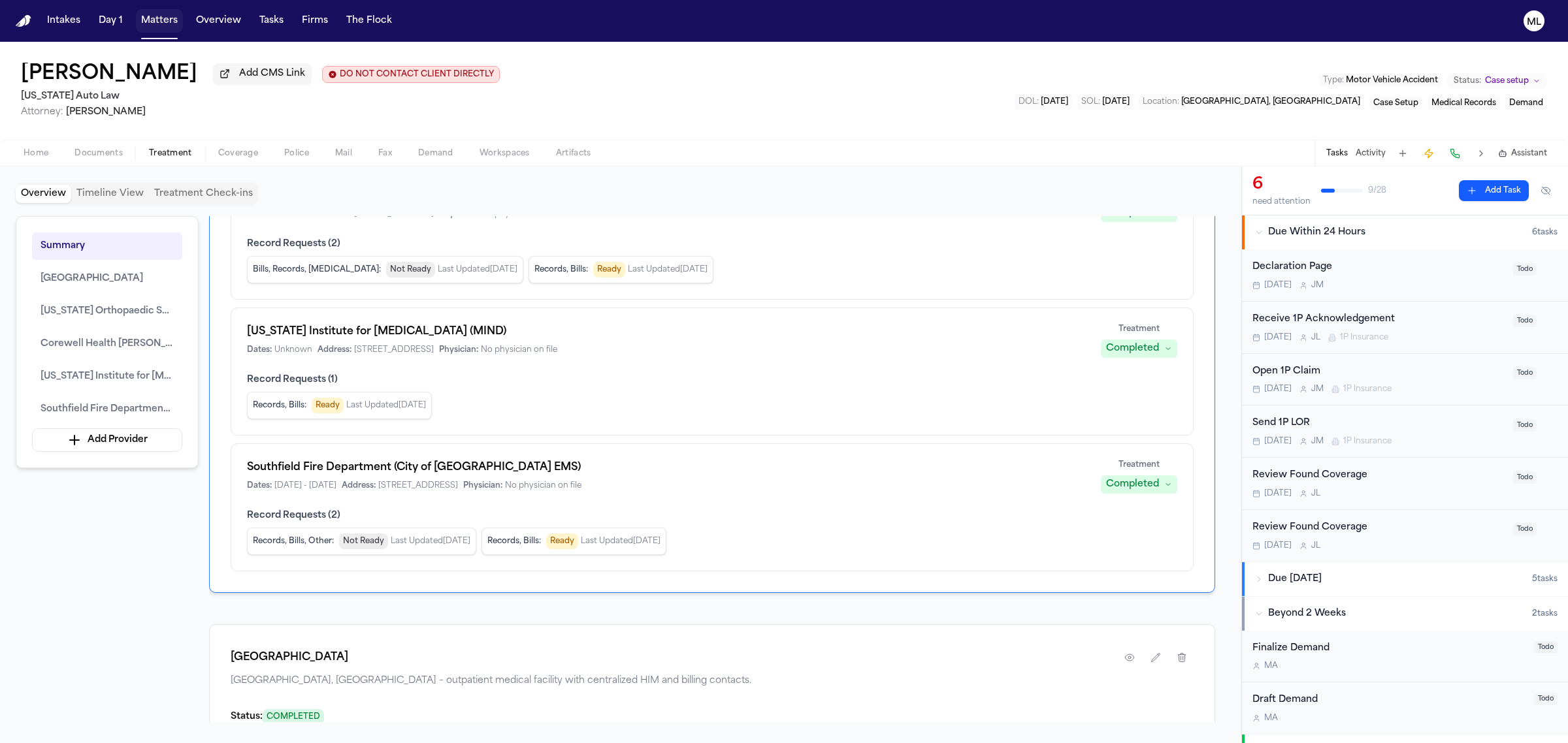
click at [162, 28] on button "Matters" at bounding box center [159, 21] width 47 height 24
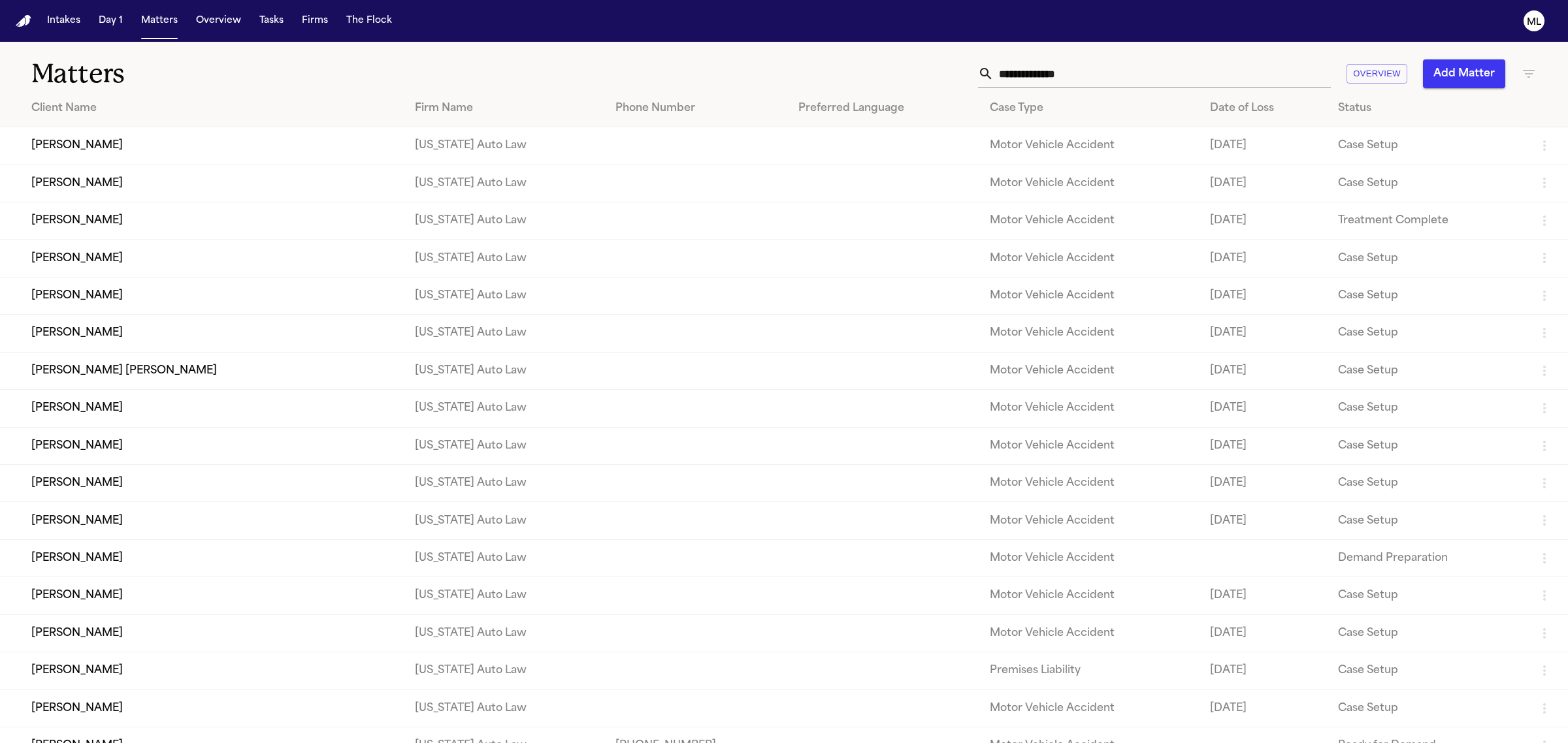
click at [115, 143] on td "[PERSON_NAME]" at bounding box center [202, 146] width 405 height 37
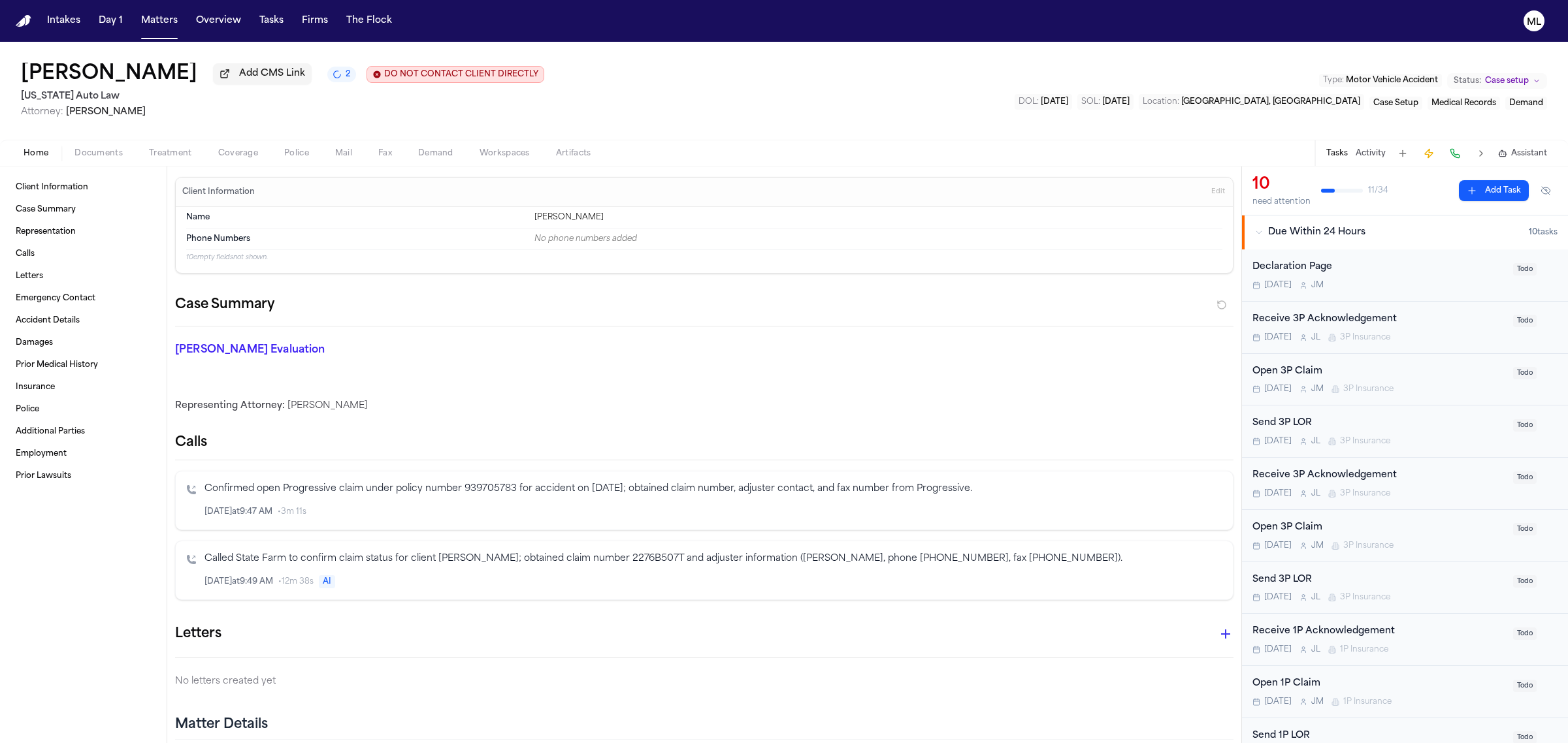
click at [129, 76] on h1 "[PERSON_NAME]" at bounding box center [109, 74] width 176 height 24
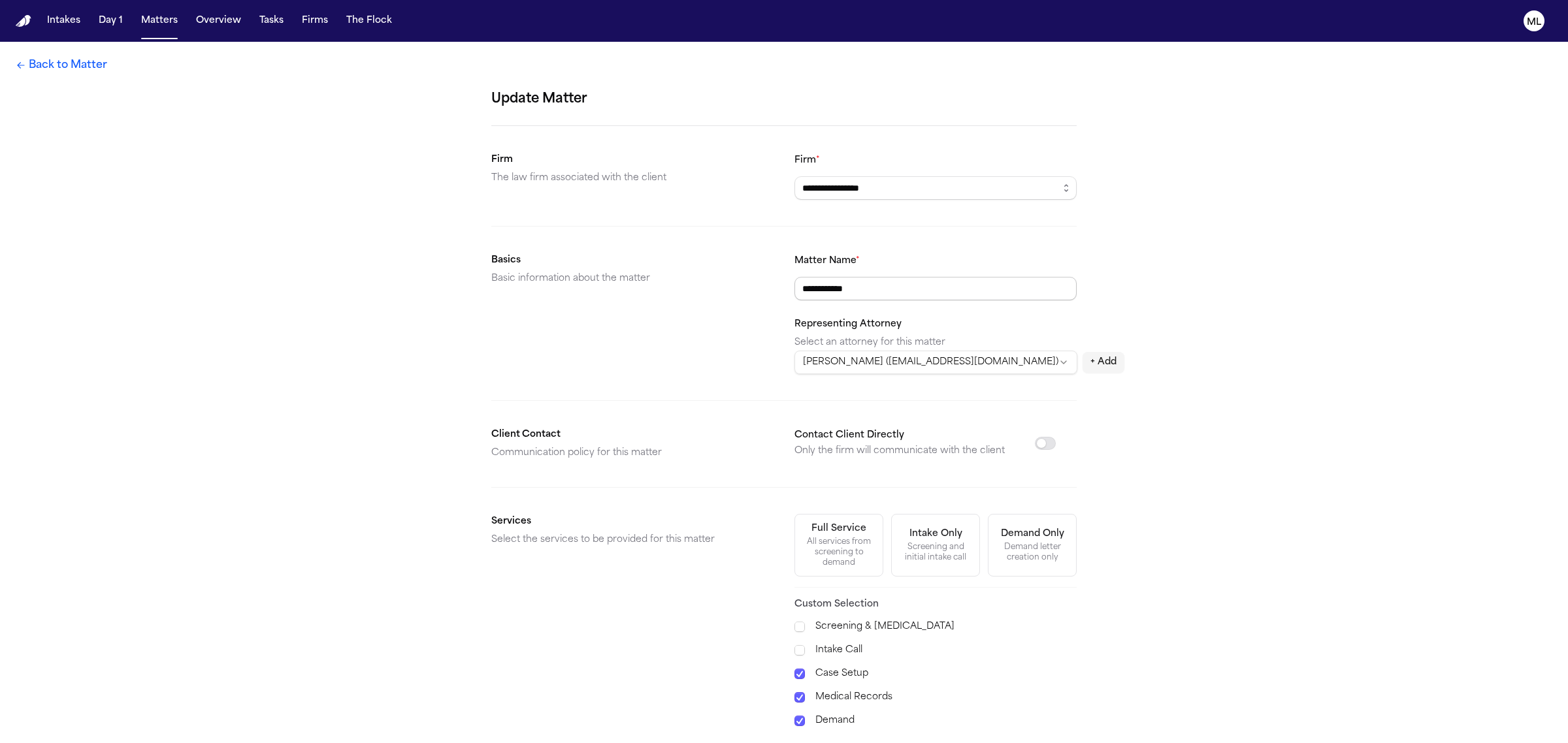
click at [838, 289] on input "**********" at bounding box center [936, 288] width 282 height 24
type input "**********"
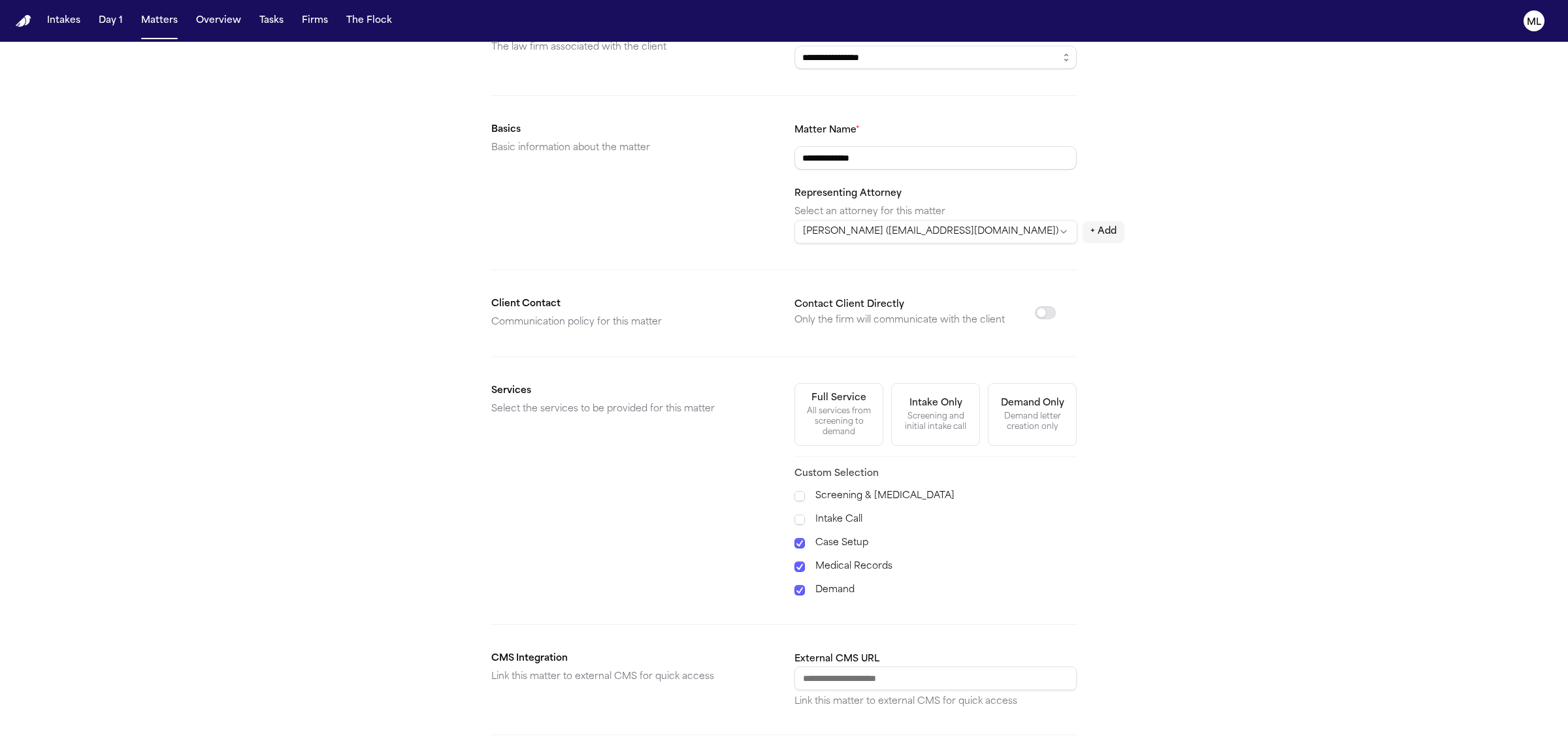
scroll to position [250, 0]
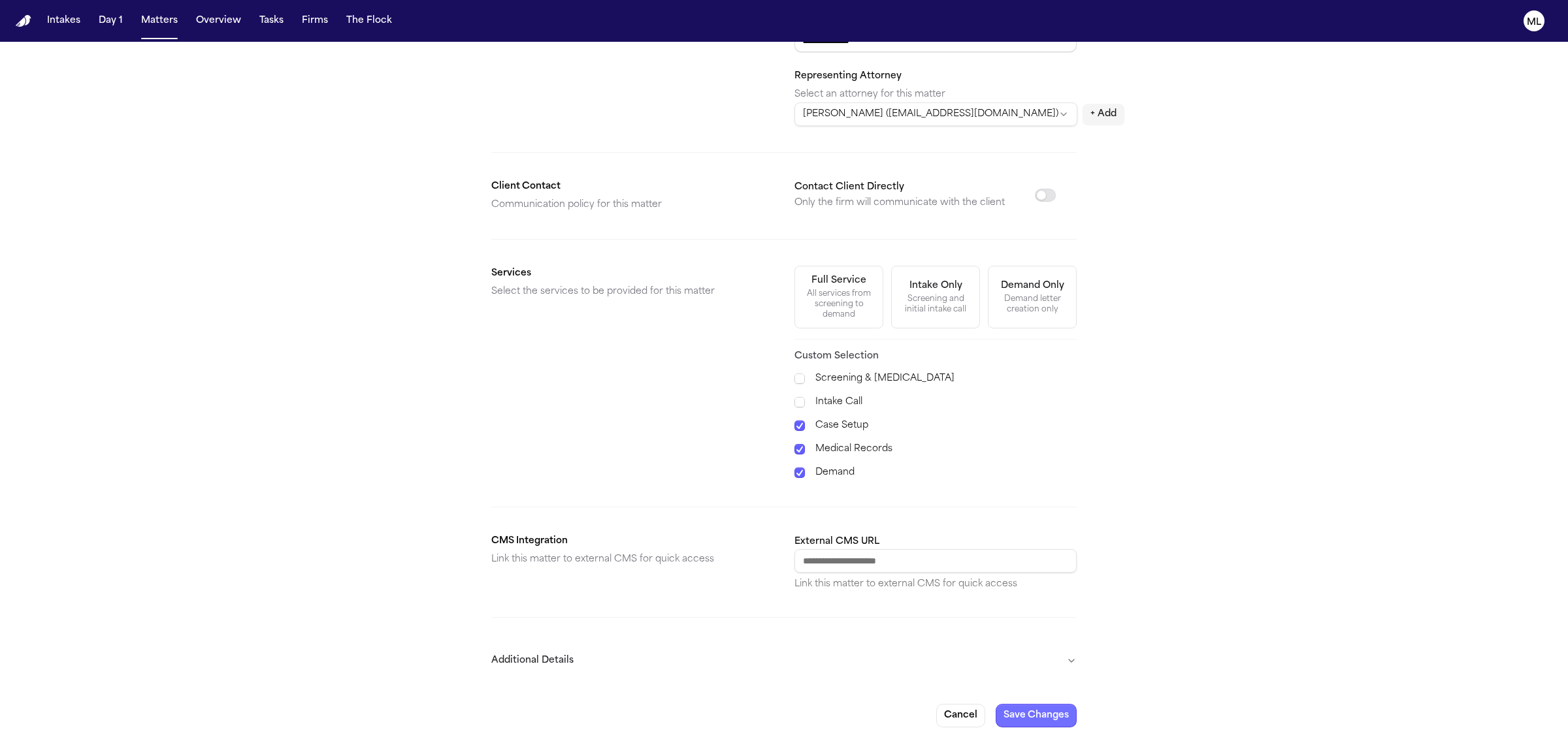
click at [1039, 712] on button "Save Changes" at bounding box center [1036, 715] width 81 height 24
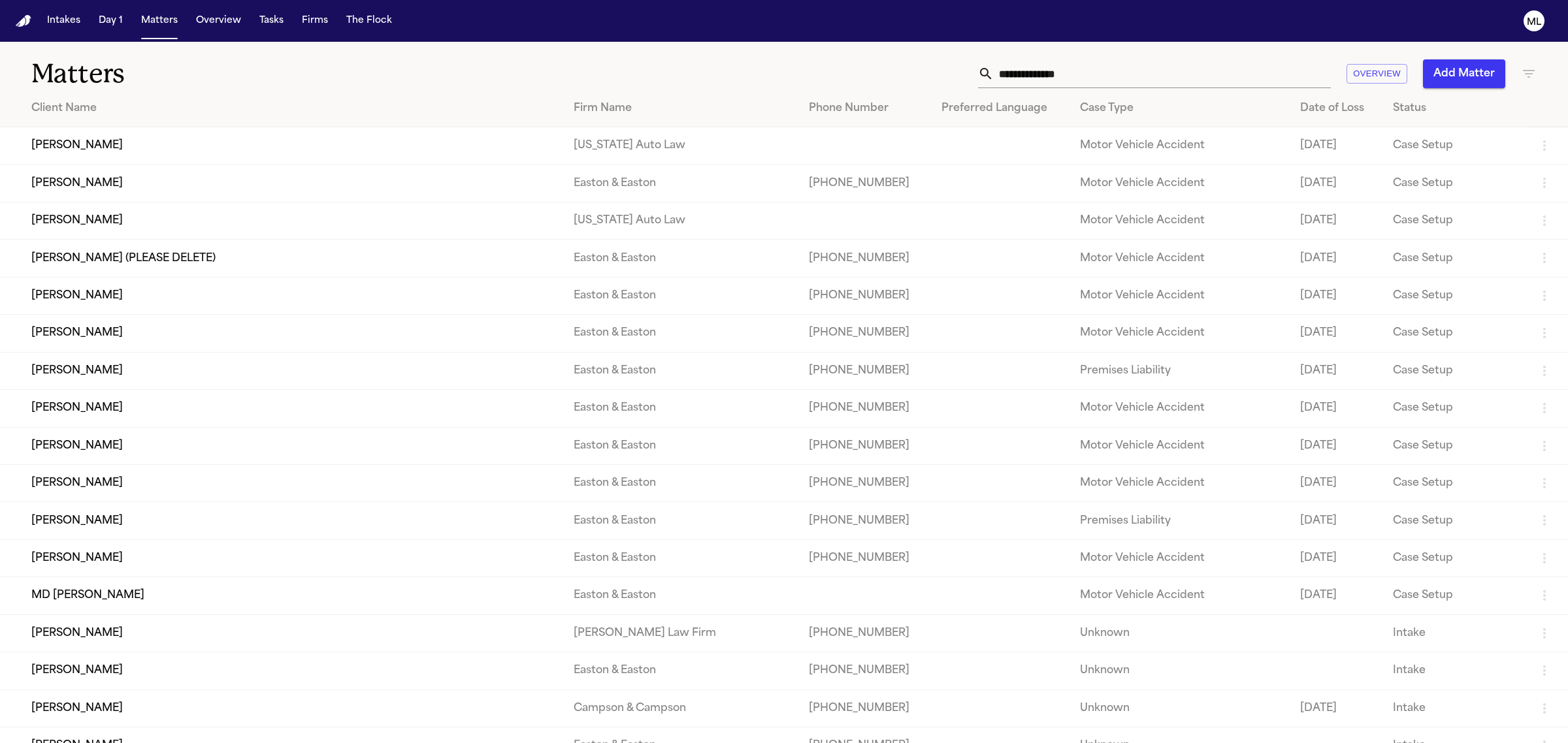
click at [1047, 69] on input "text" at bounding box center [1162, 74] width 337 height 29
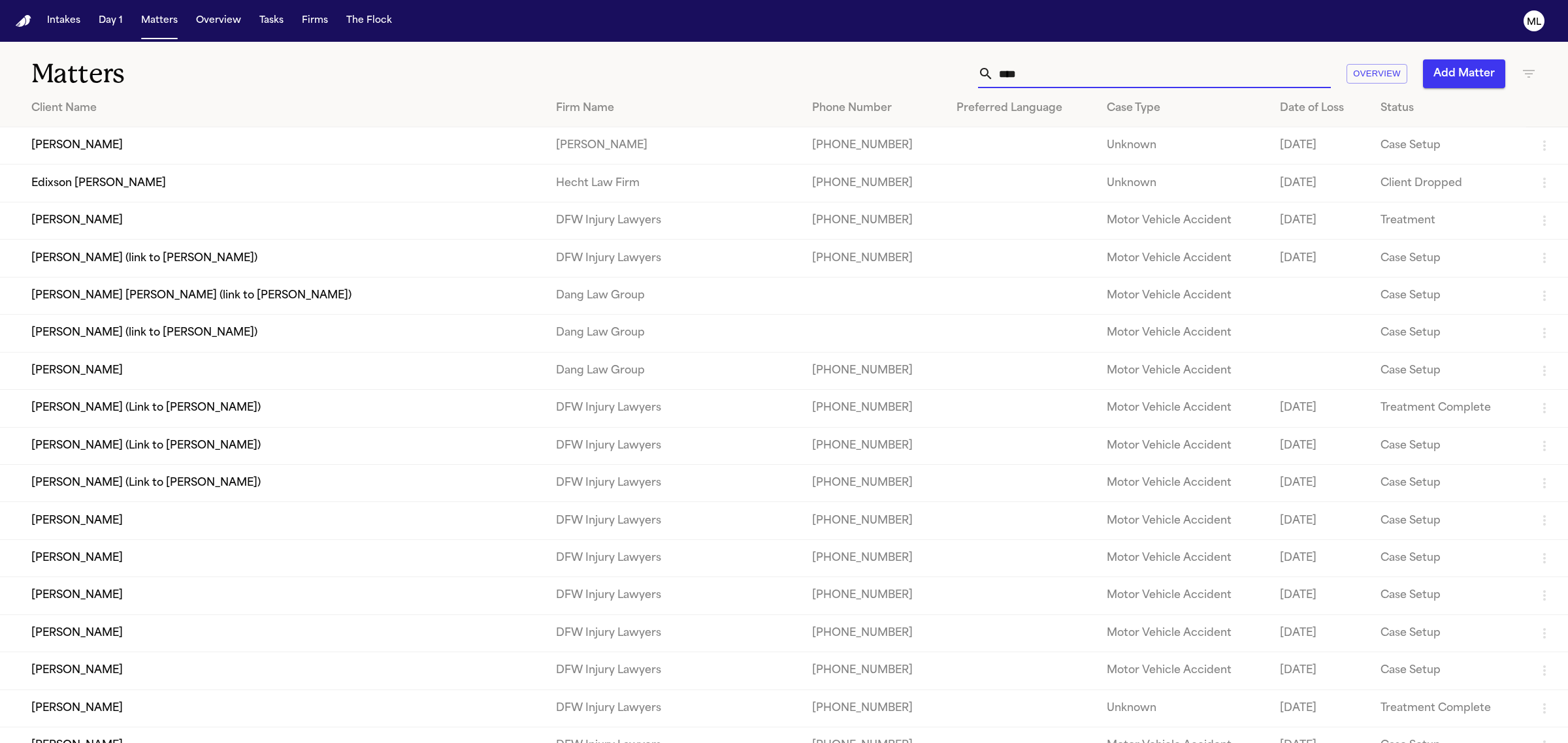
type input "****"
click at [125, 146] on td "[PERSON_NAME]" at bounding box center [272, 146] width 545 height 37
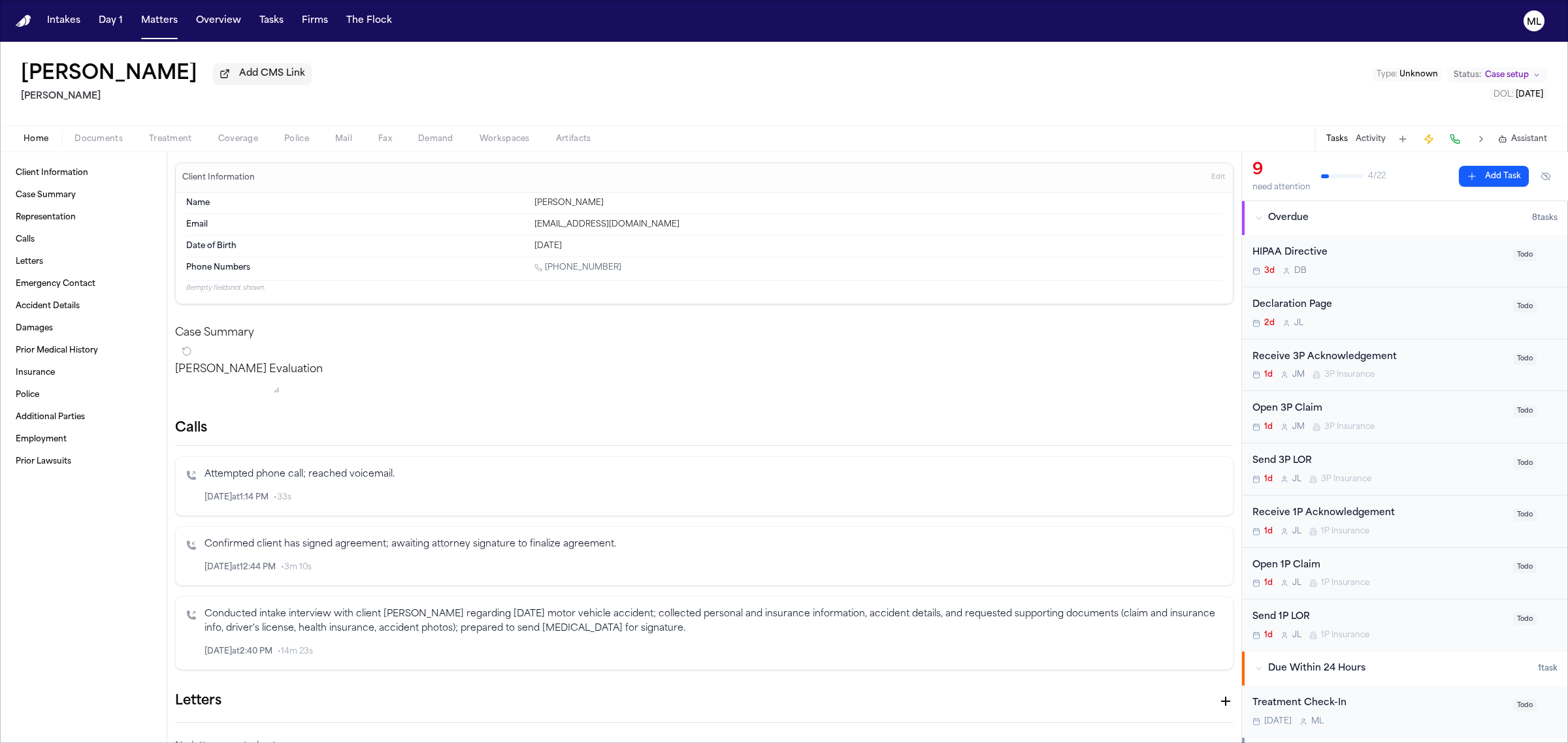
click at [230, 148] on div "Home Documents Treatment Coverage Police Mail Fax Demand Workspaces Artifacts T…" at bounding box center [784, 138] width 1568 height 26
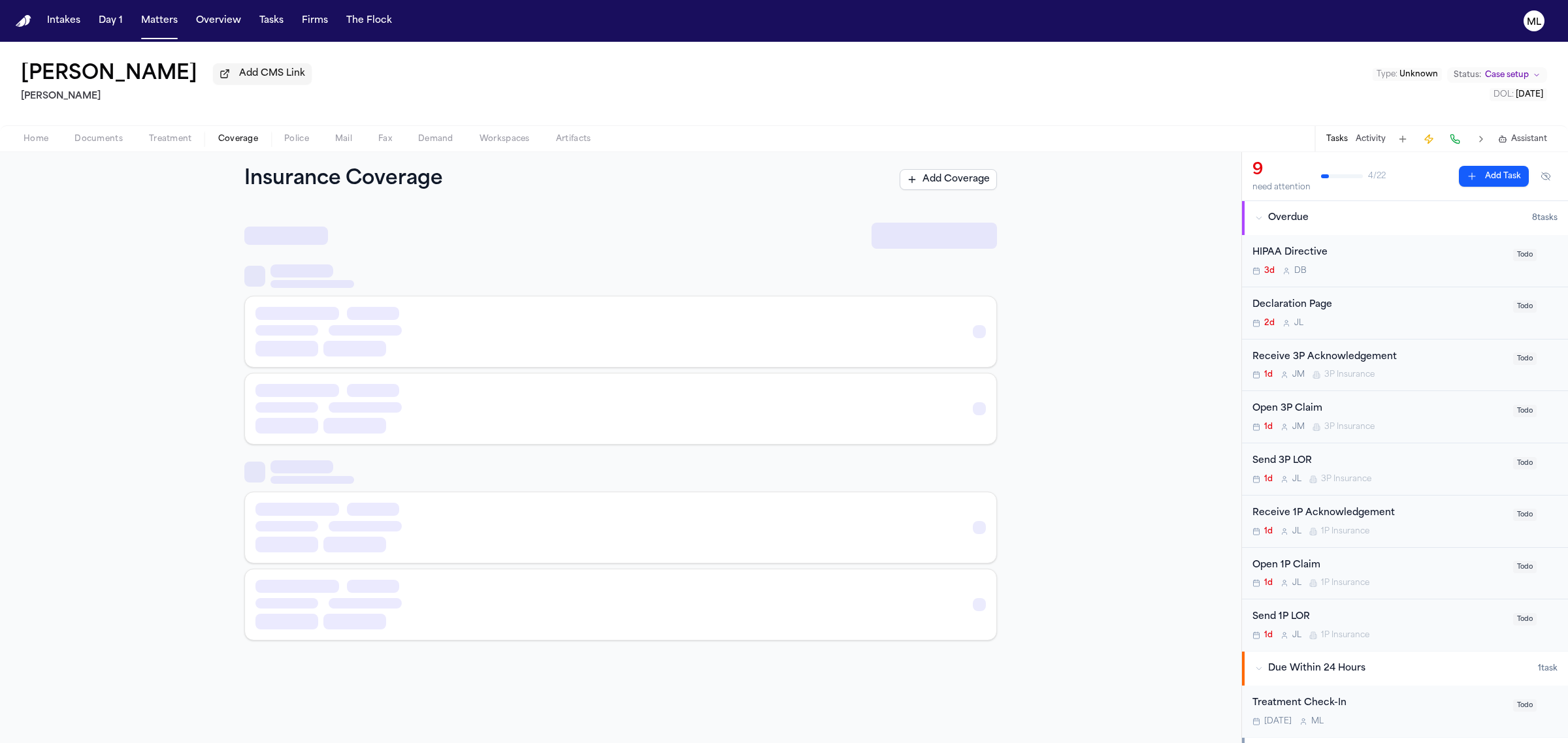
click at [248, 134] on span "Coverage" at bounding box center [238, 138] width 40 height 10
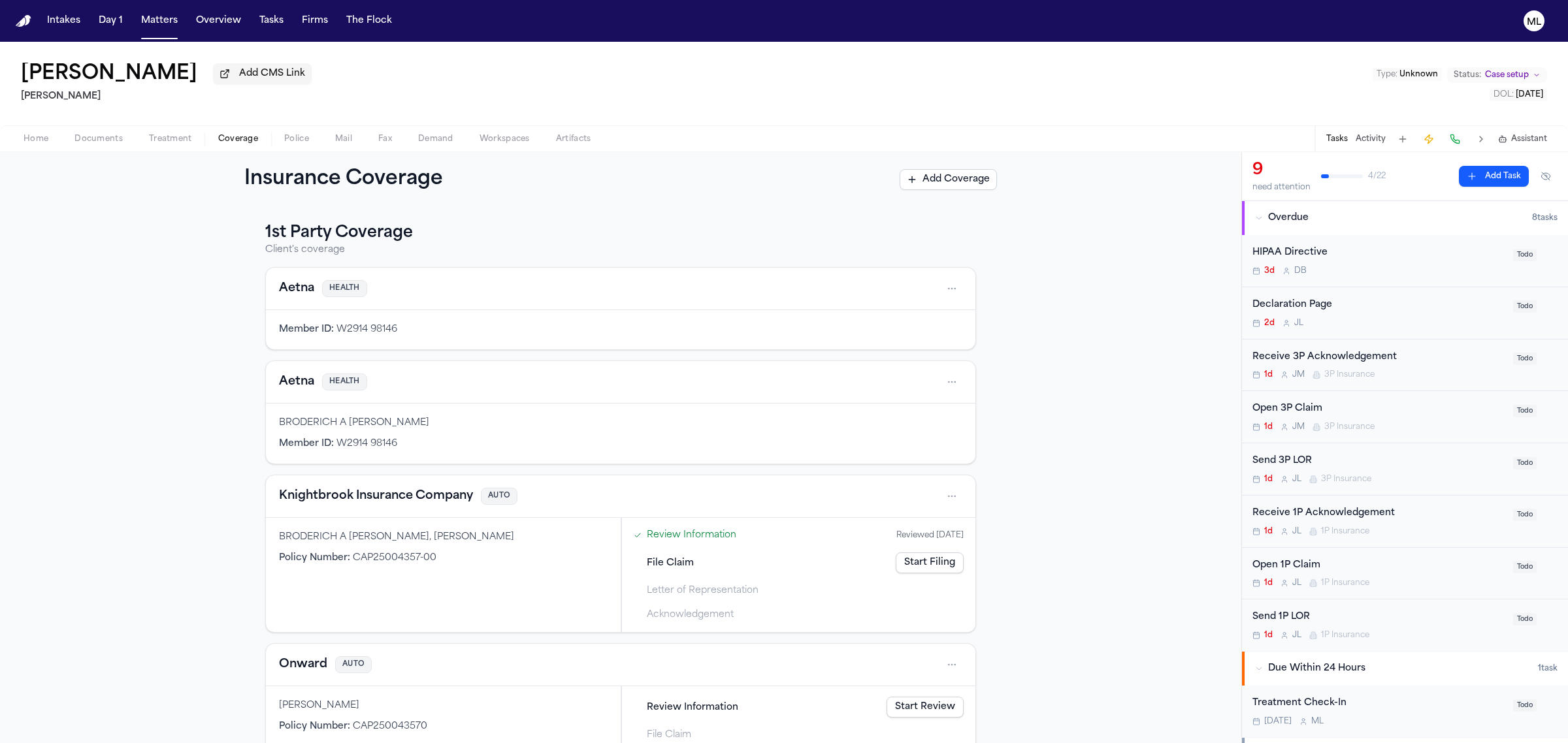
click at [370, 495] on button "Knightbrook Insurance Company" at bounding box center [376, 496] width 194 height 18
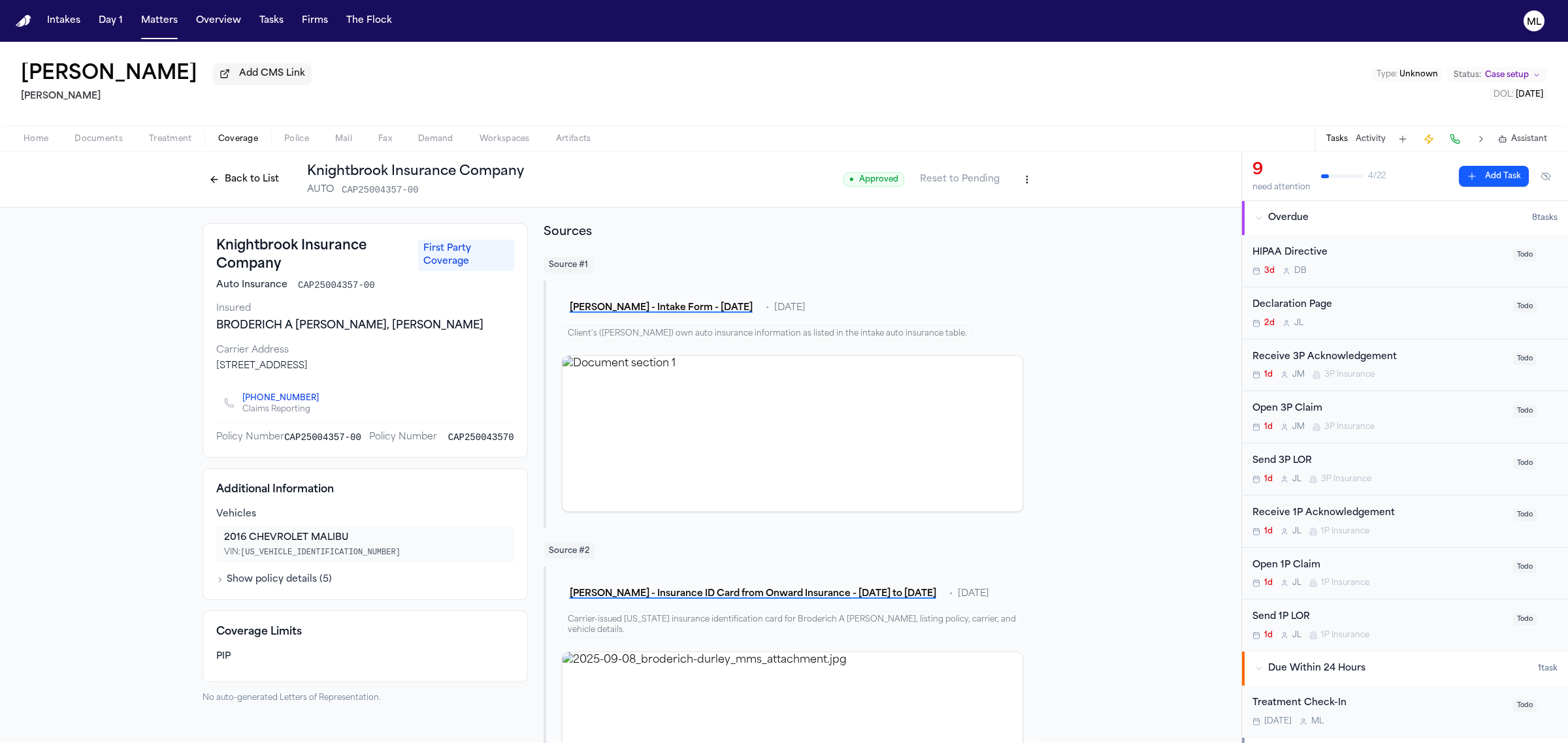
click at [247, 177] on button "Back to List" at bounding box center [244, 179] width 83 height 21
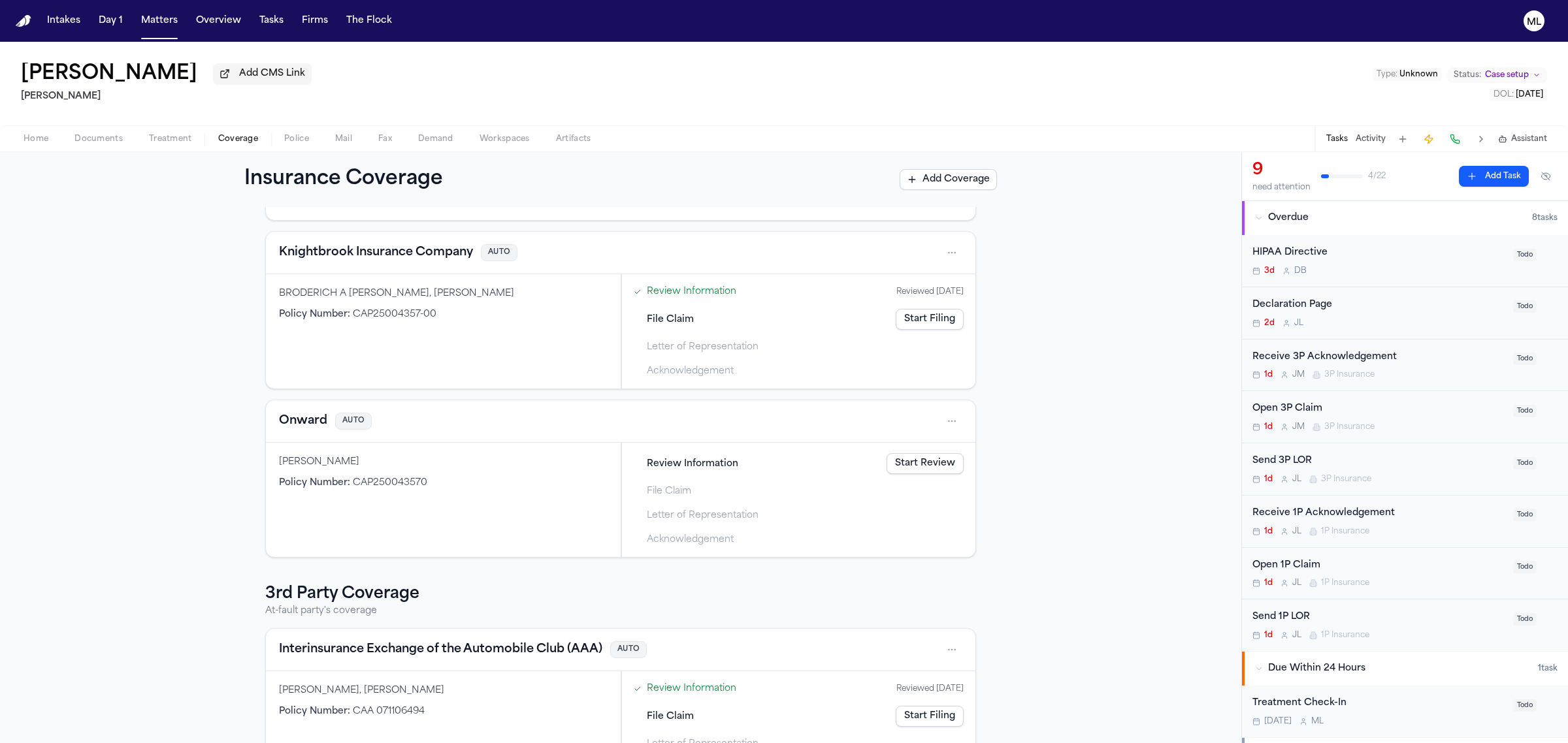
scroll to position [245, 0]
click at [1412, 706] on div "Treatment Check-In" at bounding box center [1379, 704] width 253 height 15
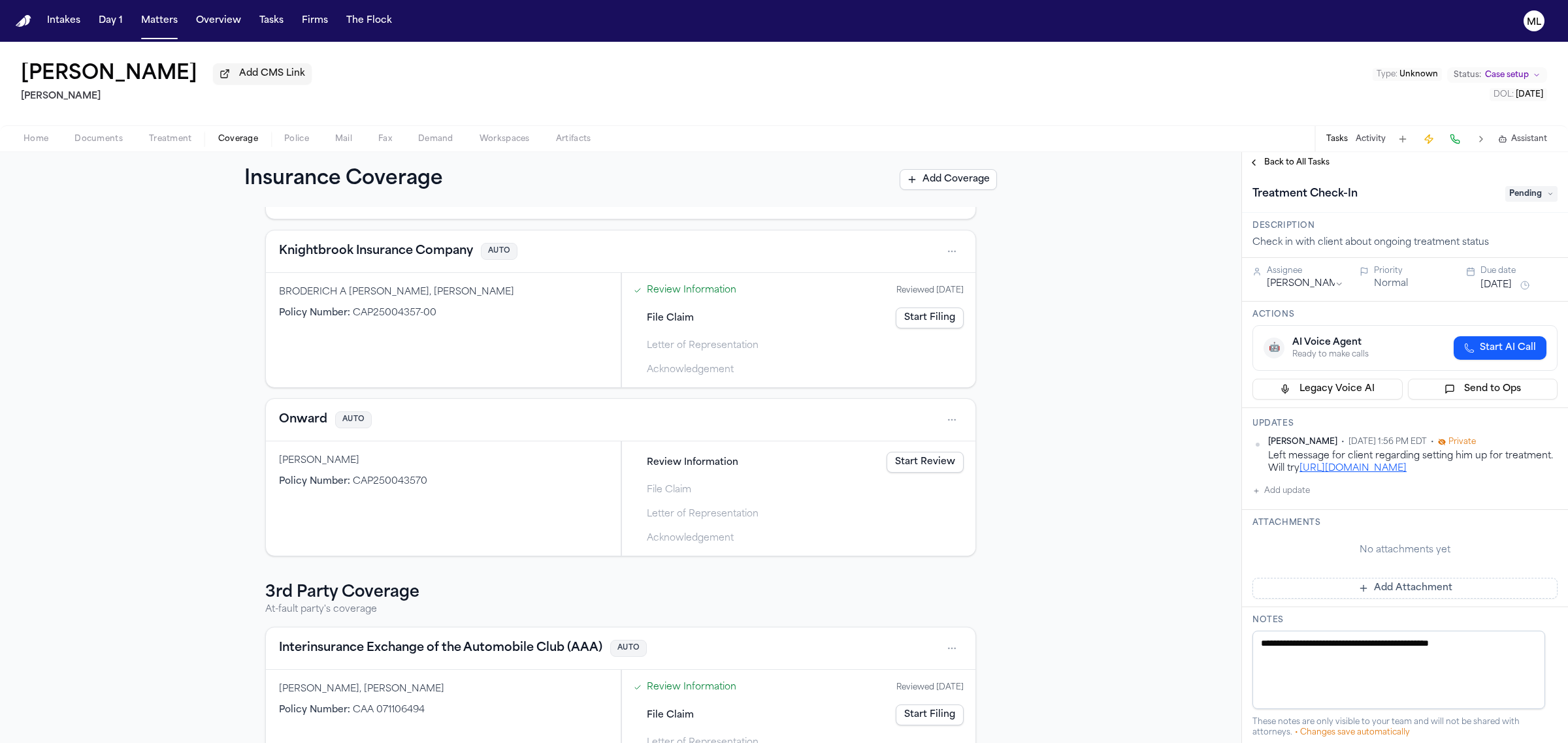
click at [1399, 469] on link "[URL][DOMAIN_NAME]" at bounding box center [1352, 469] width 107 height 10
